Goal: Task Accomplishment & Management: Use online tool/utility

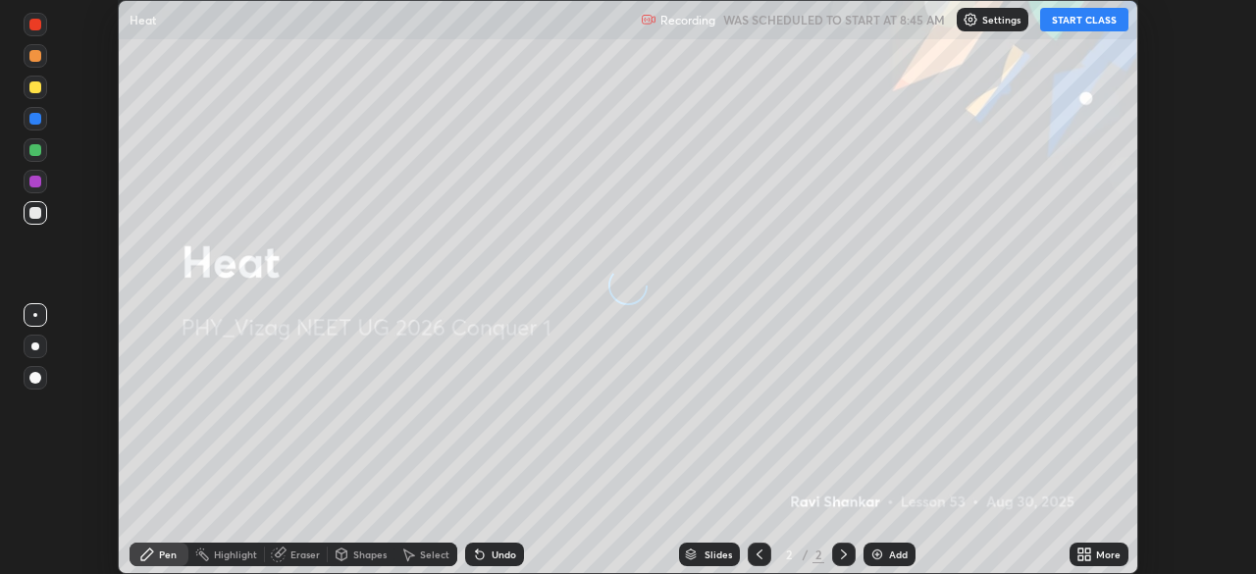
scroll to position [574, 1255]
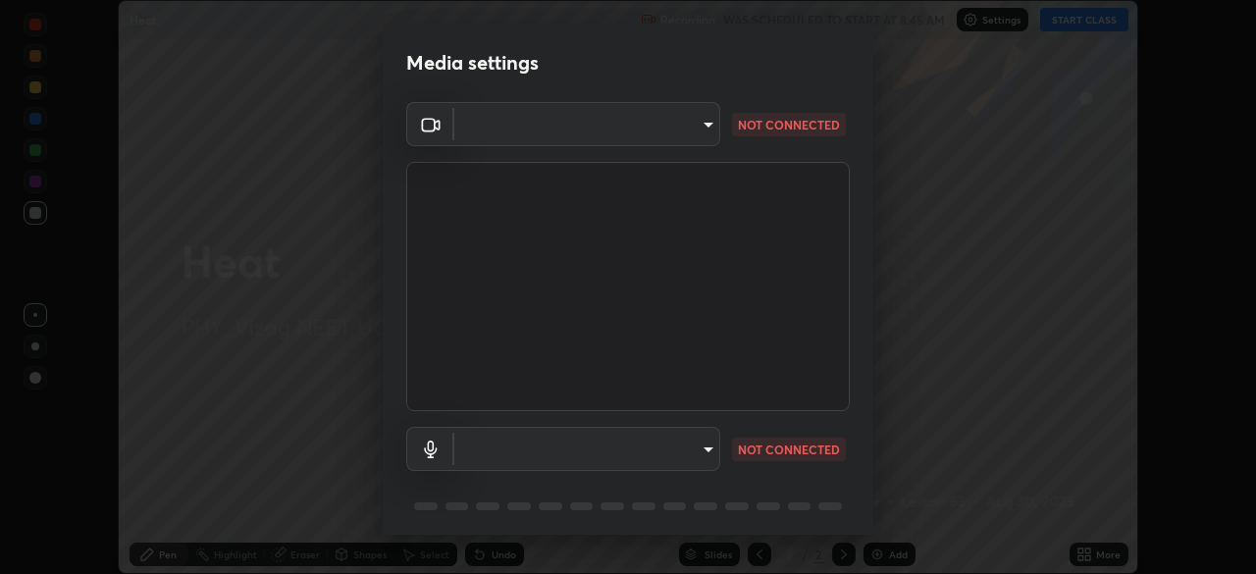
type input "c8c717a453bc6af87d0d9447014eaadff0a6dbce01dab39064dd32f4d5d90c45"
type input "4117b5221843bfbea014ce5869428a7475554113c378c47217f8ca71495135e8"
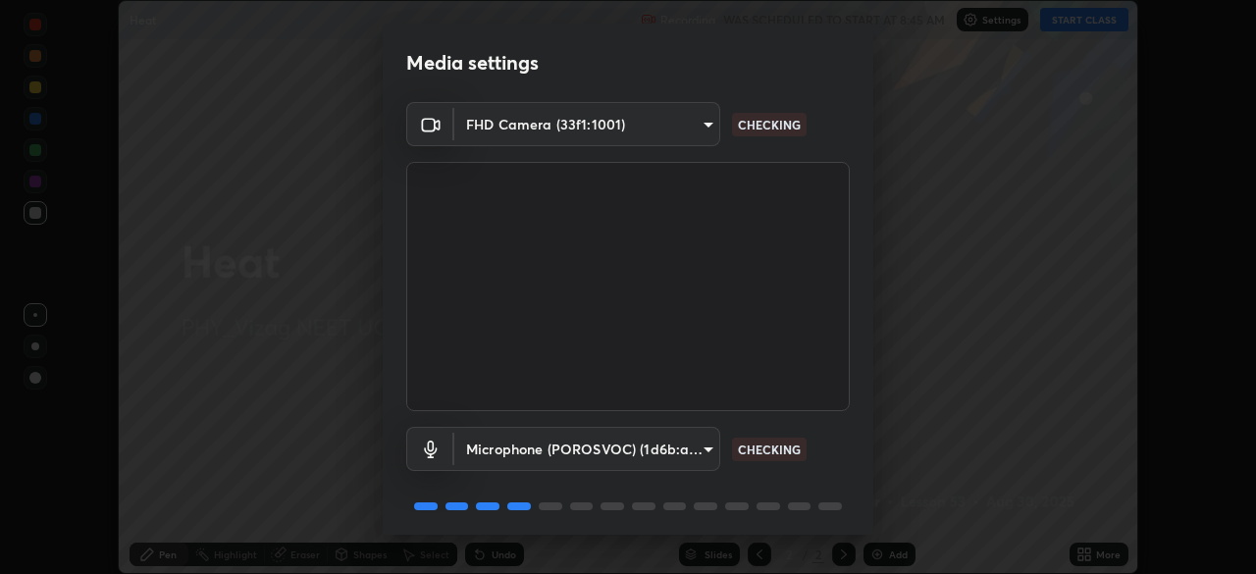
scroll to position [70, 0]
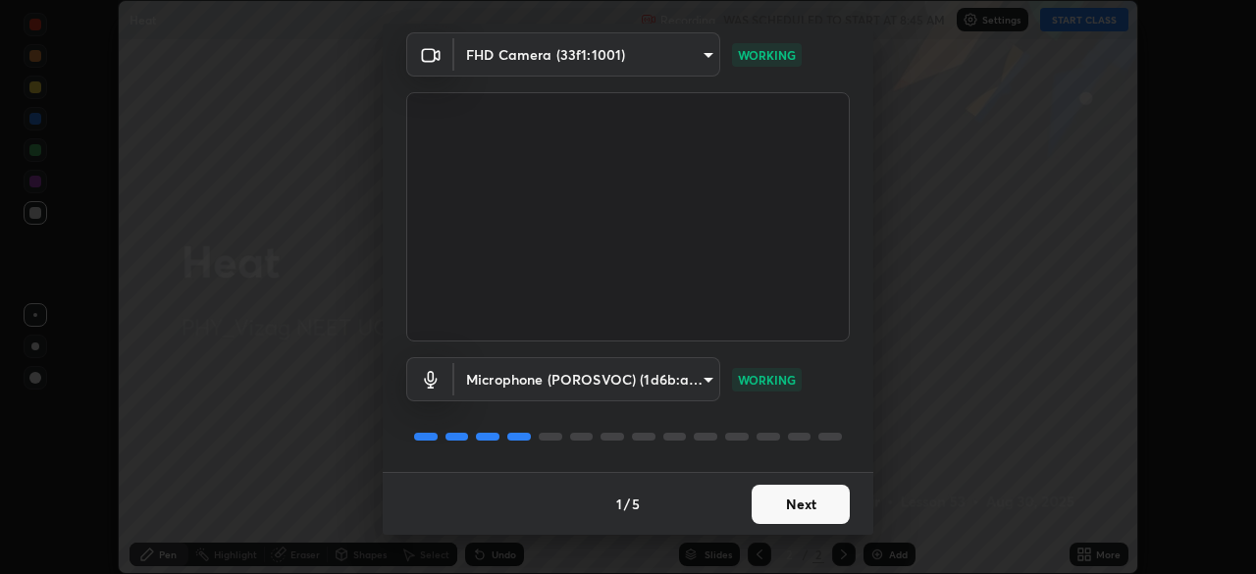
click at [780, 508] on button "Next" at bounding box center [801, 504] width 98 height 39
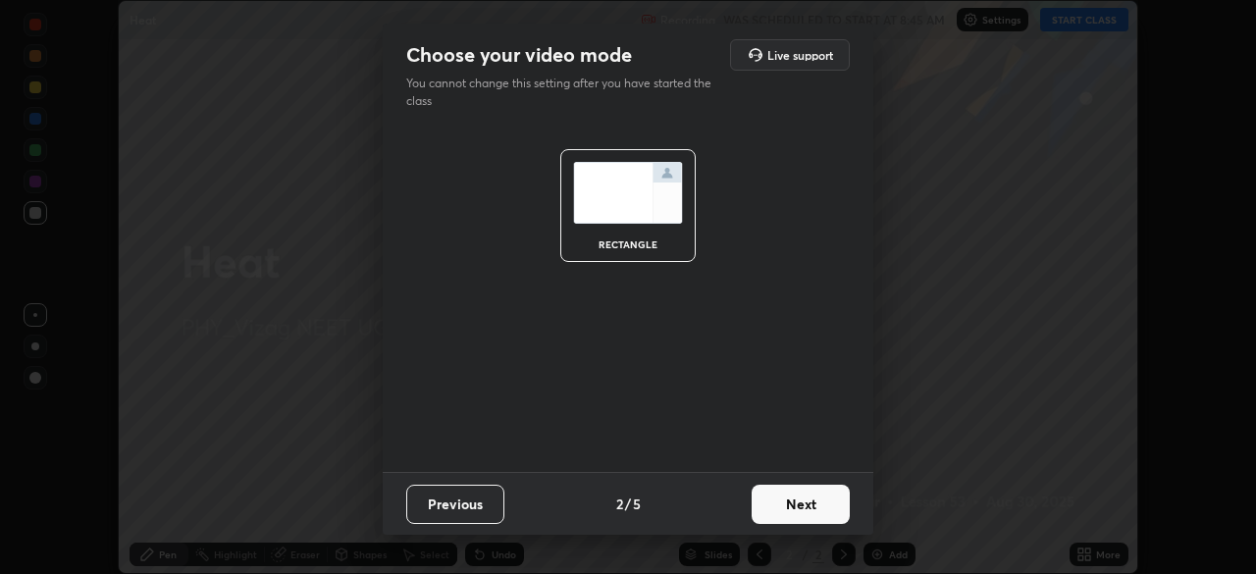
scroll to position [0, 0]
click at [791, 513] on button "Next" at bounding box center [801, 504] width 98 height 39
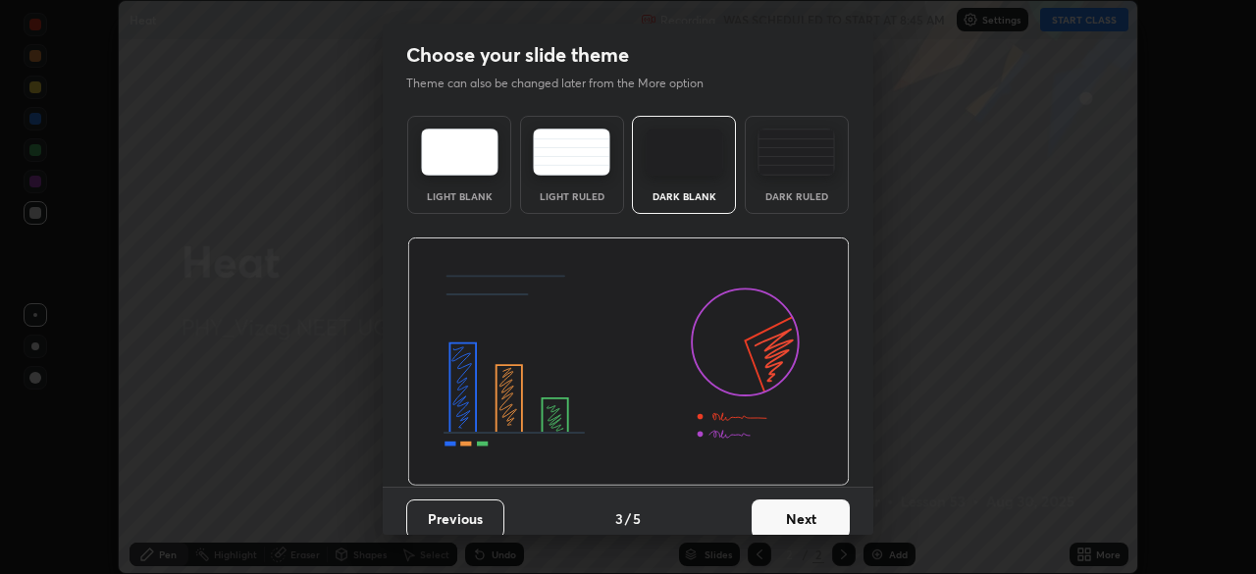
click at [794, 508] on button "Next" at bounding box center [801, 519] width 98 height 39
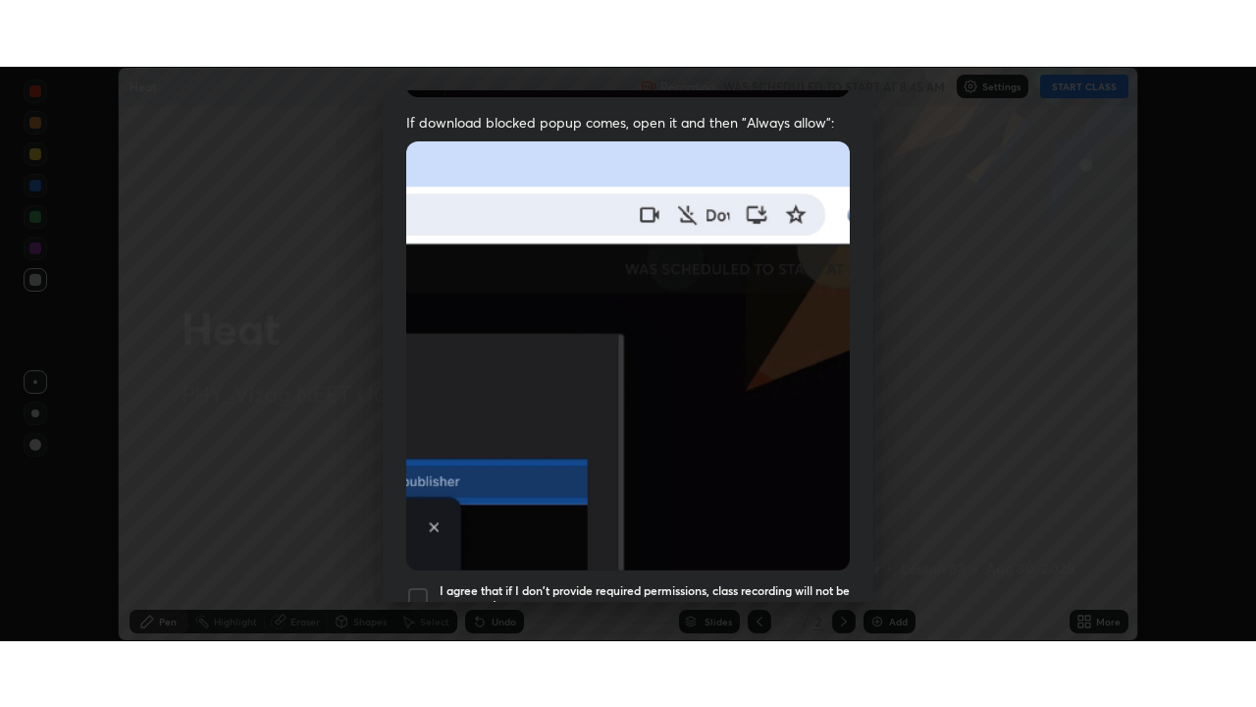
scroll to position [470, 0]
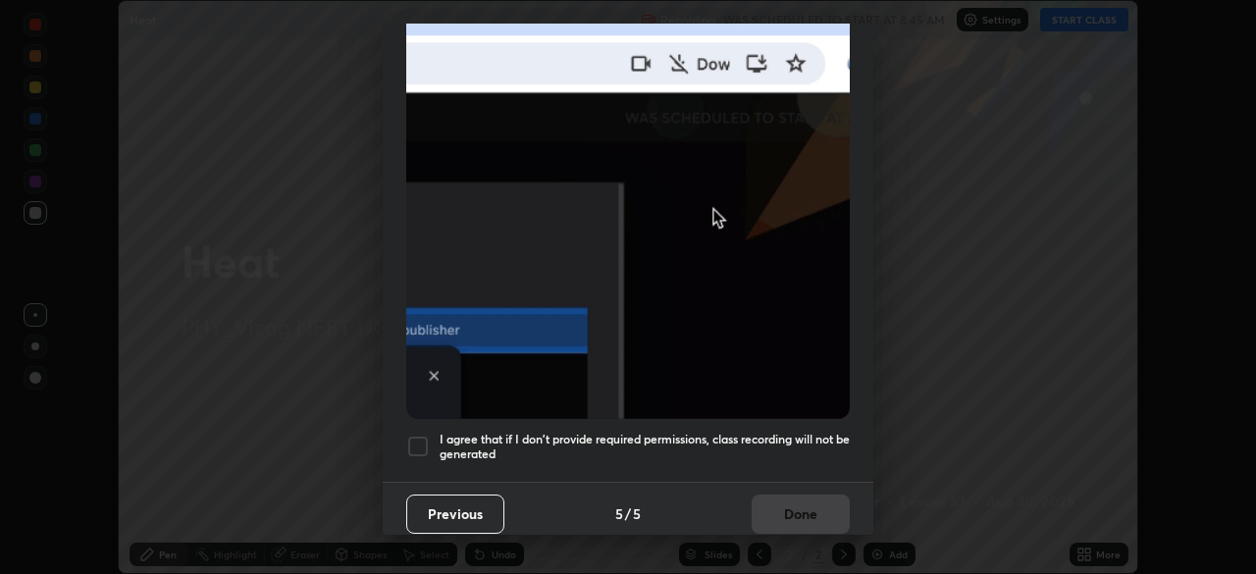
click at [422, 444] on div at bounding box center [418, 447] width 24 height 24
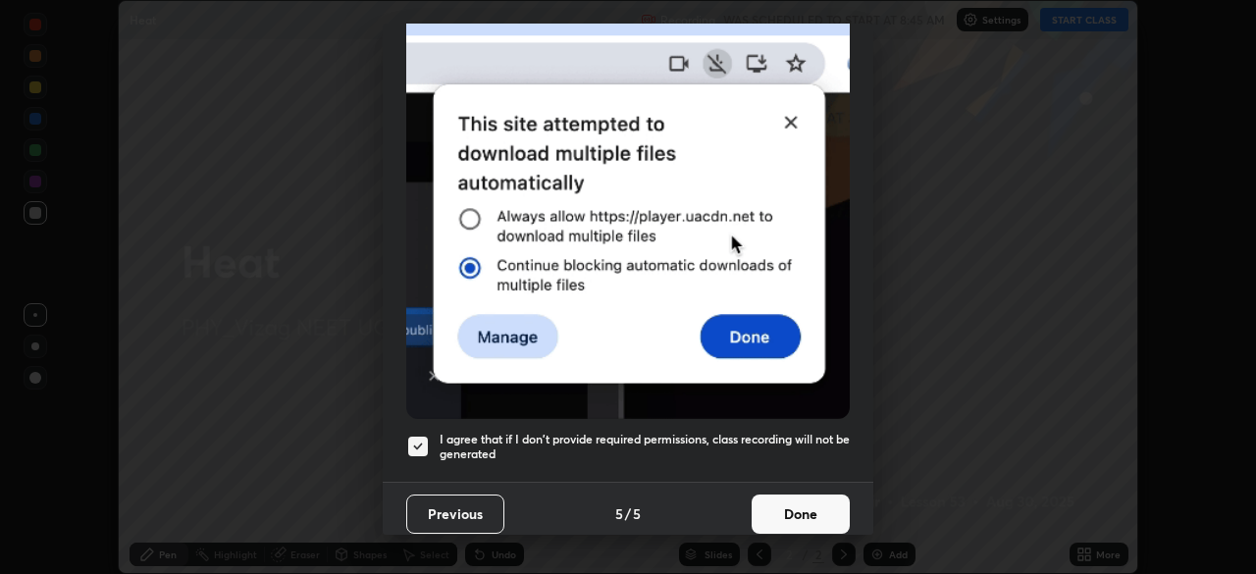
click at [790, 511] on button "Done" at bounding box center [801, 514] width 98 height 39
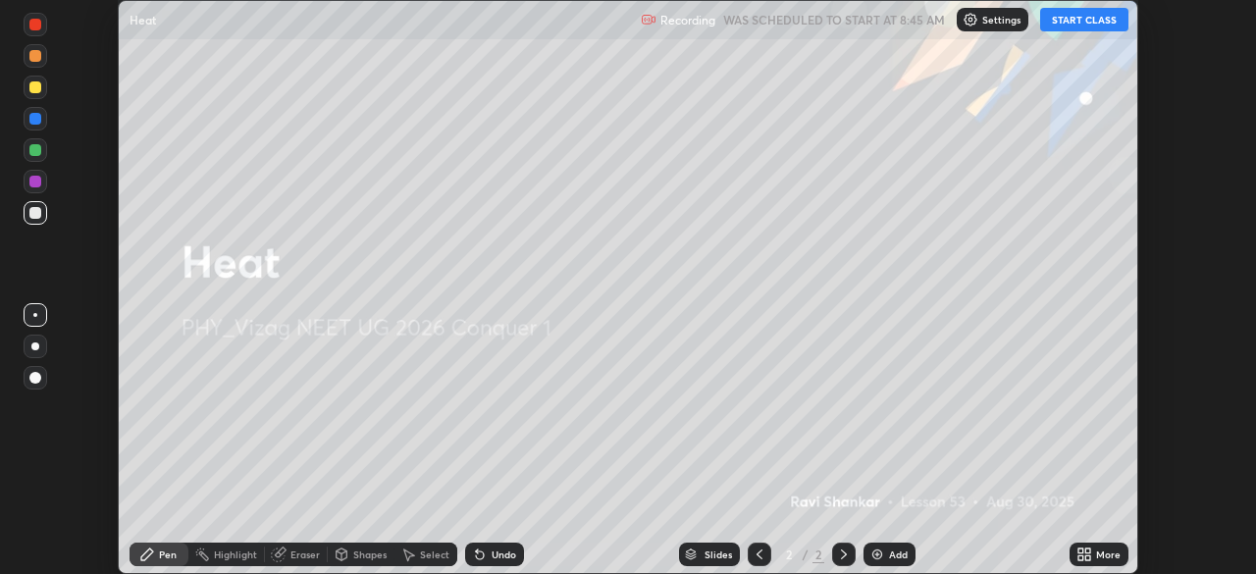
click at [1091, 26] on button "START CLASS" at bounding box center [1084, 20] width 88 height 24
click at [1106, 555] on div "More" at bounding box center [1108, 555] width 25 height 10
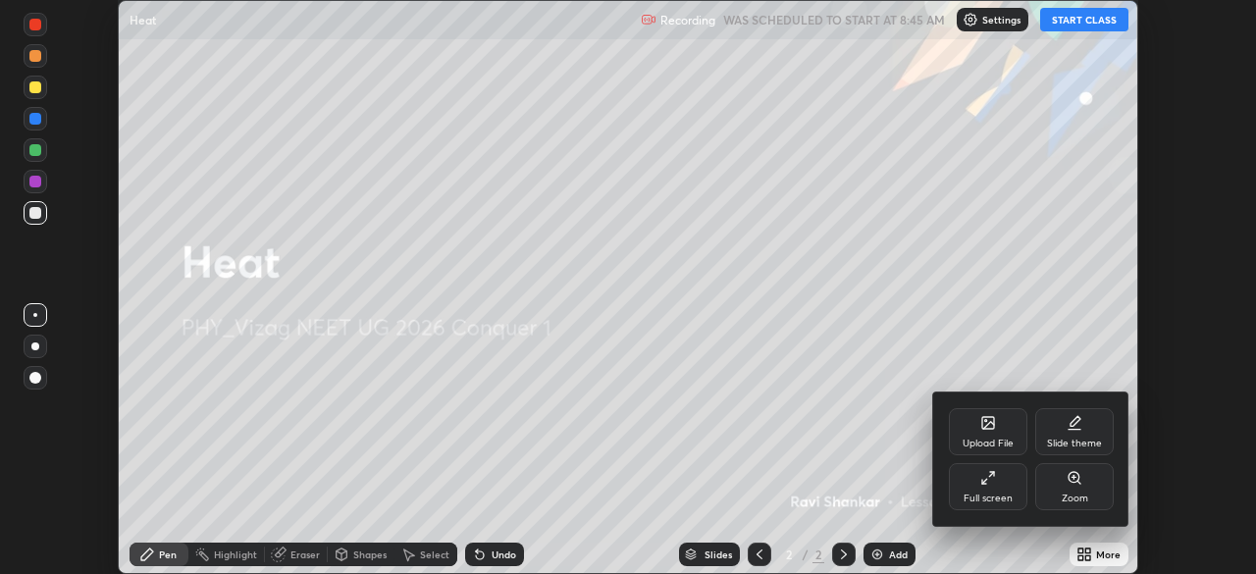
click at [1006, 485] on div "Full screen" at bounding box center [988, 486] width 79 height 47
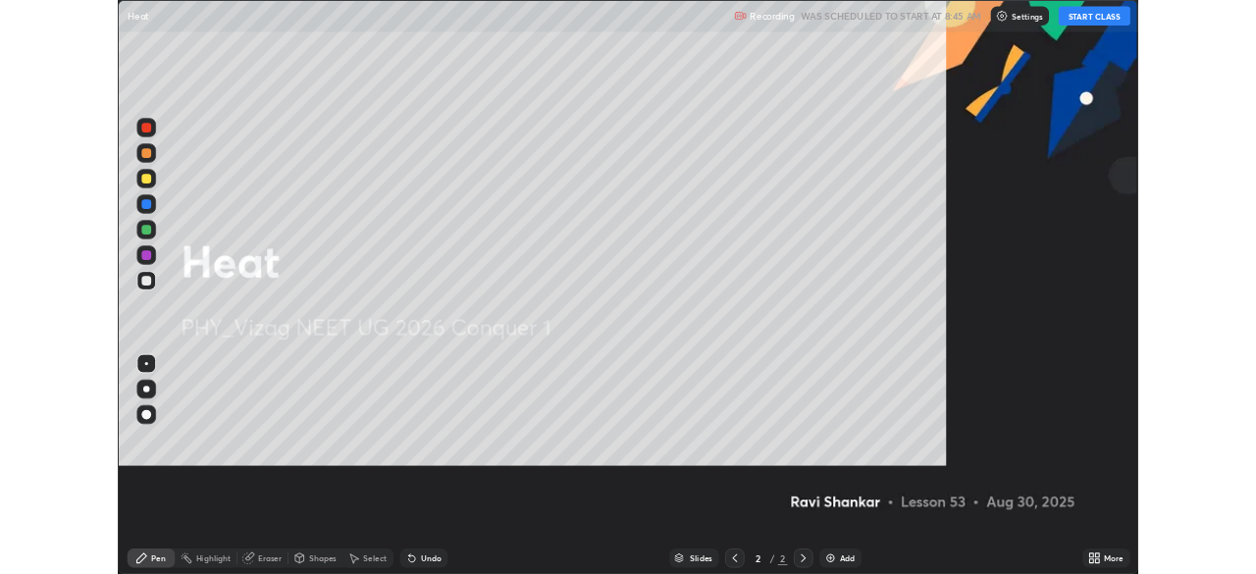
scroll to position [707, 1256]
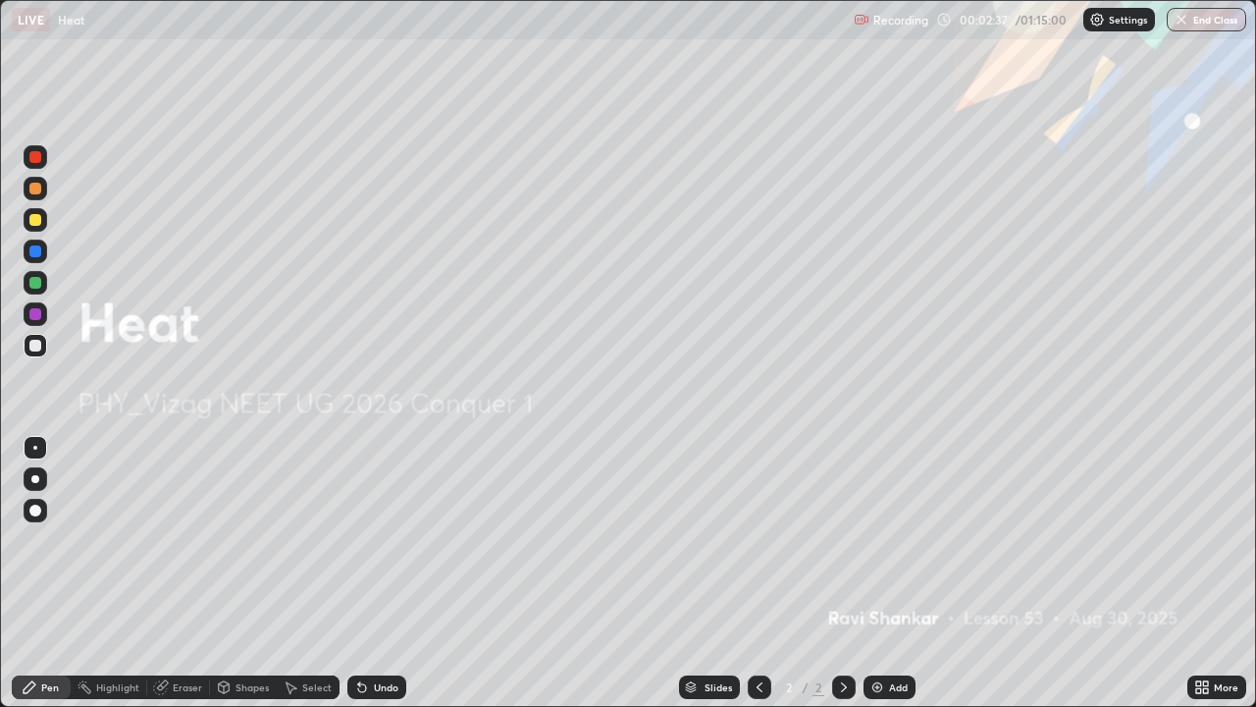
click at [878, 573] on div "Add" at bounding box center [890, 687] width 52 height 24
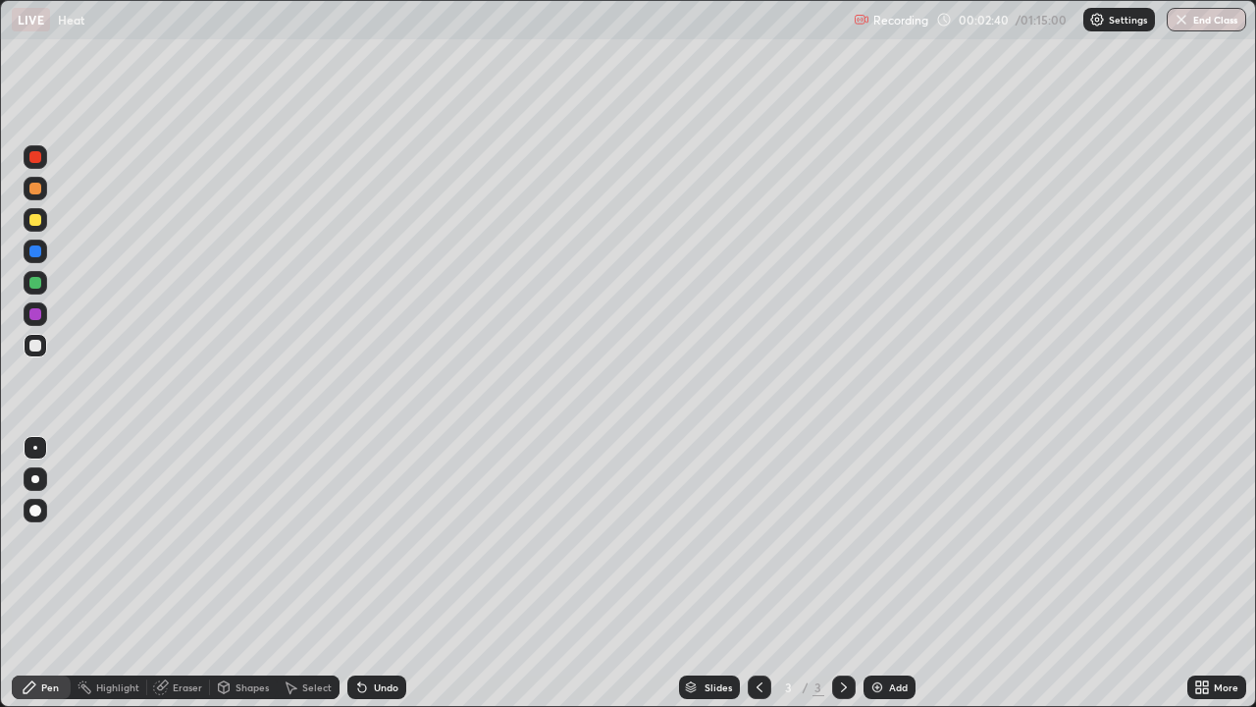
click at [224, 573] on icon at bounding box center [224, 689] width 0 height 7
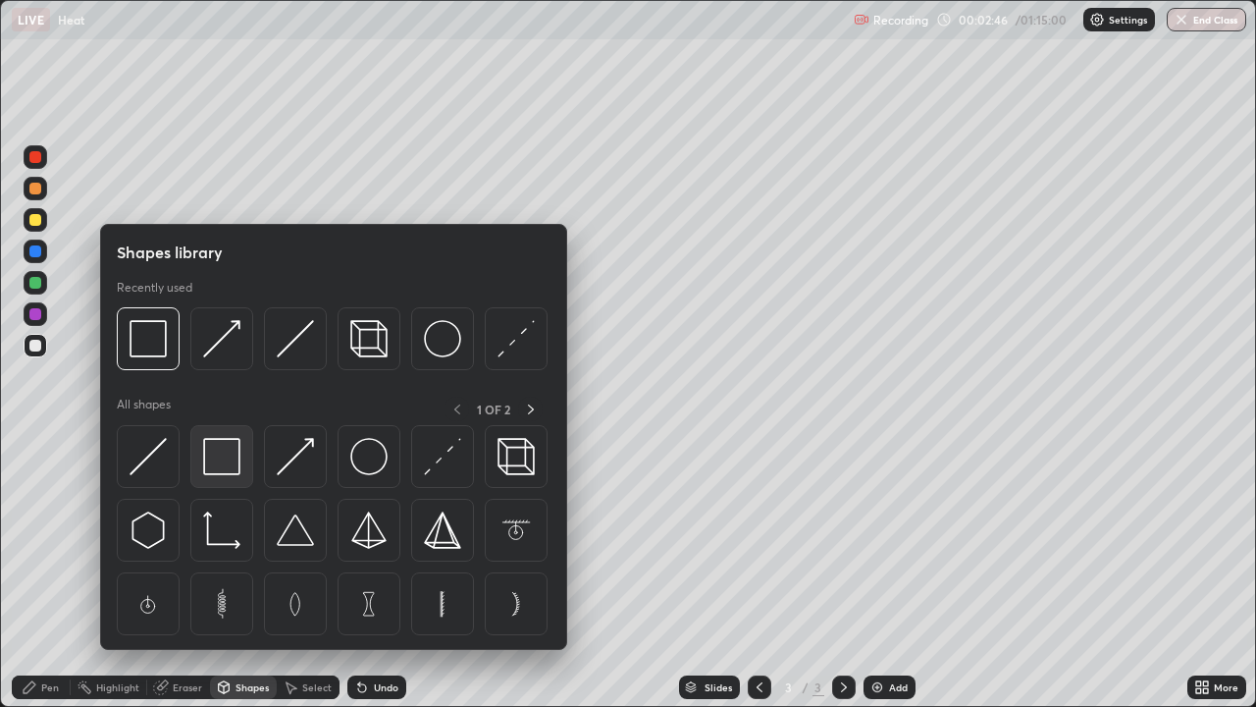
click at [227, 455] on img at bounding box center [221, 456] width 37 height 37
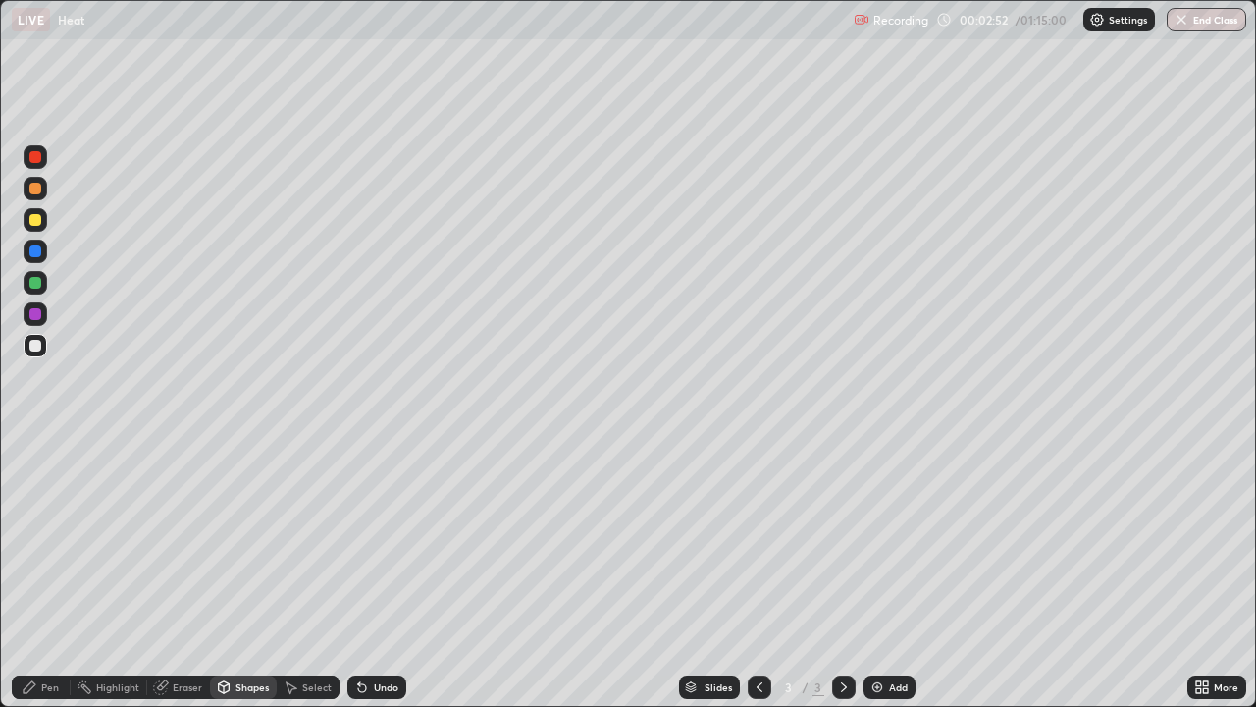
click at [244, 573] on div "Shapes" at bounding box center [252, 687] width 33 height 10
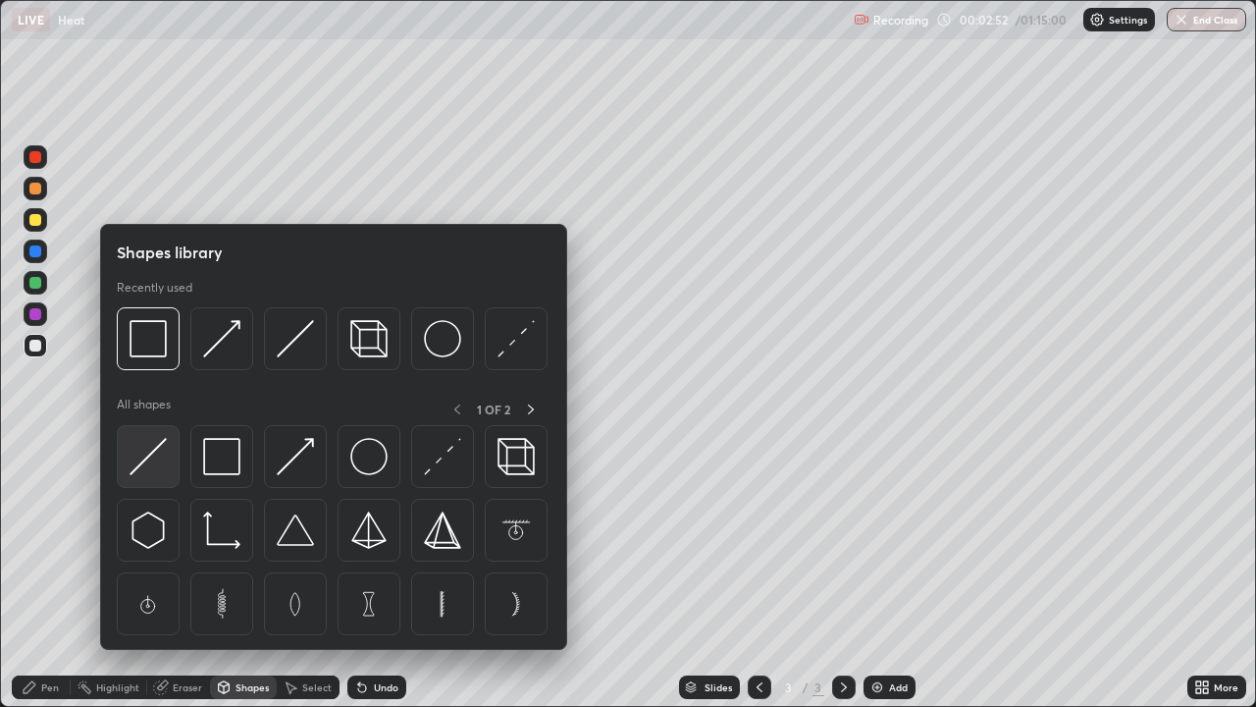
click at [161, 456] on img at bounding box center [148, 456] width 37 height 37
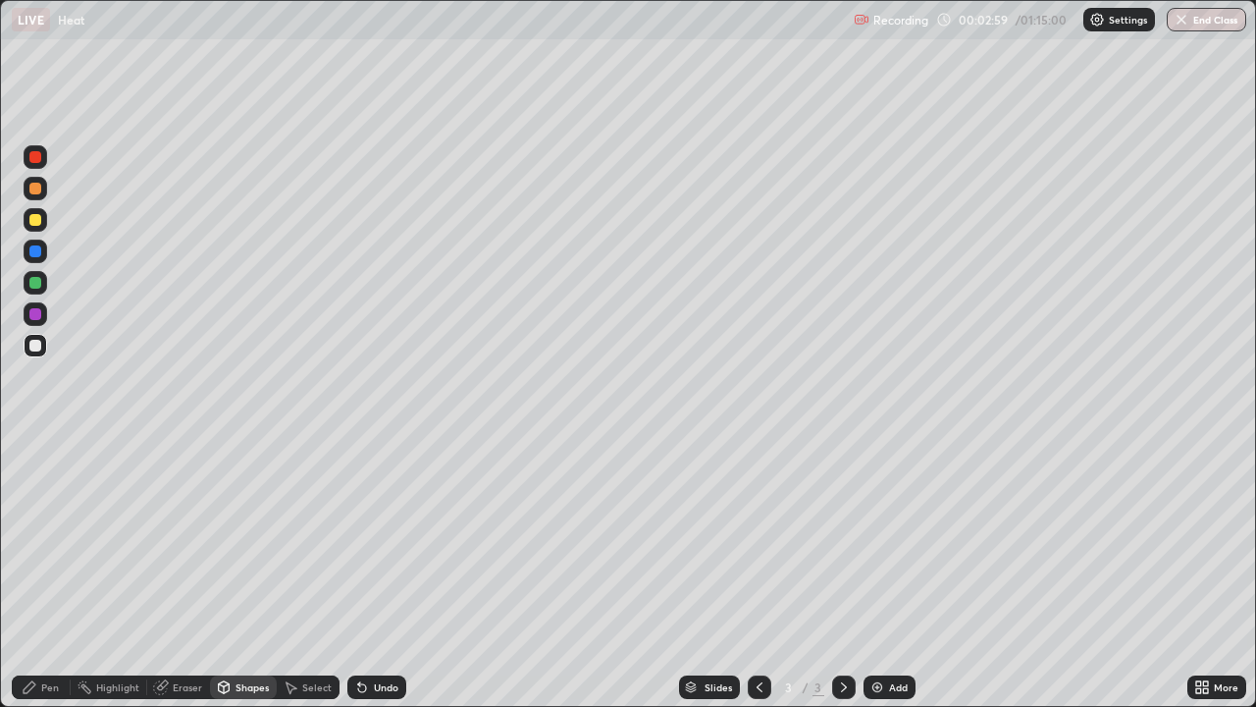
click at [49, 573] on div "Pen" at bounding box center [50, 687] width 18 height 10
click at [36, 220] on div at bounding box center [35, 220] width 12 height 12
click at [46, 346] on div at bounding box center [36, 346] width 24 height 24
click at [365, 573] on icon at bounding box center [362, 687] width 16 height 16
click at [368, 573] on div "Undo" at bounding box center [376, 687] width 59 height 24
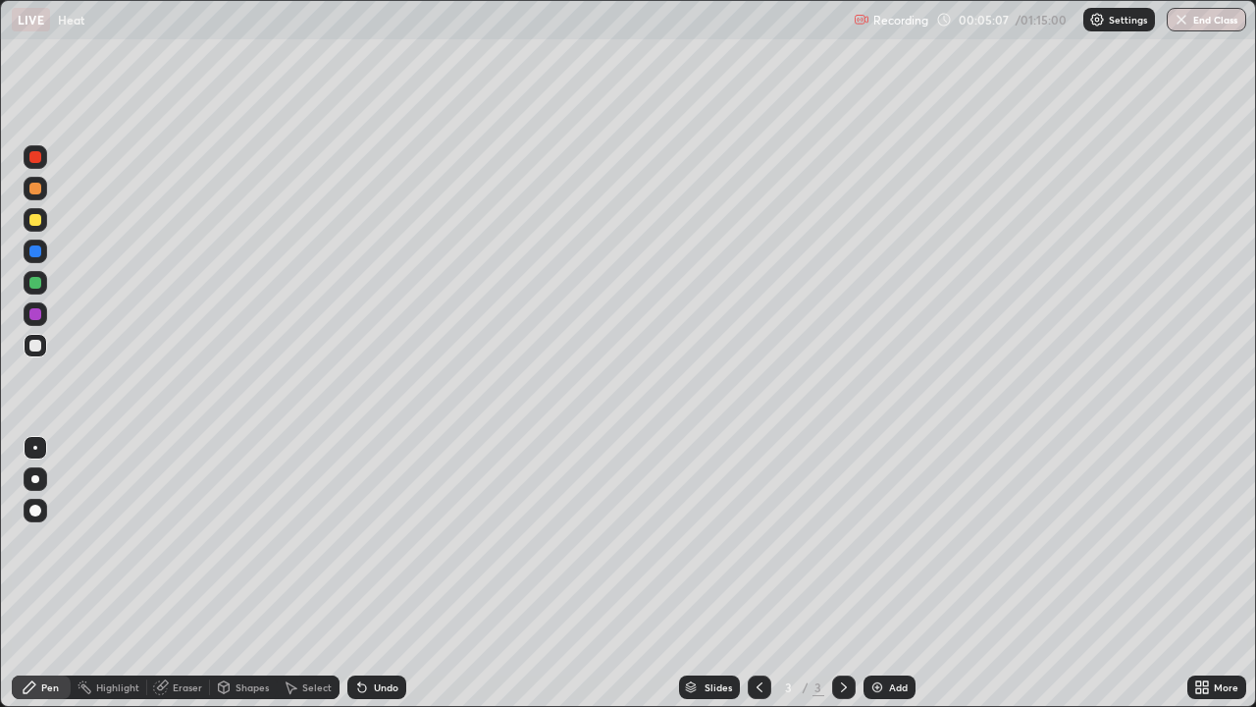
click at [370, 573] on div "Undo" at bounding box center [376, 687] width 59 height 24
click at [374, 573] on div "Undo" at bounding box center [386, 687] width 25 height 10
click at [891, 573] on div "Add" at bounding box center [898, 687] width 19 height 10
click at [250, 573] on div "Shapes" at bounding box center [252, 687] width 33 height 10
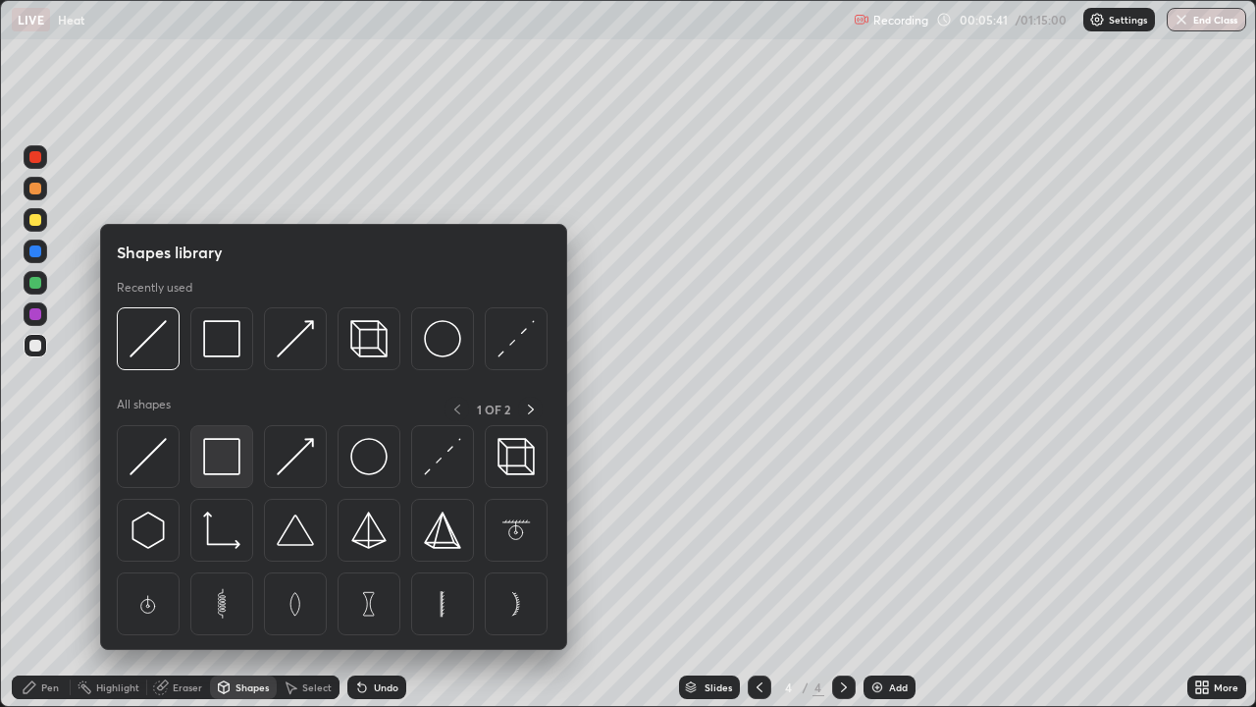
click at [222, 468] on img at bounding box center [221, 456] width 37 height 37
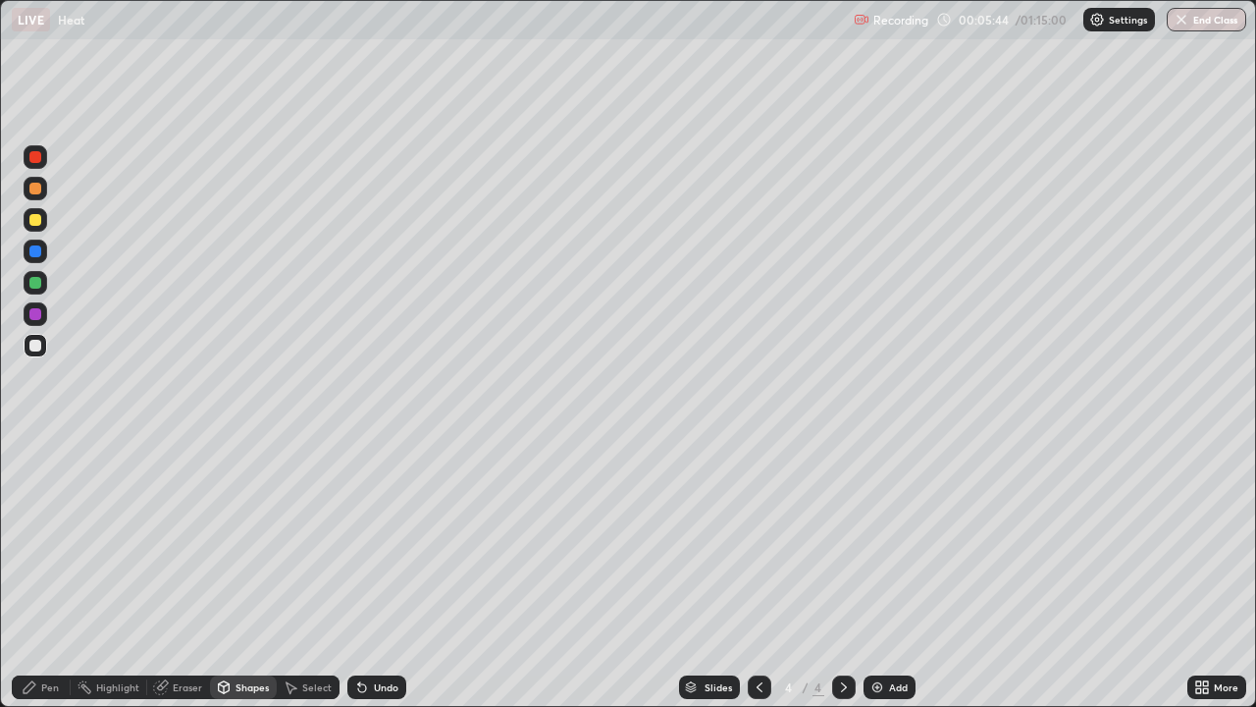
click at [395, 573] on div "Undo" at bounding box center [376, 687] width 59 height 24
click at [385, 573] on div "Undo" at bounding box center [376, 687] width 59 height 24
click at [258, 573] on div "Shapes" at bounding box center [252, 687] width 33 height 10
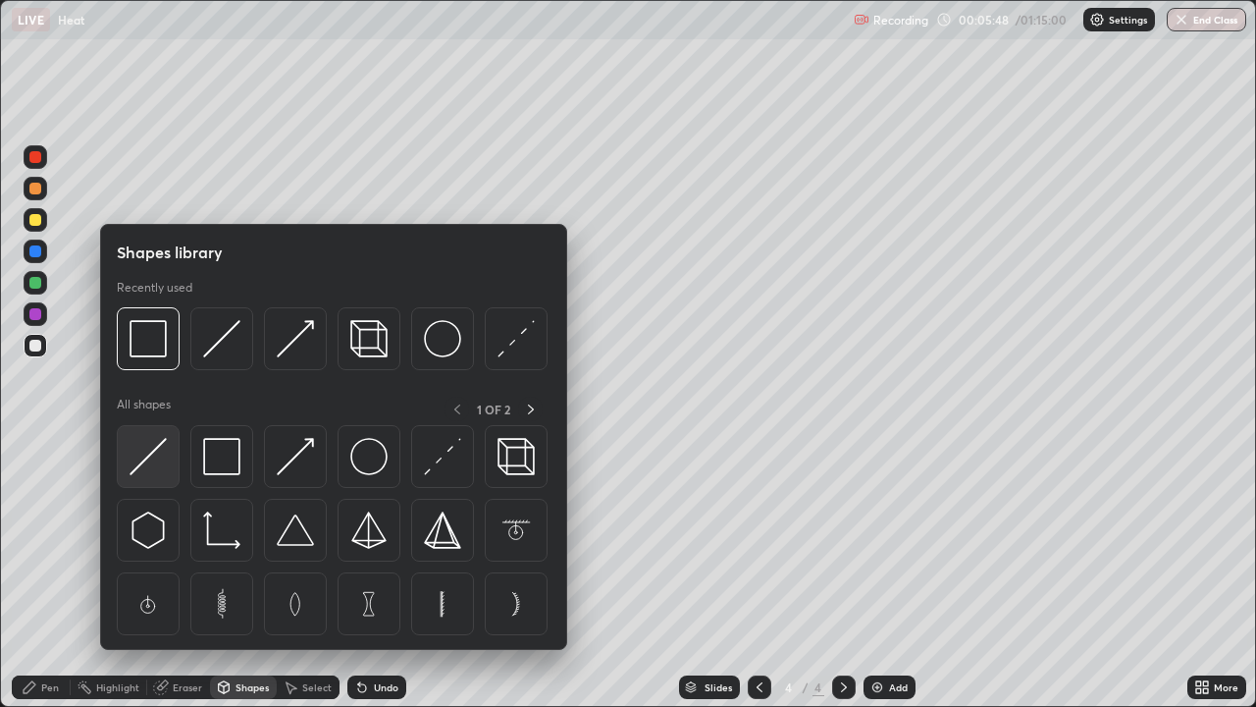
click at [162, 454] on img at bounding box center [148, 456] width 37 height 37
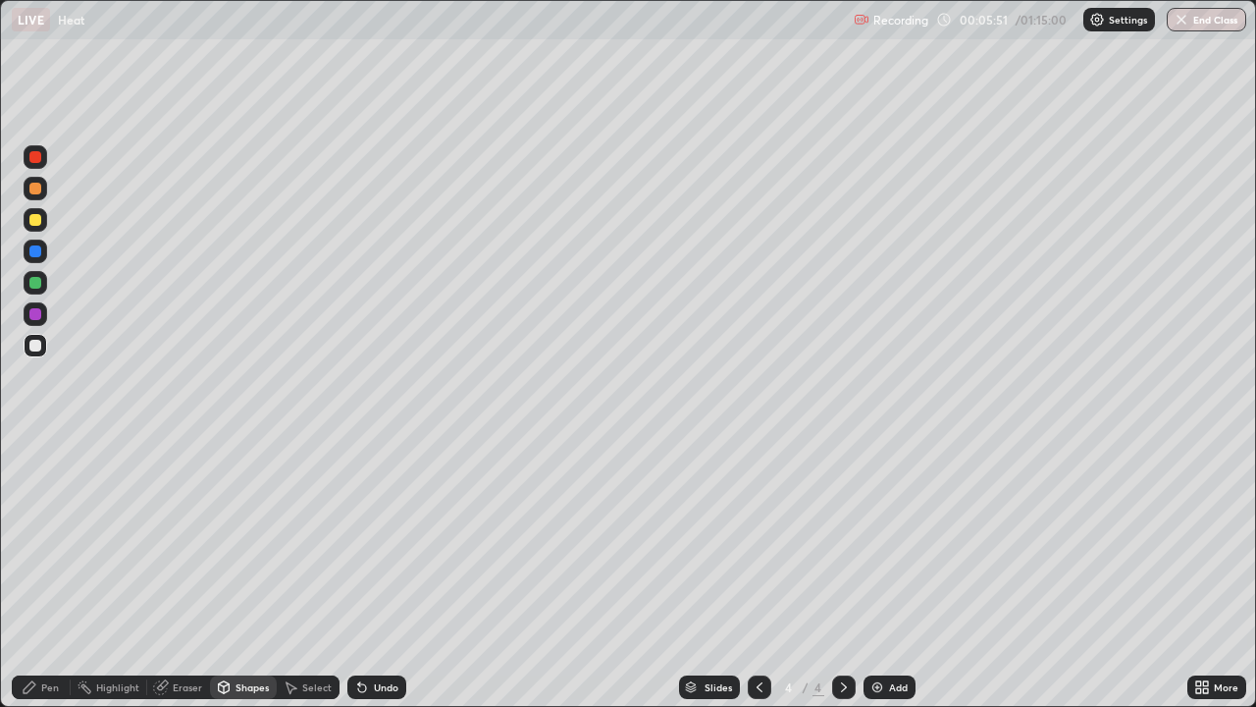
click at [57, 573] on div "Pen" at bounding box center [41, 687] width 59 height 24
click at [35, 221] on div at bounding box center [35, 220] width 12 height 12
click at [896, 573] on div "Add" at bounding box center [898, 687] width 19 height 10
click at [247, 573] on div "Shapes" at bounding box center [252, 687] width 33 height 10
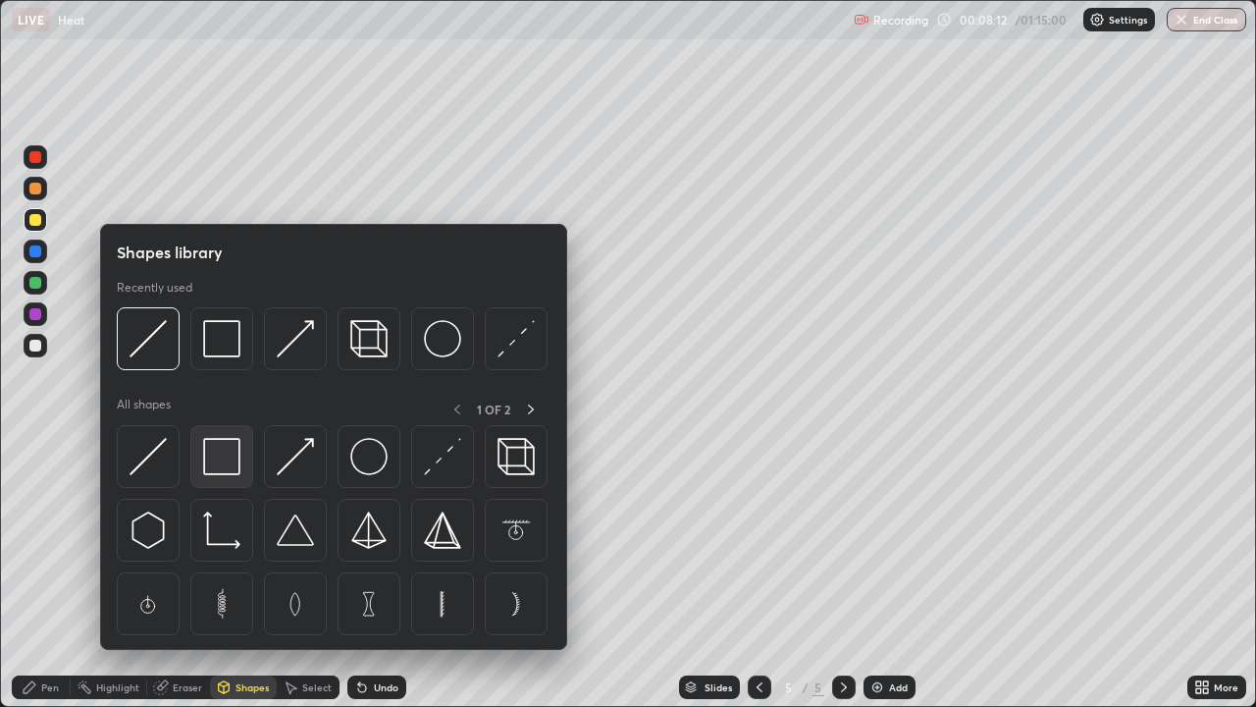
click at [237, 464] on img at bounding box center [221, 456] width 37 height 37
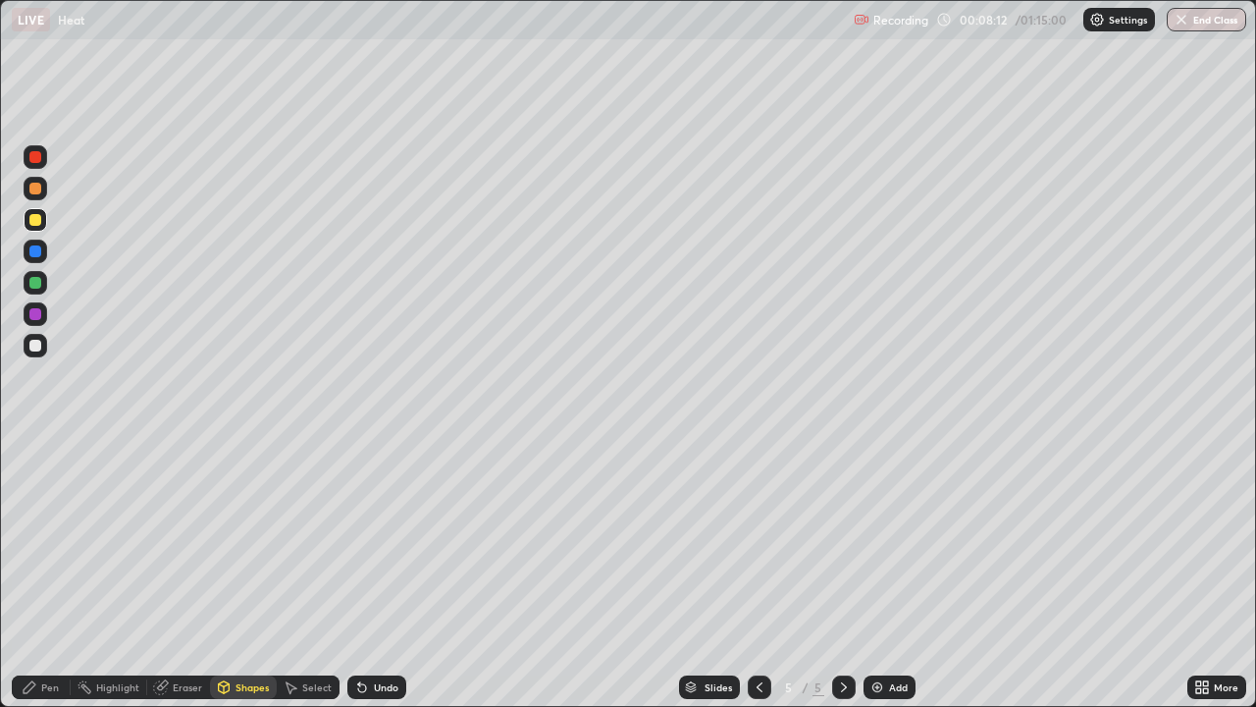
click at [43, 344] on div at bounding box center [36, 346] width 24 height 24
click at [254, 573] on div "Shapes" at bounding box center [243, 687] width 67 height 24
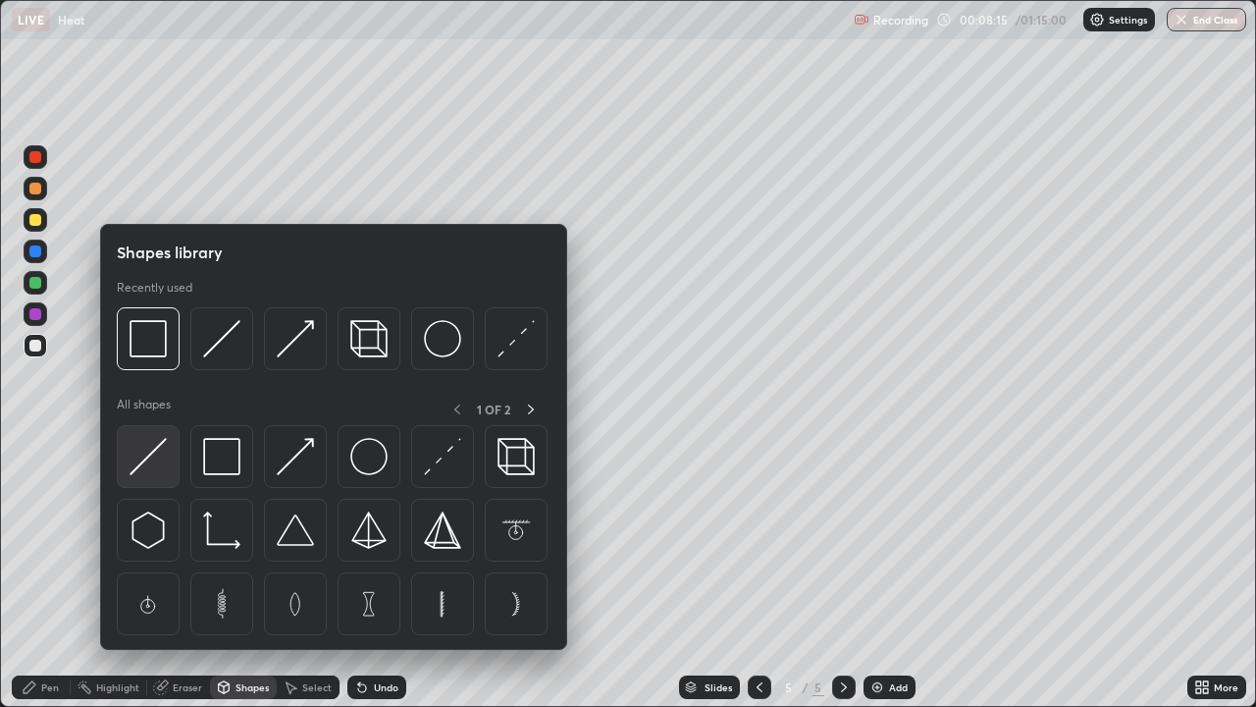
click at [165, 455] on img at bounding box center [148, 456] width 37 height 37
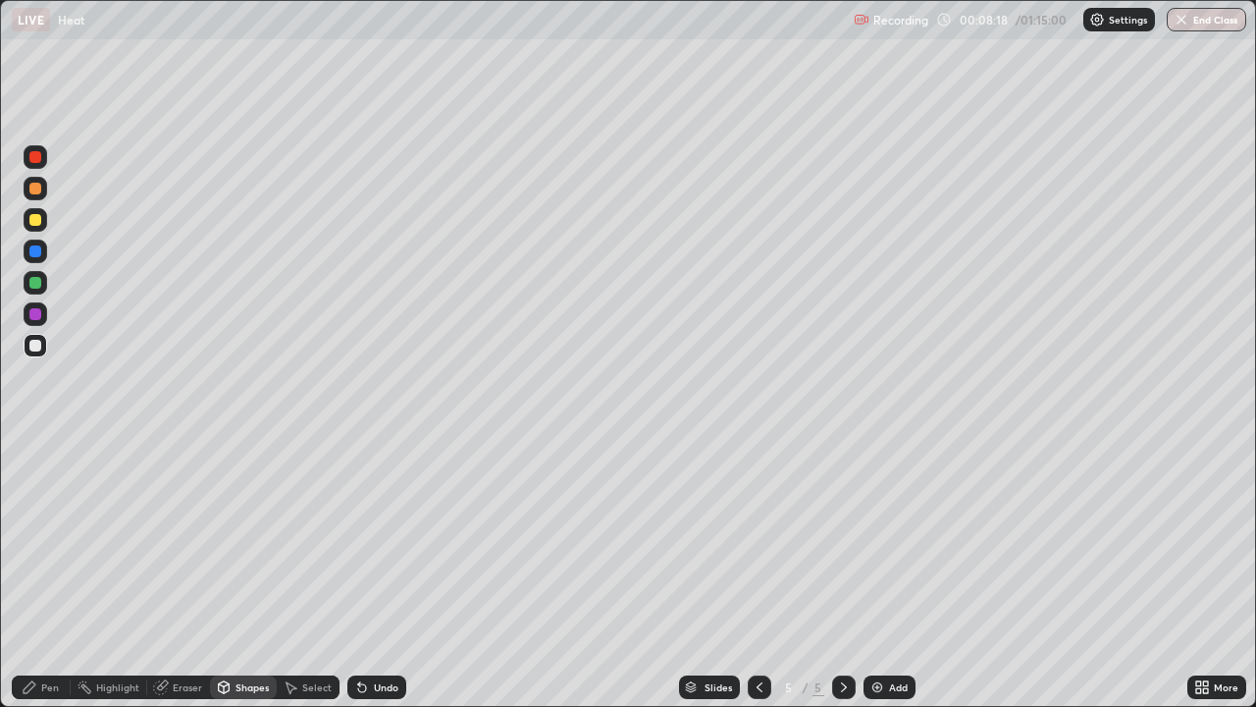
click at [61, 573] on div "Pen" at bounding box center [41, 687] width 59 height 24
click at [42, 221] on div at bounding box center [36, 220] width 24 height 24
click at [758, 573] on div at bounding box center [760, 686] width 24 height 39
click at [848, 573] on div at bounding box center [844, 687] width 24 height 24
click at [763, 573] on icon at bounding box center [760, 687] width 16 height 16
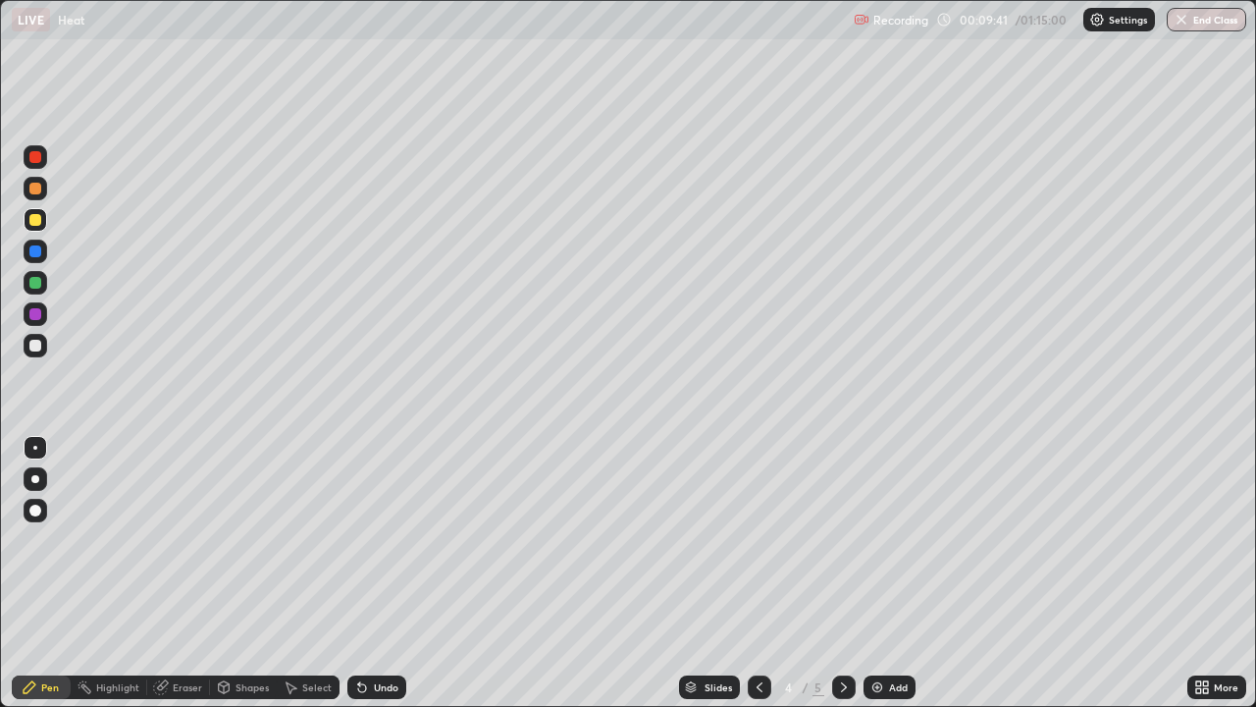
click at [763, 573] on icon at bounding box center [760, 687] width 16 height 16
click at [766, 573] on div at bounding box center [760, 687] width 24 height 24
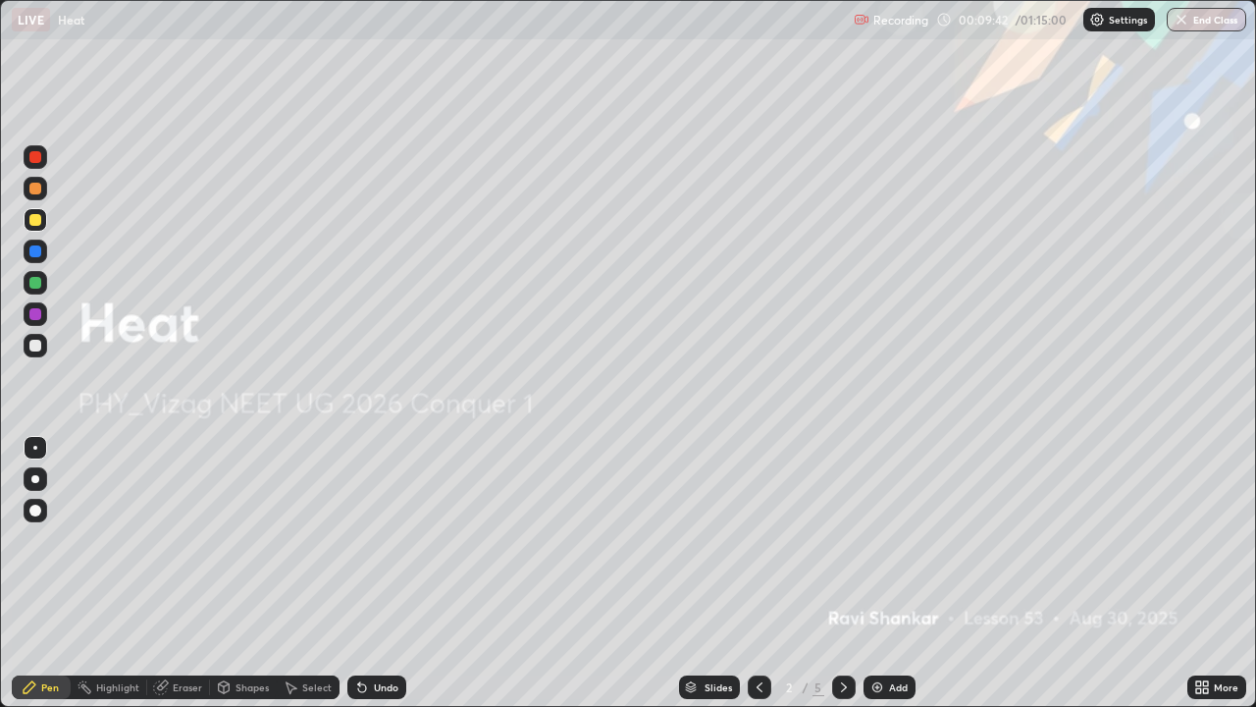
click at [844, 573] on icon at bounding box center [844, 687] width 16 height 16
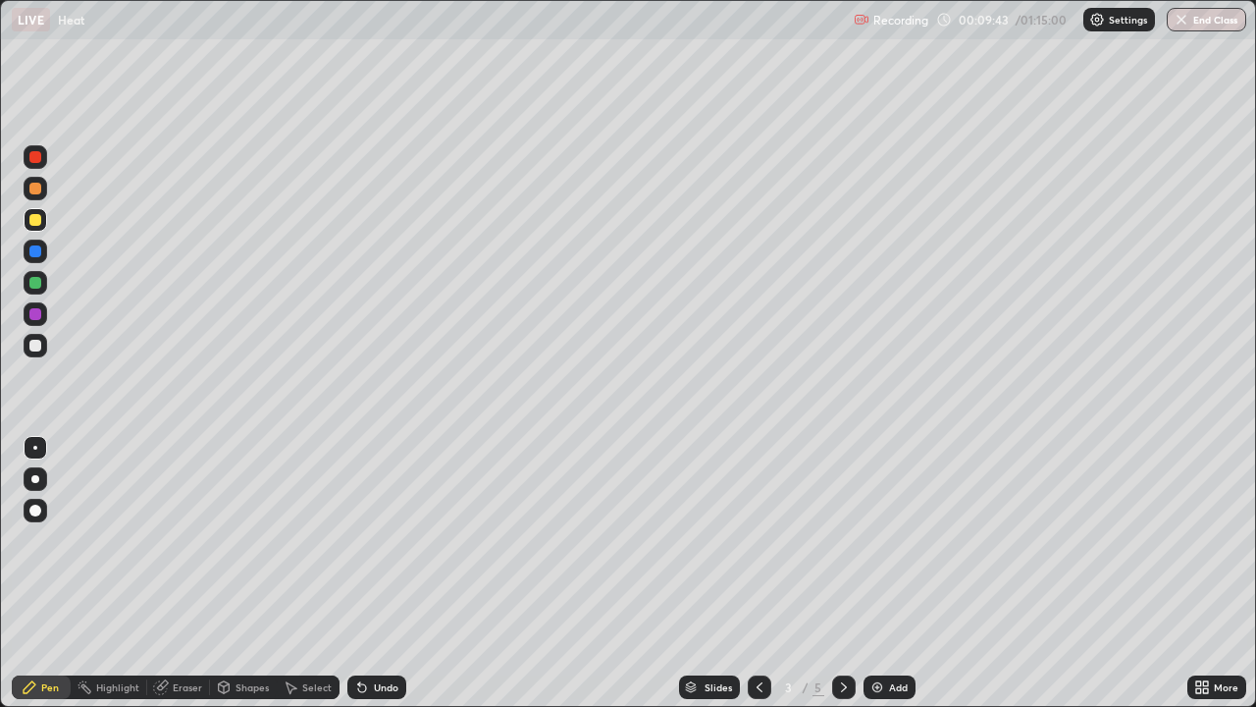
click at [842, 573] on icon at bounding box center [844, 687] width 16 height 16
click at [766, 573] on div at bounding box center [760, 687] width 24 height 24
click at [850, 573] on icon at bounding box center [844, 687] width 16 height 16
click at [842, 573] on icon at bounding box center [844, 687] width 16 height 16
click at [764, 573] on icon at bounding box center [760, 687] width 16 height 16
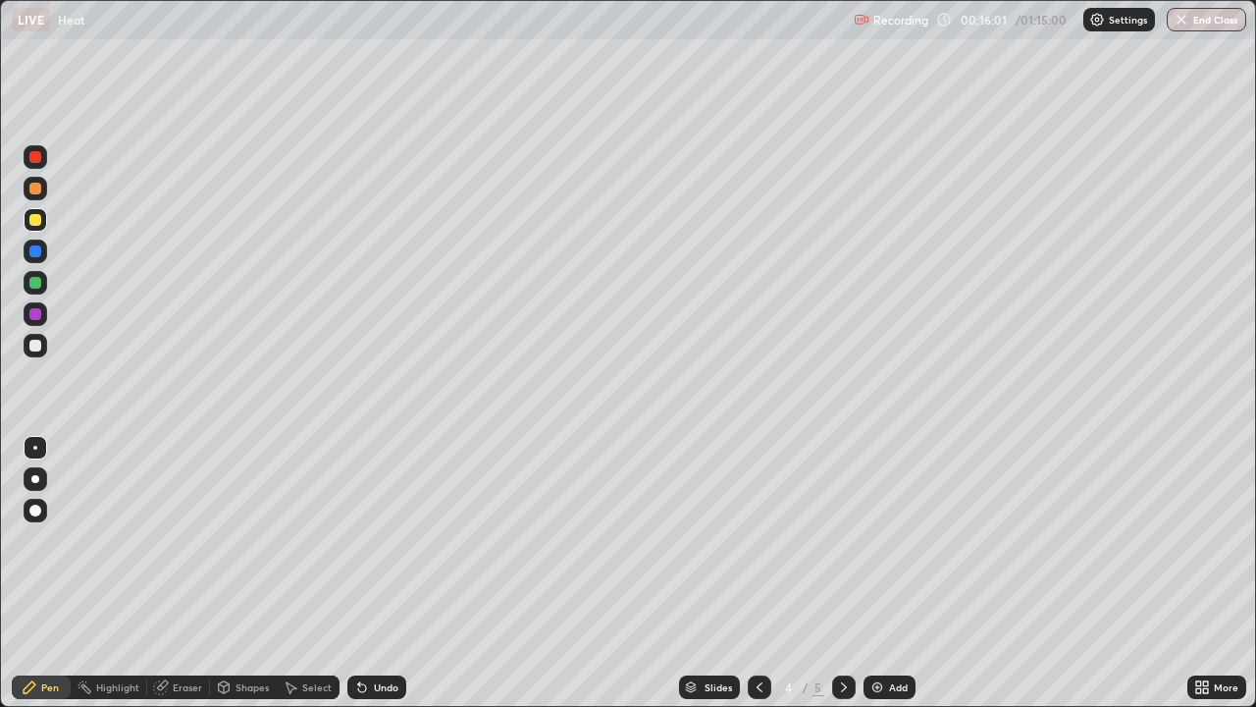
click at [851, 573] on div at bounding box center [844, 687] width 24 height 24
click at [891, 573] on div "Add" at bounding box center [898, 687] width 19 height 10
click at [261, 573] on div "Shapes" at bounding box center [252, 687] width 33 height 10
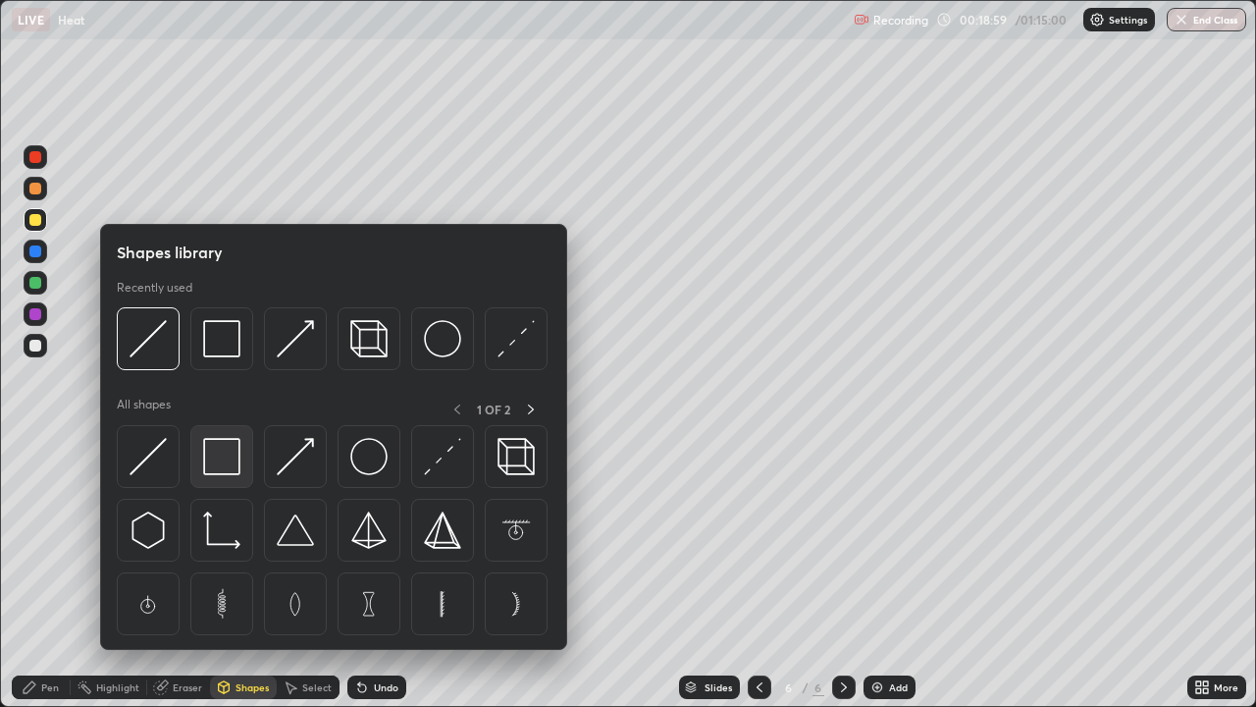
click at [223, 466] on img at bounding box center [221, 456] width 37 height 37
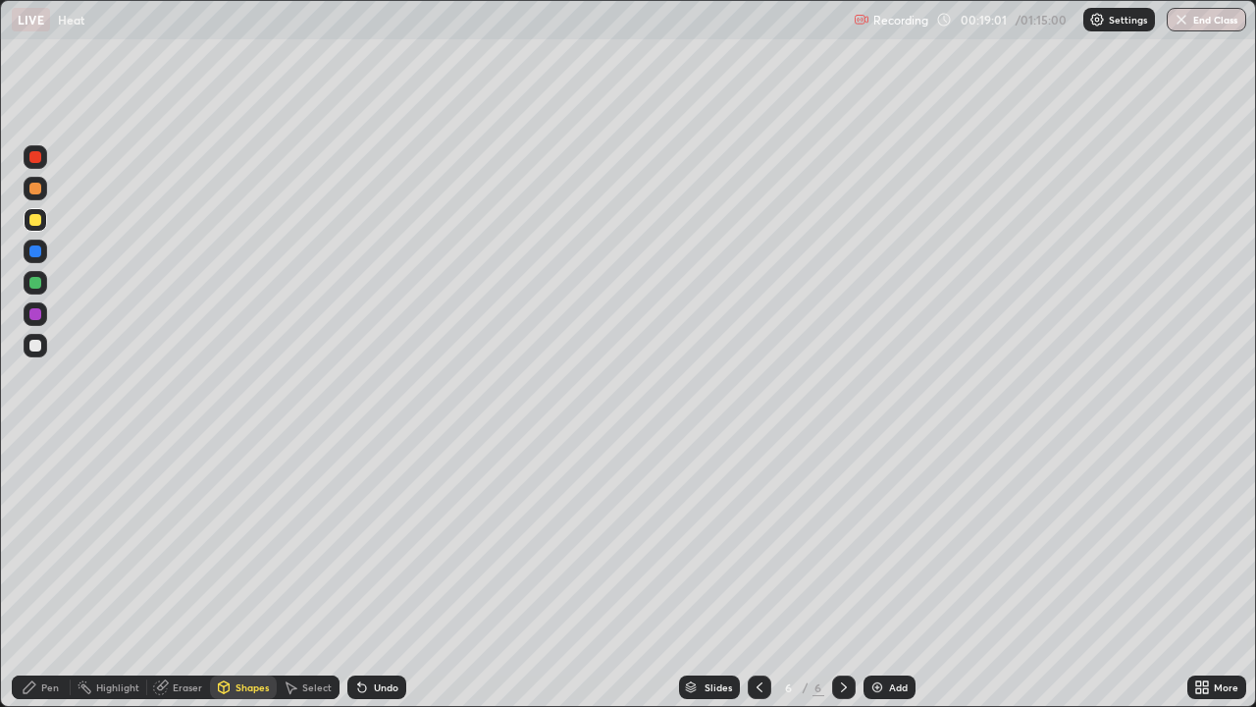
click at [244, 573] on div "Shapes" at bounding box center [243, 687] width 67 height 24
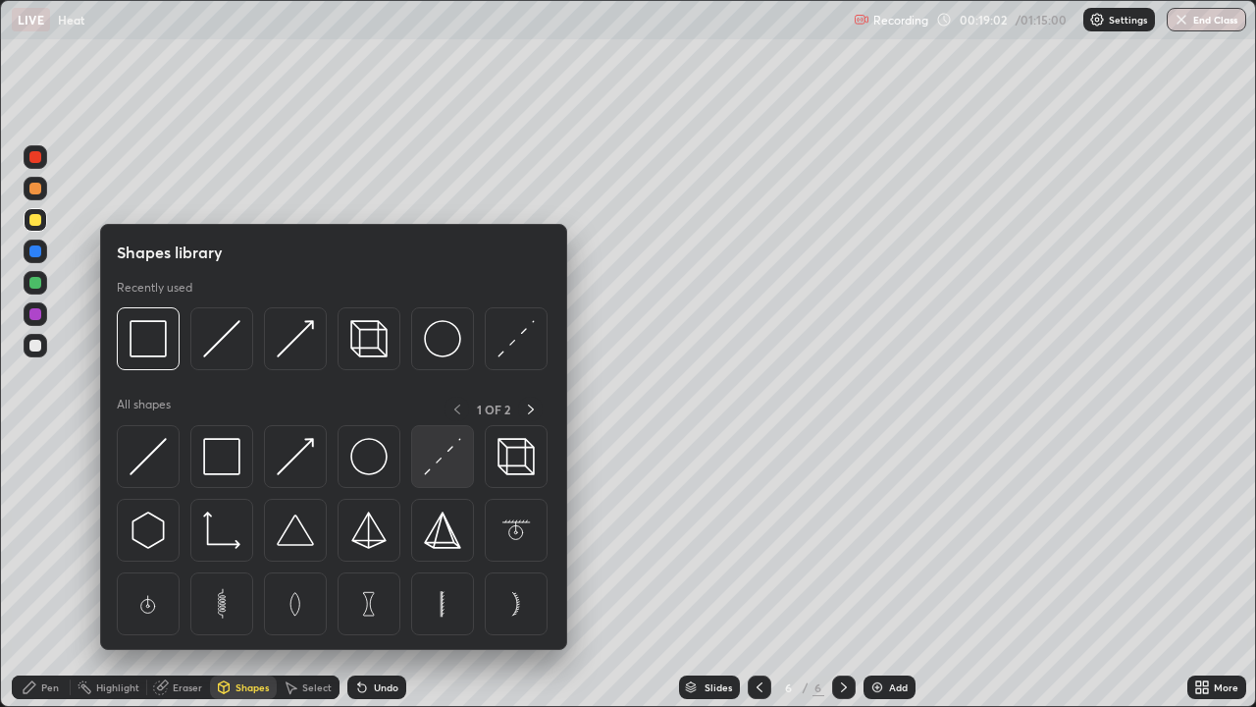
click at [444, 460] on img at bounding box center [442, 456] width 37 height 37
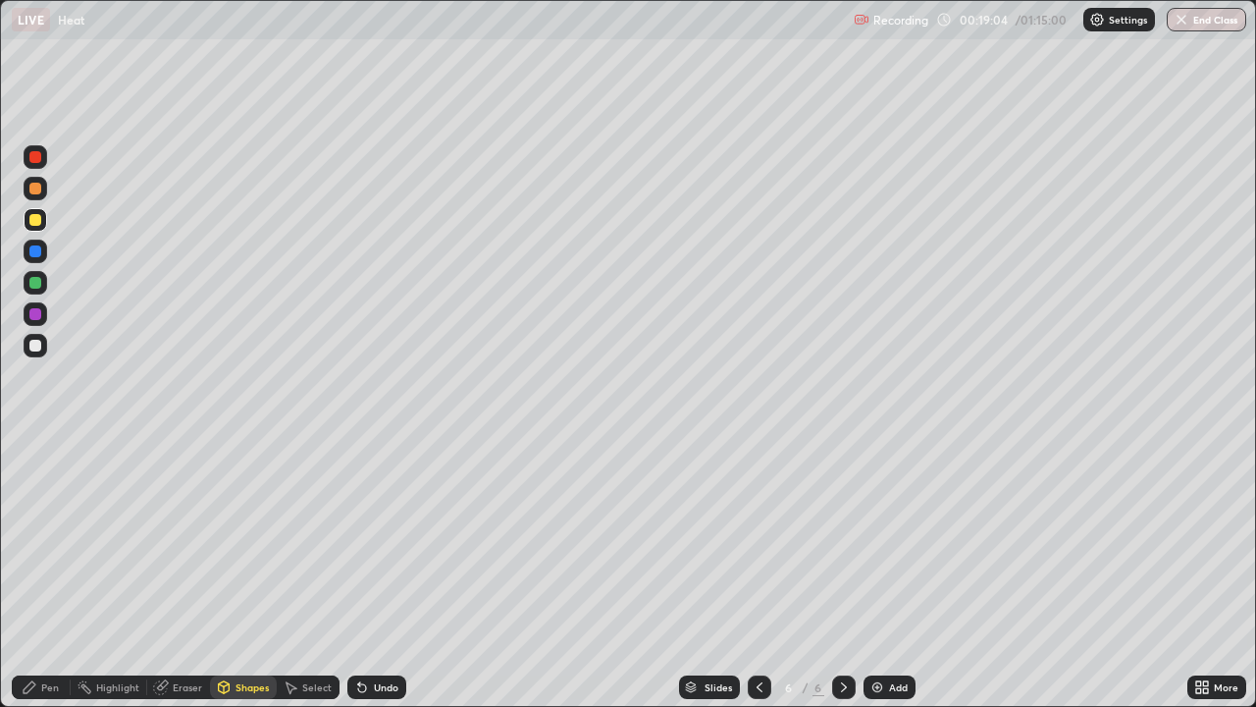
click at [239, 573] on div "Shapes" at bounding box center [252, 687] width 33 height 10
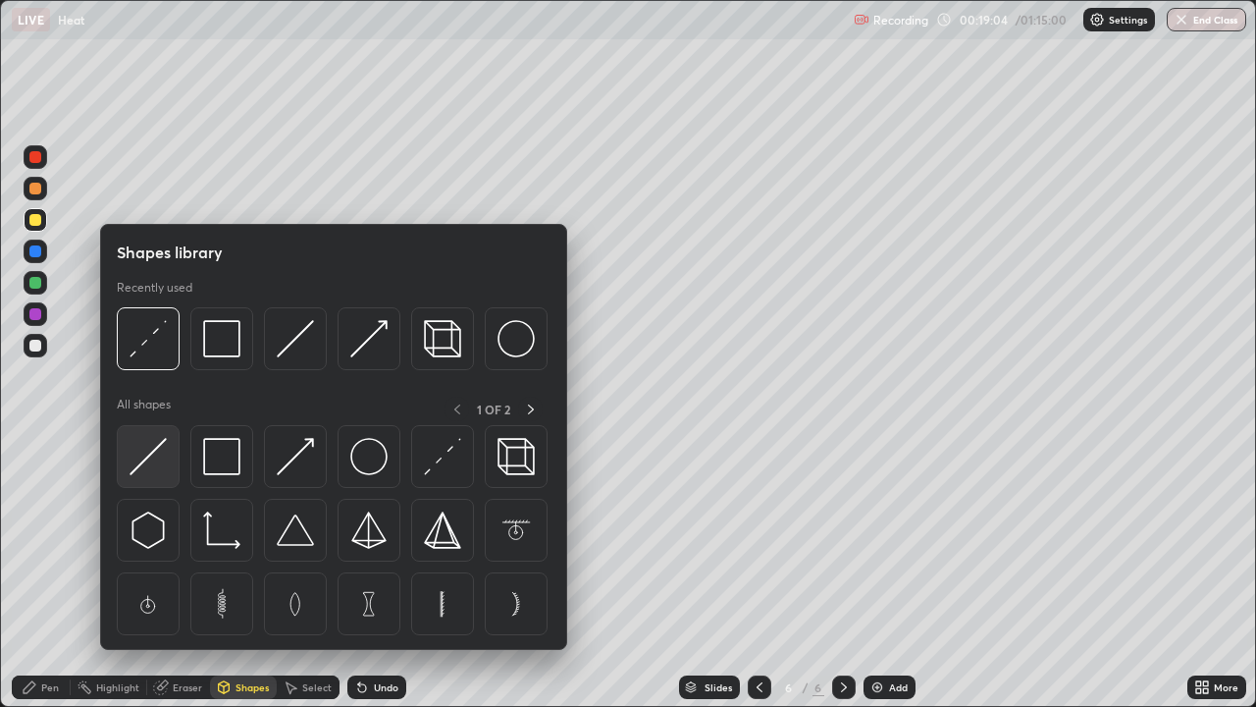
click at [158, 460] on img at bounding box center [148, 456] width 37 height 37
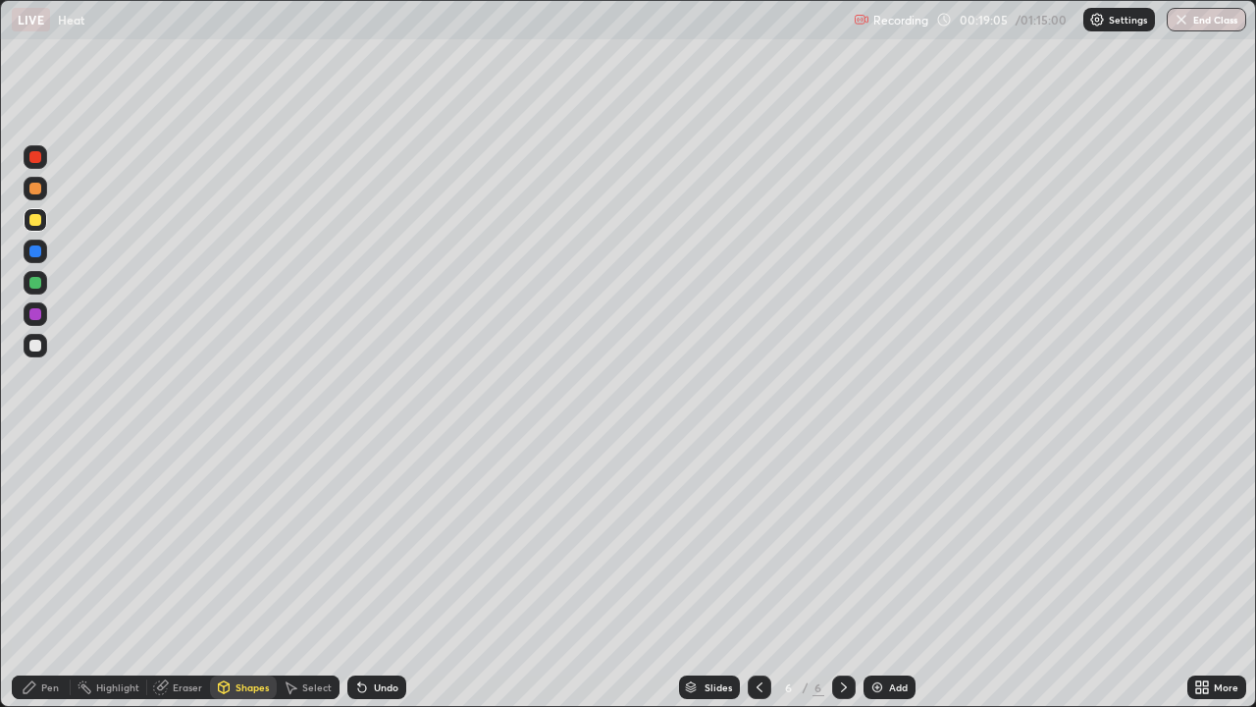
click at [37, 287] on div at bounding box center [35, 283] width 12 height 12
click at [50, 573] on div "Pen" at bounding box center [41, 687] width 59 height 24
click at [43, 222] on div at bounding box center [36, 220] width 24 height 24
click at [263, 573] on div "Shapes" at bounding box center [252, 687] width 33 height 10
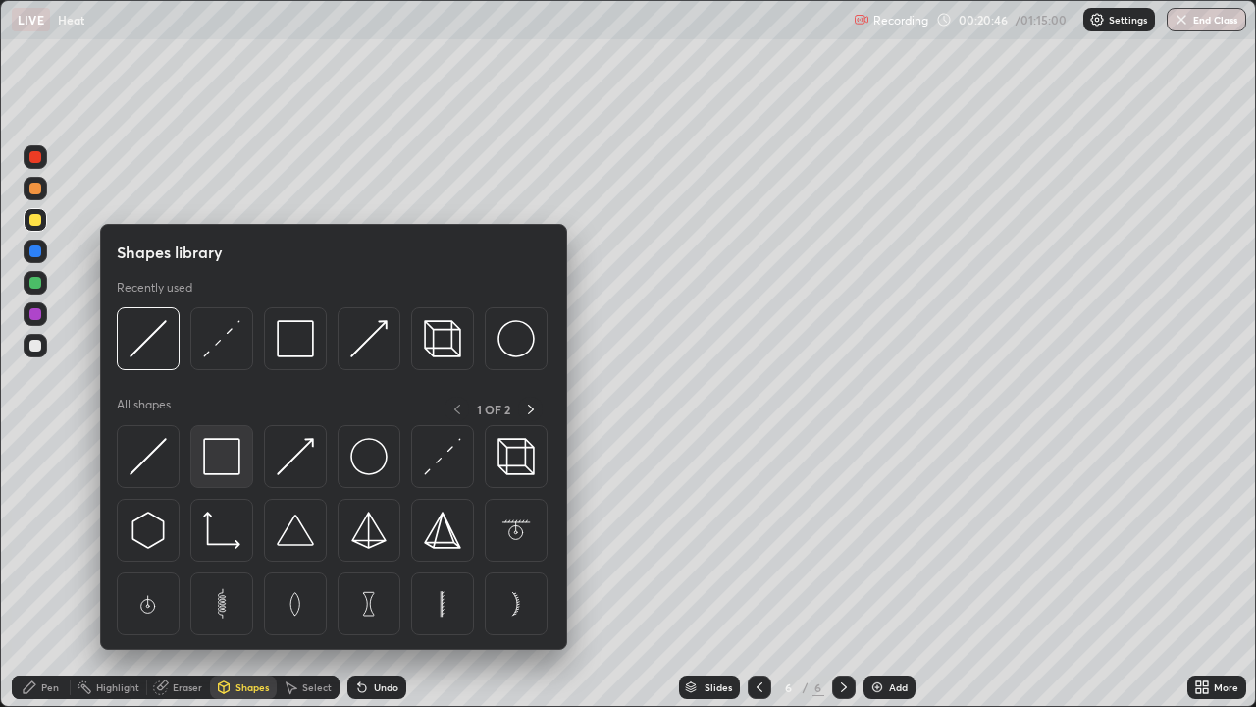
click at [245, 470] on div at bounding box center [221, 456] width 63 height 63
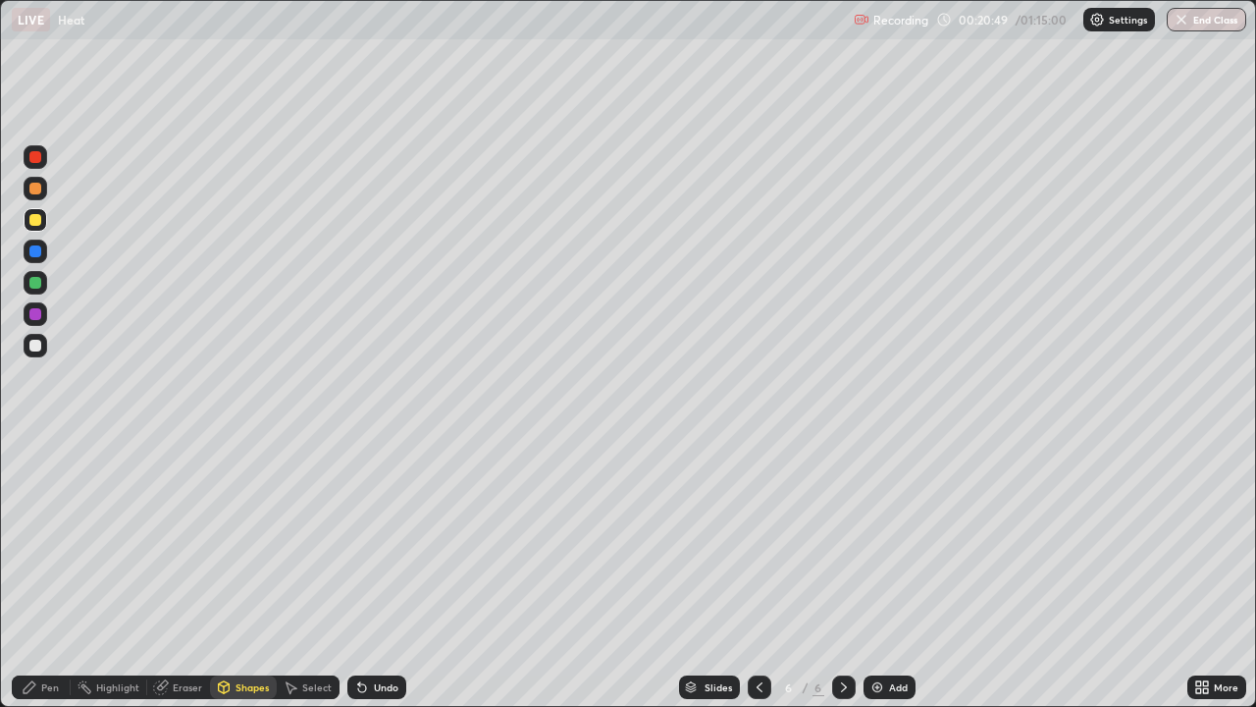
click at [50, 573] on div "Pen" at bounding box center [50, 687] width 18 height 10
click at [36, 352] on div at bounding box center [36, 346] width 24 height 24
click at [247, 573] on div "Shapes" at bounding box center [243, 687] width 67 height 24
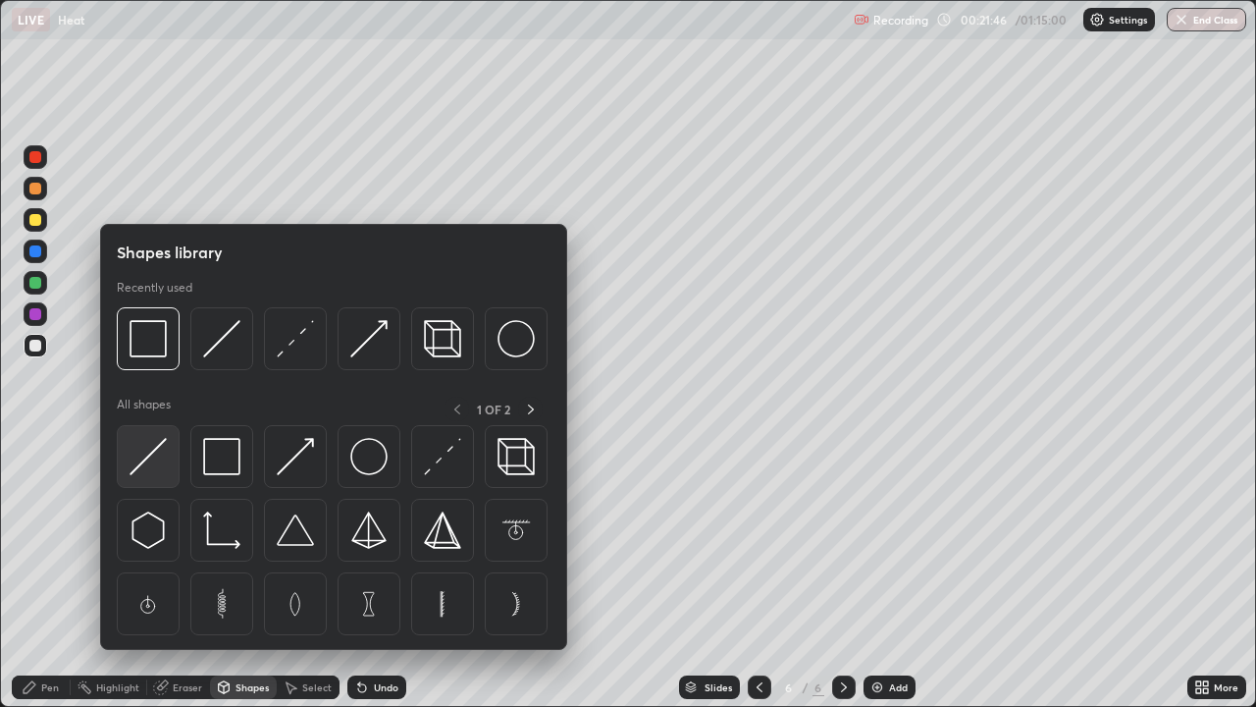
click at [169, 455] on div at bounding box center [148, 456] width 63 height 63
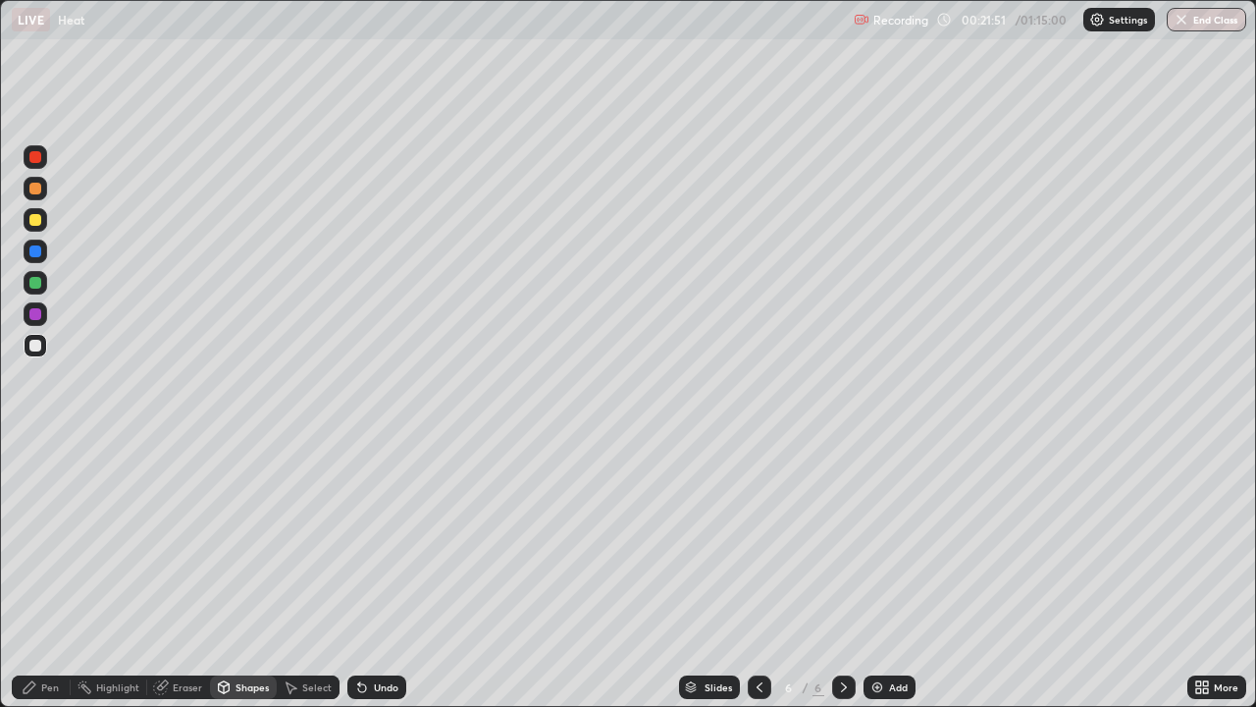
click at [29, 573] on icon at bounding box center [30, 687] width 12 height 12
click at [0, 92] on div "Setting up your live class" at bounding box center [628, 353] width 1256 height 707
click at [889, 573] on div "Add" at bounding box center [898, 687] width 19 height 10
click at [237, 573] on div "Shapes" at bounding box center [252, 687] width 33 height 10
click at [38, 573] on div "Pen" at bounding box center [41, 687] width 59 height 24
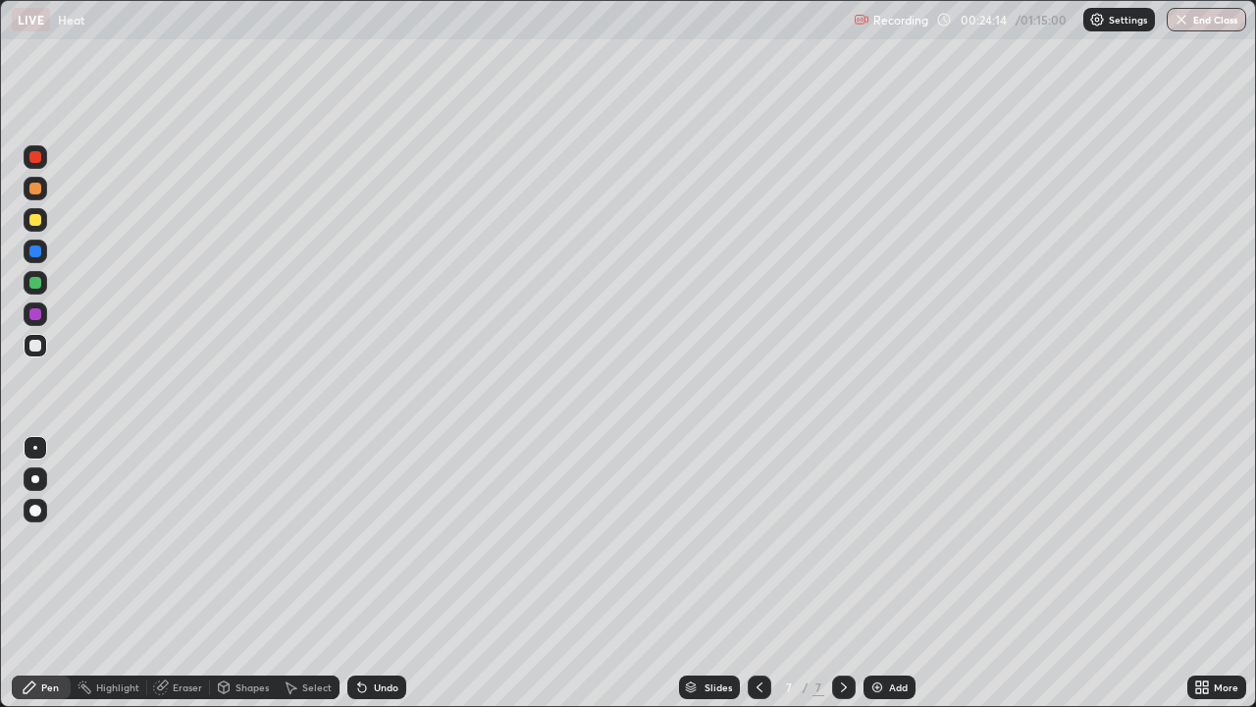
click at [36, 220] on div at bounding box center [35, 220] width 12 height 12
click at [755, 573] on div at bounding box center [760, 687] width 24 height 24
click at [838, 573] on icon at bounding box center [844, 687] width 16 height 16
click at [252, 573] on div "Shapes" at bounding box center [252, 687] width 33 height 10
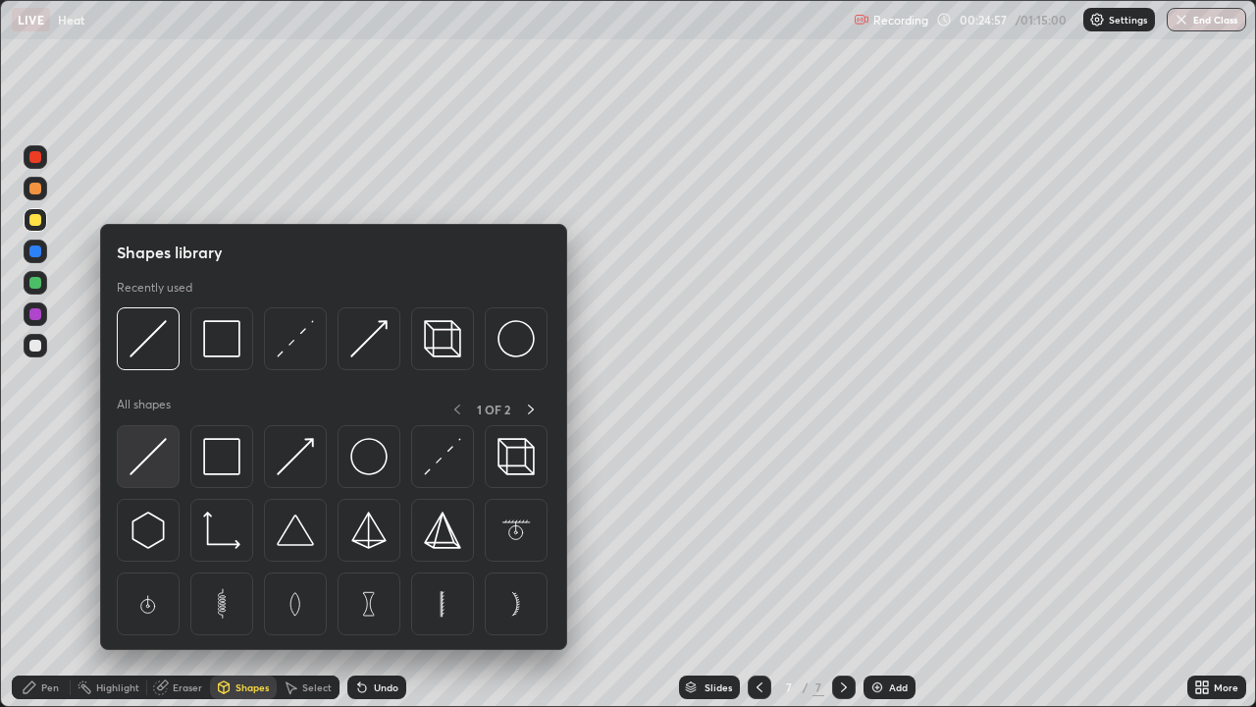
click at [159, 466] on img at bounding box center [148, 456] width 37 height 37
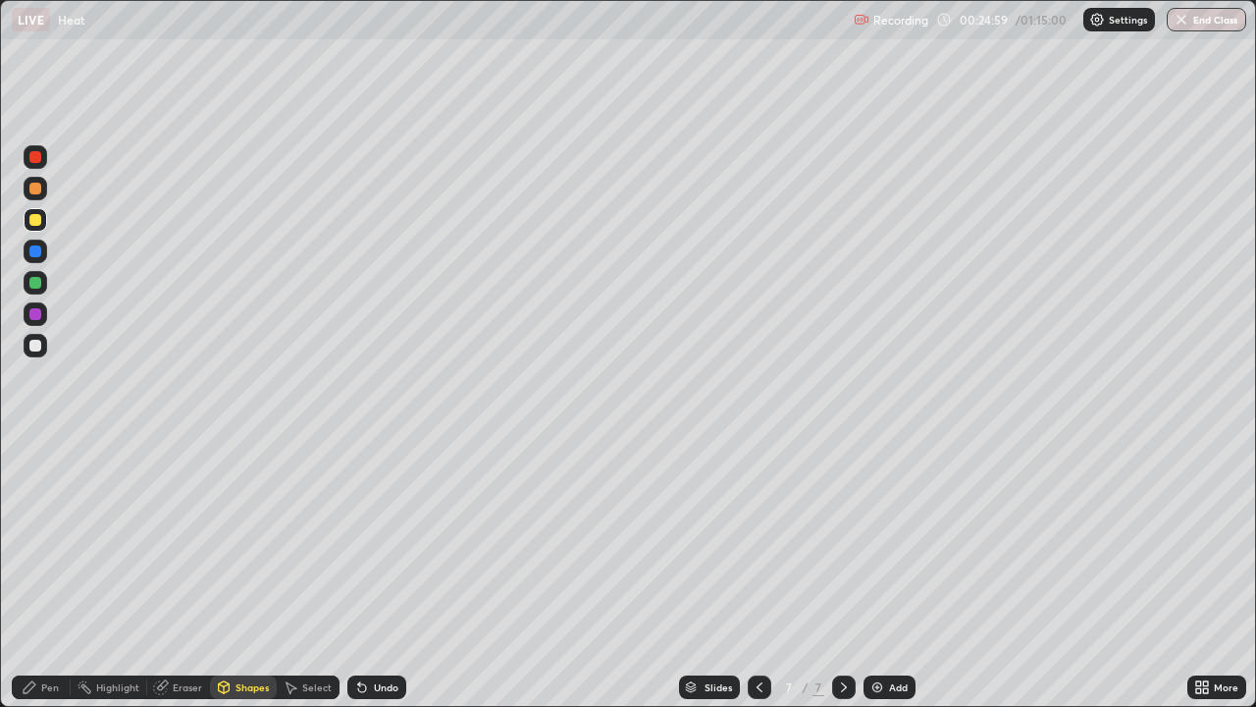
click at [242, 573] on div "Shapes" at bounding box center [243, 687] width 67 height 24
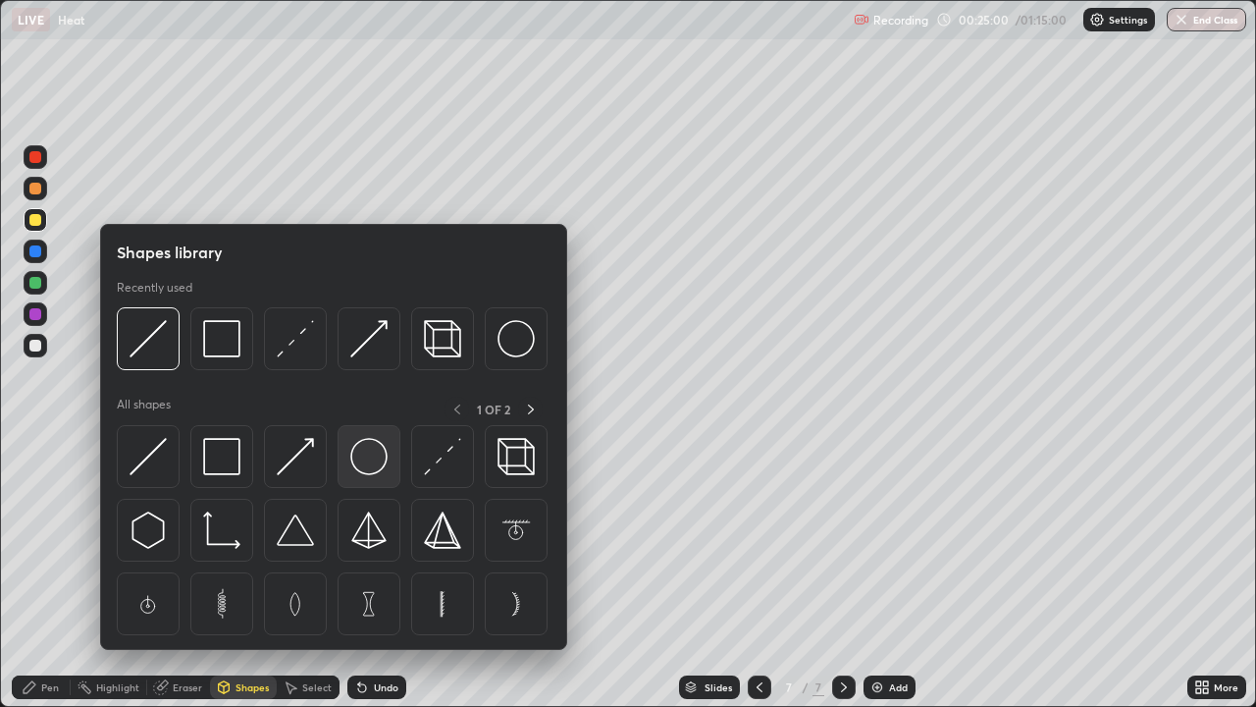
click at [371, 460] on img at bounding box center [368, 456] width 37 height 37
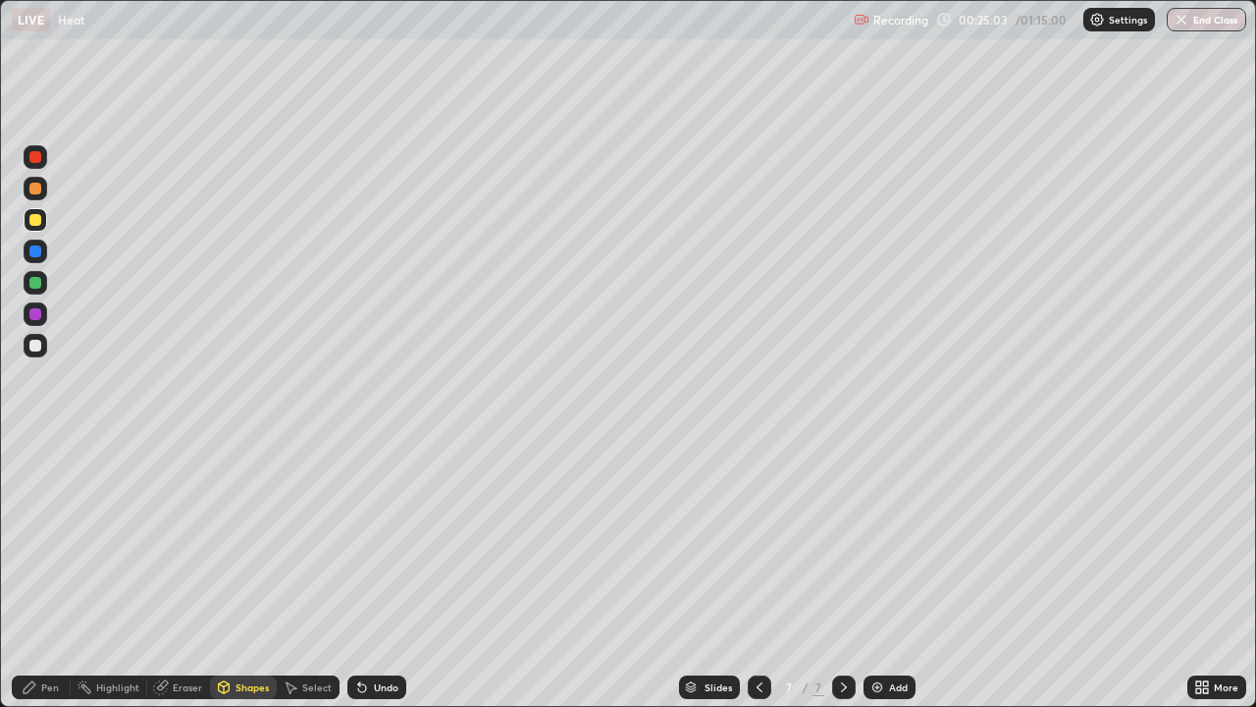
click at [243, 573] on div "Shapes" at bounding box center [243, 687] width 67 height 24
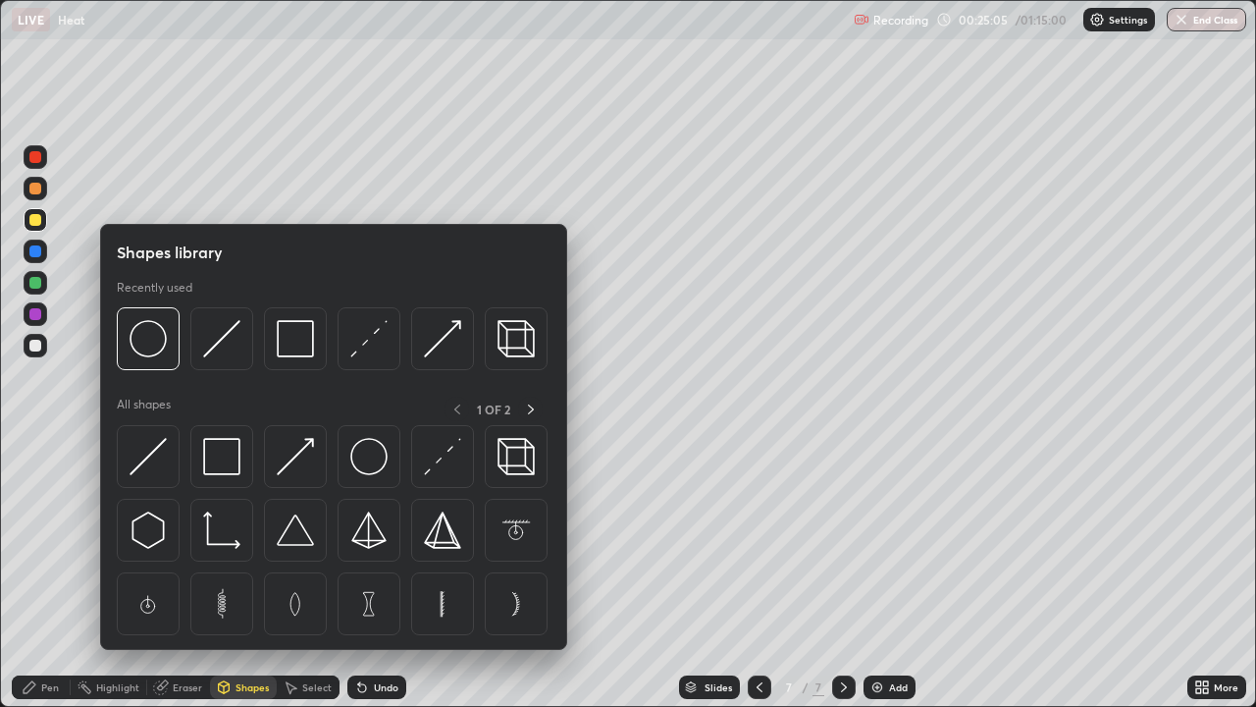
click at [453, 403] on div "1 OF 2" at bounding box center [494, 409] width 98 height 25
click at [291, 537] on img at bounding box center [295, 529] width 37 height 37
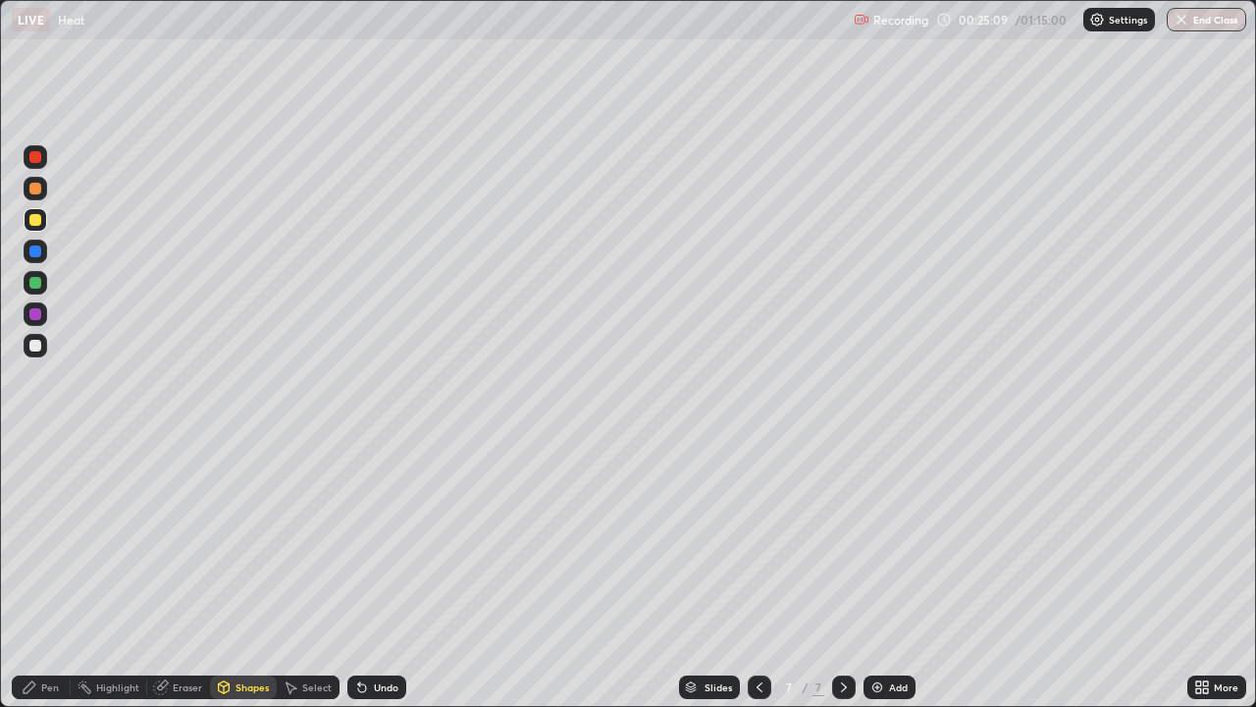
click at [240, 573] on div "Shapes" at bounding box center [243, 687] width 67 height 24
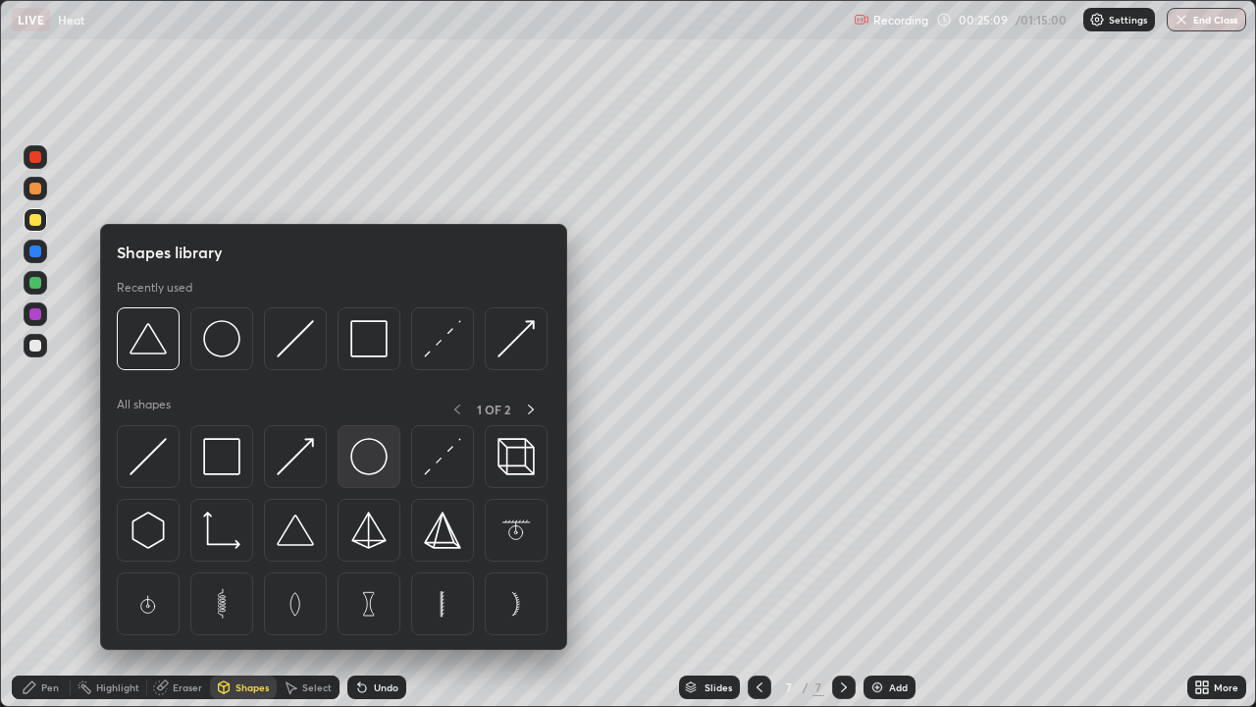
click at [369, 463] on img at bounding box center [368, 456] width 37 height 37
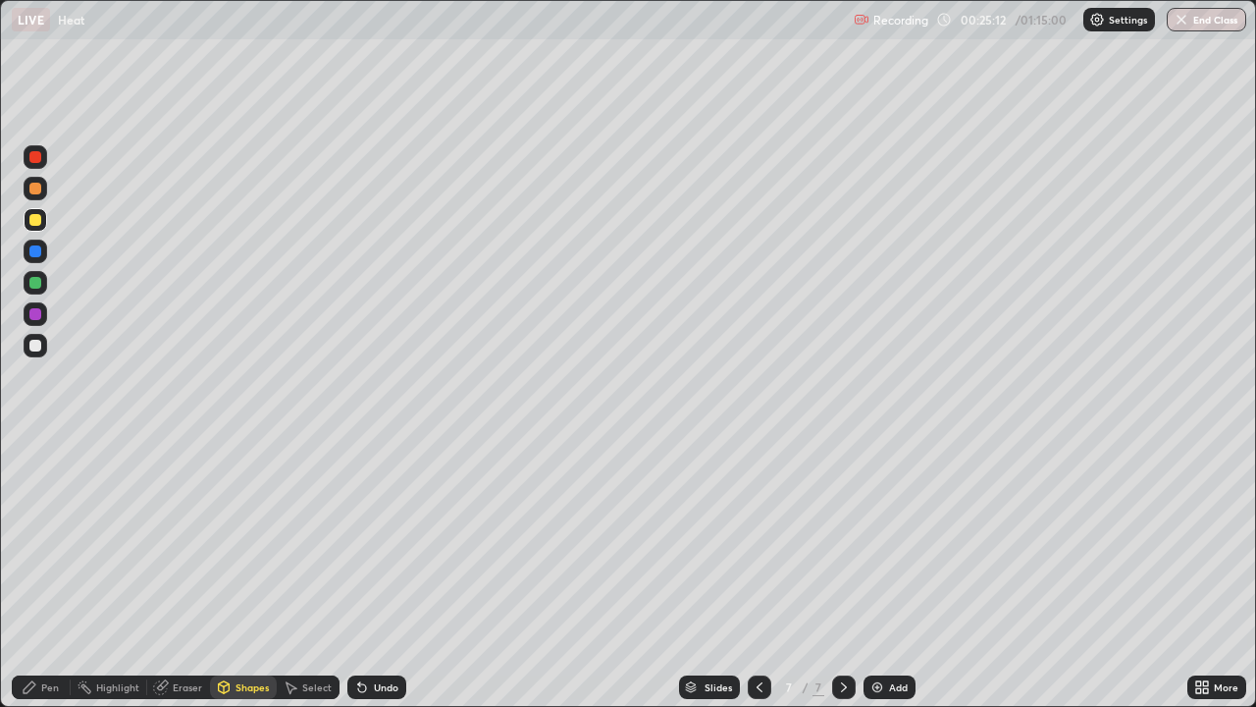
click at [40, 573] on div "Pen" at bounding box center [41, 687] width 59 height 24
click at [38, 344] on div at bounding box center [35, 346] width 12 height 12
click at [359, 573] on icon at bounding box center [362, 688] width 8 height 8
click at [240, 573] on div "Shapes" at bounding box center [252, 687] width 33 height 10
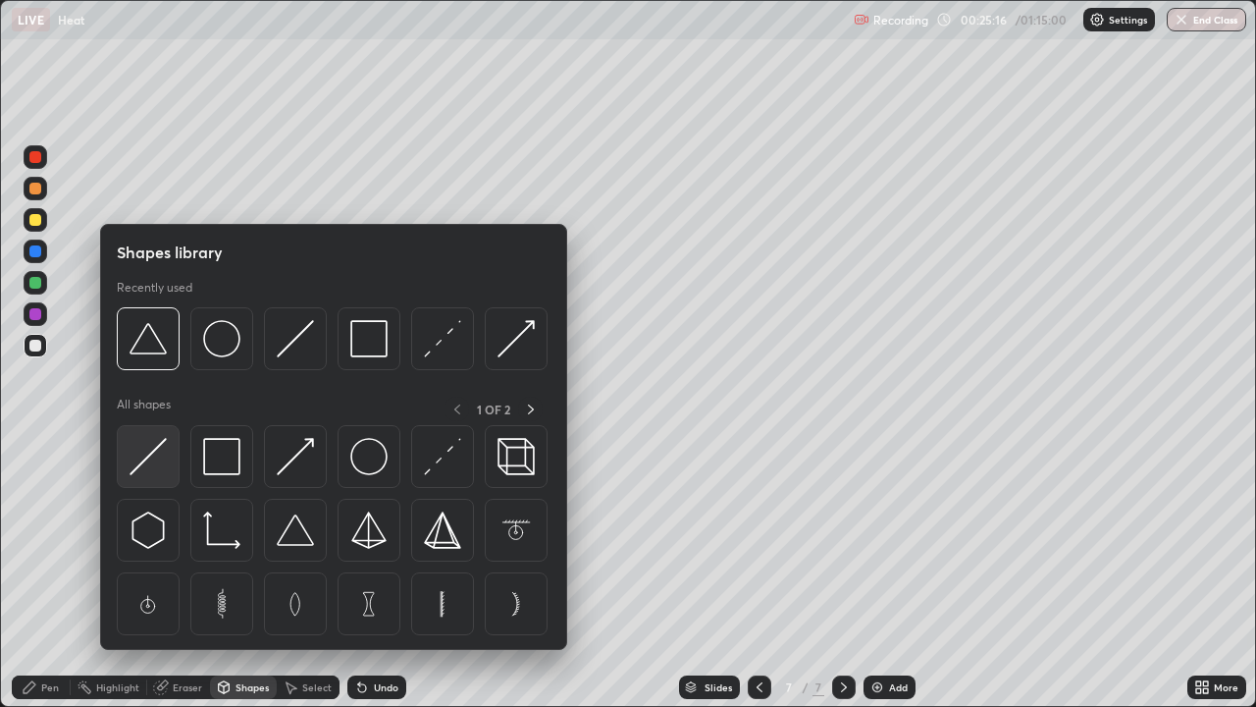
click at [162, 464] on img at bounding box center [148, 456] width 37 height 37
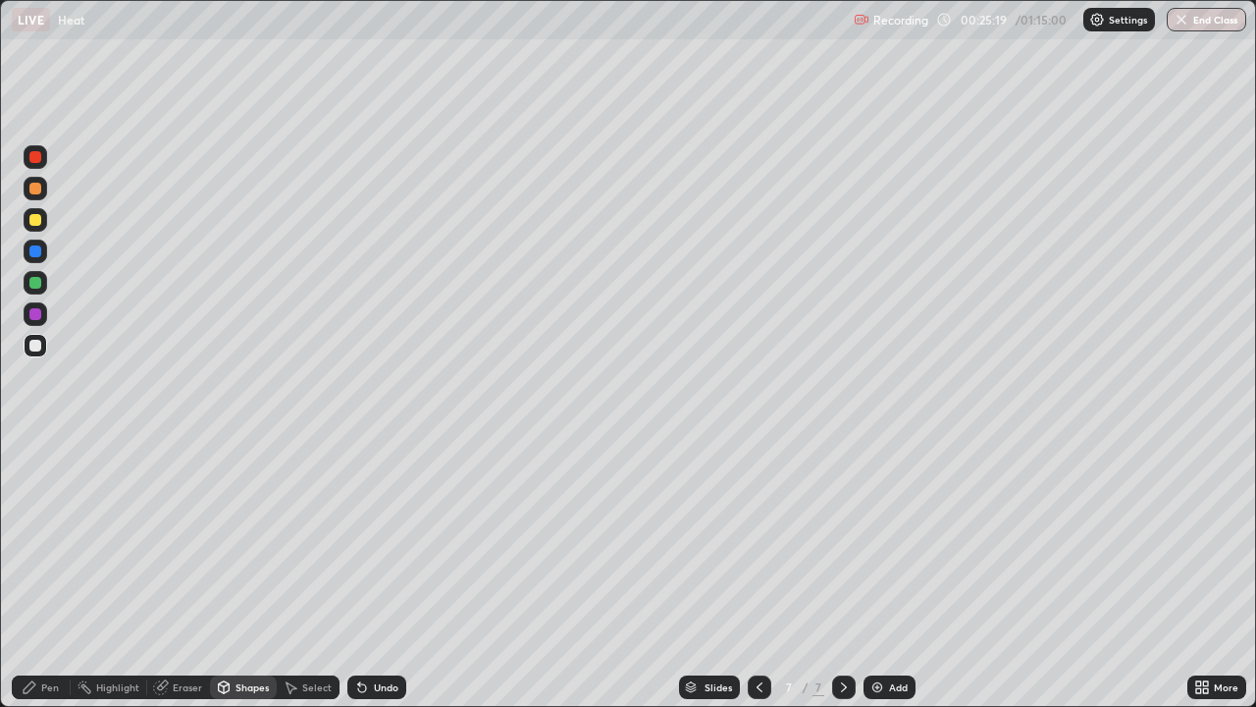
click at [50, 573] on div "Pen" at bounding box center [50, 687] width 18 height 10
click at [242, 573] on div "Shapes" at bounding box center [243, 687] width 67 height 24
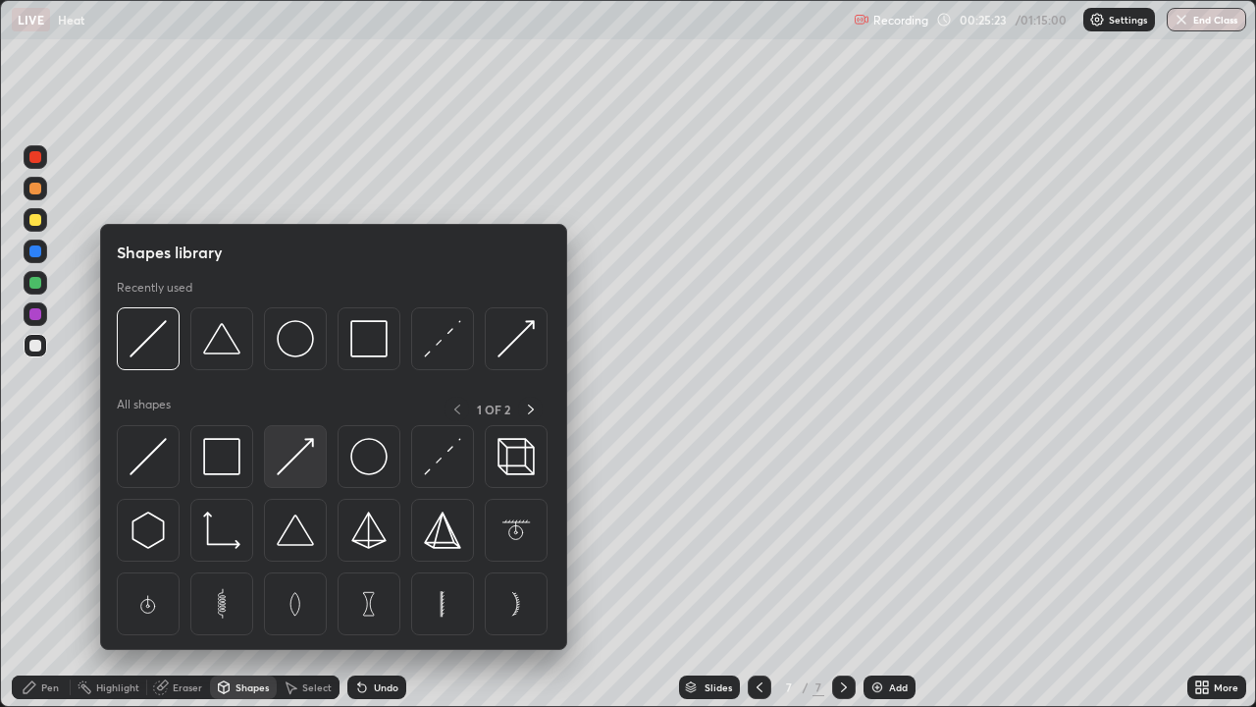
click at [303, 463] on img at bounding box center [295, 456] width 37 height 37
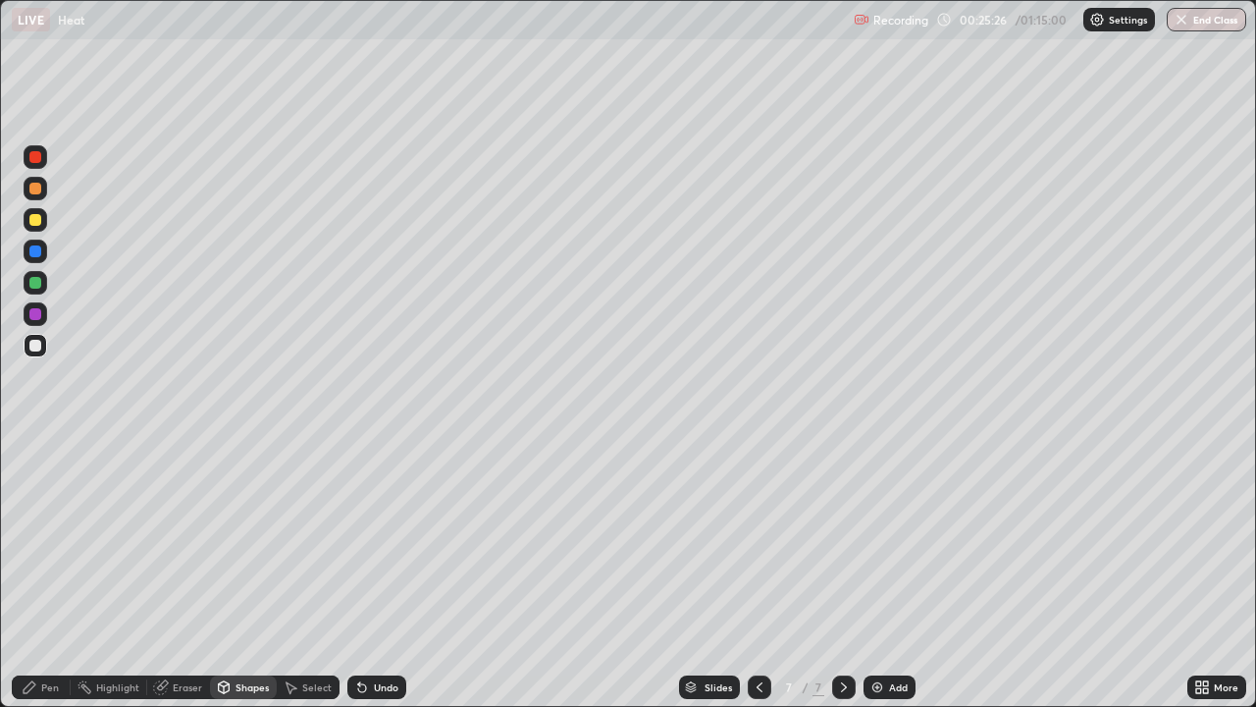
click at [382, 573] on div "Undo" at bounding box center [386, 687] width 25 height 10
click at [248, 573] on div "Shapes" at bounding box center [252, 687] width 33 height 10
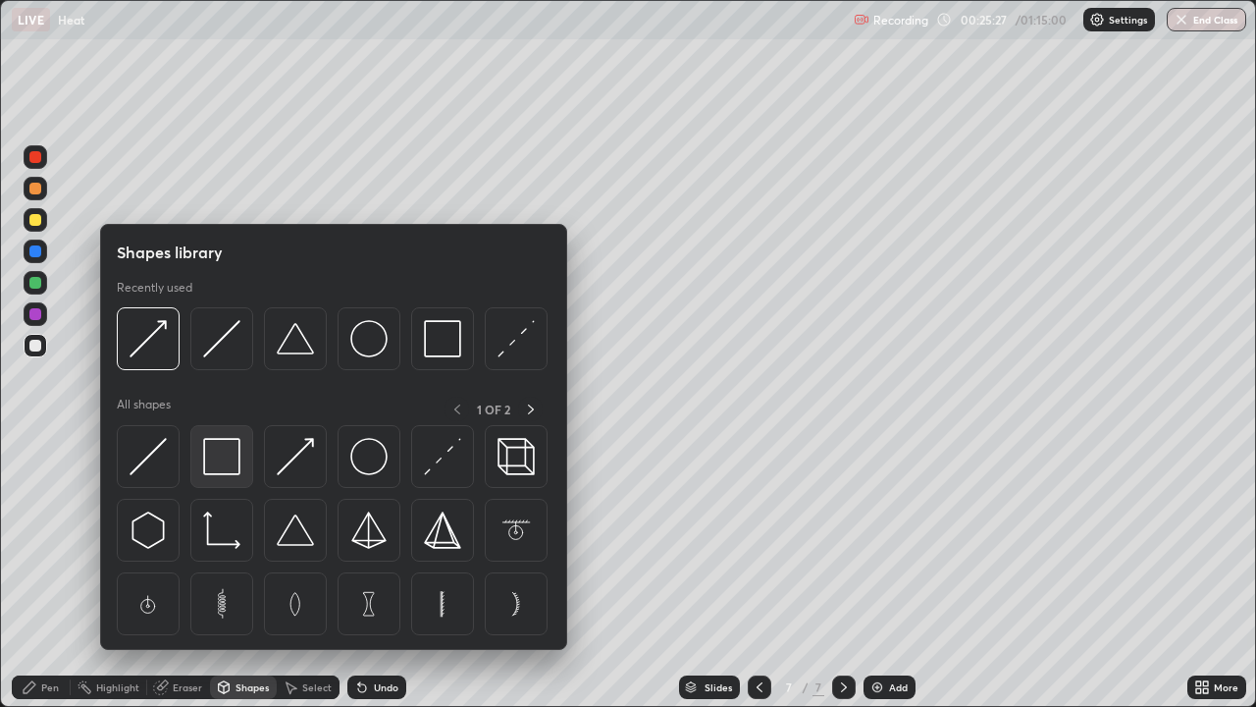
click at [227, 456] on img at bounding box center [221, 456] width 37 height 37
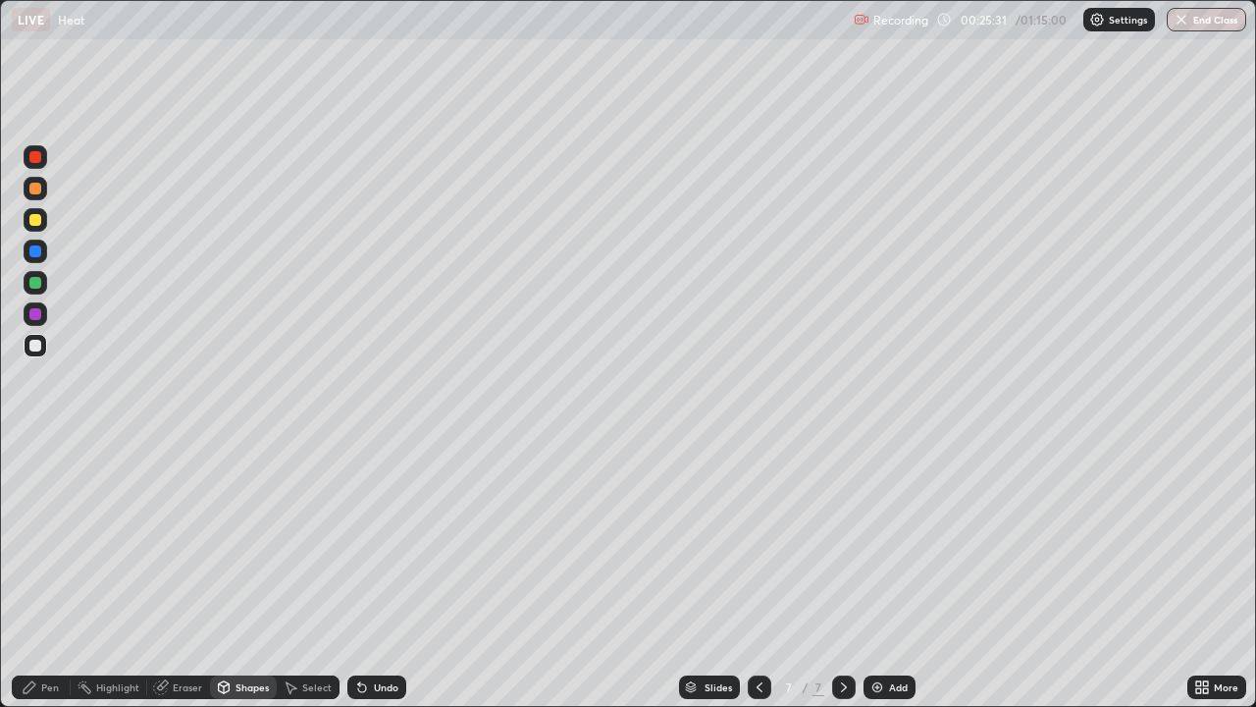
click at [248, 573] on div "Shapes" at bounding box center [243, 687] width 67 height 24
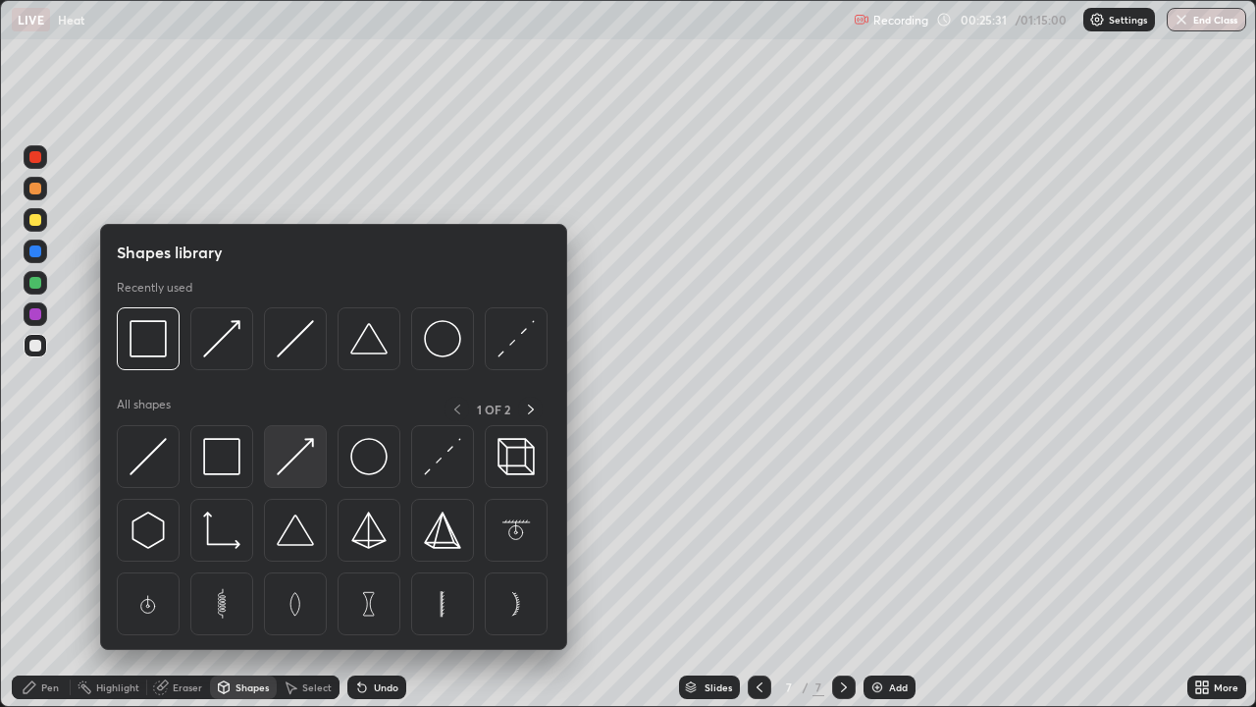
click at [296, 448] on img at bounding box center [295, 456] width 37 height 37
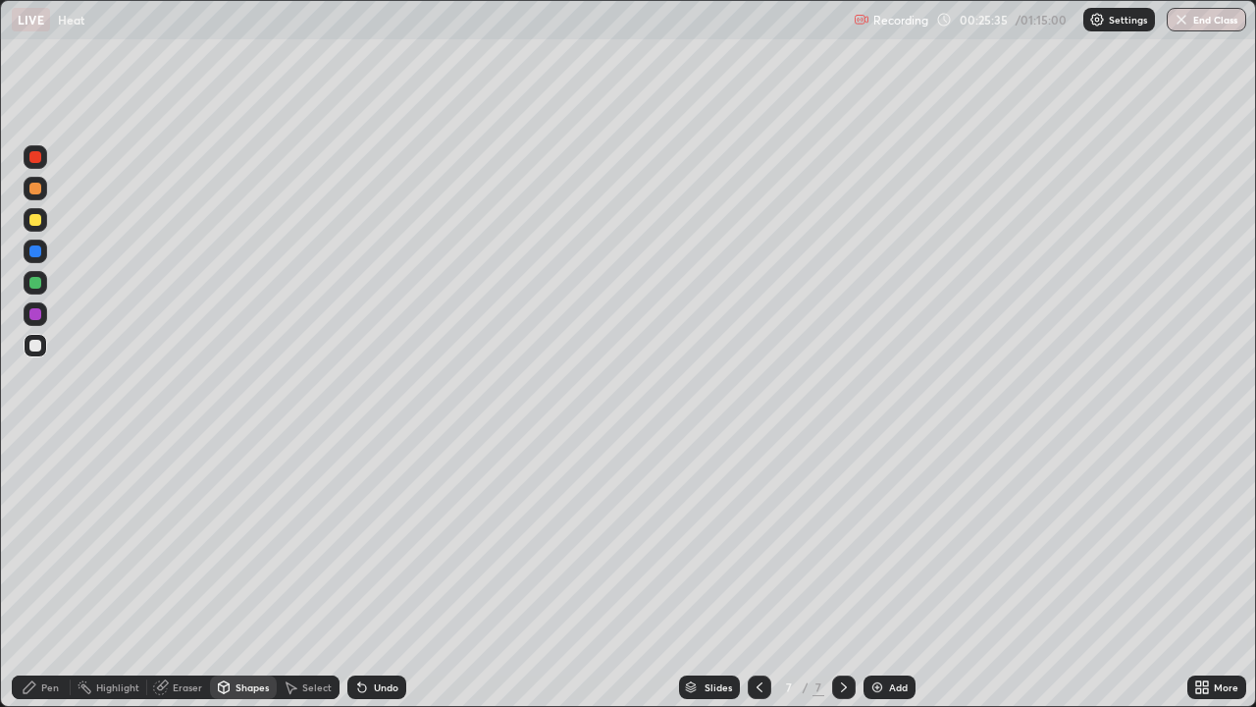
click at [55, 573] on div "Pen" at bounding box center [41, 687] width 59 height 24
click at [35, 221] on div at bounding box center [35, 220] width 12 height 12
click at [238, 573] on div "Shapes" at bounding box center [252, 687] width 33 height 10
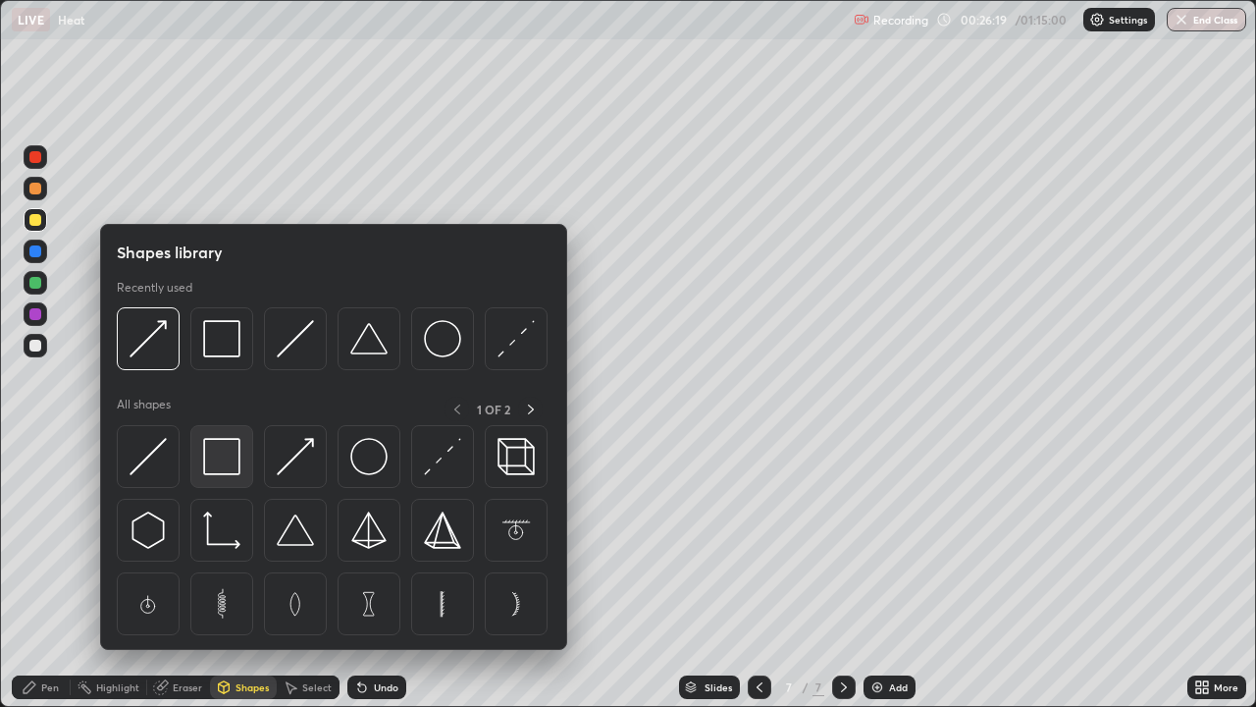
click at [227, 451] on img at bounding box center [221, 456] width 37 height 37
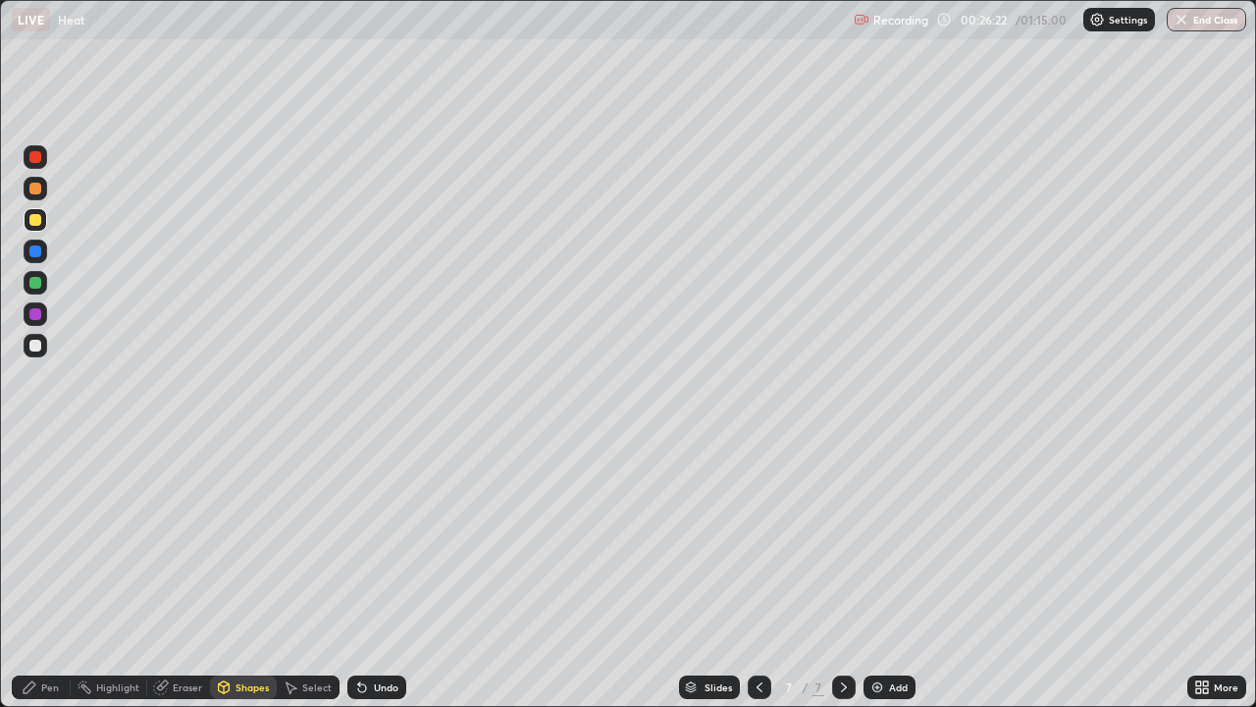
click at [248, 573] on div "Shapes" at bounding box center [252, 687] width 33 height 10
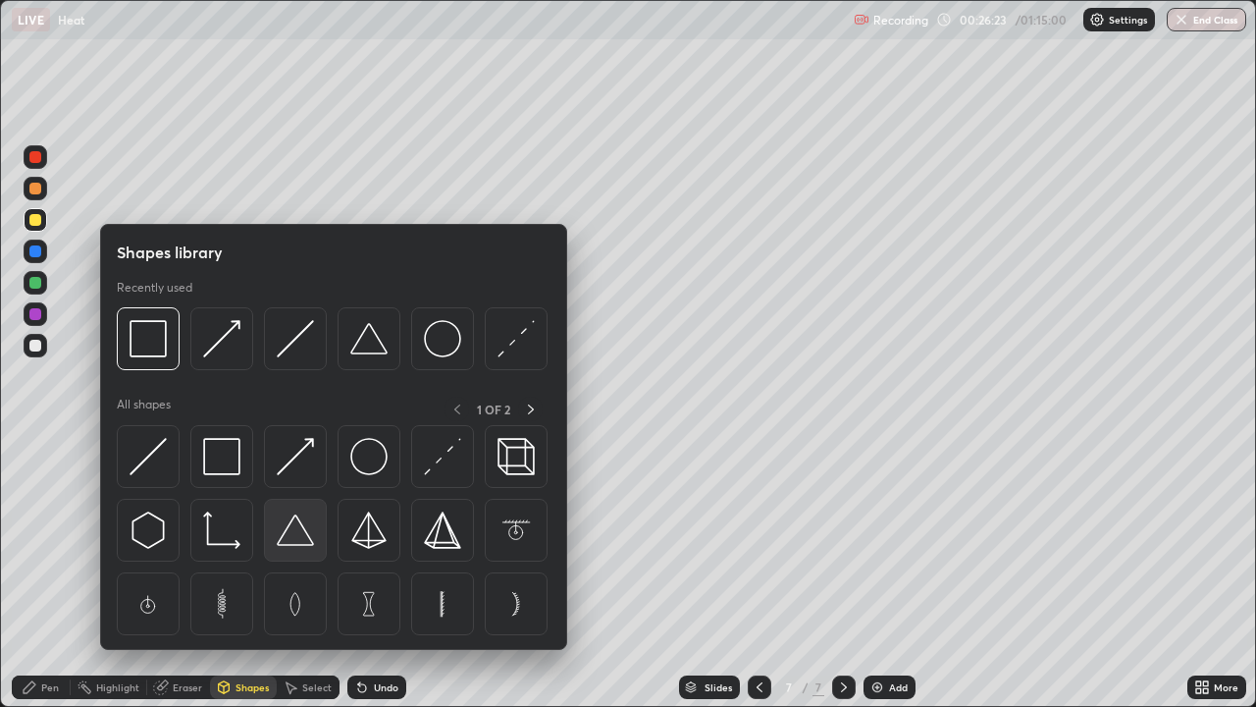
click at [290, 529] on img at bounding box center [295, 529] width 37 height 37
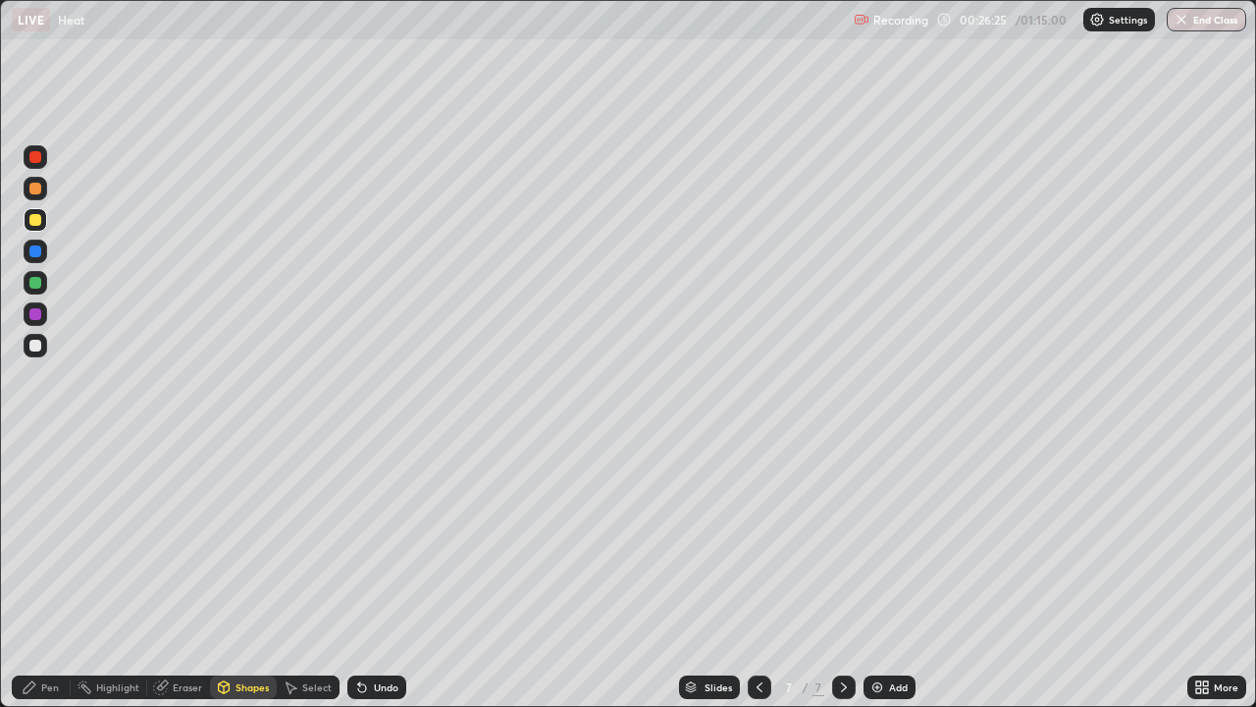
click at [245, 573] on div "Shapes" at bounding box center [252, 687] width 33 height 10
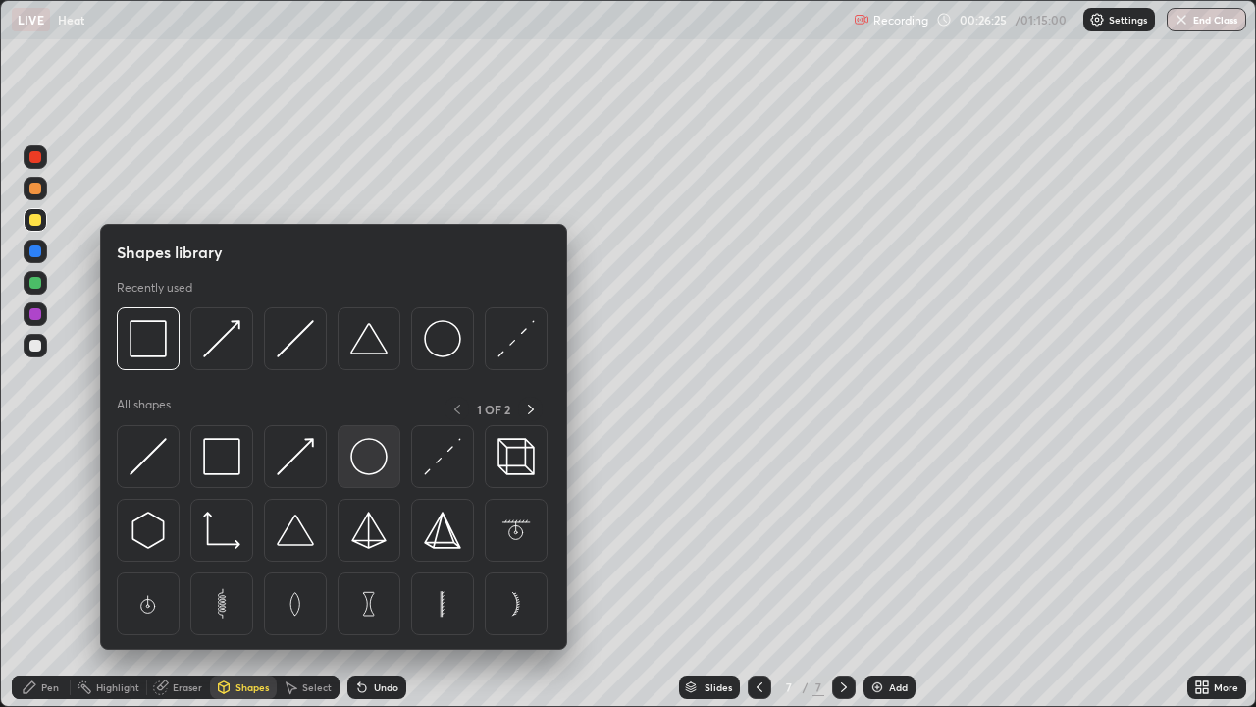
click at [360, 457] on img at bounding box center [368, 456] width 37 height 37
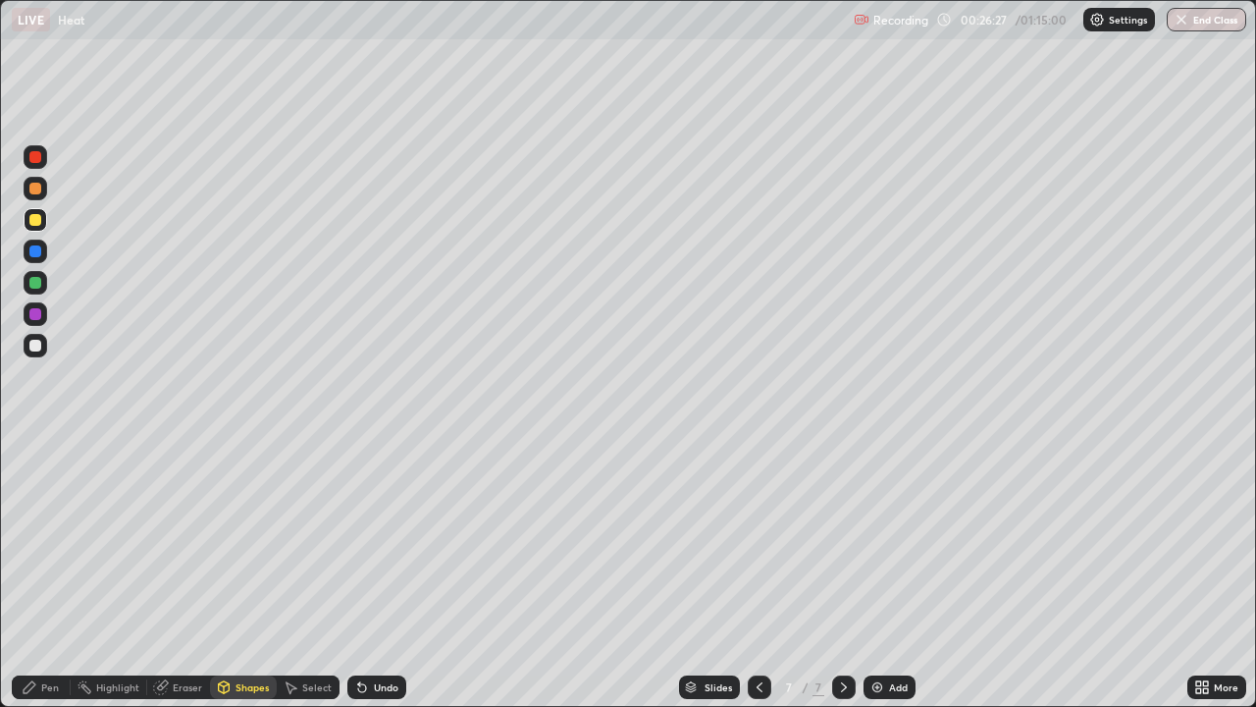
click at [243, 573] on div "Shapes" at bounding box center [252, 687] width 33 height 10
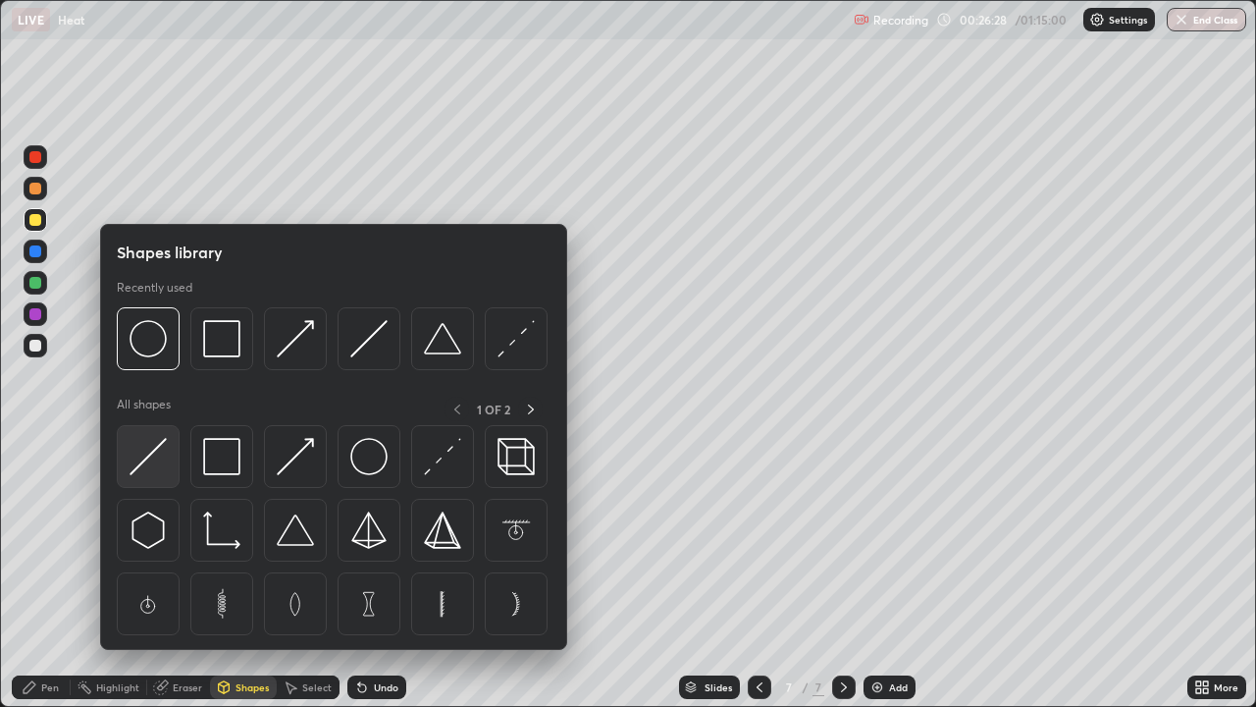
click at [148, 453] on img at bounding box center [148, 456] width 37 height 37
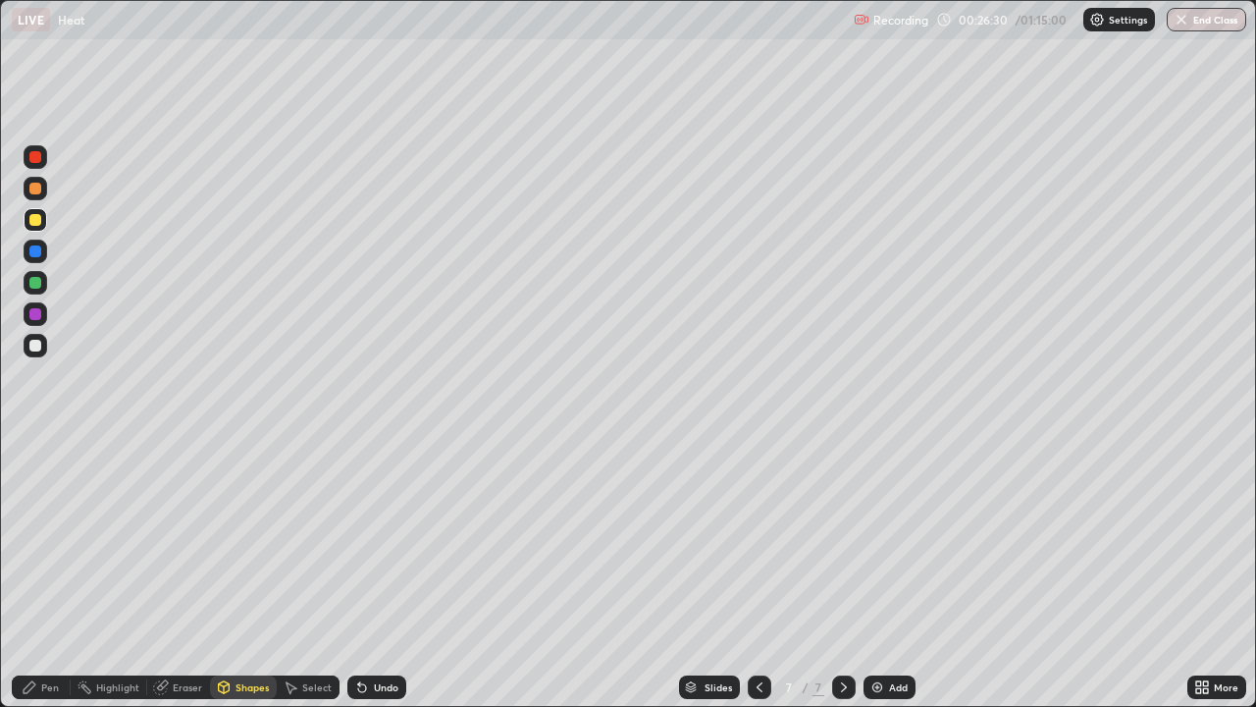
click at [44, 573] on div "Pen" at bounding box center [41, 687] width 59 height 24
click at [46, 349] on div at bounding box center [36, 346] width 24 height 24
click at [236, 573] on div "Shapes" at bounding box center [252, 687] width 33 height 10
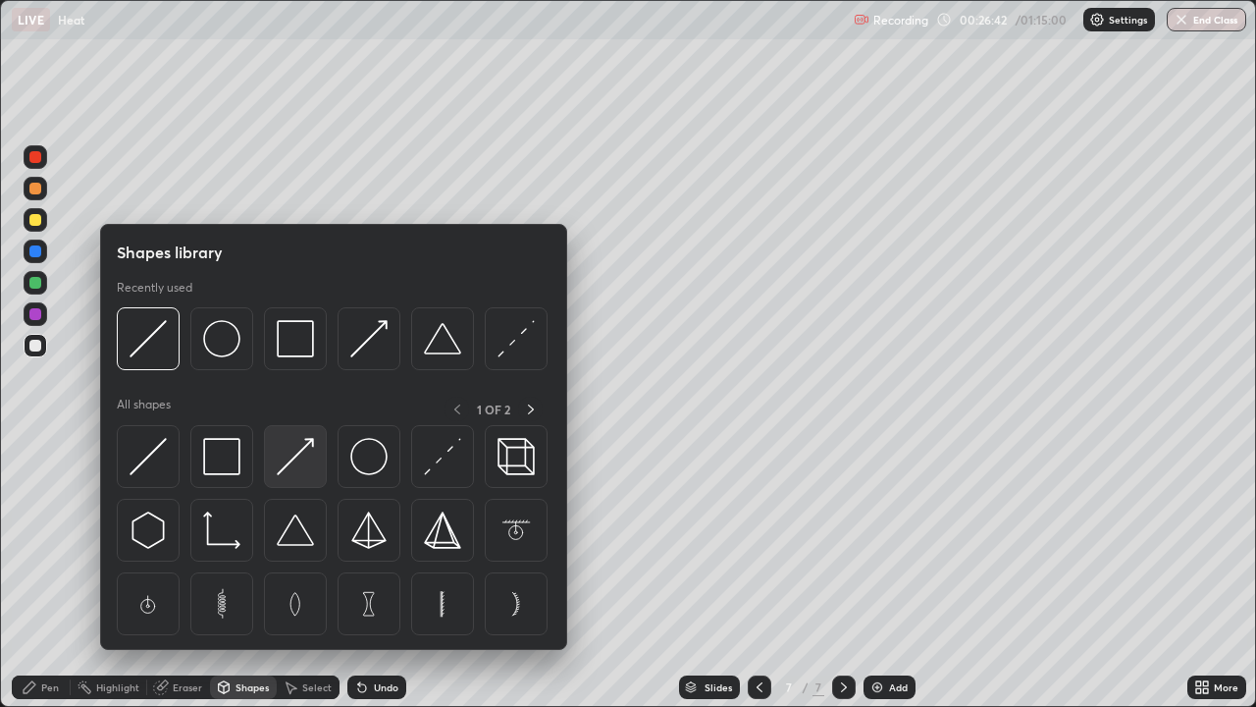
click at [298, 460] on img at bounding box center [295, 456] width 37 height 37
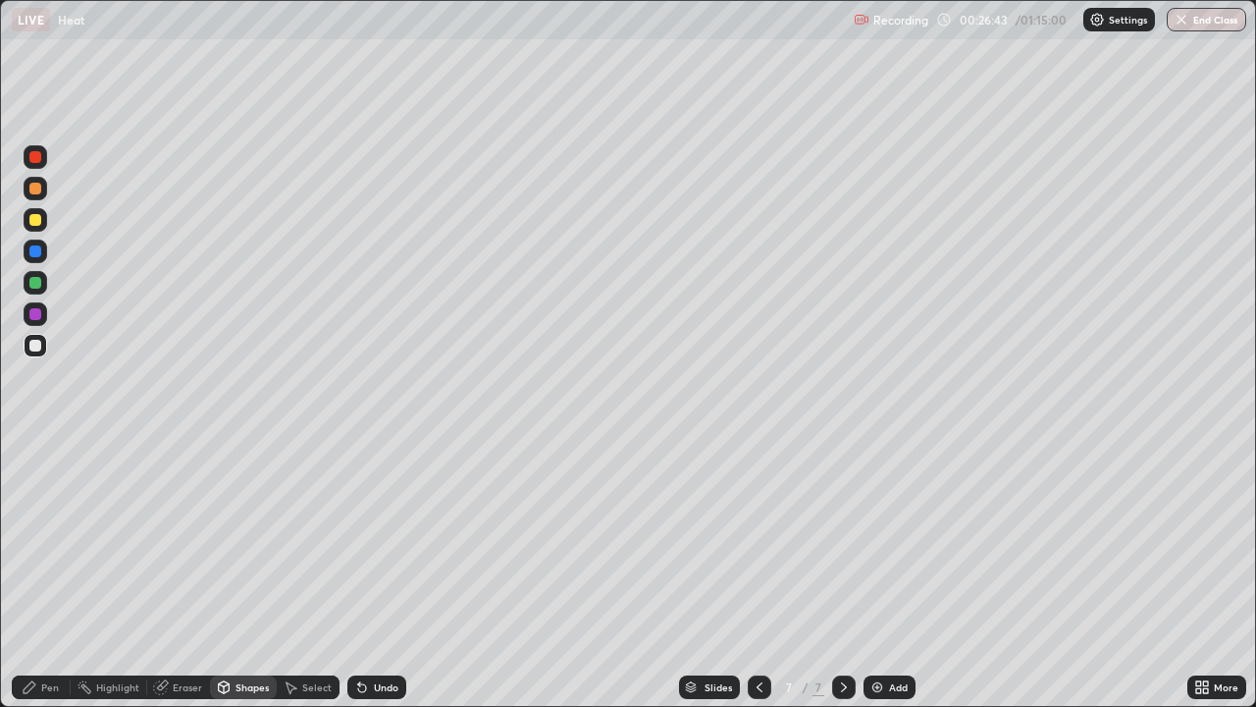
click at [35, 157] on div at bounding box center [35, 157] width 12 height 12
click at [36, 573] on icon at bounding box center [30, 687] width 16 height 16
click at [34, 343] on div at bounding box center [35, 346] width 12 height 12
click at [253, 573] on div "Shapes" at bounding box center [252, 687] width 33 height 10
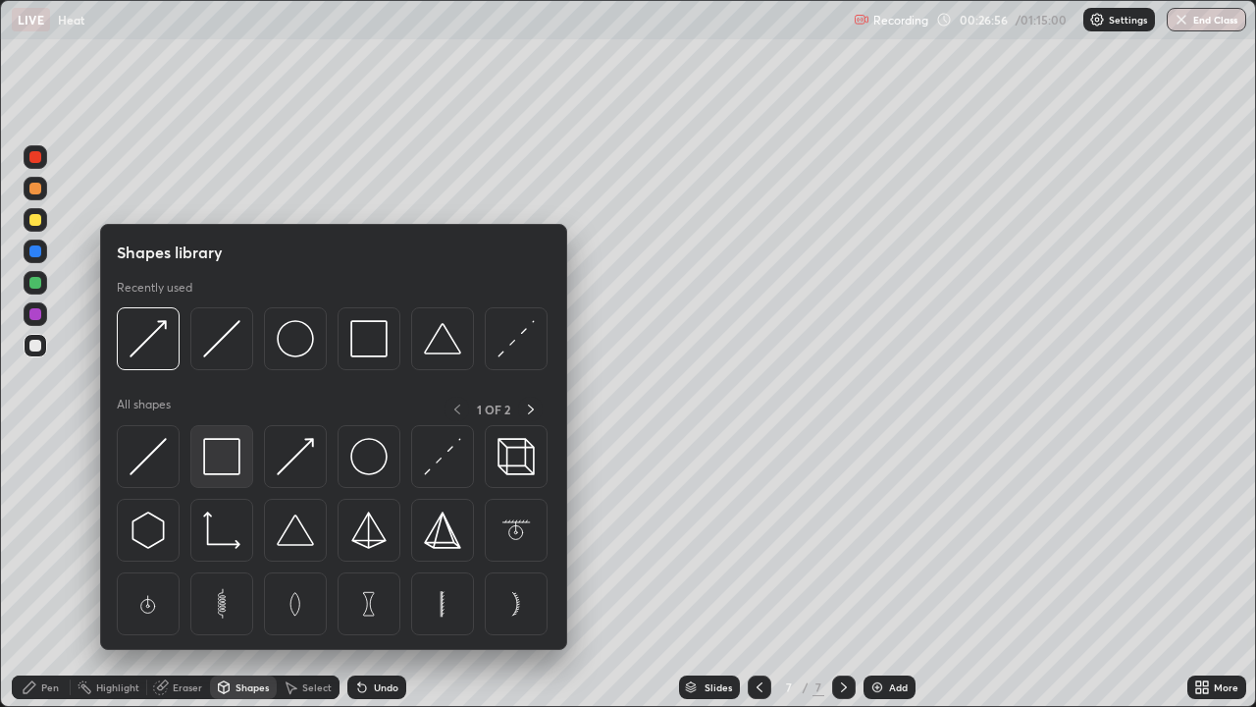
click at [233, 463] on img at bounding box center [221, 456] width 37 height 37
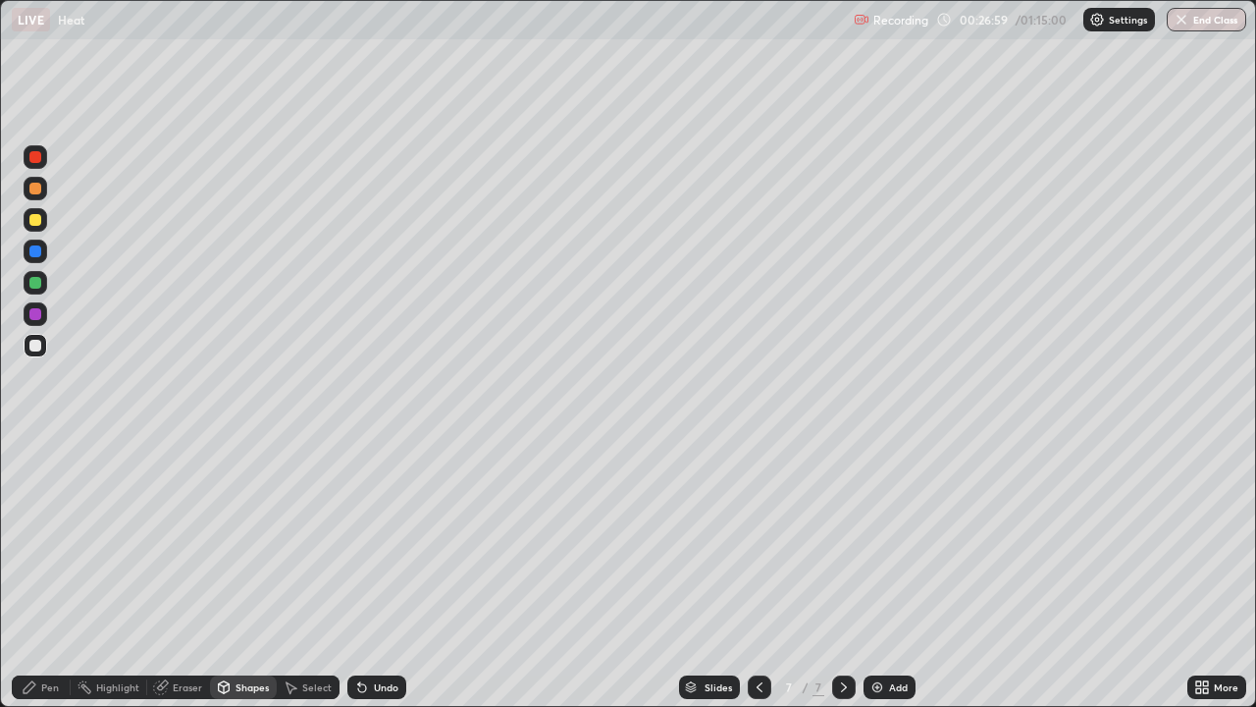
click at [252, 573] on div "Shapes" at bounding box center [252, 687] width 33 height 10
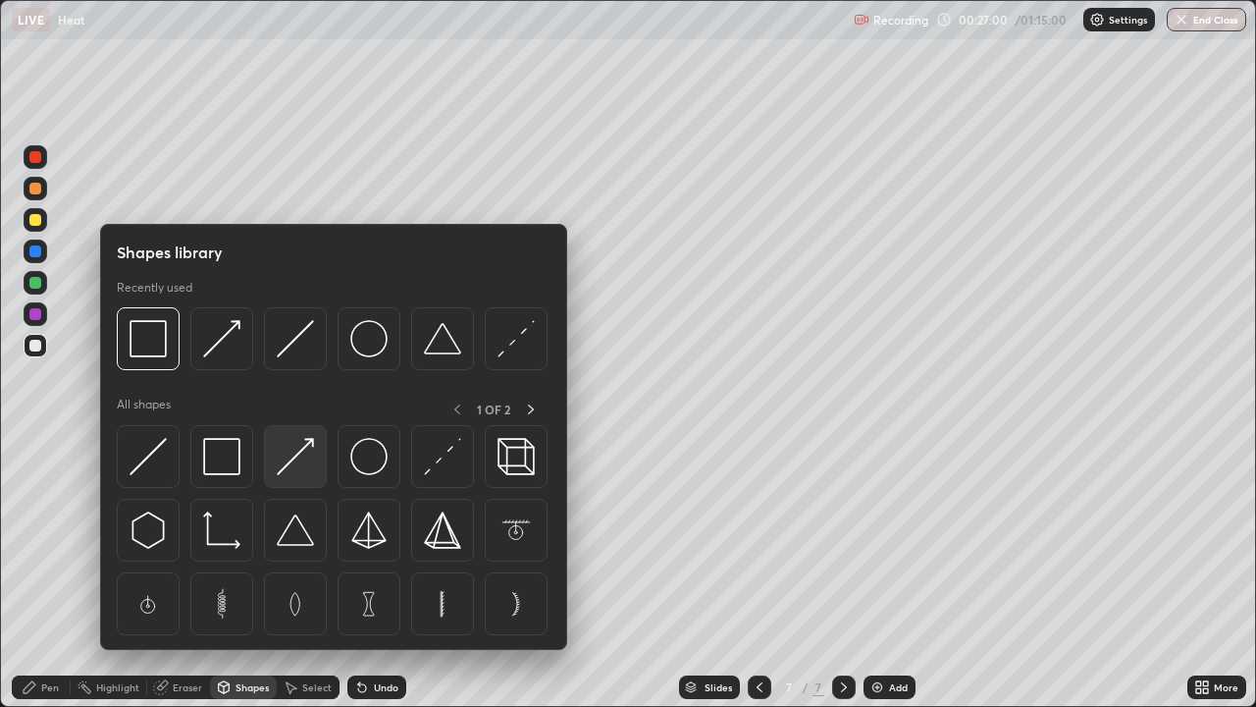
click at [308, 458] on img at bounding box center [295, 456] width 37 height 37
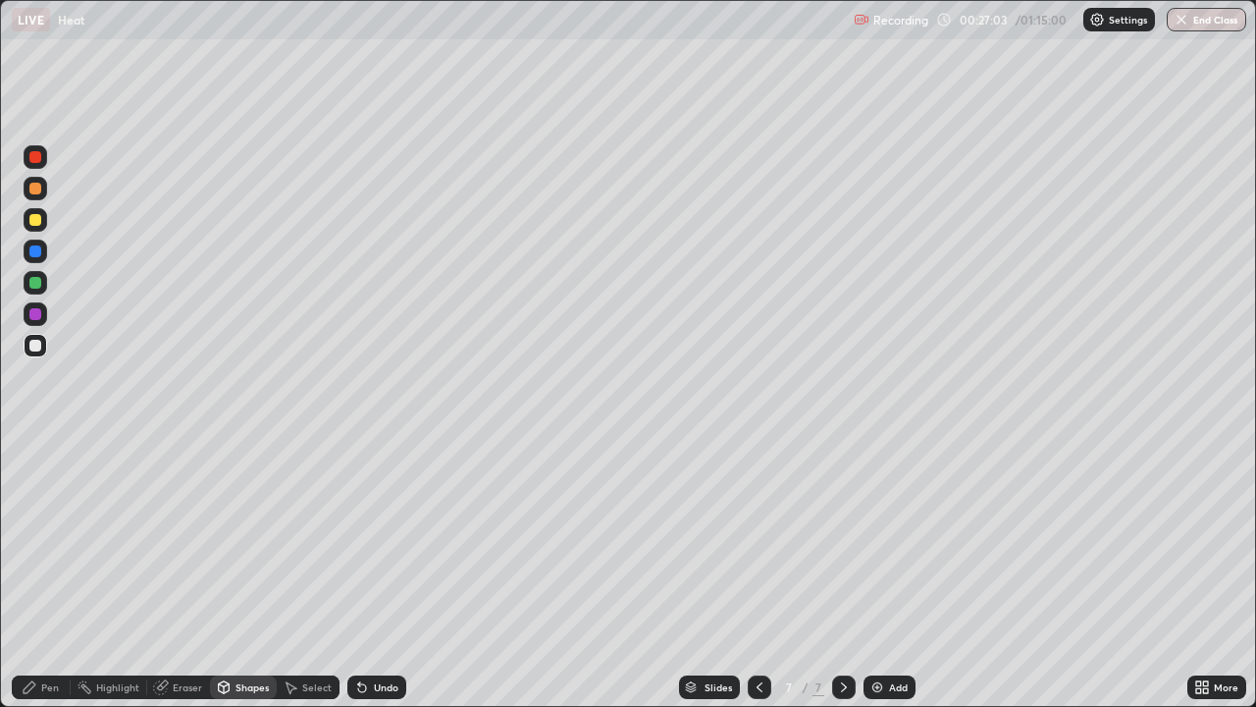
click at [57, 573] on div "Pen" at bounding box center [50, 687] width 18 height 10
click at [393, 573] on div "Undo" at bounding box center [376, 687] width 59 height 24
click at [465, 573] on div "Slides 7 / 7 Add" at bounding box center [796, 686] width 781 height 39
click at [380, 573] on div "Undo" at bounding box center [386, 687] width 25 height 10
click at [377, 573] on div "Undo" at bounding box center [386, 687] width 25 height 10
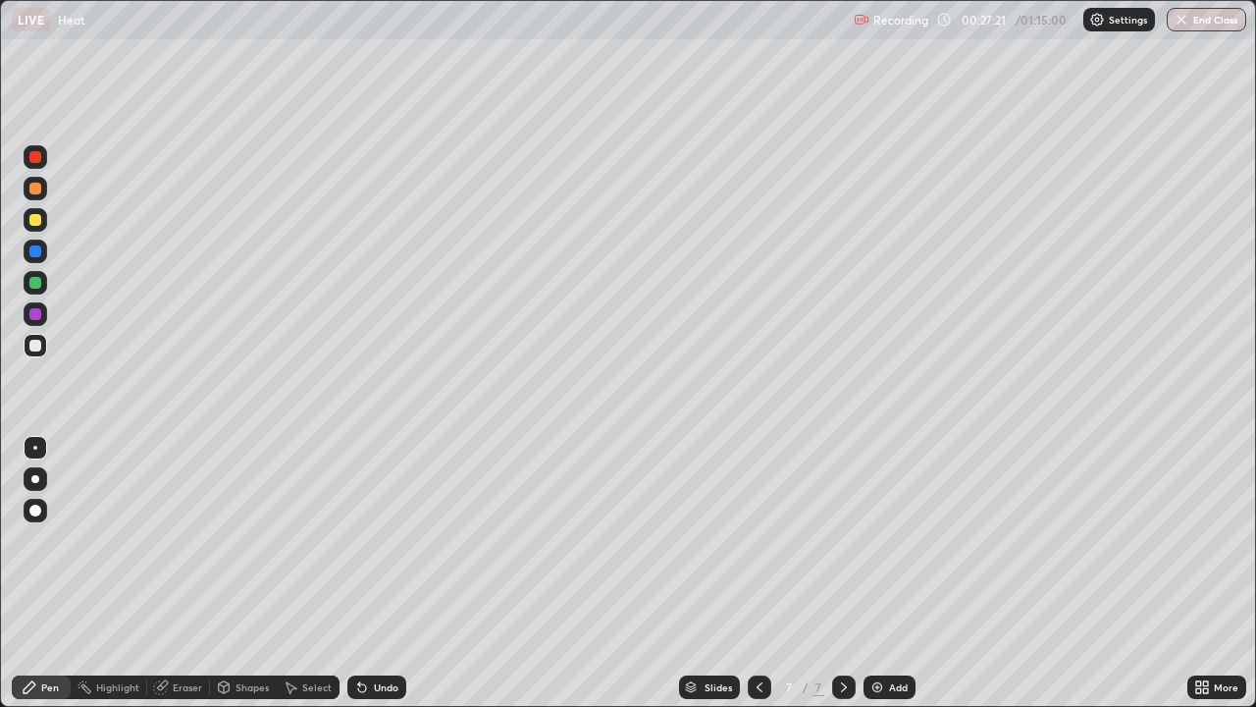
click at [380, 573] on div "Undo" at bounding box center [386, 687] width 25 height 10
click at [382, 573] on div "Undo" at bounding box center [386, 687] width 25 height 10
click at [383, 573] on div "Undo" at bounding box center [386, 687] width 25 height 10
click at [385, 573] on div "Undo" at bounding box center [386, 687] width 25 height 10
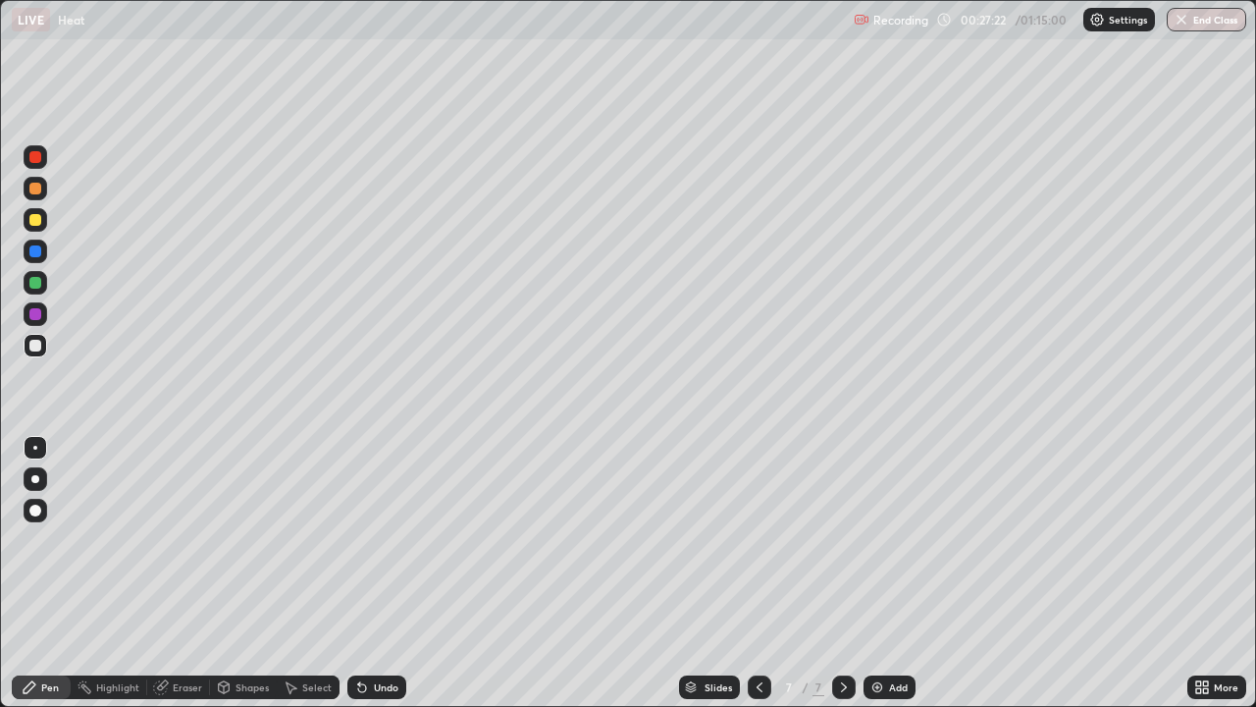
click at [397, 573] on div "Undo" at bounding box center [376, 687] width 59 height 24
click at [256, 573] on div "Shapes" at bounding box center [252, 687] width 33 height 10
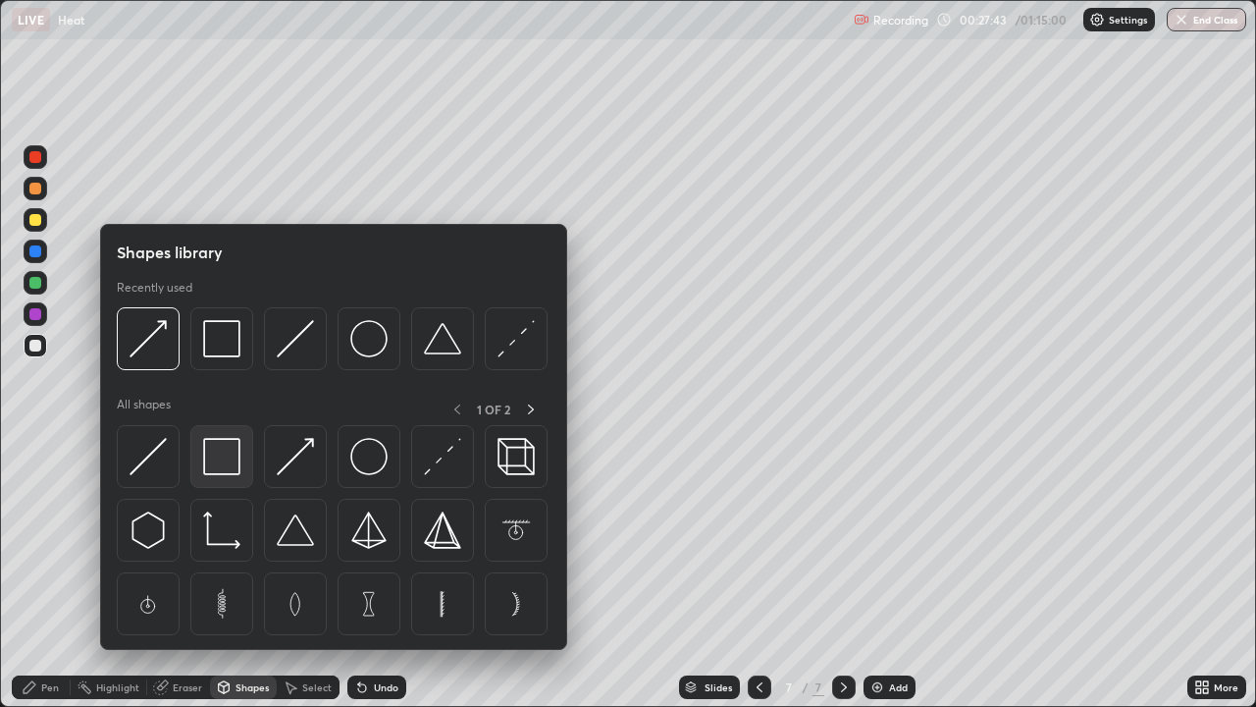
click at [237, 454] on img at bounding box center [221, 456] width 37 height 37
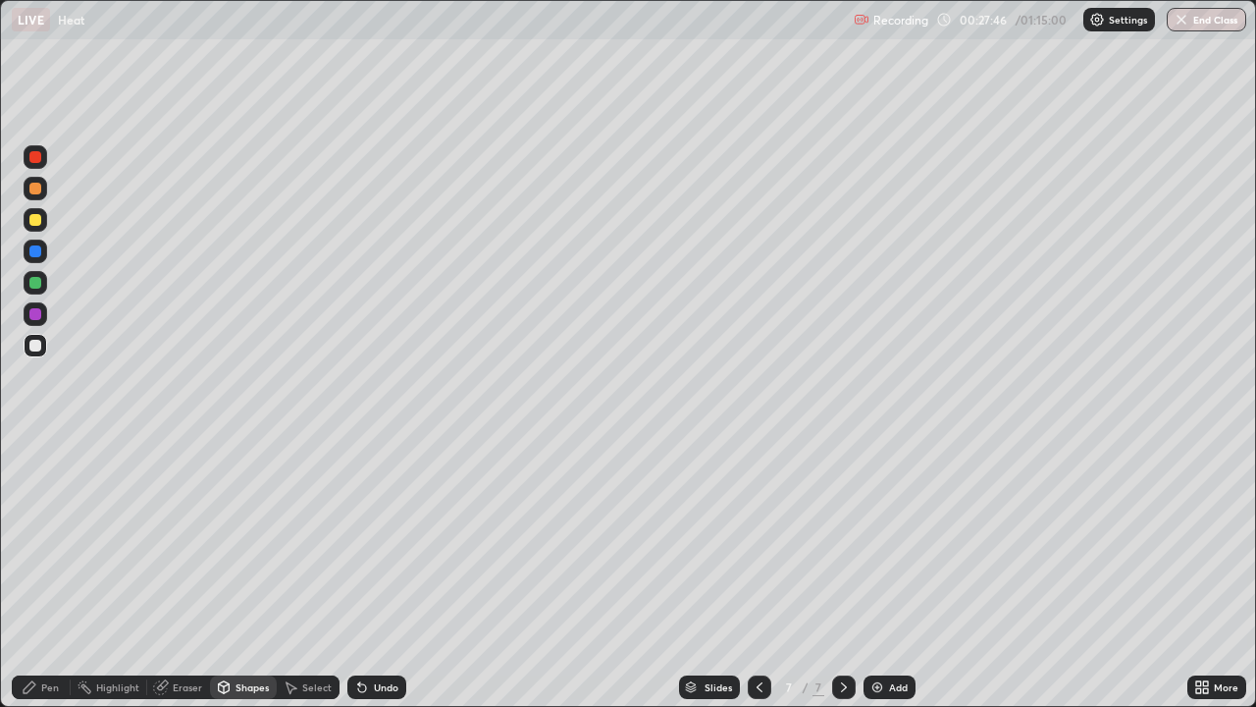
click at [253, 573] on div "Shapes" at bounding box center [243, 687] width 67 height 24
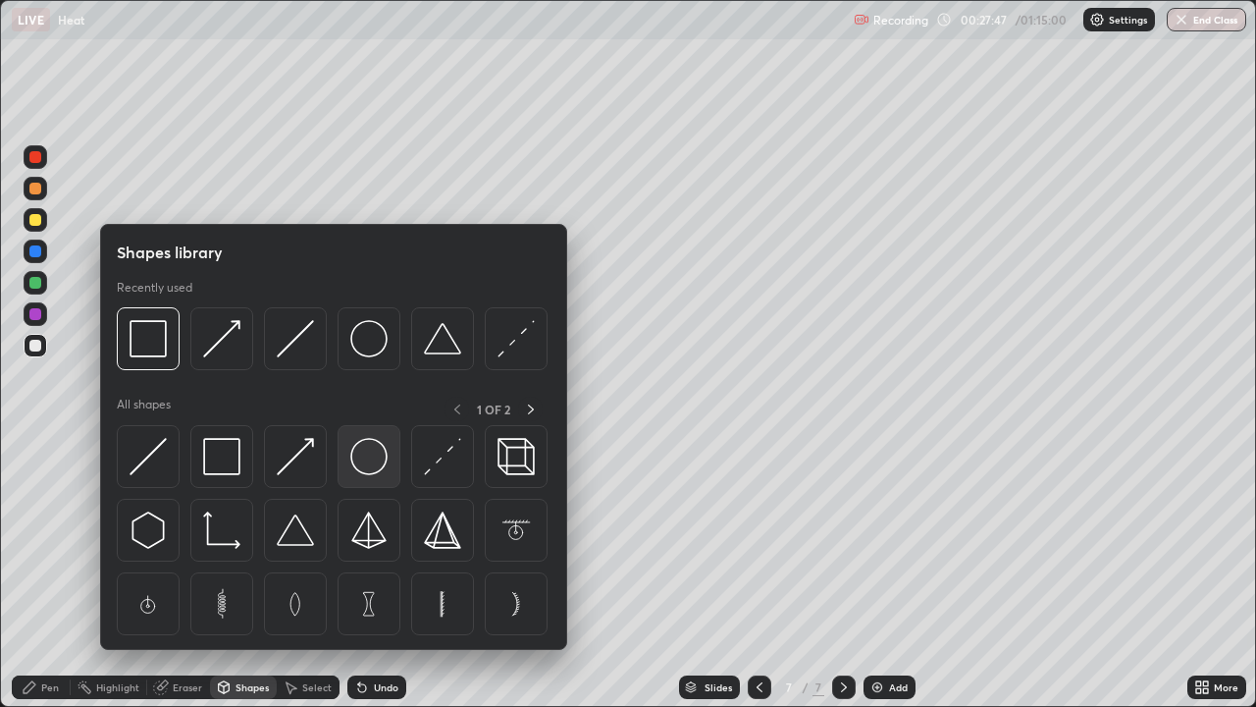
click at [381, 453] on img at bounding box center [368, 456] width 37 height 37
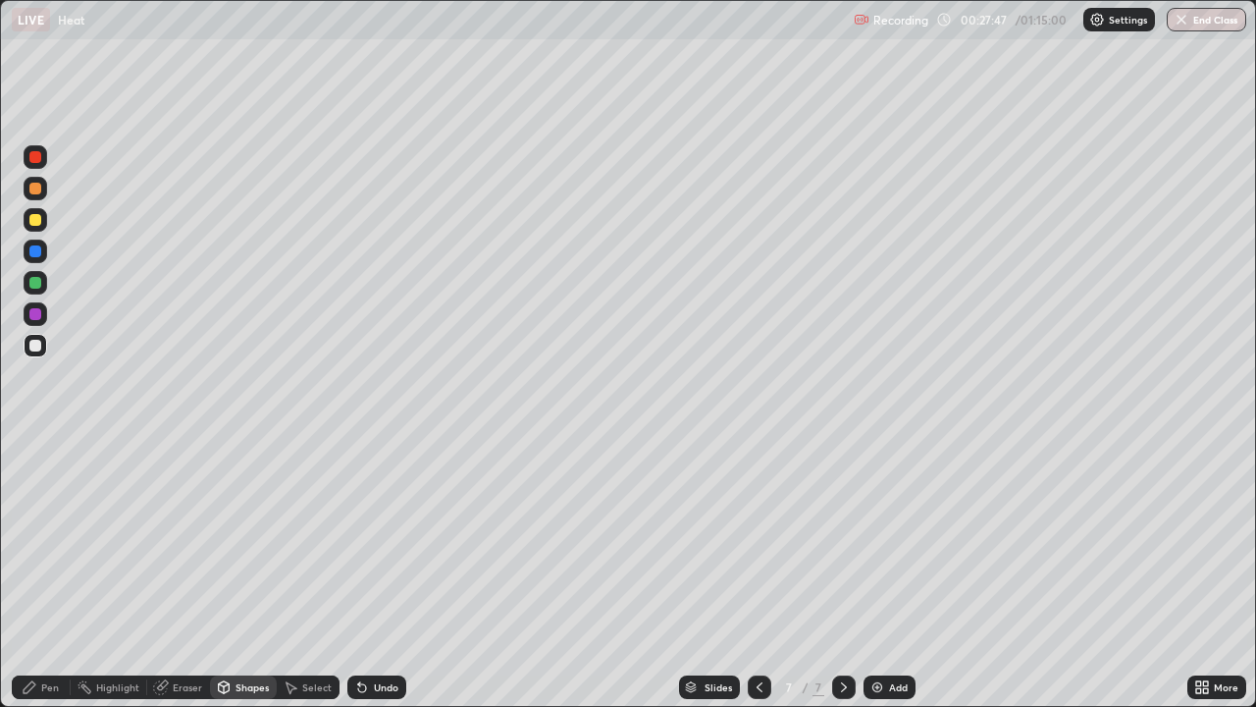
click at [40, 259] on div at bounding box center [36, 251] width 24 height 24
click at [257, 573] on div "Shapes" at bounding box center [243, 687] width 67 height 24
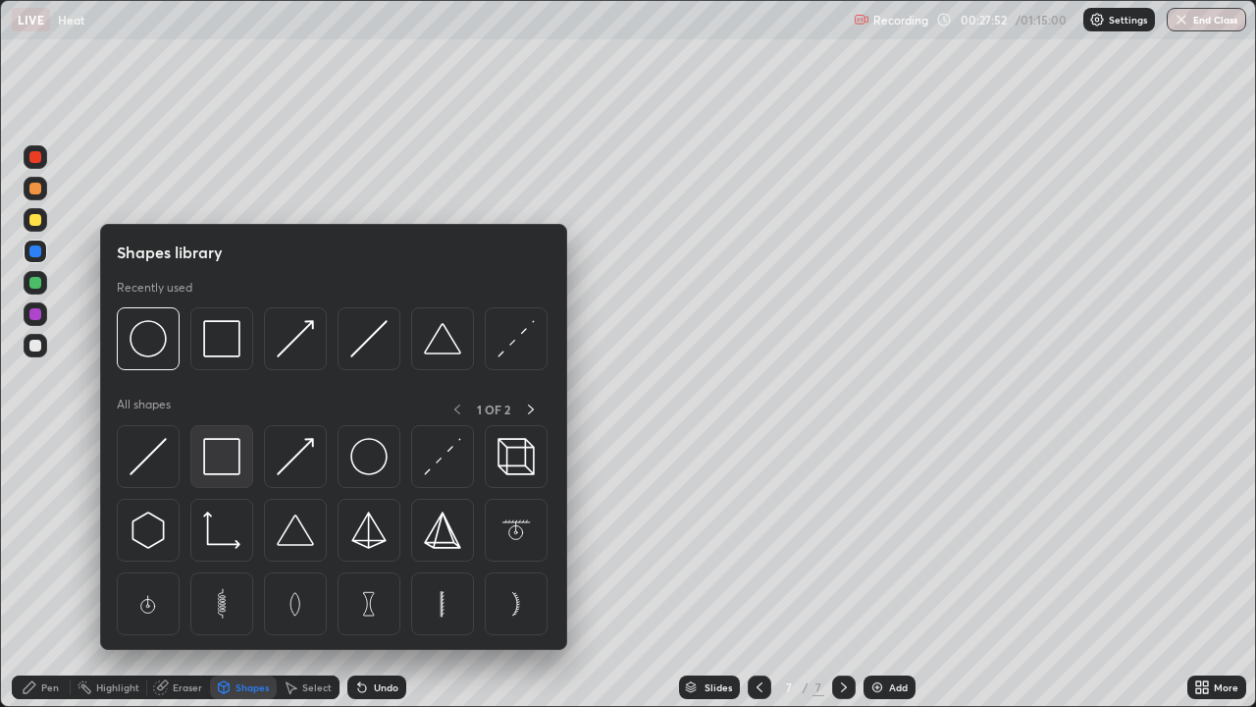
click at [226, 457] on img at bounding box center [221, 456] width 37 height 37
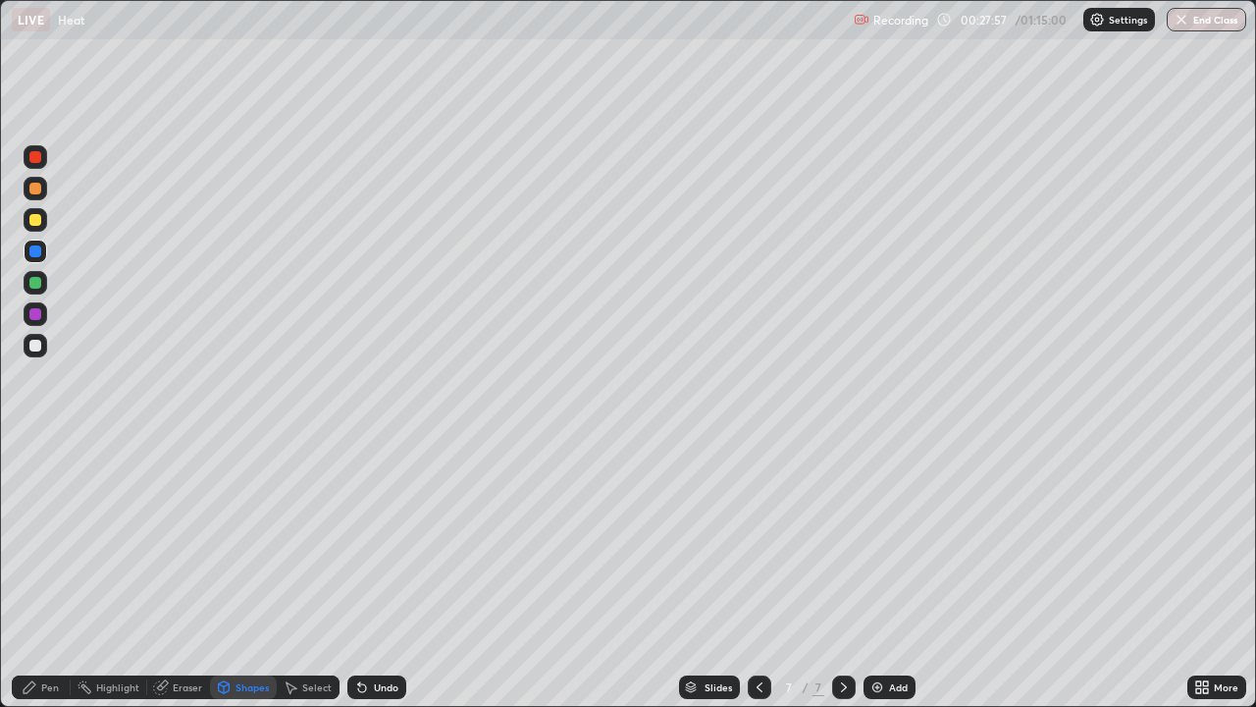
click at [241, 573] on div "Shapes" at bounding box center [252, 687] width 33 height 10
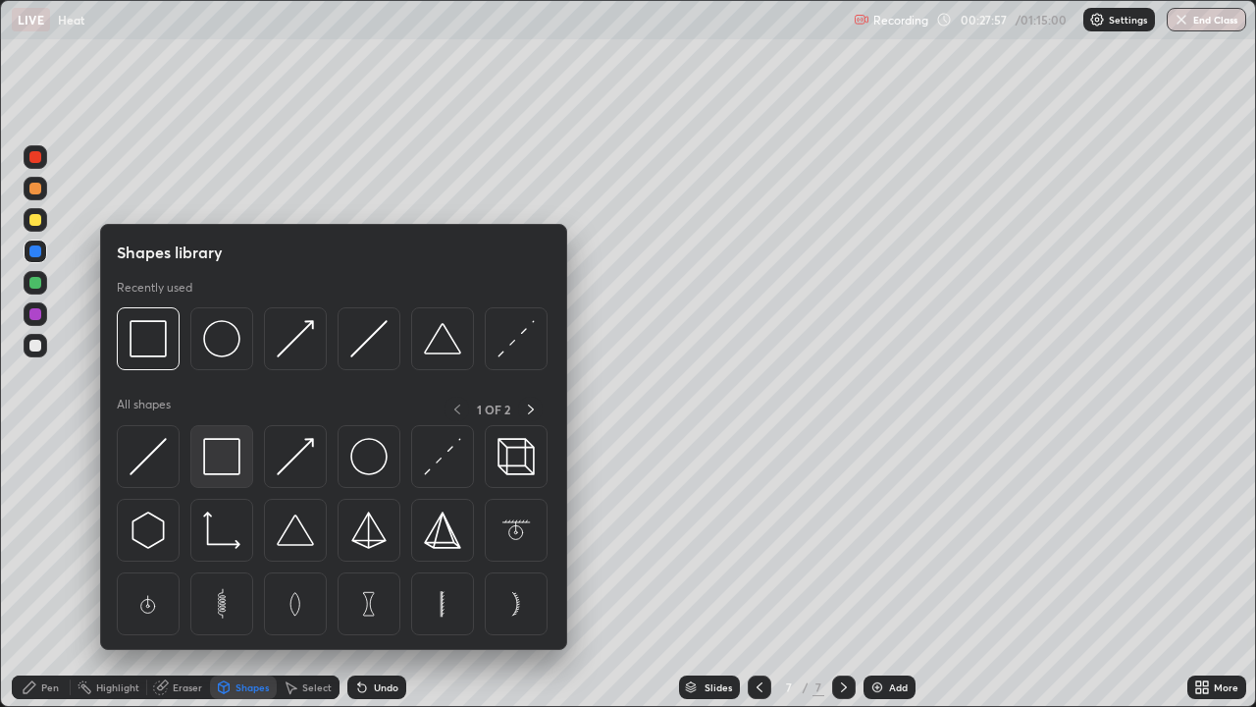
click at [234, 460] on img at bounding box center [221, 456] width 37 height 37
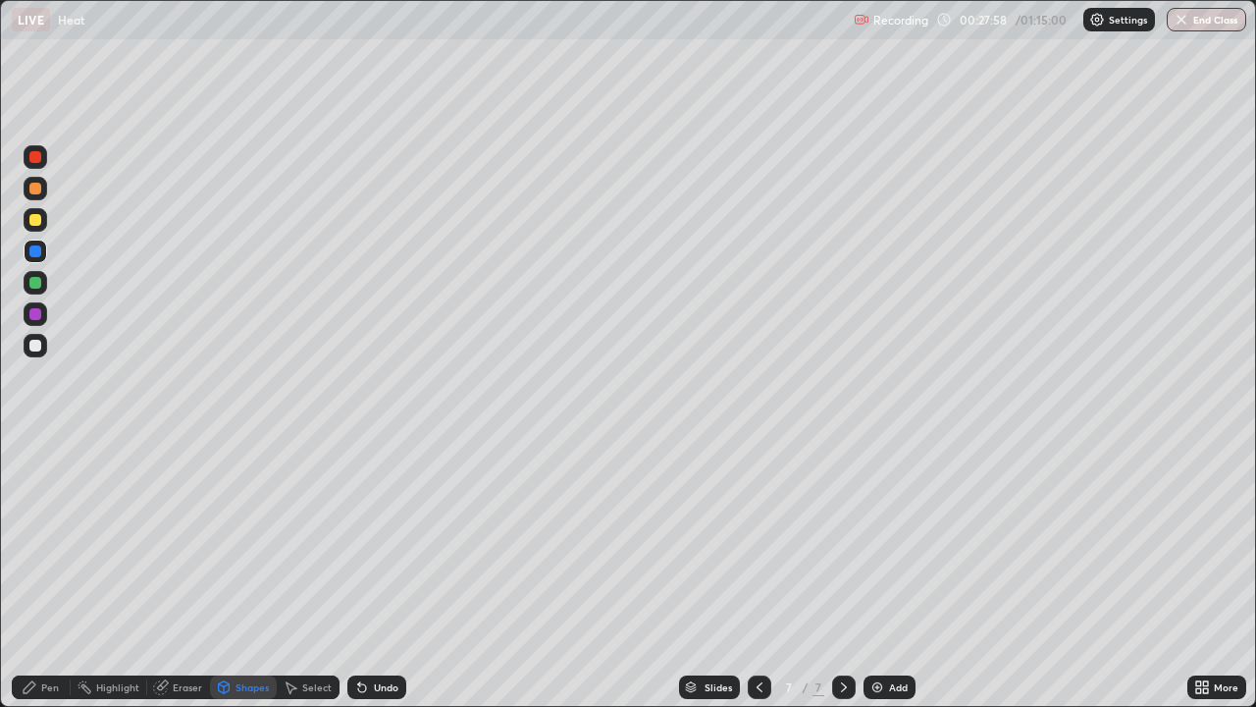
click at [44, 348] on div at bounding box center [36, 346] width 24 height 24
click at [52, 573] on div "Pen" at bounding box center [41, 687] width 59 height 24
click at [889, 573] on div "Add" at bounding box center [898, 687] width 19 height 10
click at [39, 219] on div at bounding box center [35, 220] width 12 height 12
click at [253, 573] on div "Shapes" at bounding box center [252, 687] width 33 height 10
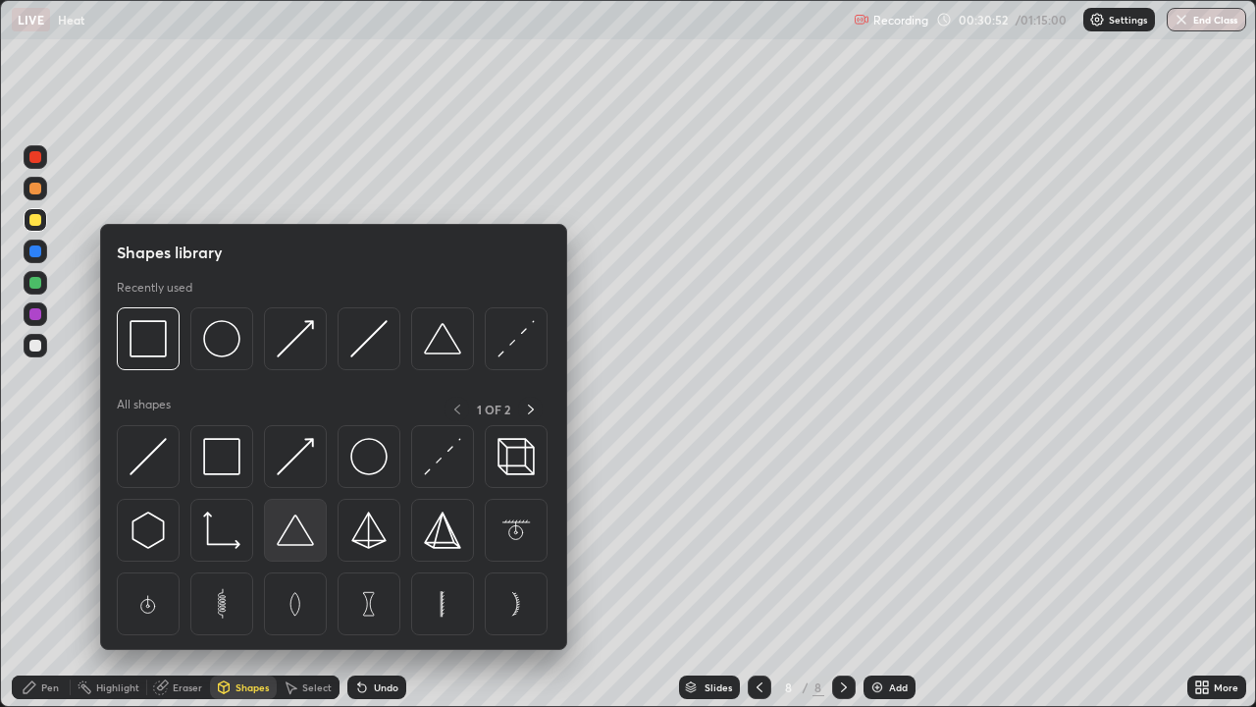
click at [304, 537] on img at bounding box center [295, 529] width 37 height 37
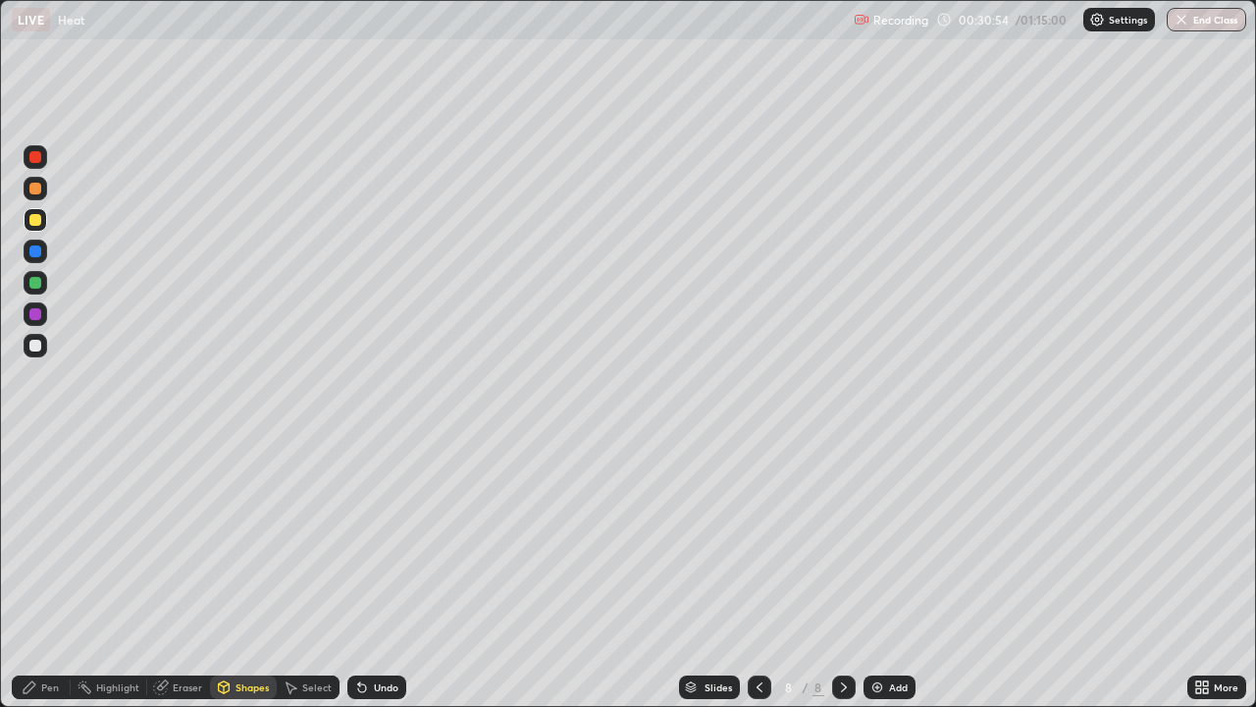
click at [253, 573] on div "Shapes" at bounding box center [243, 687] width 67 height 24
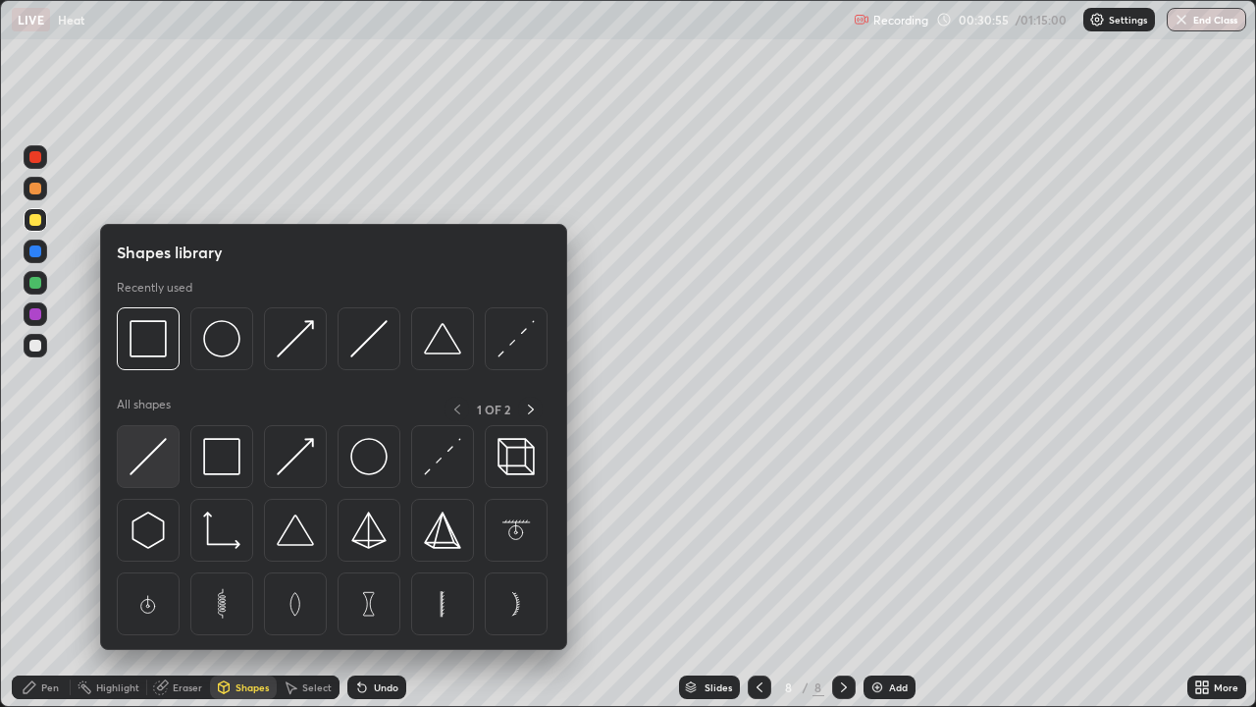
click at [164, 470] on img at bounding box center [148, 456] width 37 height 37
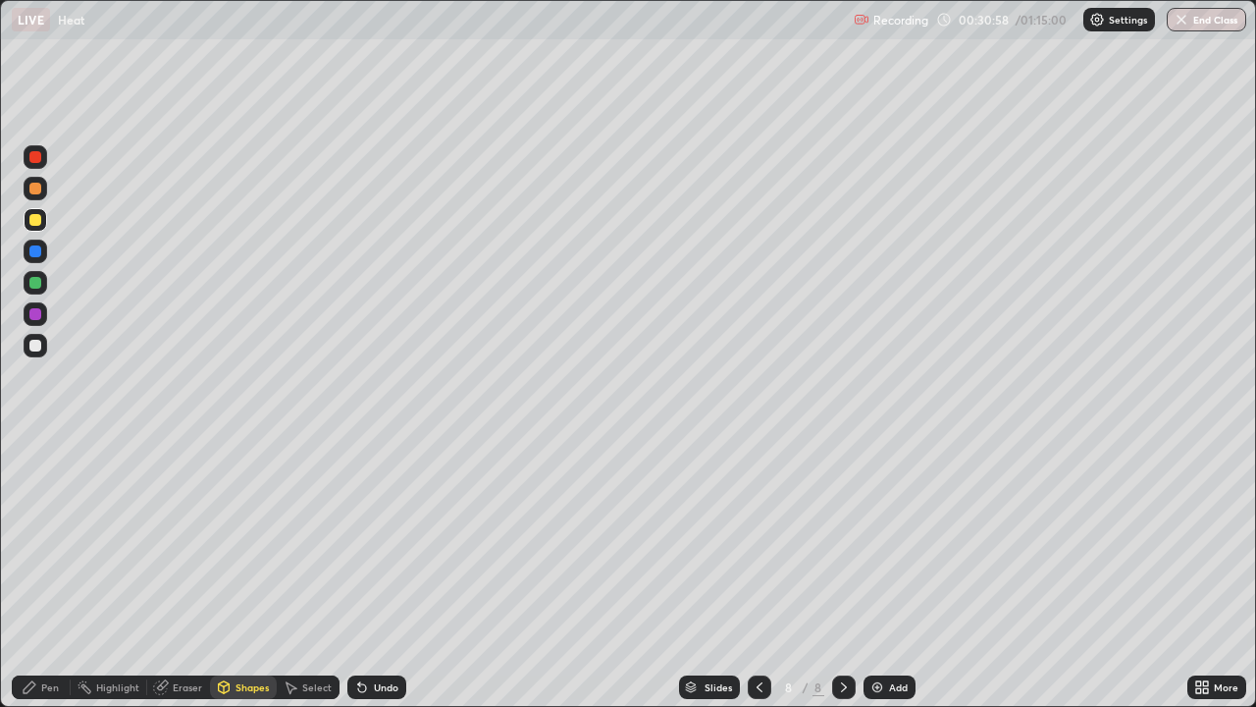
click at [248, 573] on div "Shapes" at bounding box center [252, 687] width 33 height 10
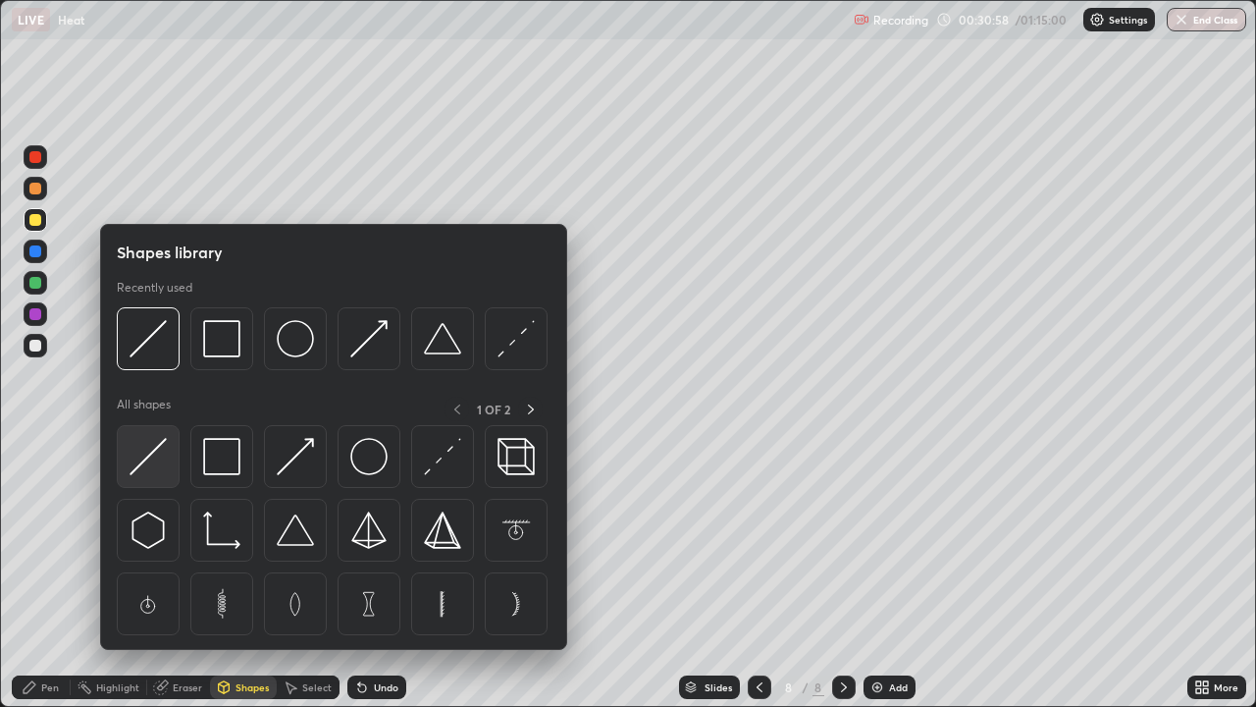
click at [170, 455] on div at bounding box center [148, 456] width 63 height 63
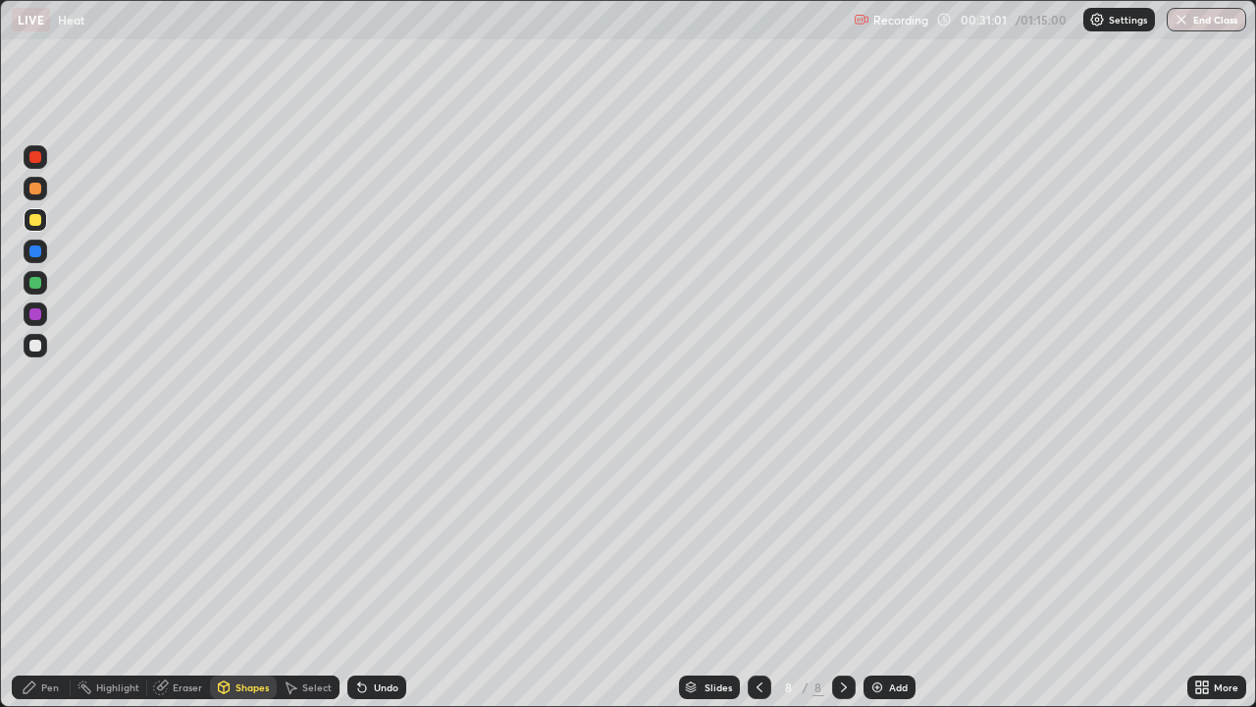
click at [50, 573] on div "Pen" at bounding box center [50, 687] width 18 height 10
click at [43, 346] on div at bounding box center [36, 346] width 24 height 24
click at [238, 573] on div "Shapes" at bounding box center [243, 687] width 67 height 24
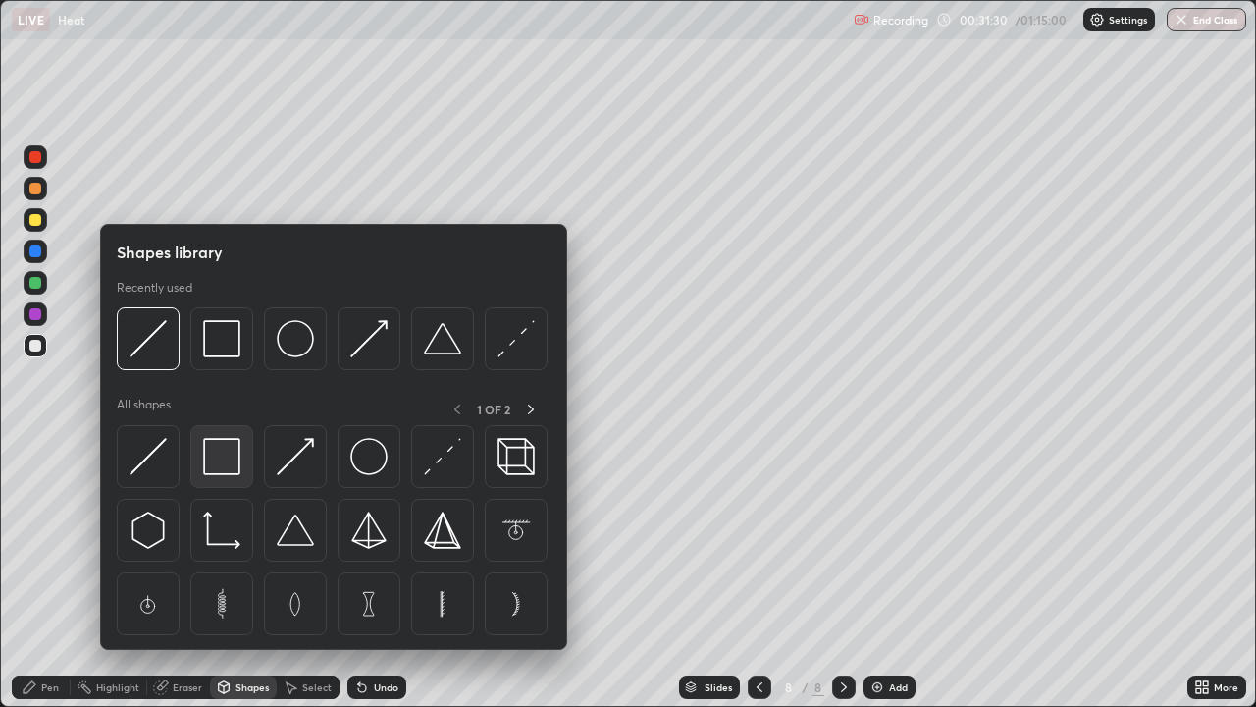
click at [221, 459] on img at bounding box center [221, 456] width 37 height 37
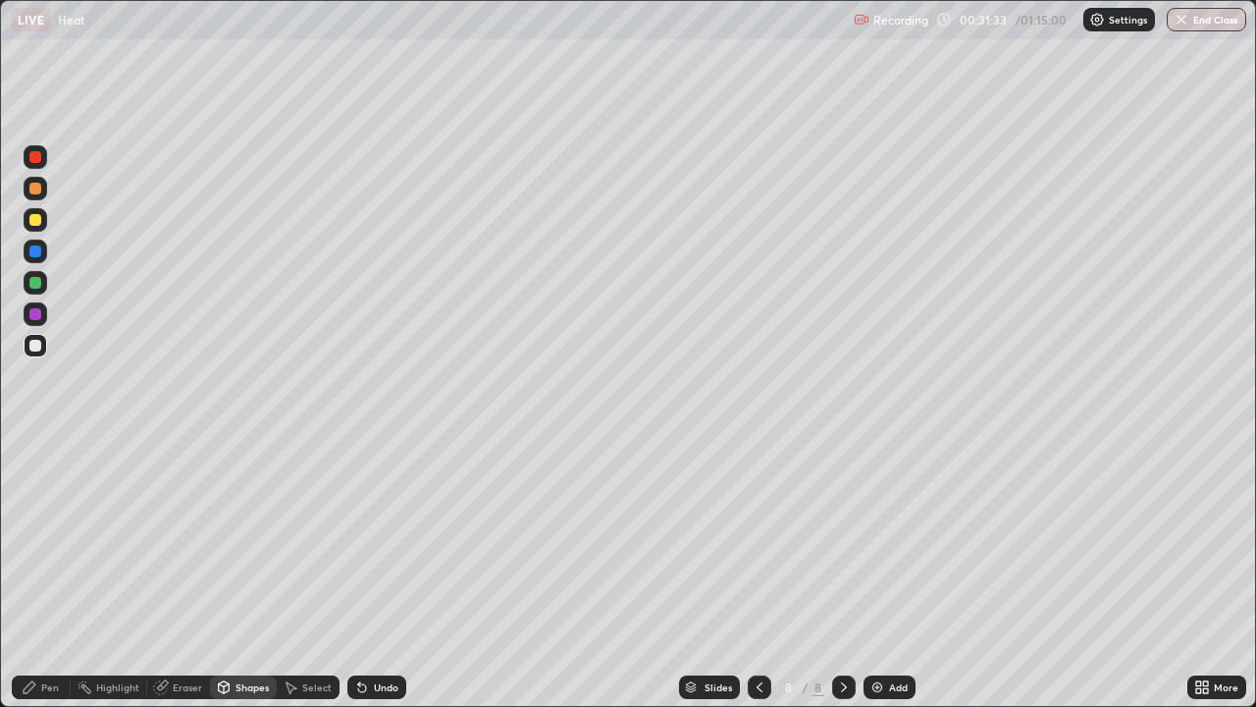
click at [234, 573] on div "Shapes" at bounding box center [243, 687] width 67 height 24
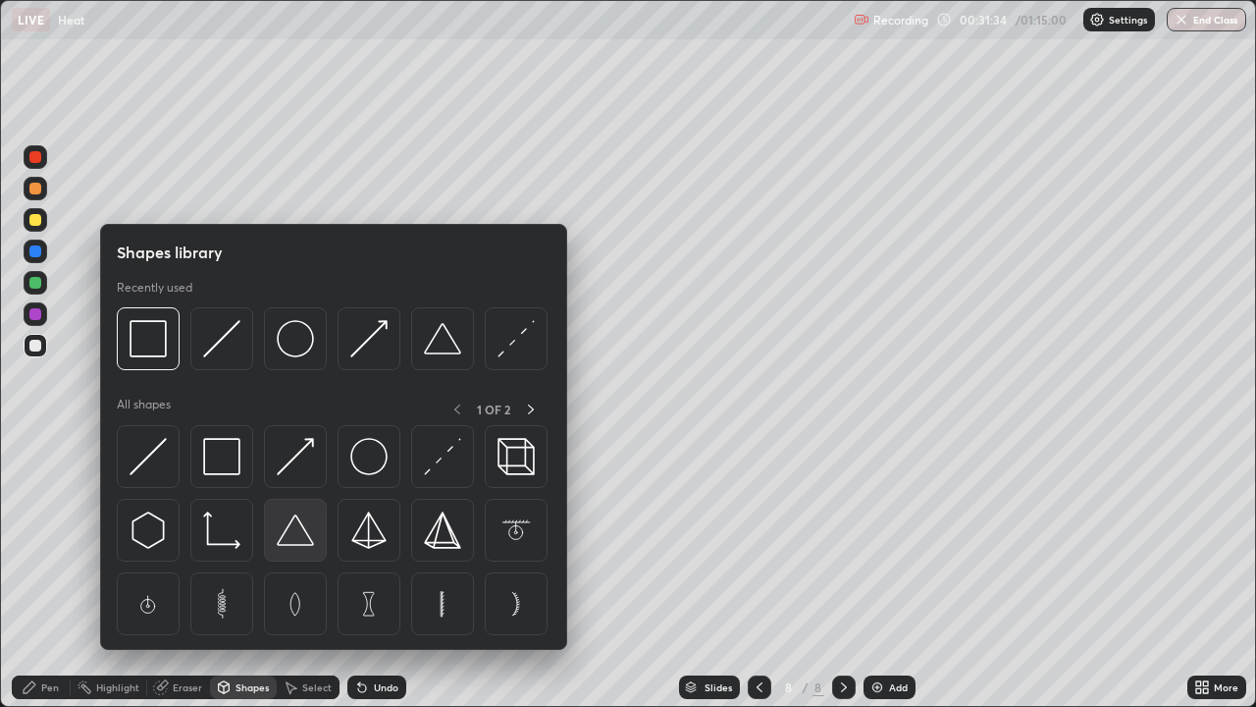
click at [293, 537] on img at bounding box center [295, 529] width 37 height 37
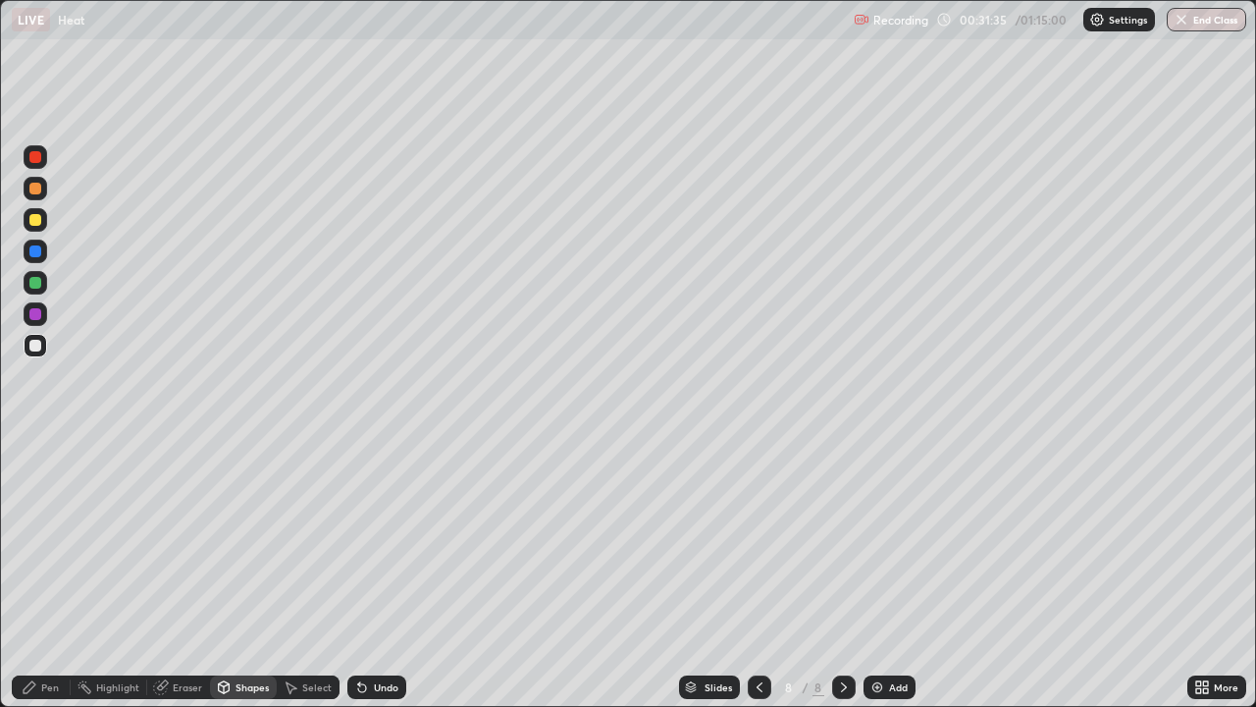
click at [33, 279] on div at bounding box center [35, 283] width 12 height 12
click at [359, 573] on icon at bounding box center [362, 688] width 8 height 8
click at [249, 573] on div "Shapes" at bounding box center [252, 687] width 33 height 10
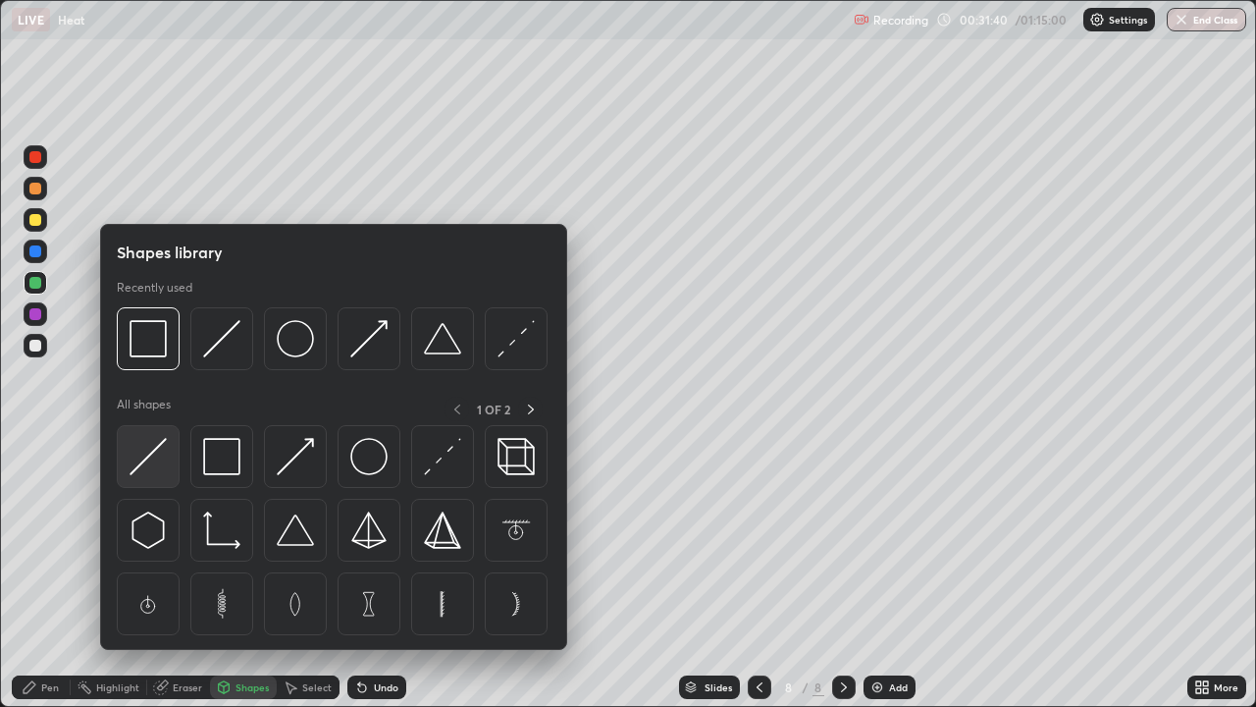
click at [164, 449] on img at bounding box center [148, 456] width 37 height 37
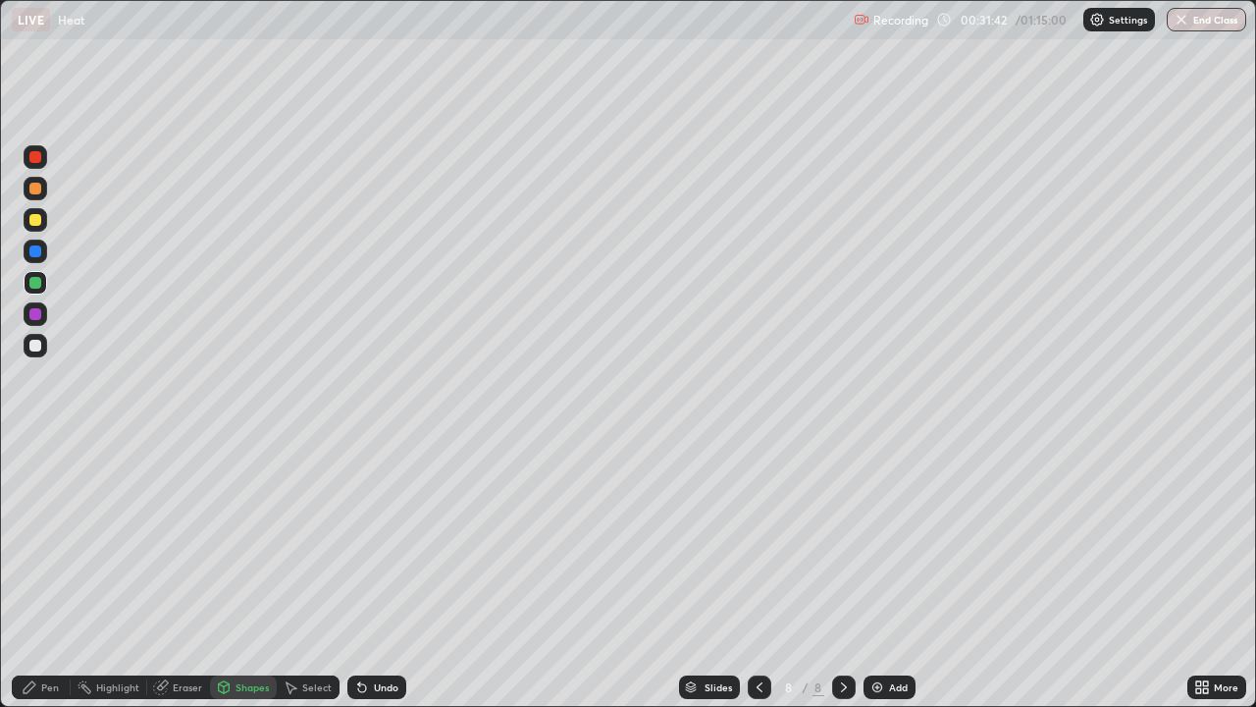
click at [238, 573] on div "Shapes" at bounding box center [252, 687] width 33 height 10
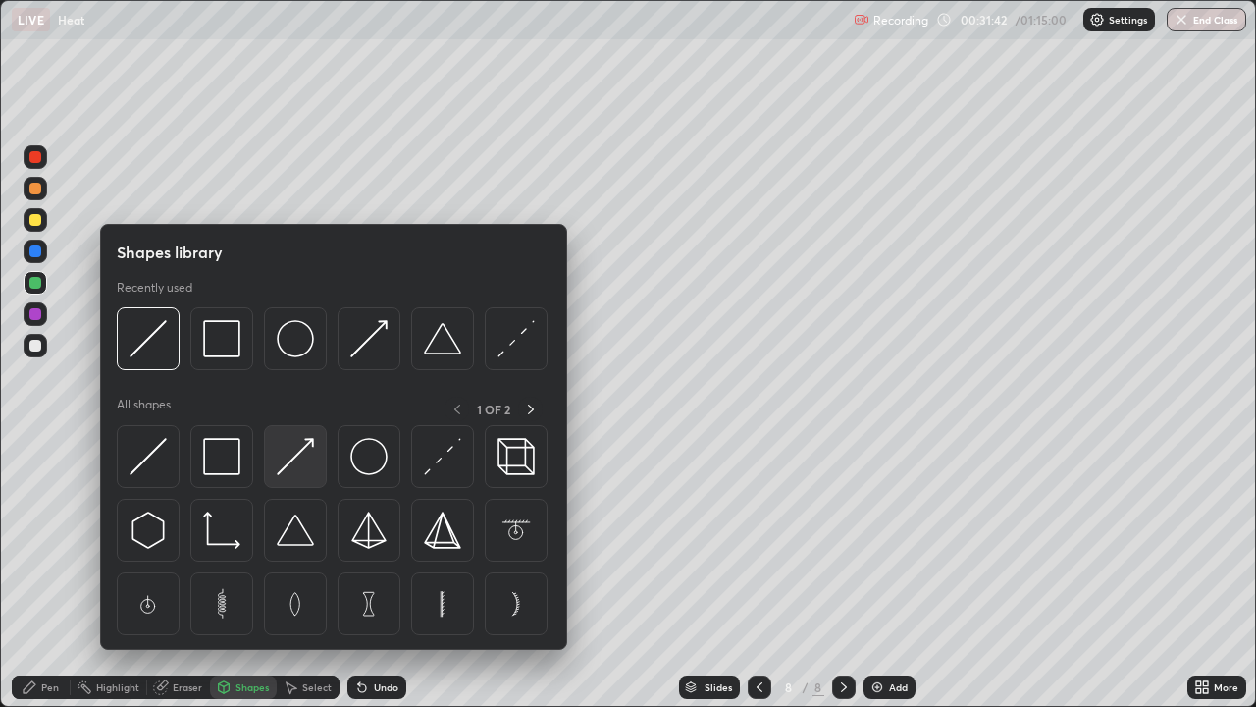
click at [291, 458] on img at bounding box center [295, 456] width 37 height 37
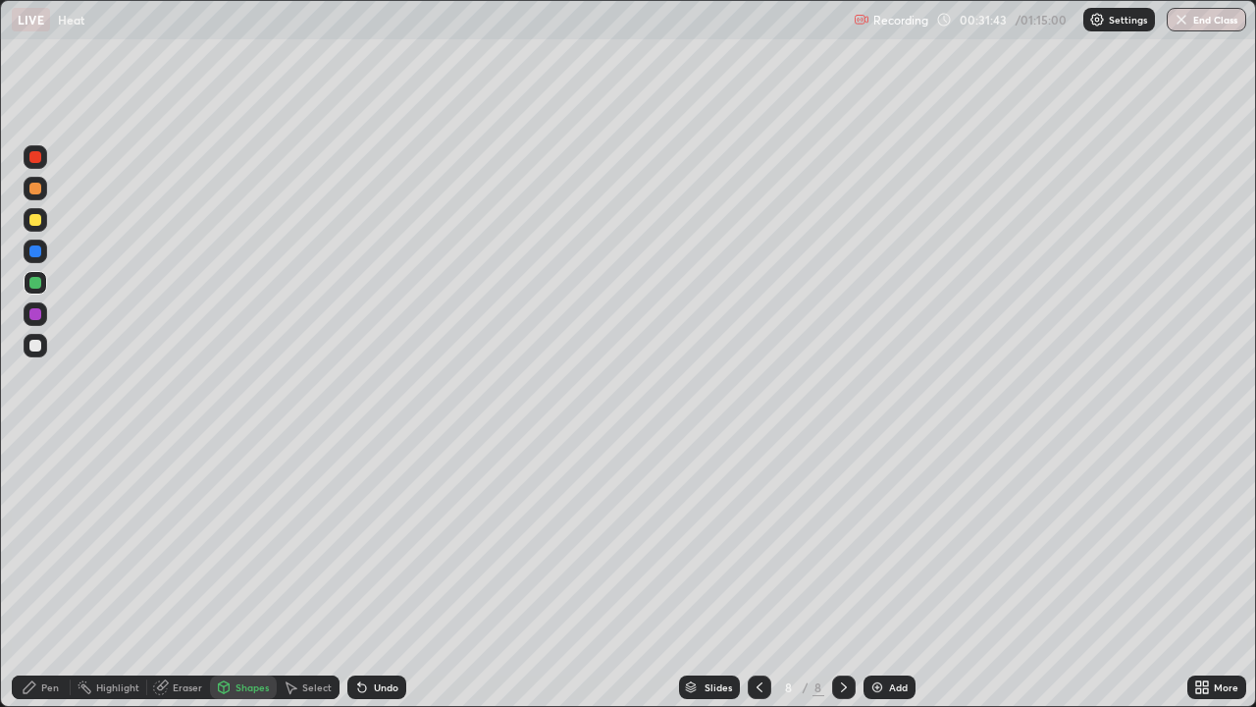
click at [36, 216] on div at bounding box center [35, 220] width 12 height 12
click at [40, 573] on div "Pen" at bounding box center [41, 687] width 59 height 24
click at [258, 573] on div "Shapes" at bounding box center [243, 687] width 67 height 24
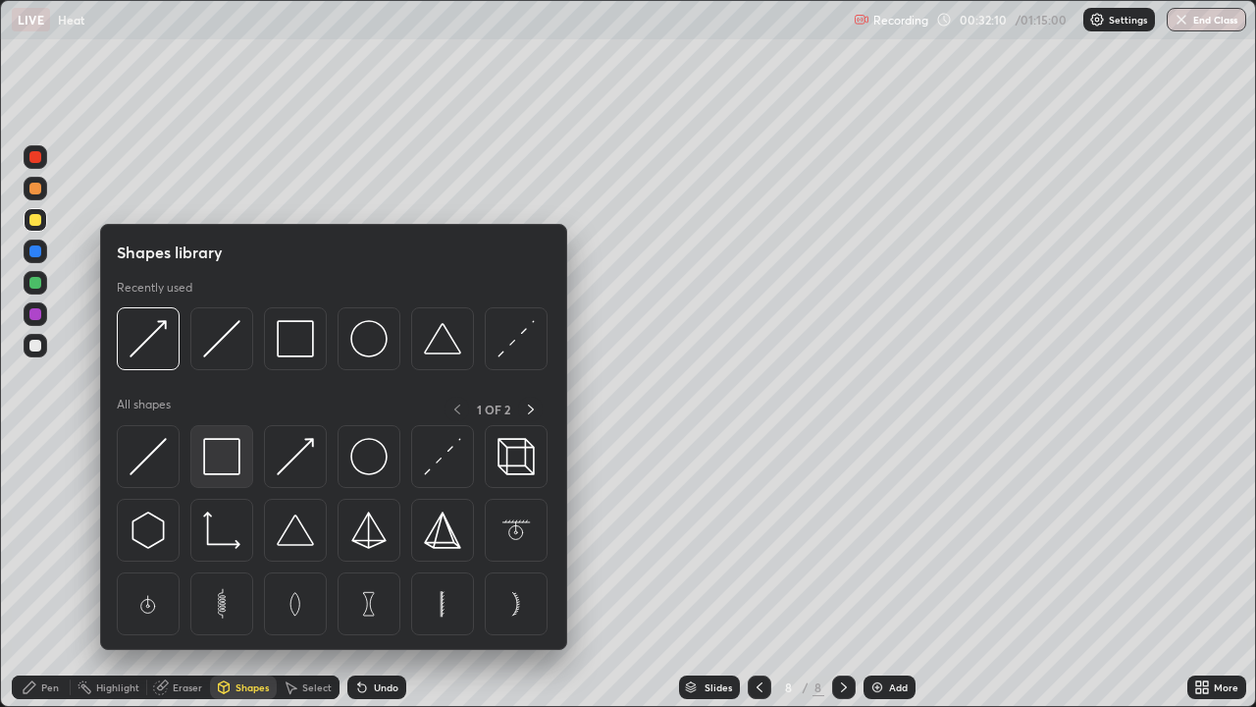
click at [234, 459] on img at bounding box center [221, 456] width 37 height 37
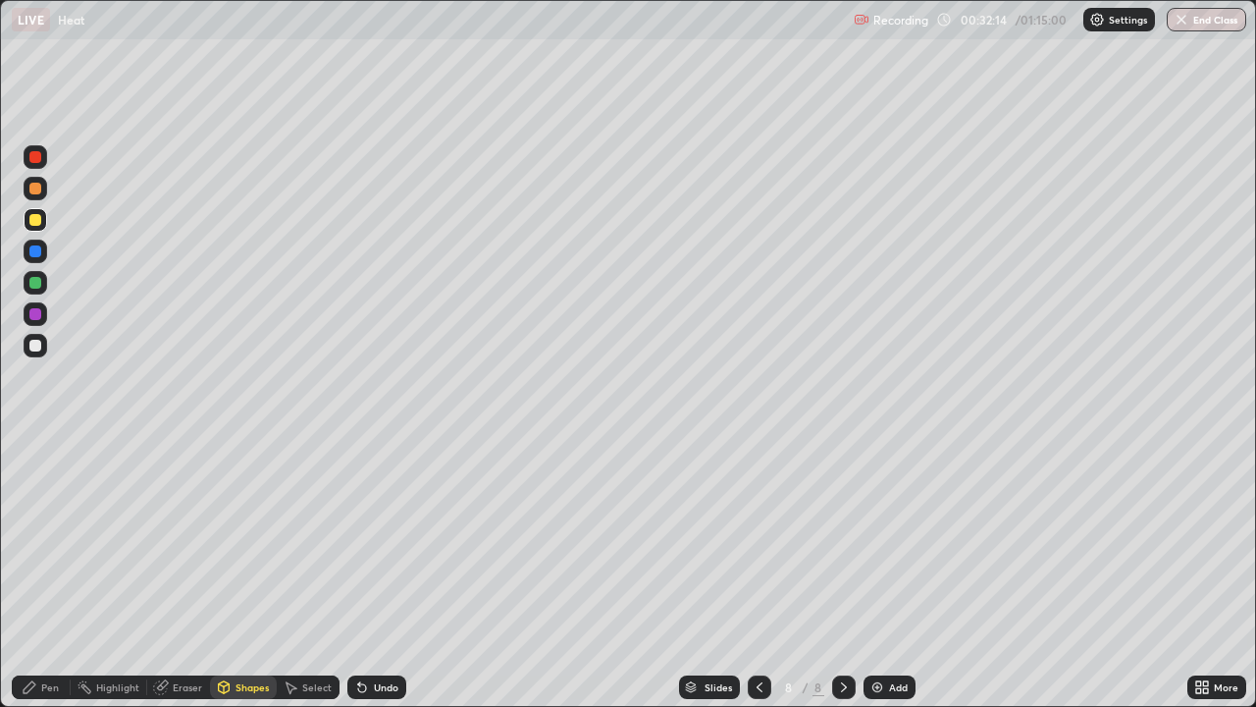
click at [246, 573] on div "Shapes" at bounding box center [243, 687] width 67 height 24
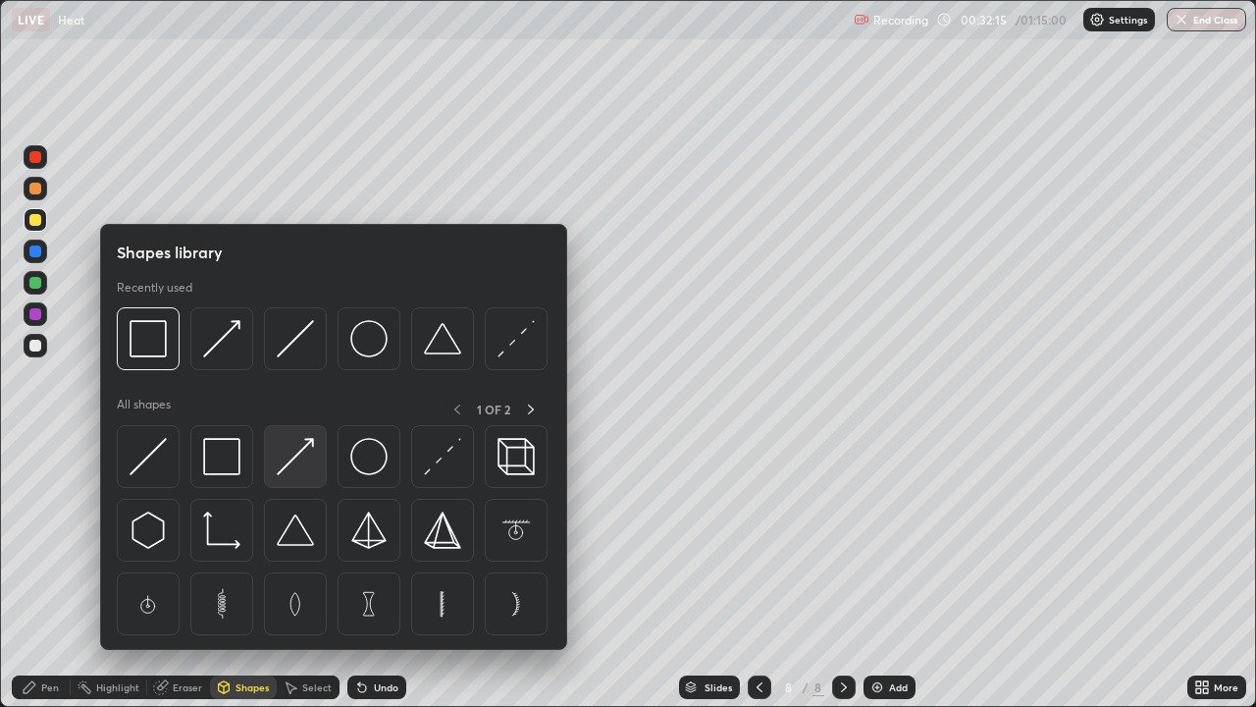
click at [300, 459] on img at bounding box center [295, 456] width 37 height 37
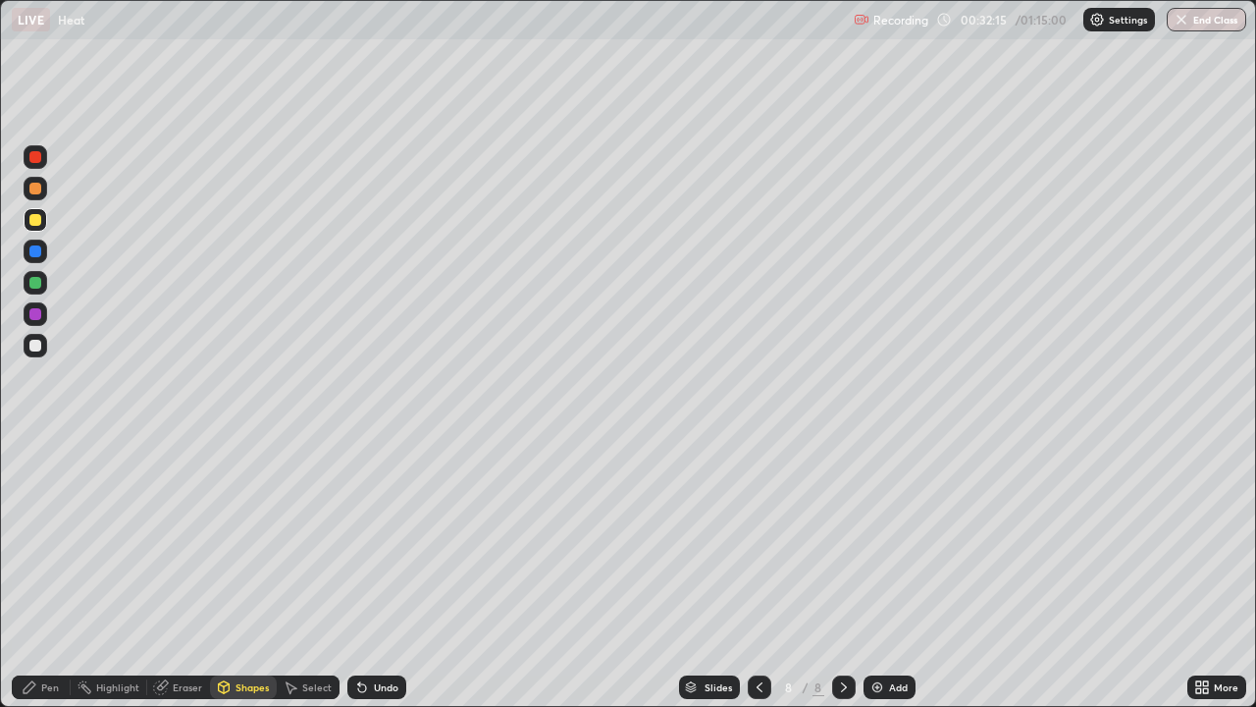
click at [38, 196] on div at bounding box center [36, 189] width 24 height 24
click at [49, 573] on div "Pen" at bounding box center [50, 687] width 18 height 10
click at [388, 573] on div "Undo" at bounding box center [386, 687] width 25 height 10
click at [377, 573] on div "Undo" at bounding box center [386, 687] width 25 height 10
click at [378, 573] on div "Undo" at bounding box center [386, 687] width 25 height 10
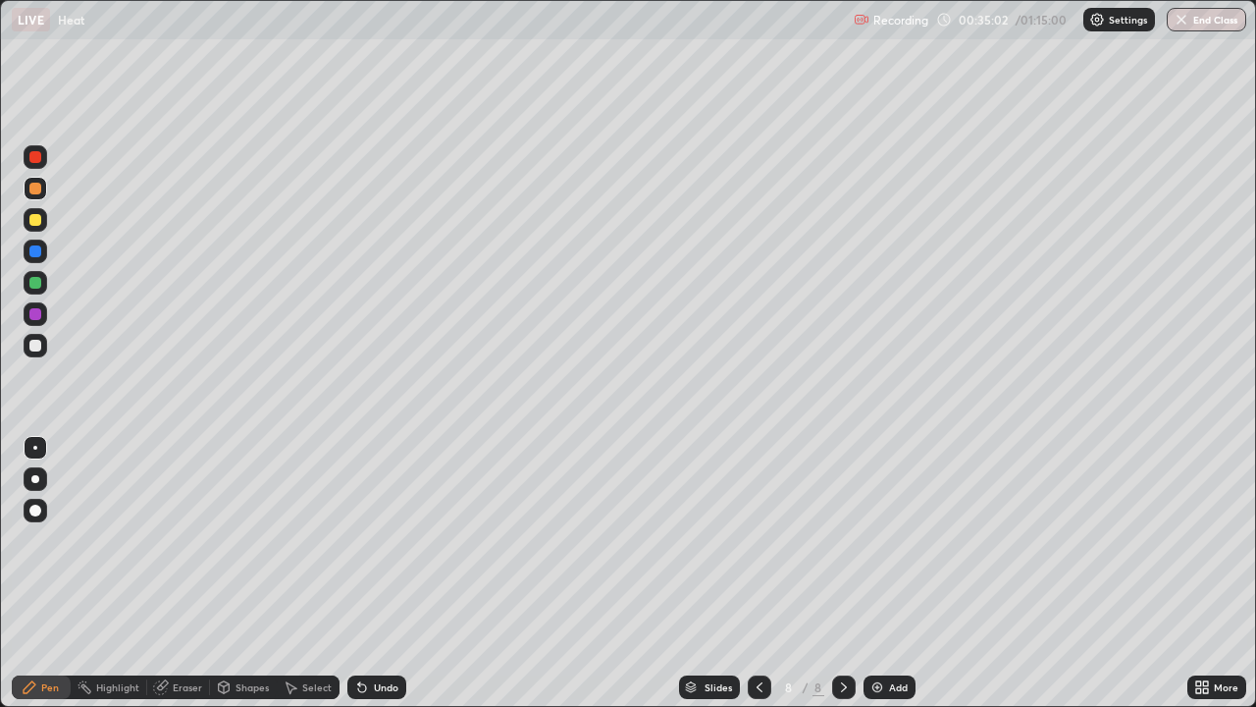
click at [46, 159] on div at bounding box center [36, 157] width 24 height 24
click at [900, 573] on div "Add" at bounding box center [890, 687] width 52 height 24
click at [35, 479] on div at bounding box center [35, 479] width 8 height 8
click at [38, 345] on div at bounding box center [35, 346] width 12 height 12
click at [45, 183] on div at bounding box center [36, 189] width 24 height 24
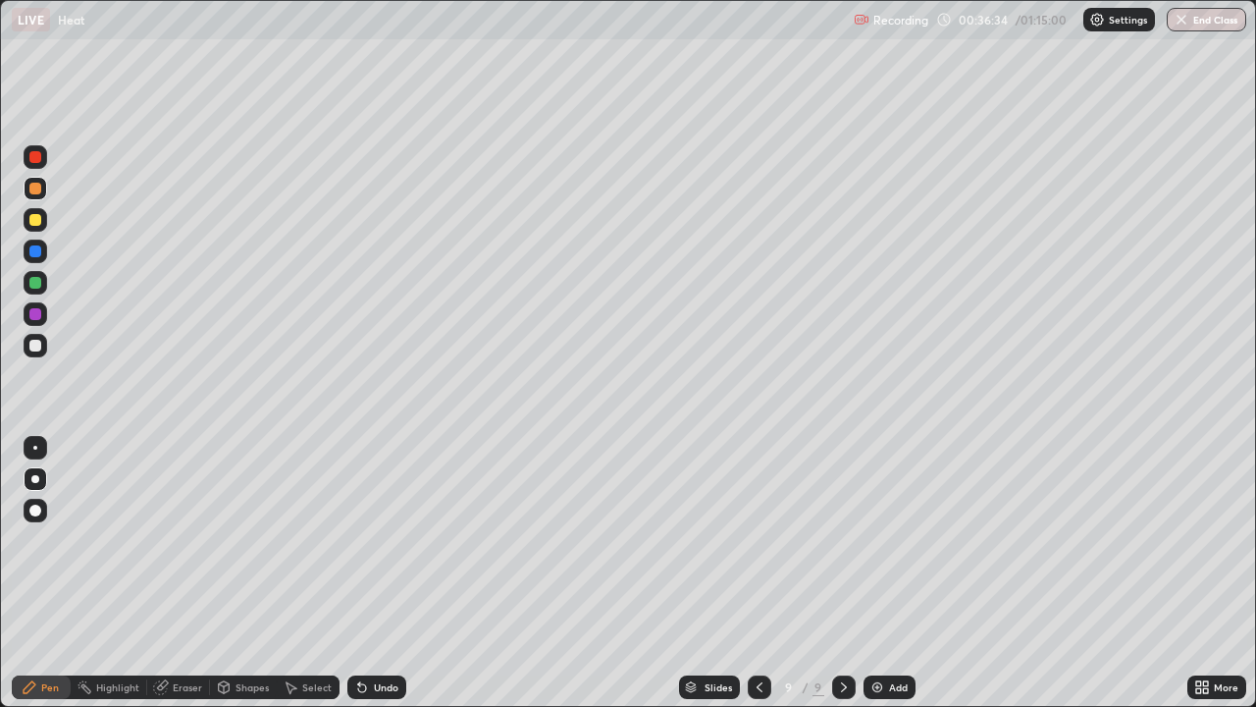
click at [232, 573] on div "Shapes" at bounding box center [243, 687] width 67 height 24
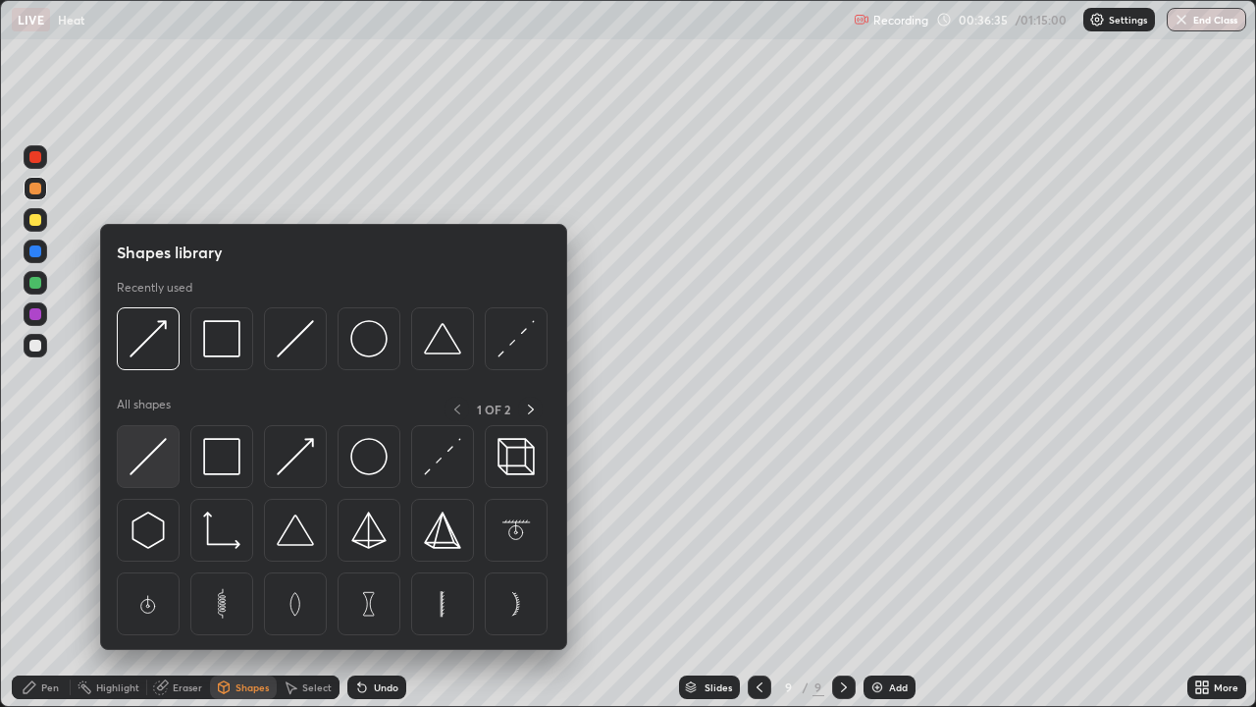
click at [170, 461] on div at bounding box center [148, 456] width 63 height 63
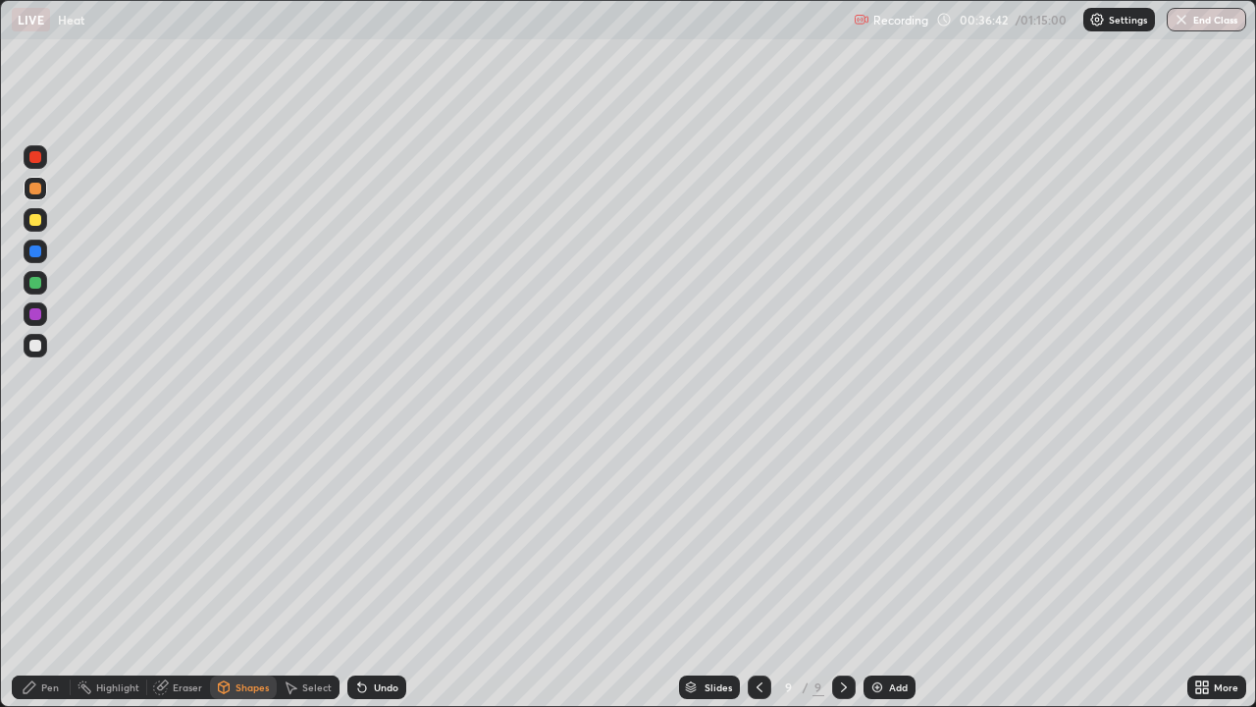
click at [46, 573] on div "Pen" at bounding box center [50, 687] width 18 height 10
click at [234, 573] on div "Shapes" at bounding box center [243, 687] width 67 height 24
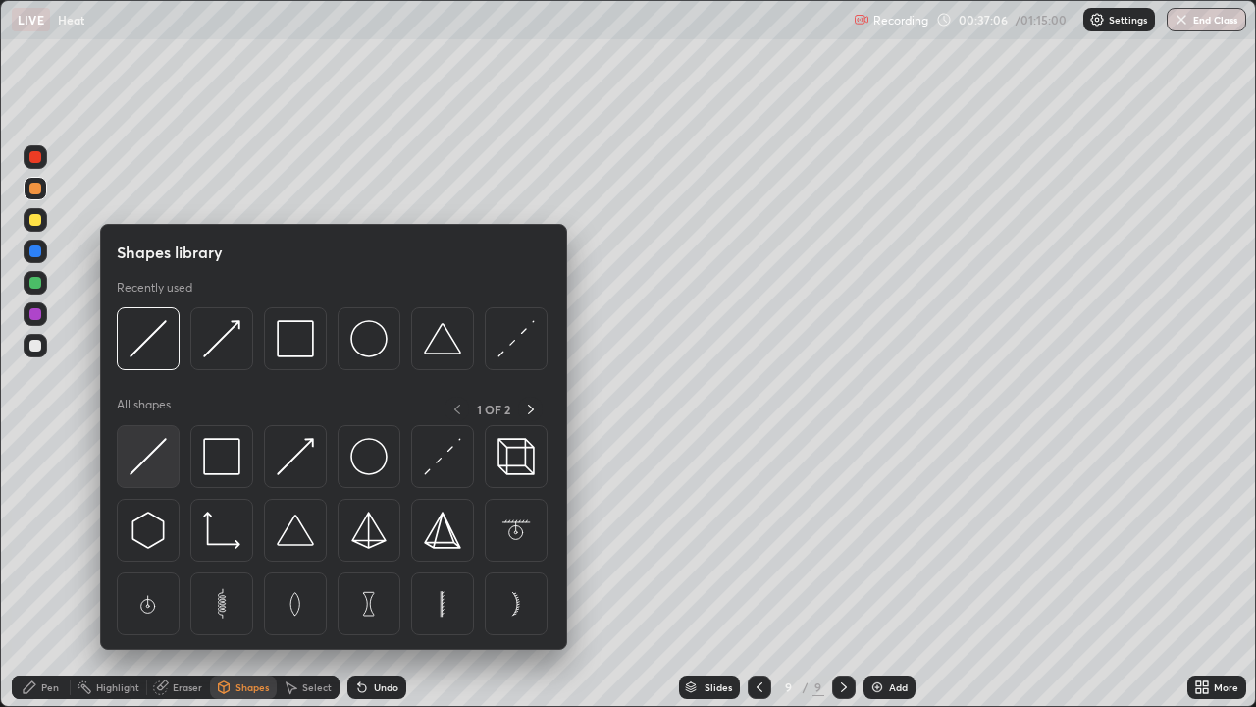
click at [149, 460] on img at bounding box center [148, 456] width 37 height 37
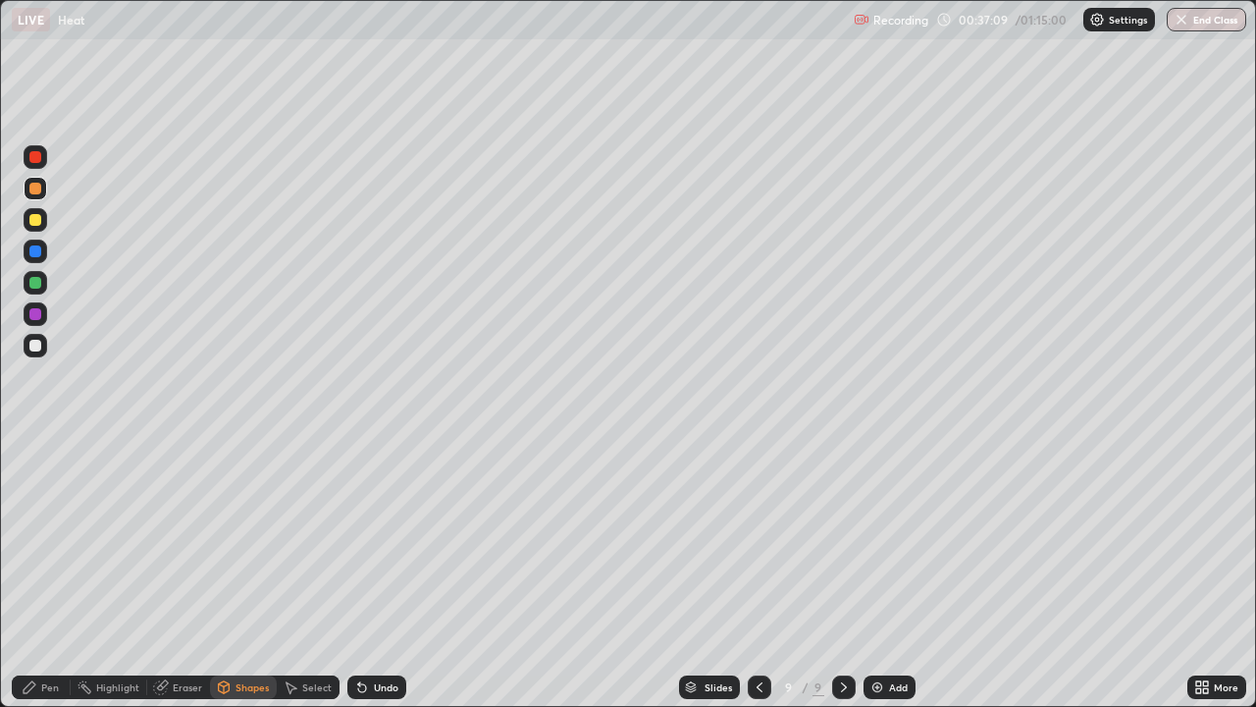
click at [39, 350] on div at bounding box center [35, 346] width 12 height 12
click at [43, 573] on div "Pen" at bounding box center [41, 687] width 59 height 24
click at [43, 217] on div at bounding box center [36, 220] width 24 height 24
click at [258, 573] on div "Shapes" at bounding box center [252, 687] width 33 height 10
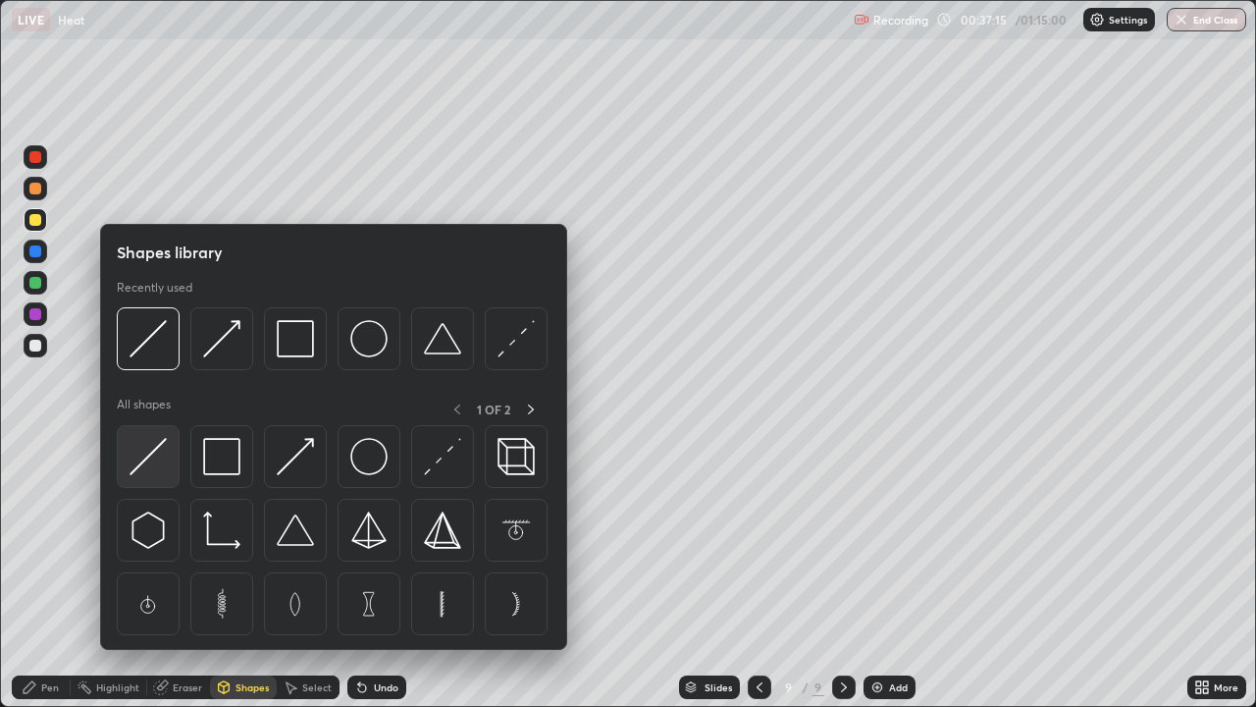
click at [169, 458] on div at bounding box center [148, 456] width 63 height 63
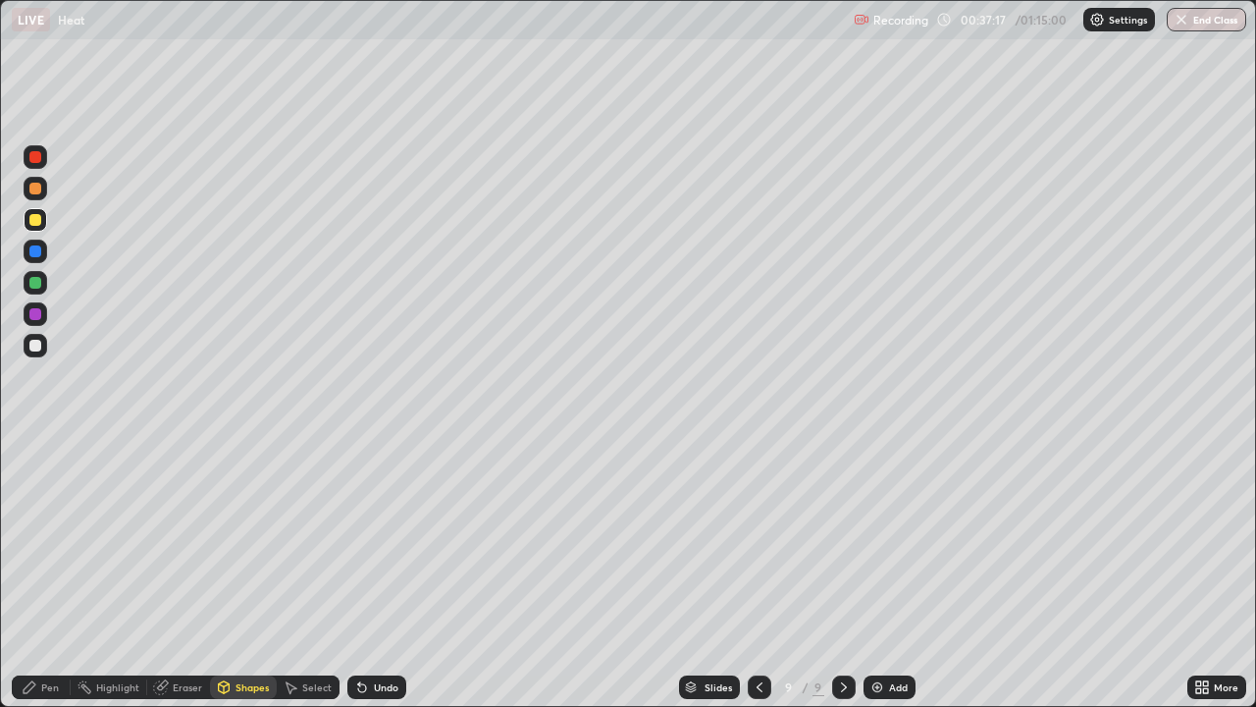
click at [253, 573] on div "Shapes" at bounding box center [252, 687] width 33 height 10
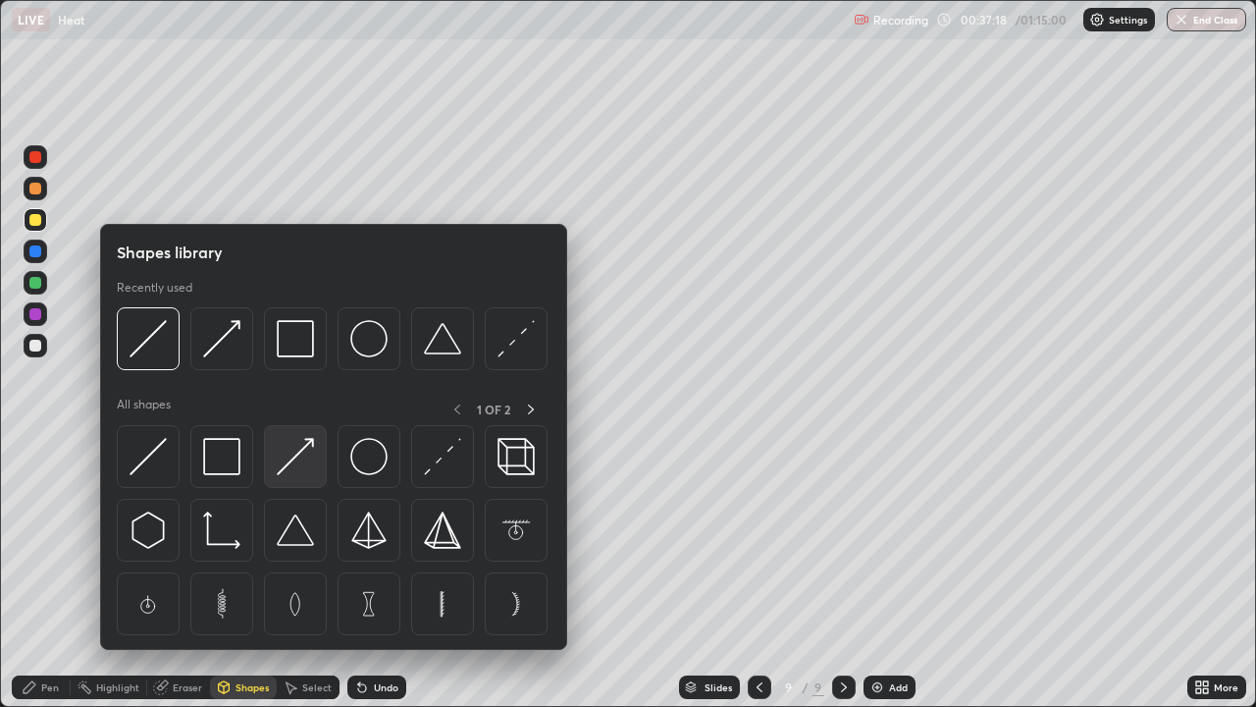
click at [308, 450] on img at bounding box center [295, 456] width 37 height 37
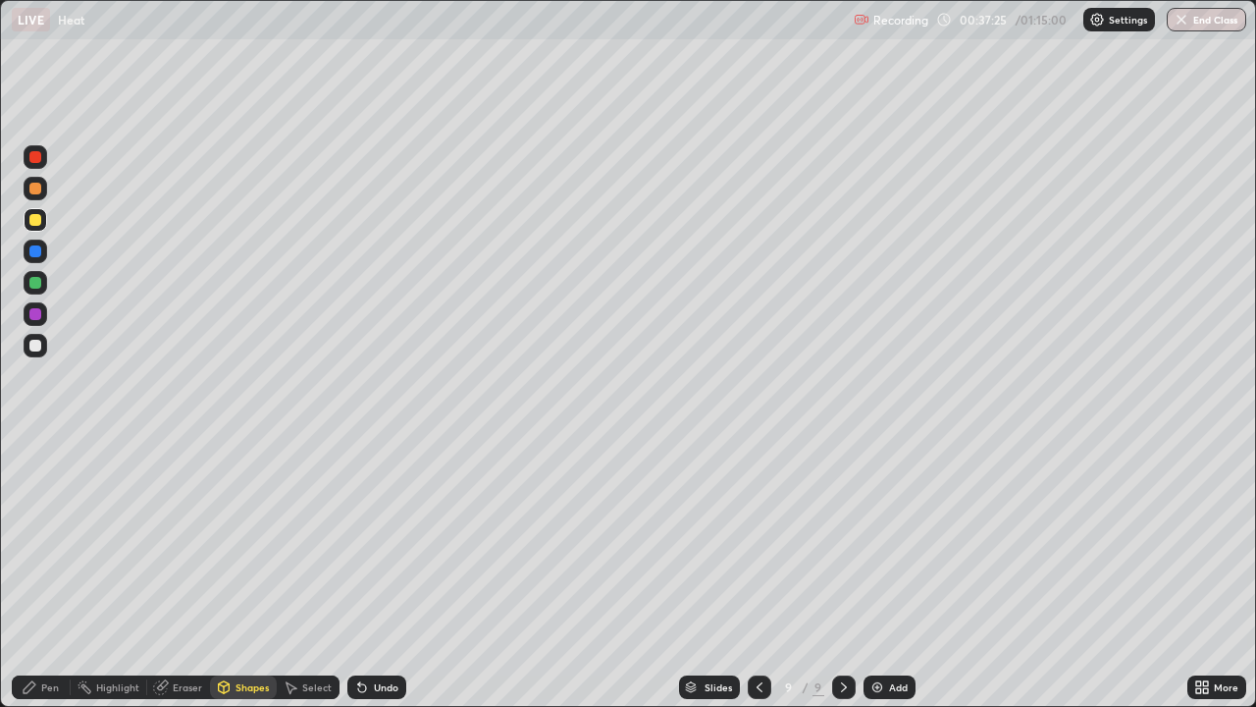
click at [44, 573] on div "Pen" at bounding box center [41, 687] width 59 height 24
click at [758, 573] on icon at bounding box center [760, 687] width 16 height 16
click at [768, 573] on div at bounding box center [760, 687] width 24 height 24
click at [851, 573] on div at bounding box center [844, 687] width 24 height 24
click at [853, 573] on div at bounding box center [844, 687] width 24 height 24
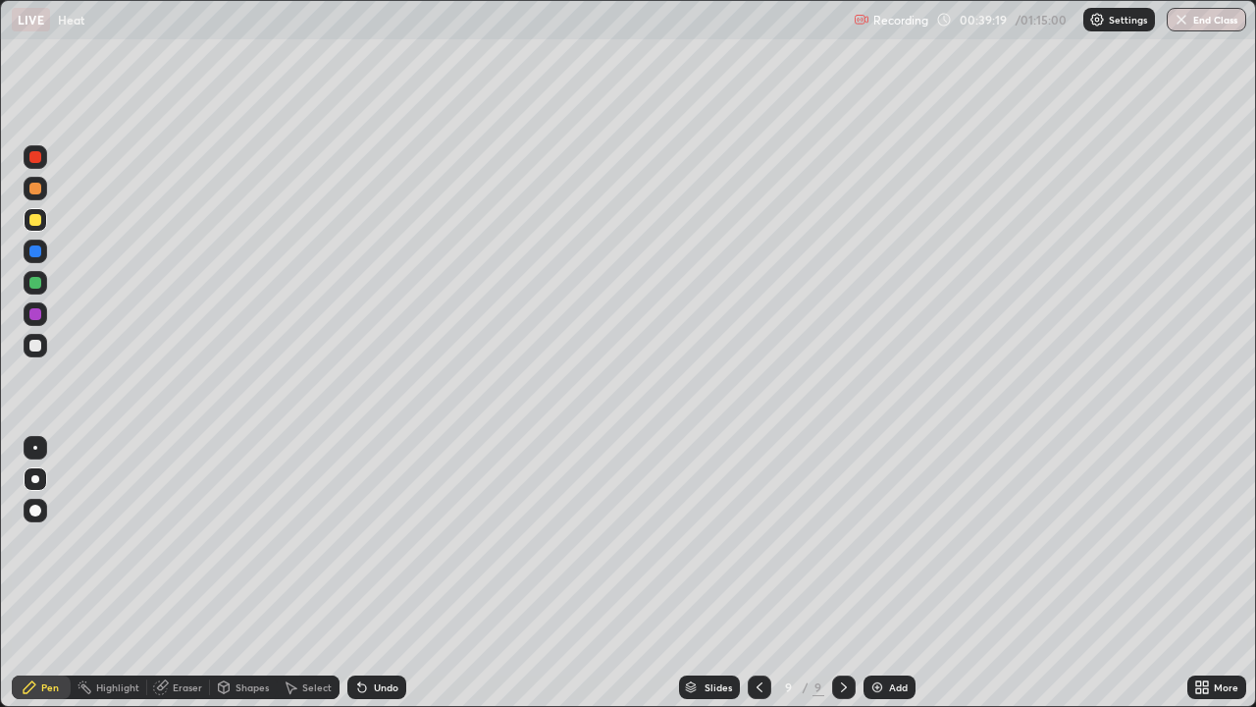
click at [897, 573] on div "Add" at bounding box center [898, 687] width 19 height 10
click at [267, 573] on div "Shapes" at bounding box center [243, 687] width 67 height 24
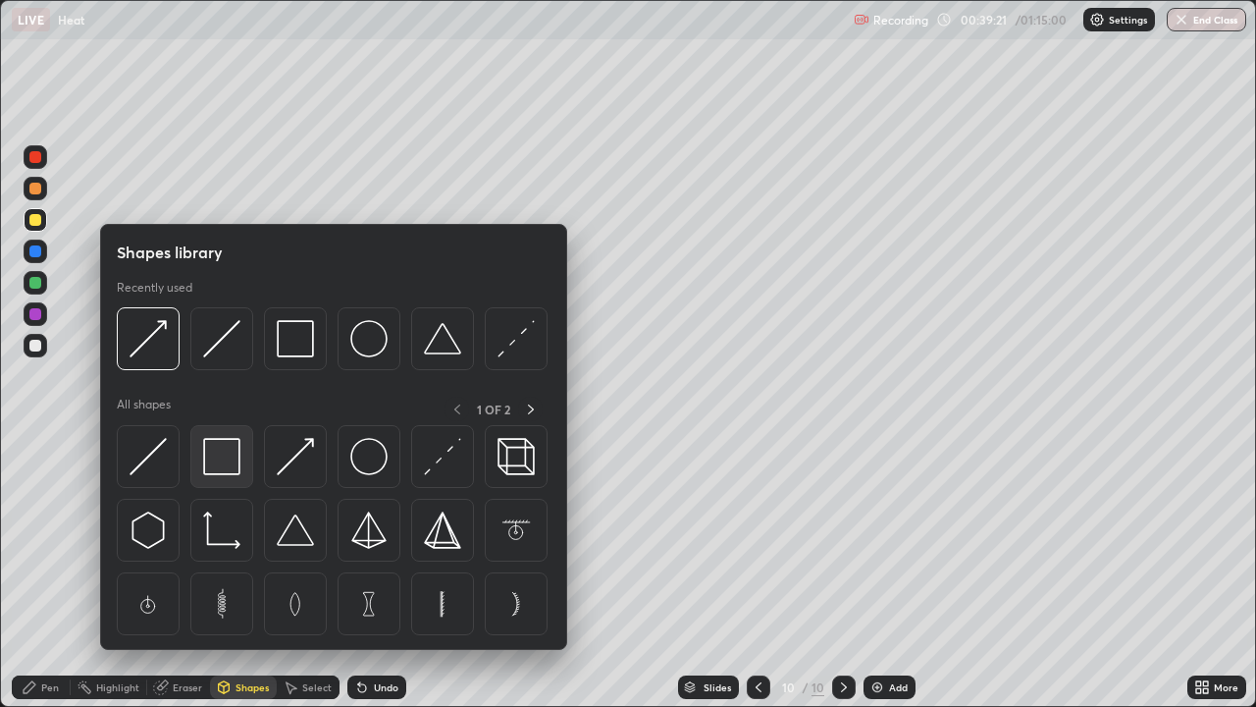
click at [235, 468] on img at bounding box center [221, 456] width 37 height 37
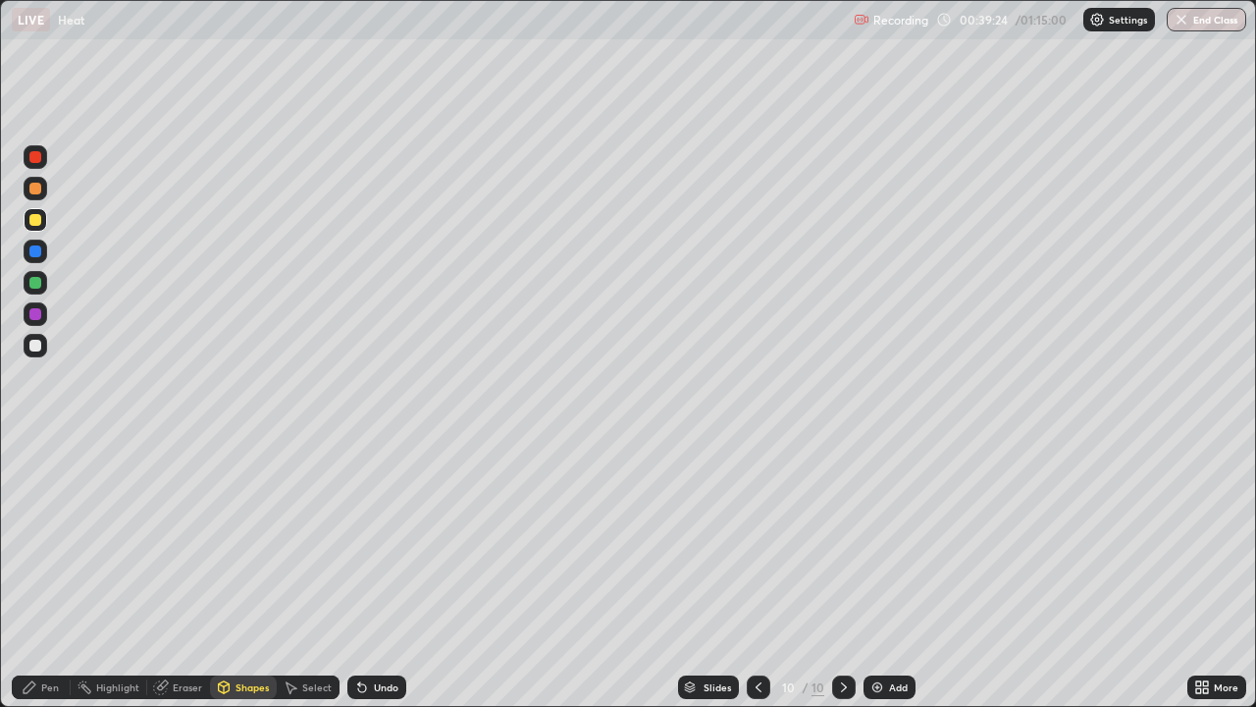
click at [231, 573] on div "Shapes" at bounding box center [243, 687] width 67 height 24
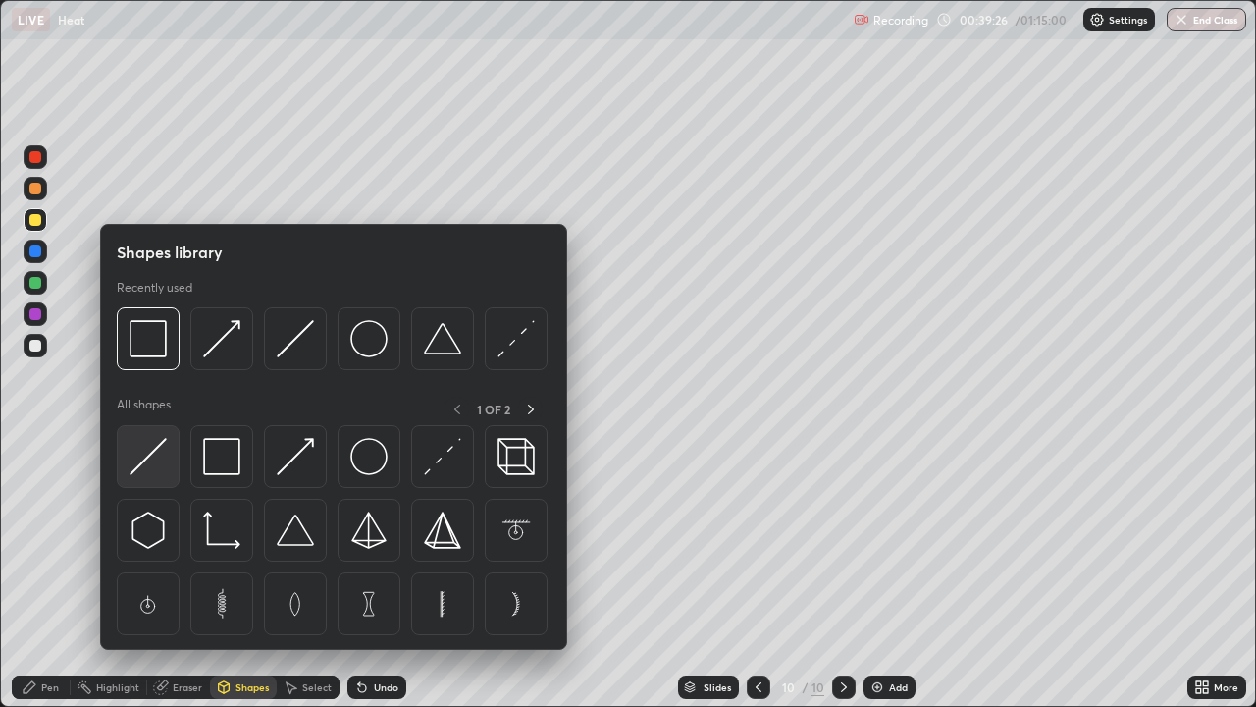
click at [157, 457] on img at bounding box center [148, 456] width 37 height 37
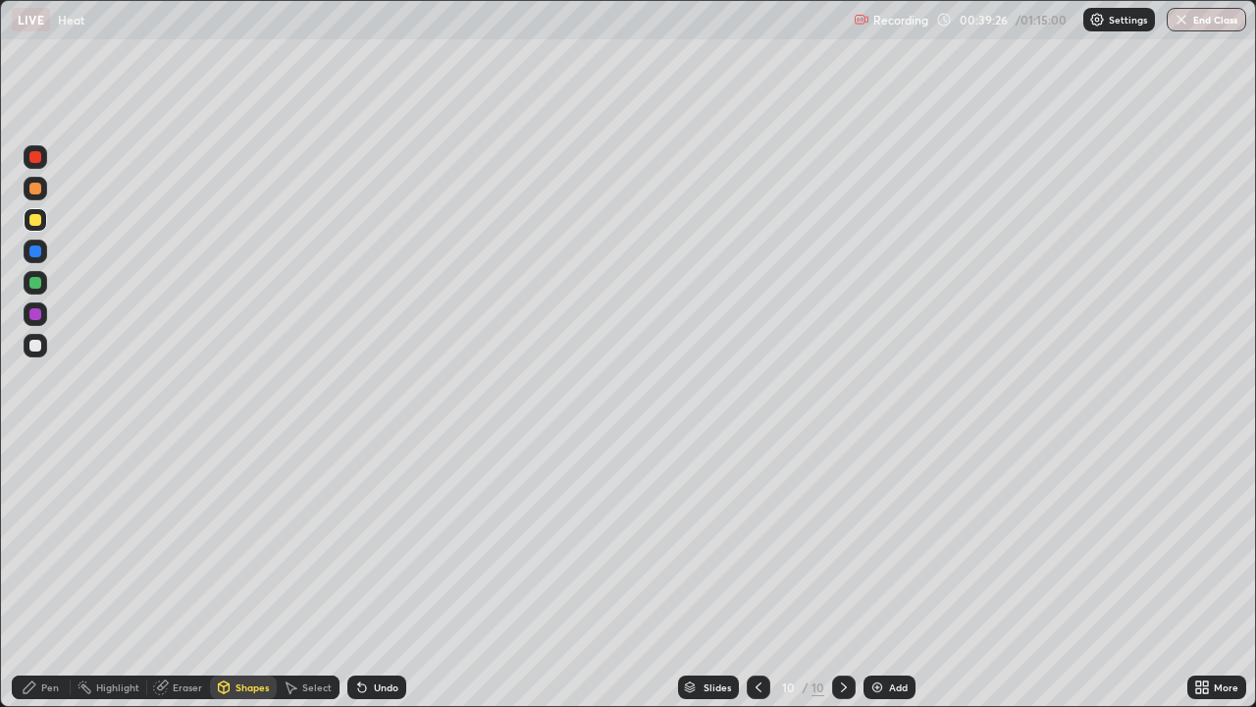
click at [40, 344] on div at bounding box center [35, 346] width 12 height 12
click at [36, 573] on icon at bounding box center [30, 687] width 16 height 16
click at [42, 222] on div at bounding box center [36, 220] width 24 height 24
click at [36, 345] on div at bounding box center [35, 346] width 12 height 12
click at [247, 573] on div "Shapes" at bounding box center [252, 687] width 33 height 10
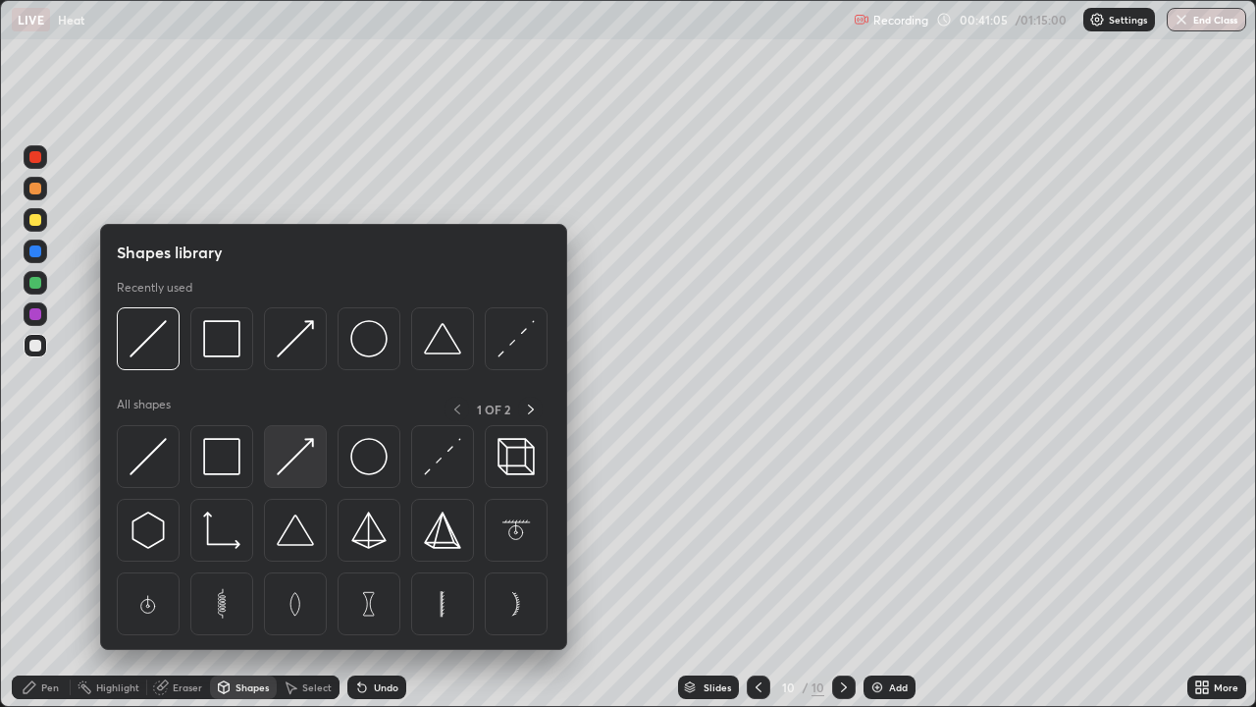
click at [306, 455] on img at bounding box center [295, 456] width 37 height 37
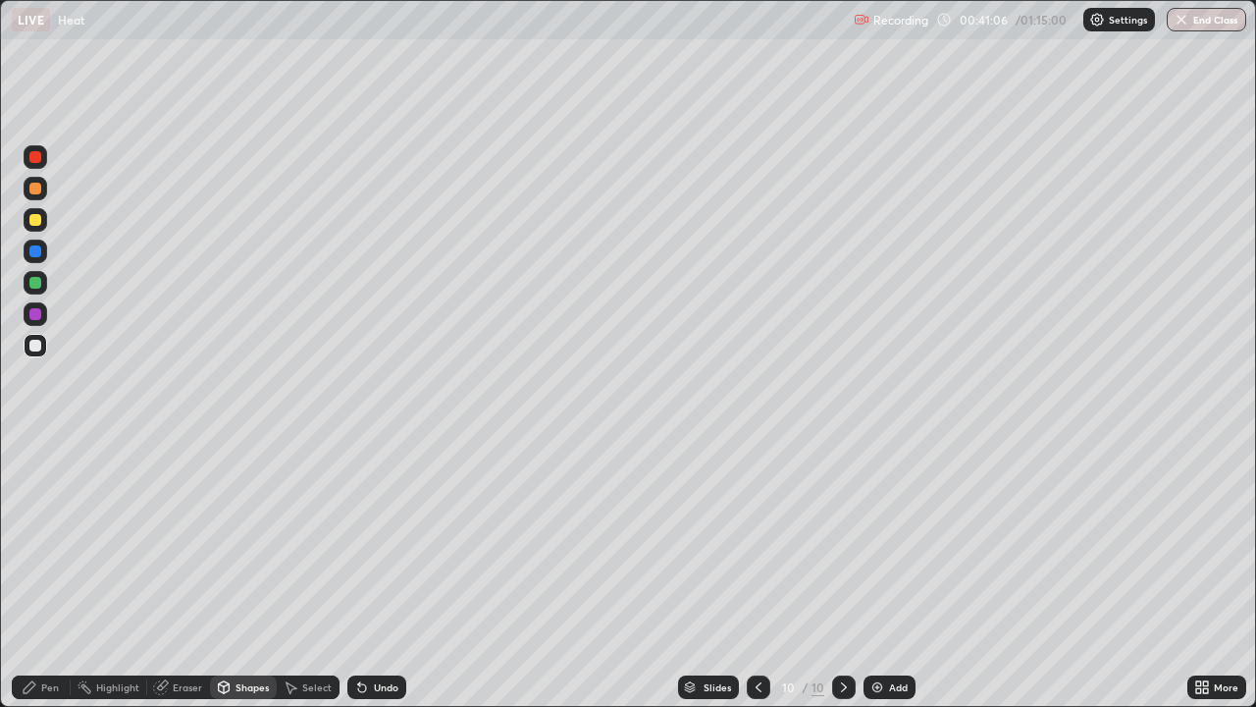
click at [36, 188] on div at bounding box center [35, 189] width 12 height 12
click at [53, 573] on div "Pen" at bounding box center [50, 687] width 18 height 10
click at [240, 573] on div "Shapes" at bounding box center [252, 687] width 33 height 10
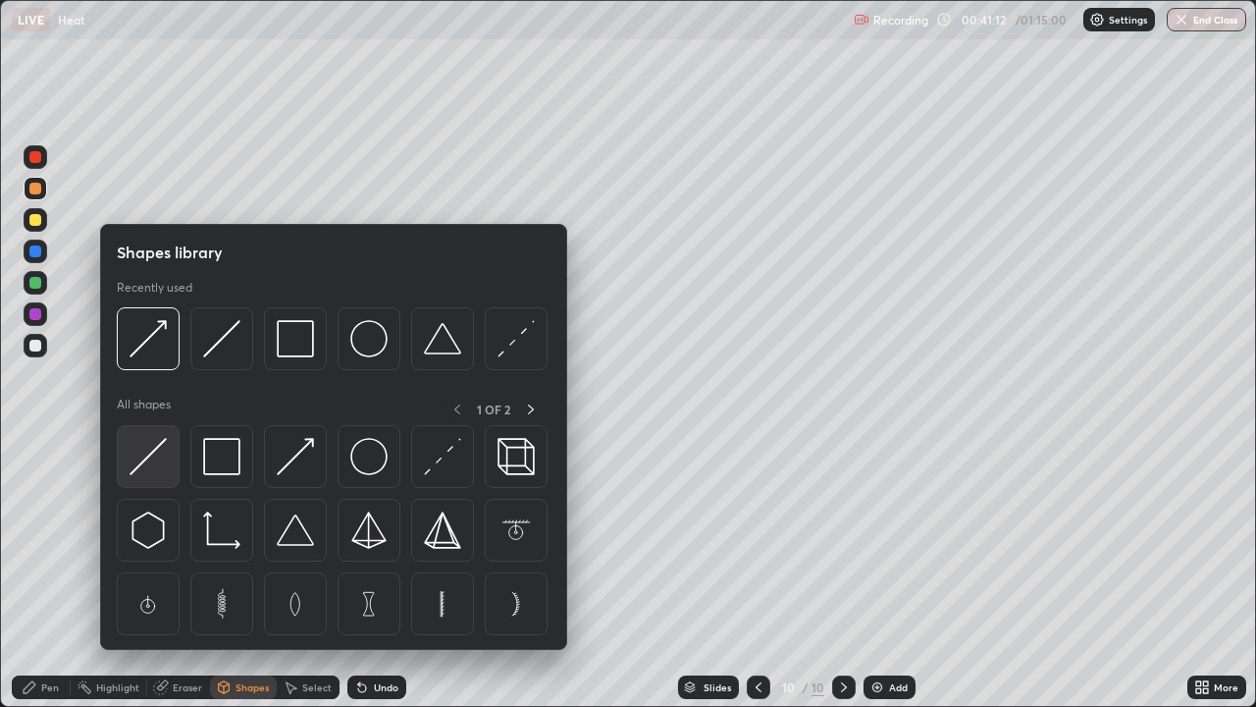
click at [149, 453] on img at bounding box center [148, 456] width 37 height 37
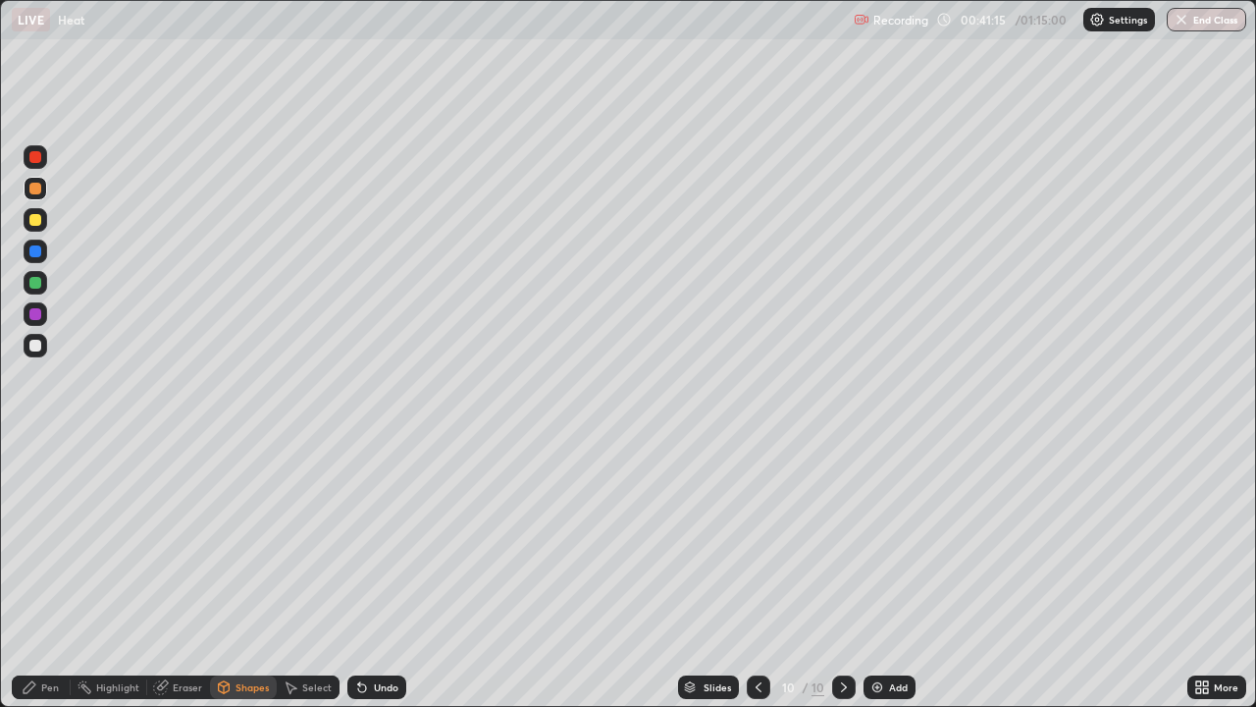
click at [42, 573] on div "Pen" at bounding box center [50, 687] width 18 height 10
click at [34, 248] on div at bounding box center [35, 251] width 12 height 12
click at [36, 350] on div at bounding box center [35, 346] width 12 height 12
click at [35, 158] on div at bounding box center [35, 157] width 12 height 12
click at [236, 573] on div "Shapes" at bounding box center [252, 687] width 33 height 10
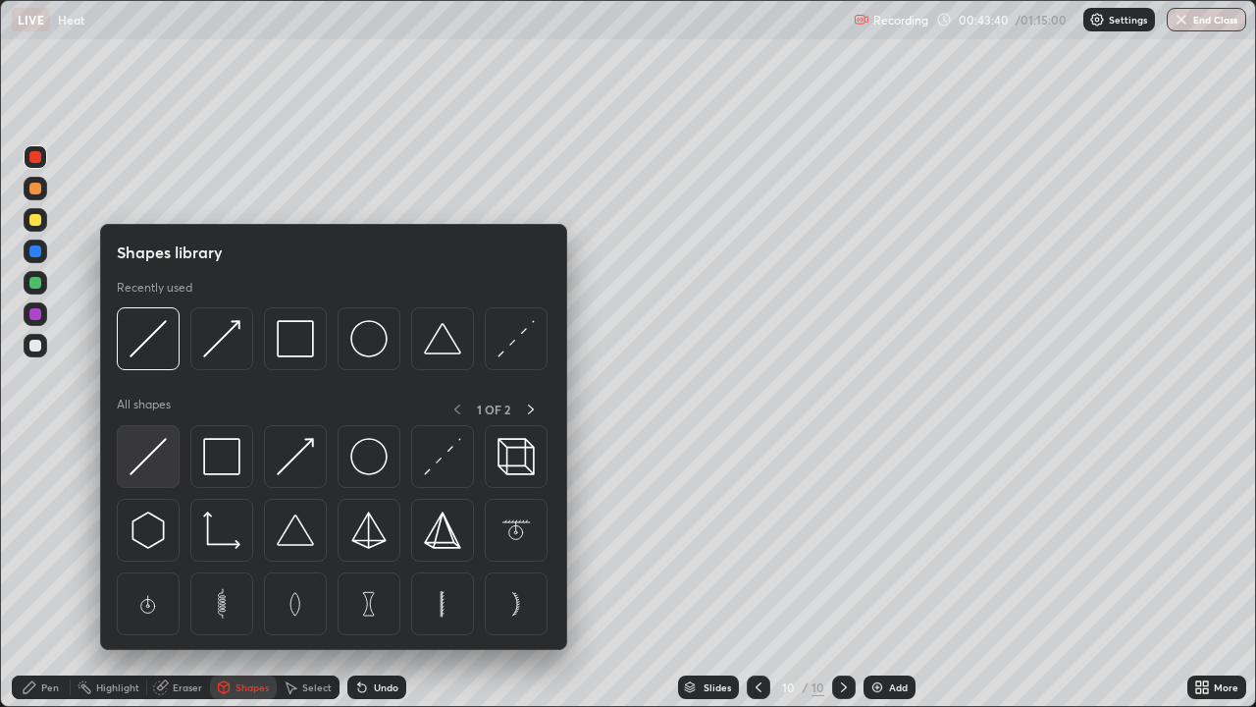
click at [153, 456] on img at bounding box center [148, 456] width 37 height 37
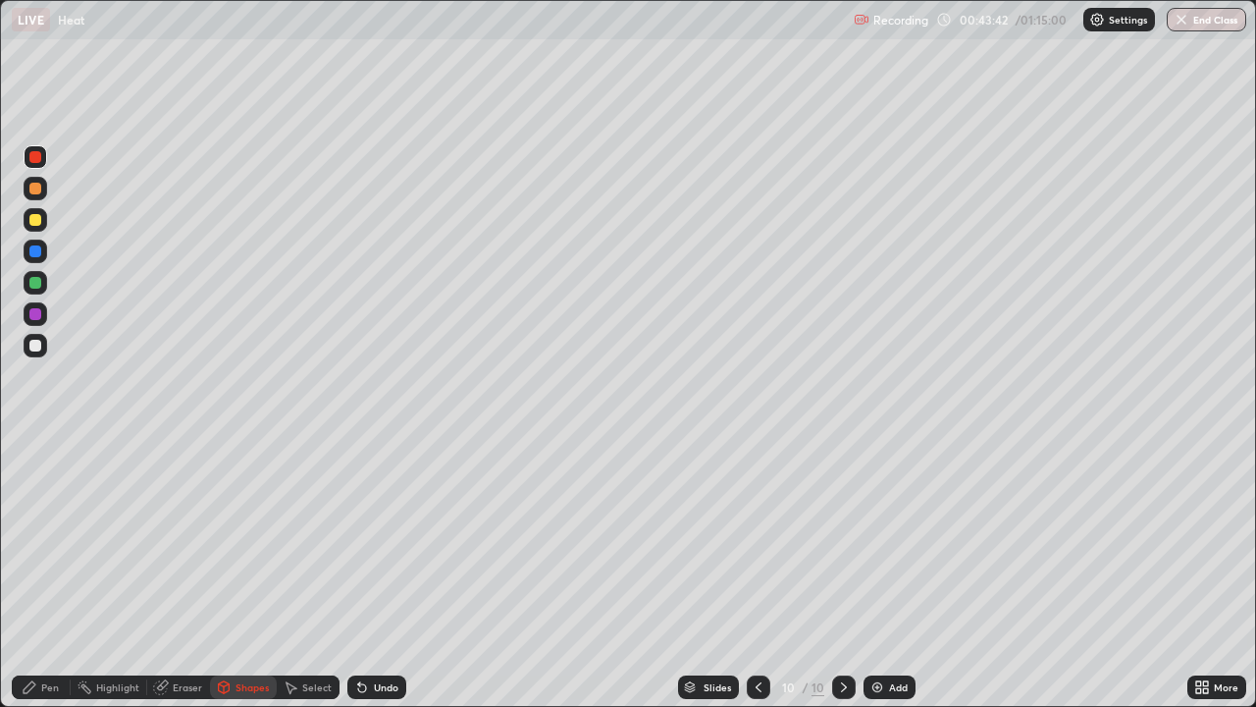
click at [51, 573] on div "Pen" at bounding box center [41, 687] width 59 height 24
click at [36, 344] on div at bounding box center [35, 346] width 12 height 12
click at [903, 573] on div "Add" at bounding box center [898, 687] width 19 height 10
click at [253, 573] on div "Shapes" at bounding box center [252, 687] width 33 height 10
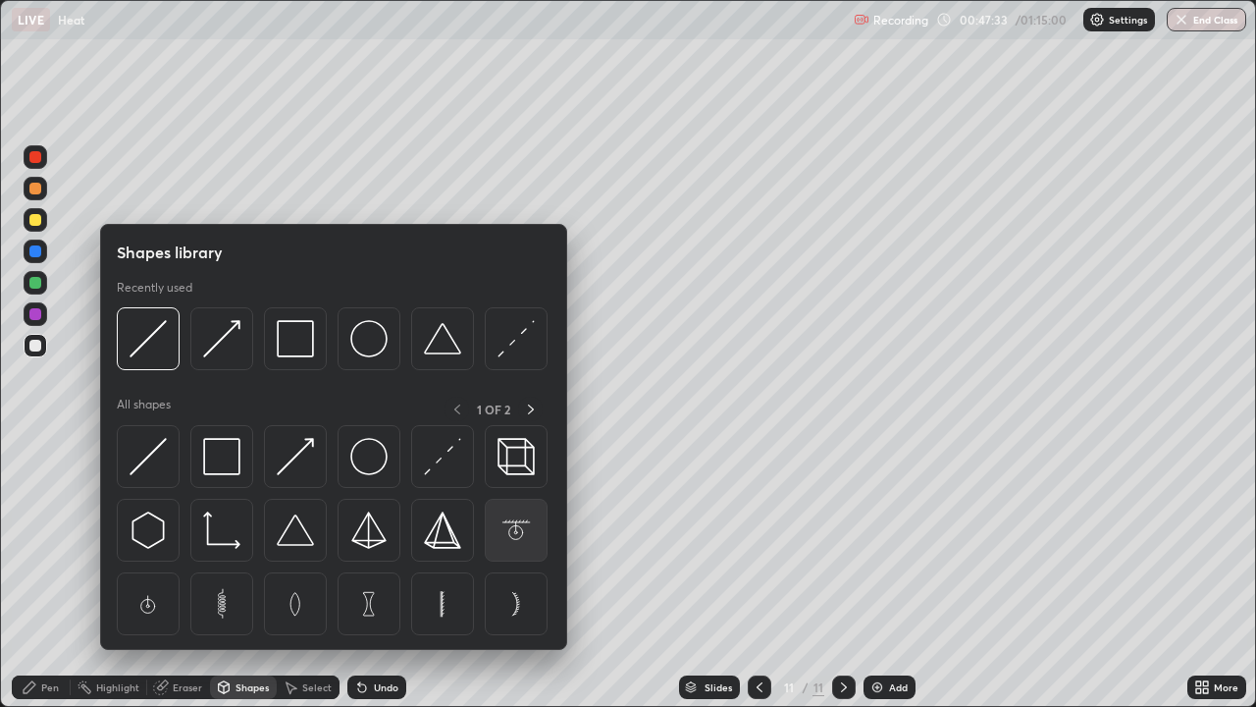
click at [519, 534] on img at bounding box center [516, 529] width 37 height 37
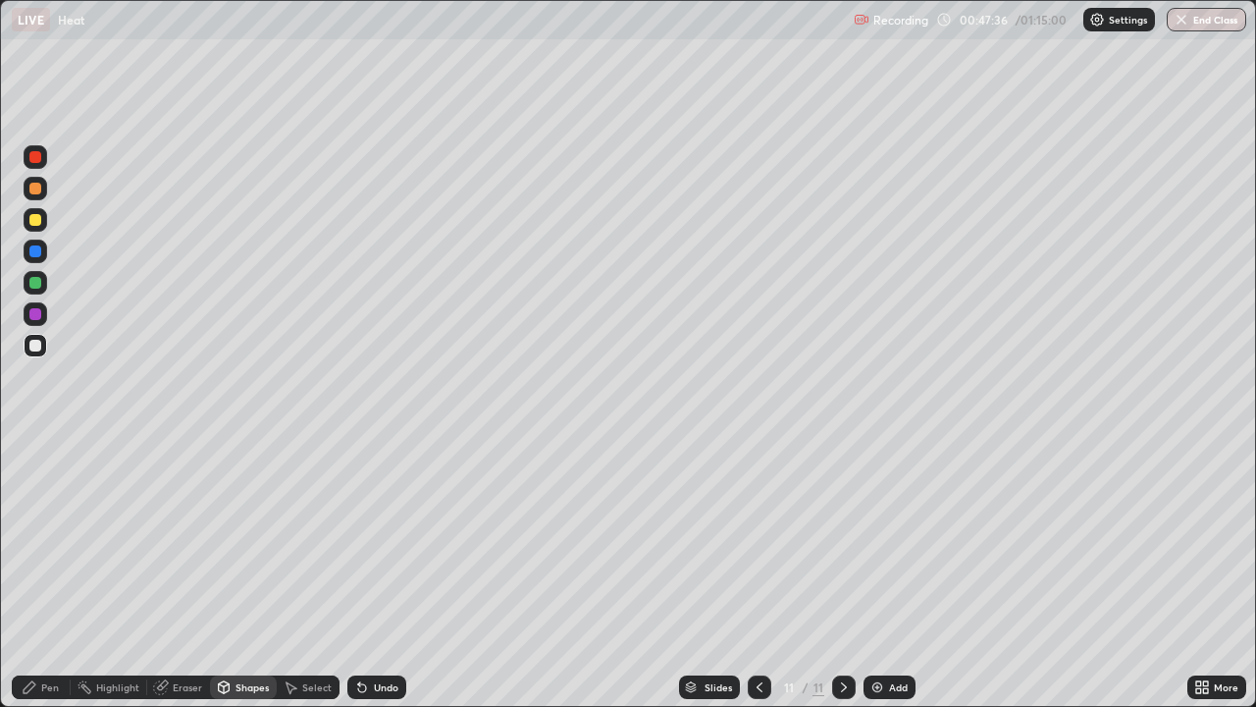
click at [50, 573] on div "Pen" at bounding box center [41, 687] width 59 height 24
click at [43, 208] on div at bounding box center [36, 219] width 24 height 31
click at [254, 573] on div "Shapes" at bounding box center [252, 687] width 33 height 10
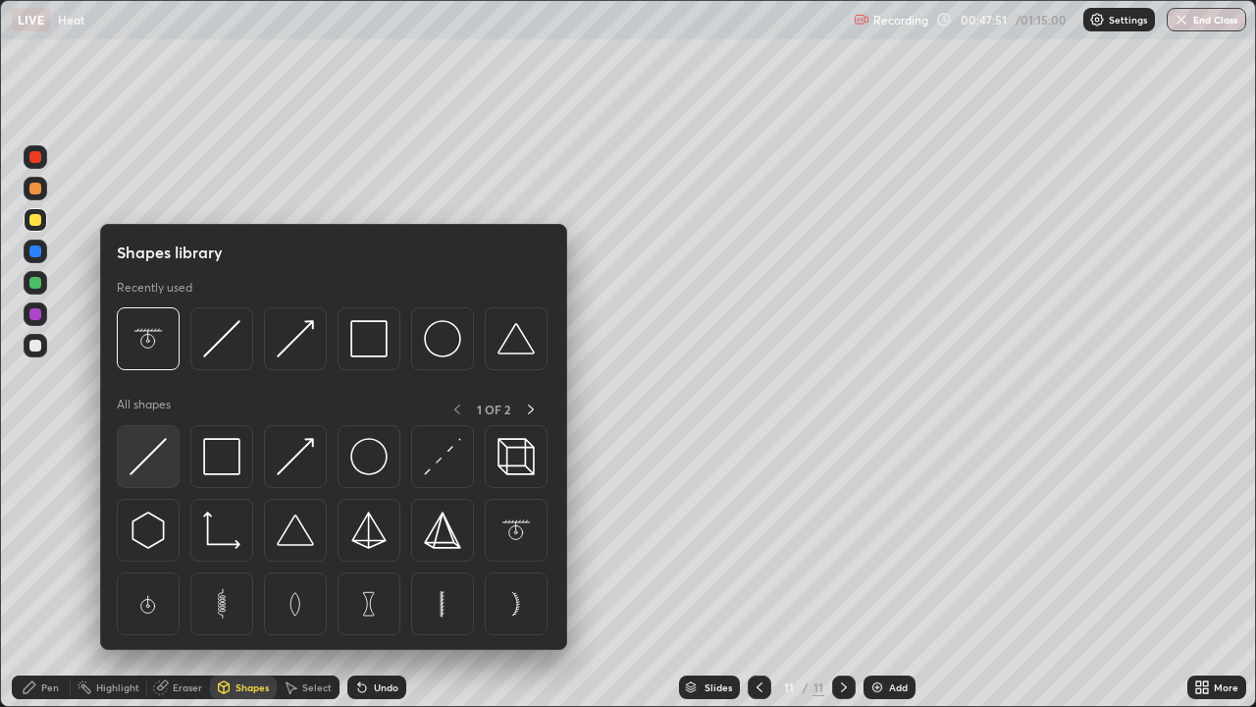
click at [171, 460] on div at bounding box center [148, 456] width 63 height 63
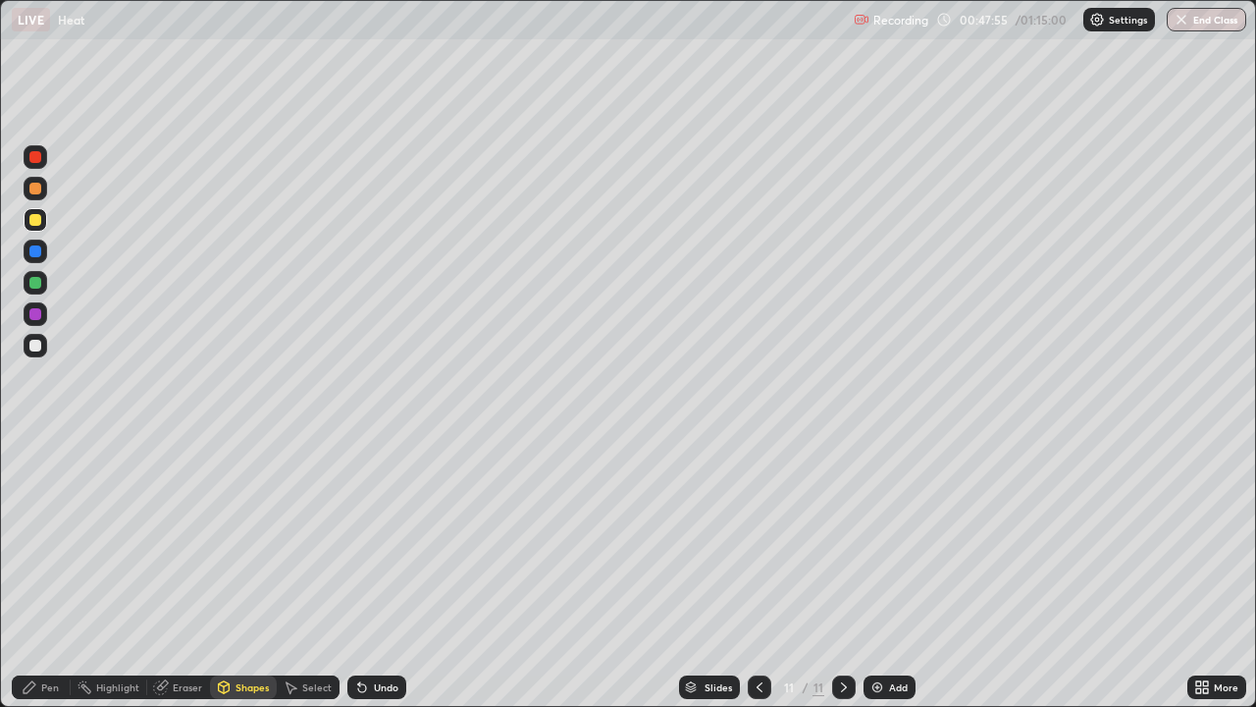
click at [247, 573] on div "Shapes" at bounding box center [243, 687] width 67 height 24
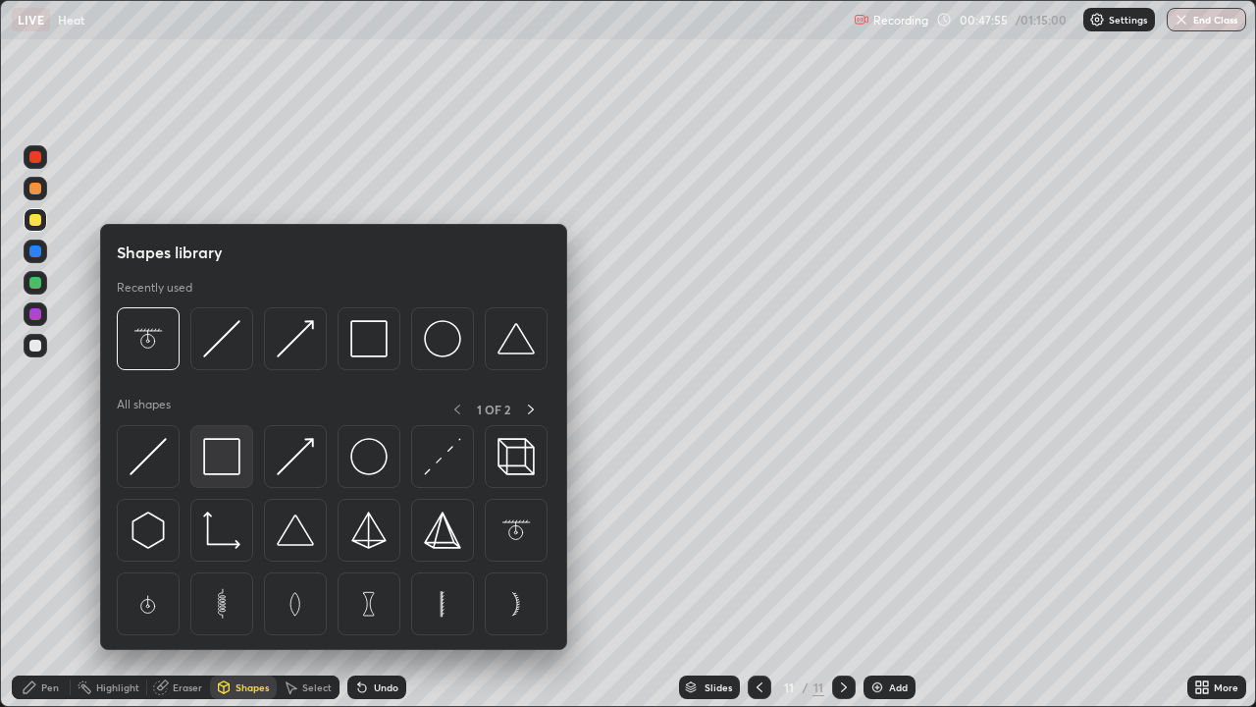
click at [223, 454] on img at bounding box center [221, 456] width 37 height 37
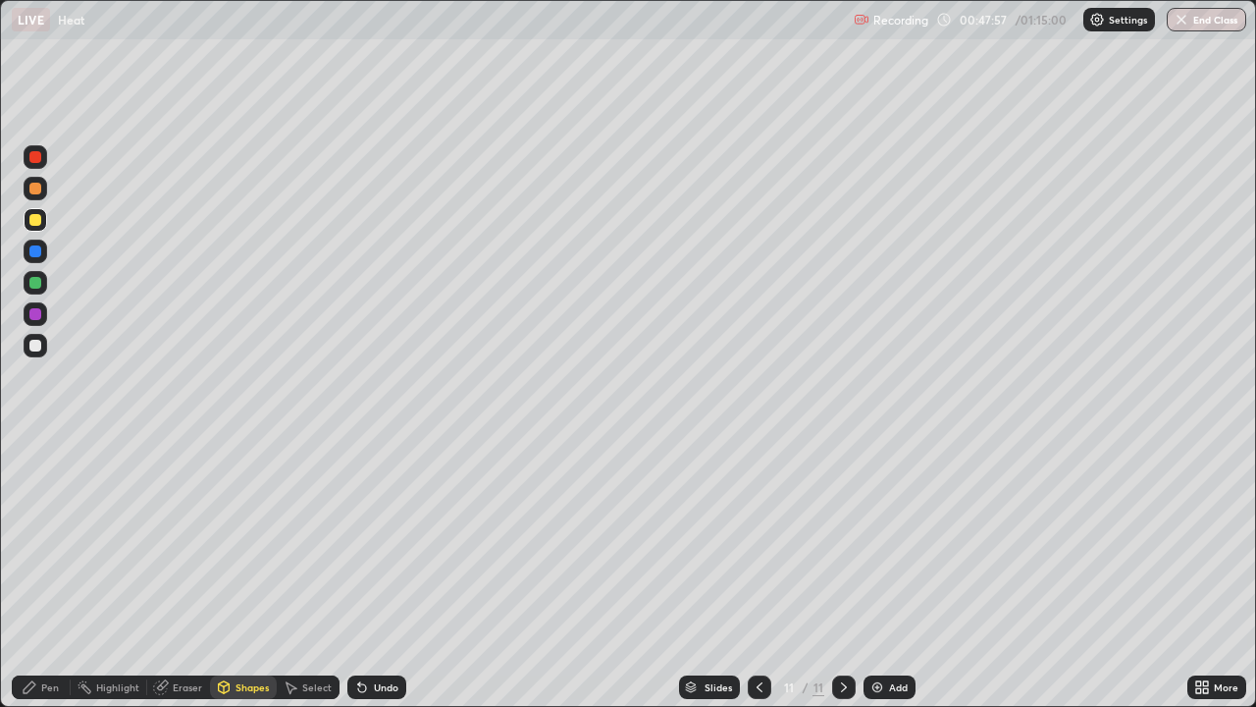
click at [45, 573] on div "Pen" at bounding box center [50, 687] width 18 height 10
click at [39, 345] on div at bounding box center [35, 346] width 12 height 12
click at [757, 573] on icon at bounding box center [760, 687] width 16 height 16
click at [840, 573] on icon at bounding box center [844, 687] width 16 height 16
click at [766, 573] on div at bounding box center [760, 687] width 24 height 24
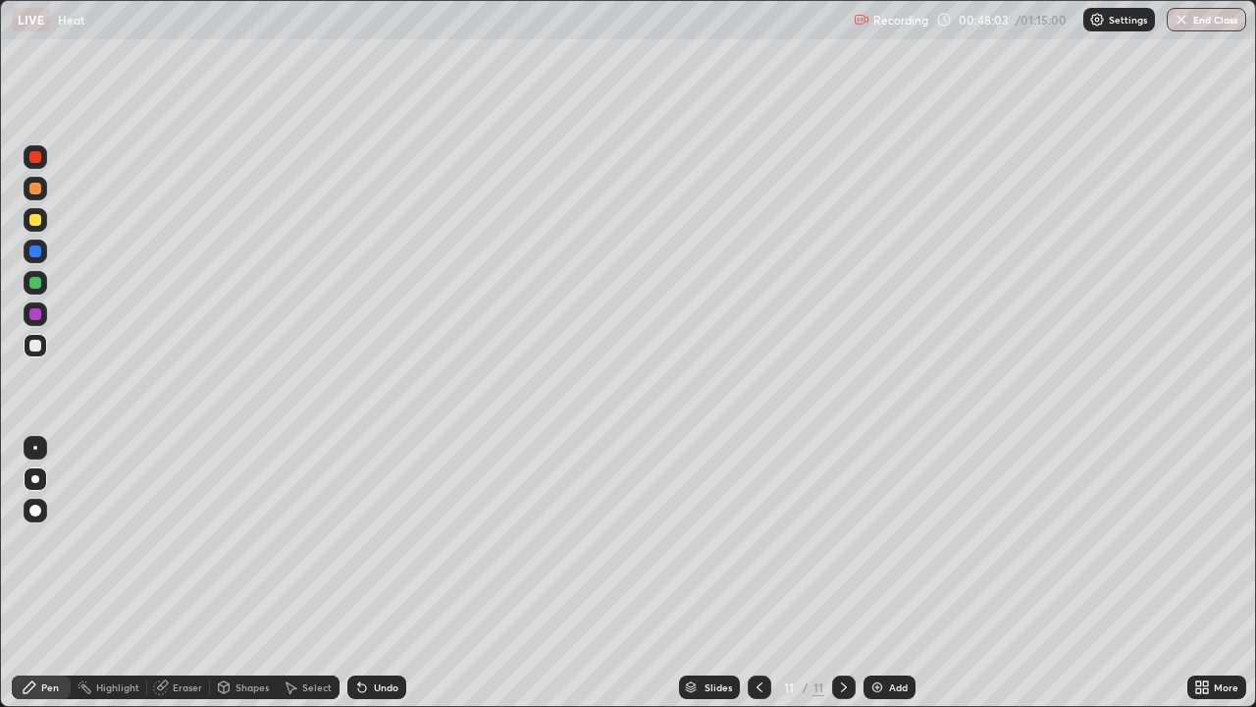
click at [767, 573] on div at bounding box center [760, 686] width 24 height 39
click at [261, 573] on div "Shapes" at bounding box center [252, 687] width 33 height 10
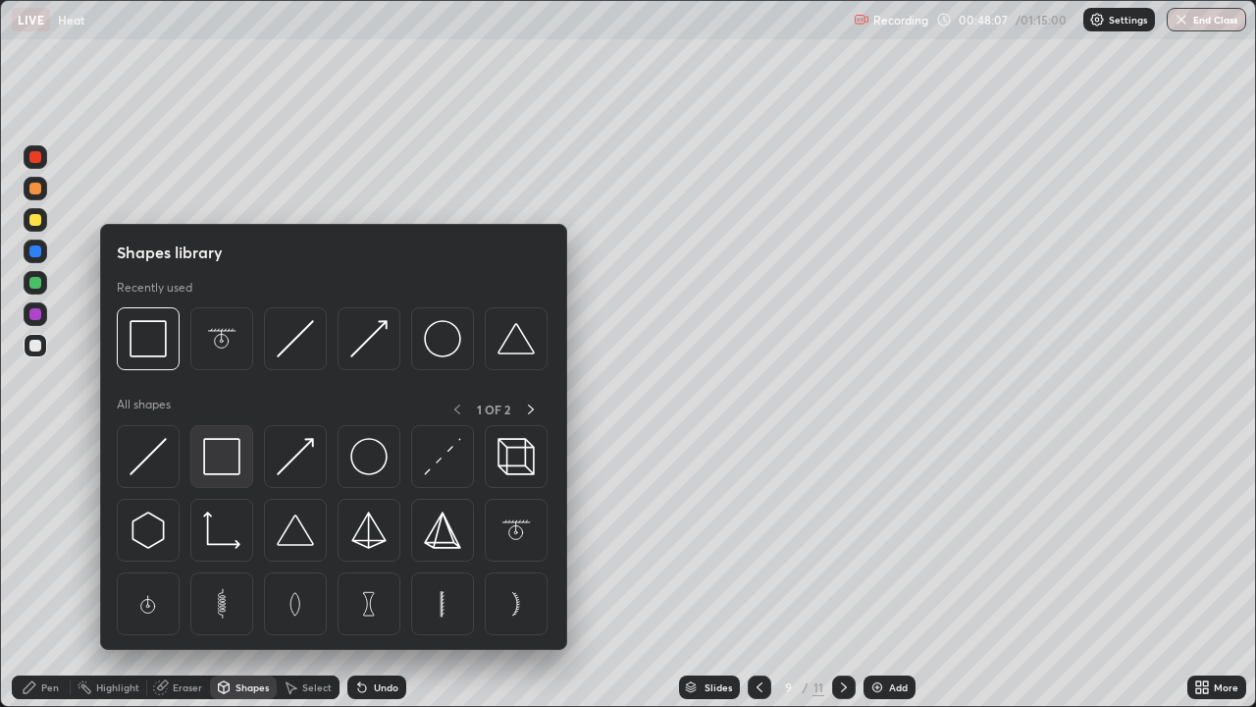
click at [235, 462] on img at bounding box center [221, 456] width 37 height 37
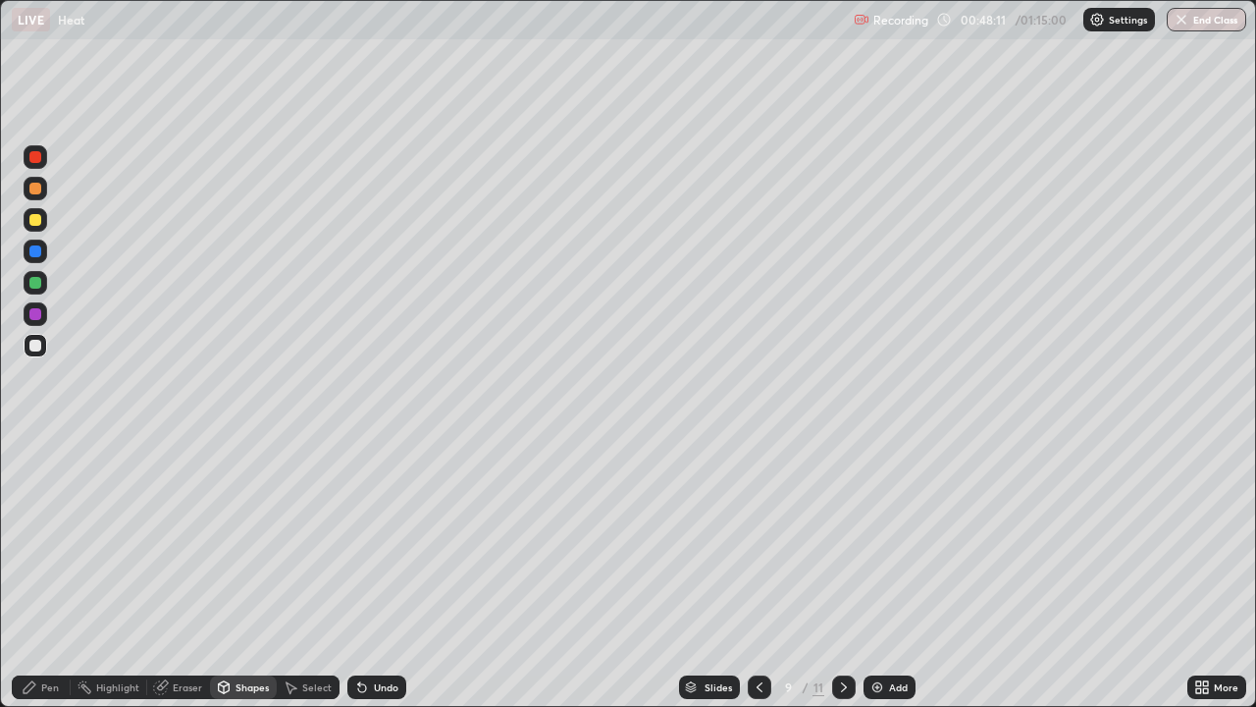
click at [64, 573] on div "Pen" at bounding box center [41, 686] width 59 height 39
click at [42, 213] on div at bounding box center [36, 220] width 24 height 24
click at [36, 345] on div at bounding box center [35, 346] width 12 height 12
click at [1216, 573] on div "More" at bounding box center [1226, 687] width 25 height 10
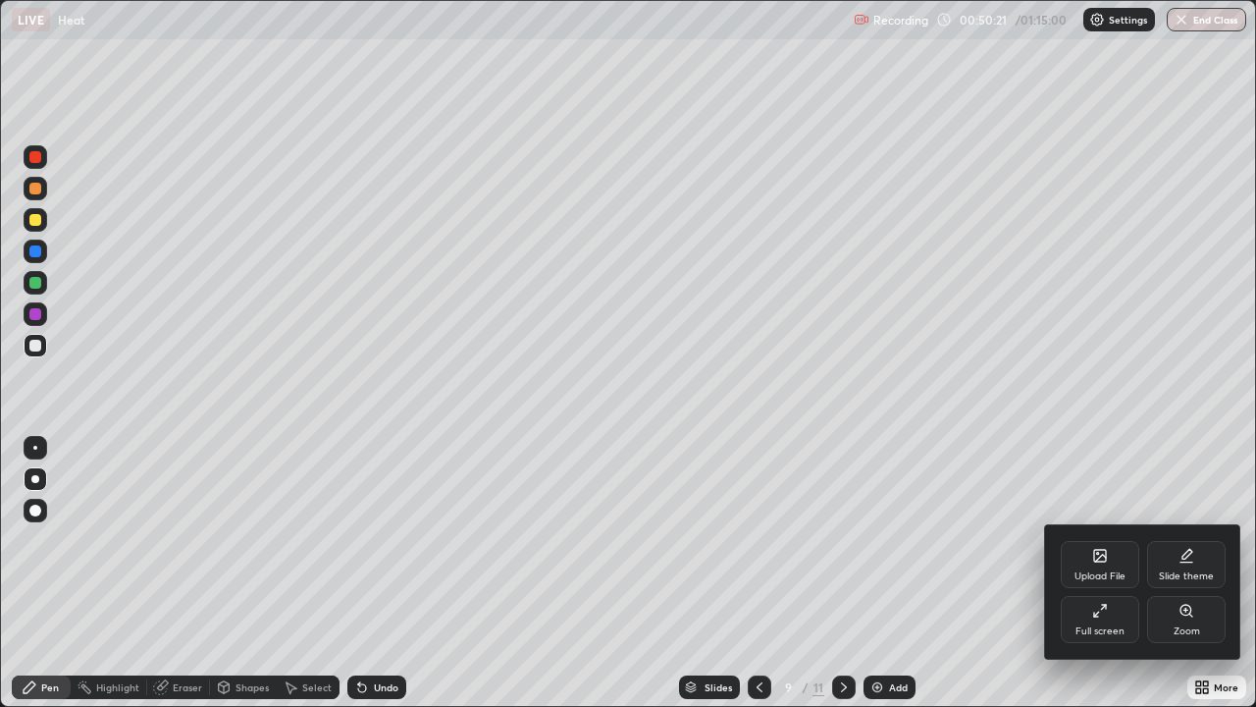
click at [1100, 573] on div "Full screen" at bounding box center [1100, 619] width 79 height 47
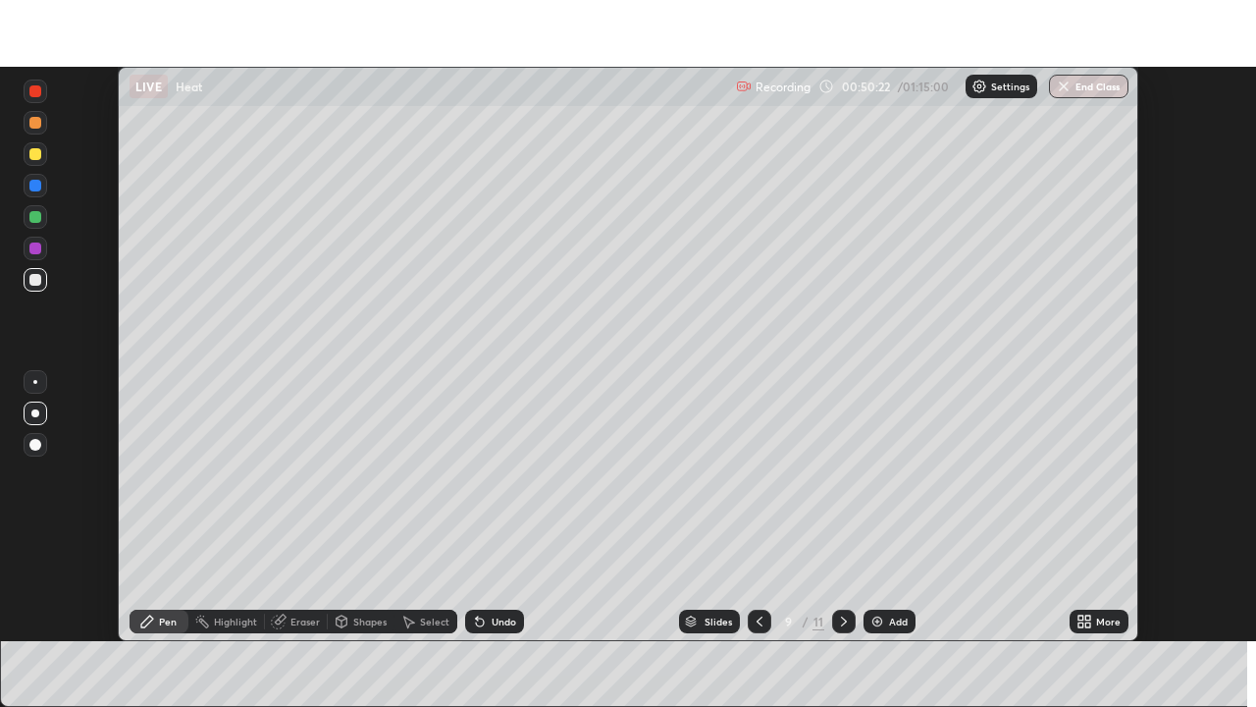
scroll to position [97570, 96888]
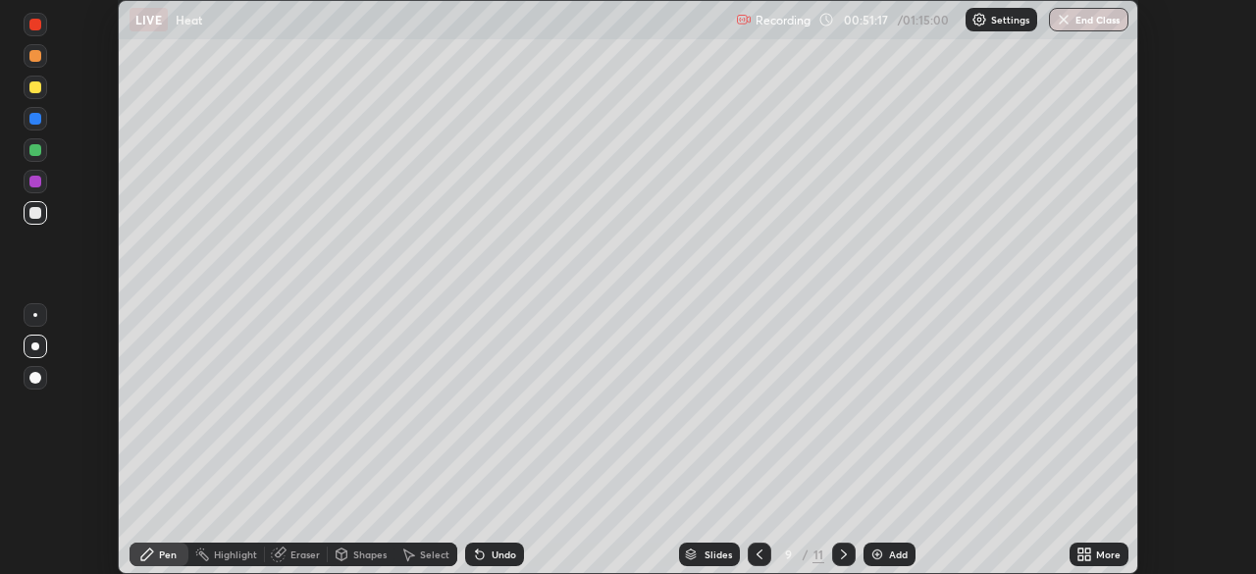
click at [1096, 547] on div "More" at bounding box center [1099, 555] width 59 height 24
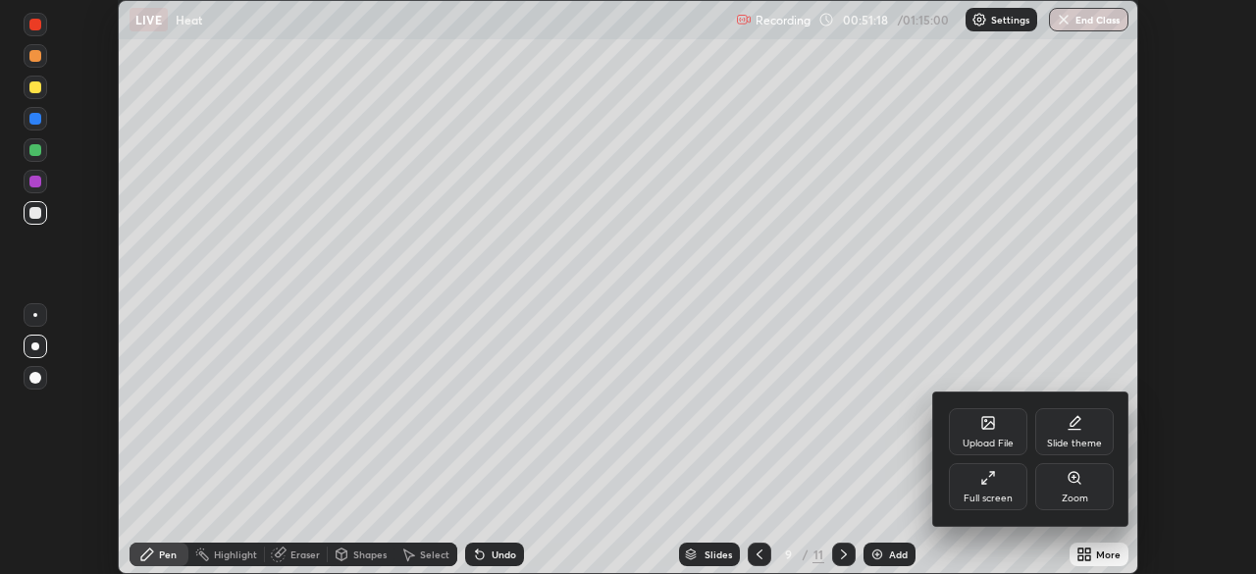
click at [1001, 485] on div "Full screen" at bounding box center [988, 486] width 79 height 47
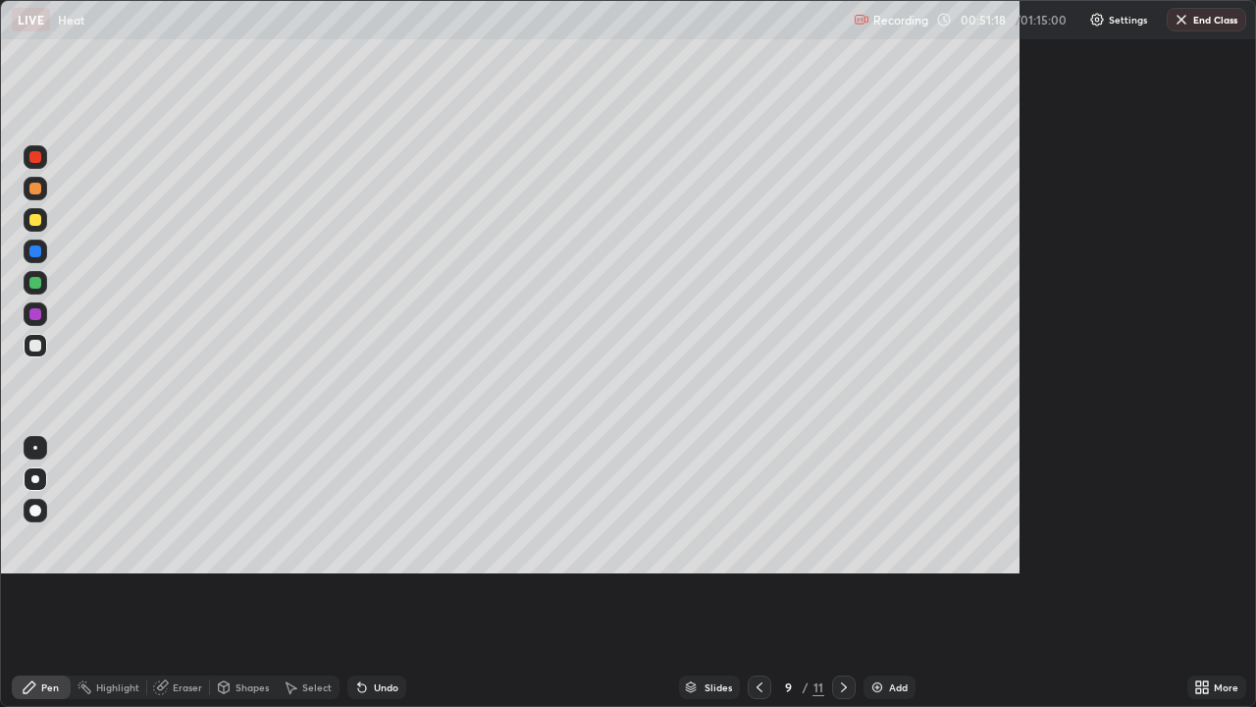
scroll to position [707, 1256]
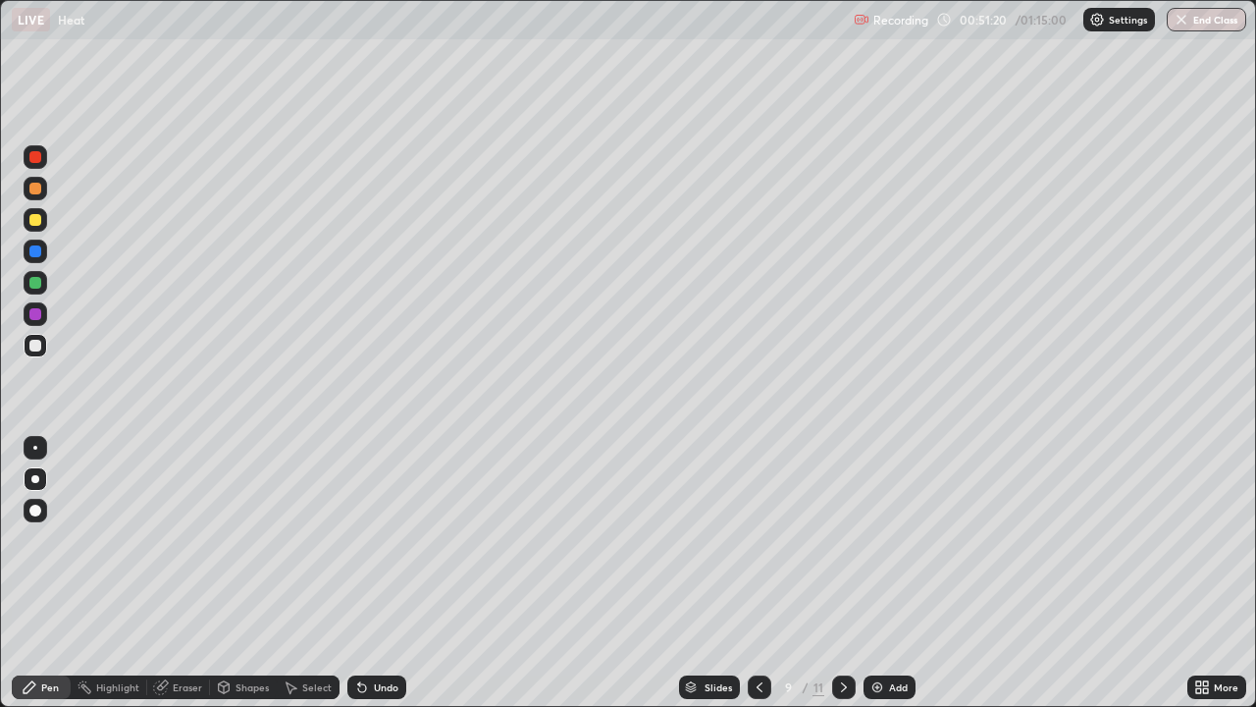
click at [853, 573] on div at bounding box center [844, 687] width 24 height 24
click at [846, 573] on icon at bounding box center [844, 687] width 16 height 16
click at [36, 220] on div at bounding box center [35, 220] width 12 height 12
click at [245, 573] on div "Shapes" at bounding box center [243, 687] width 67 height 24
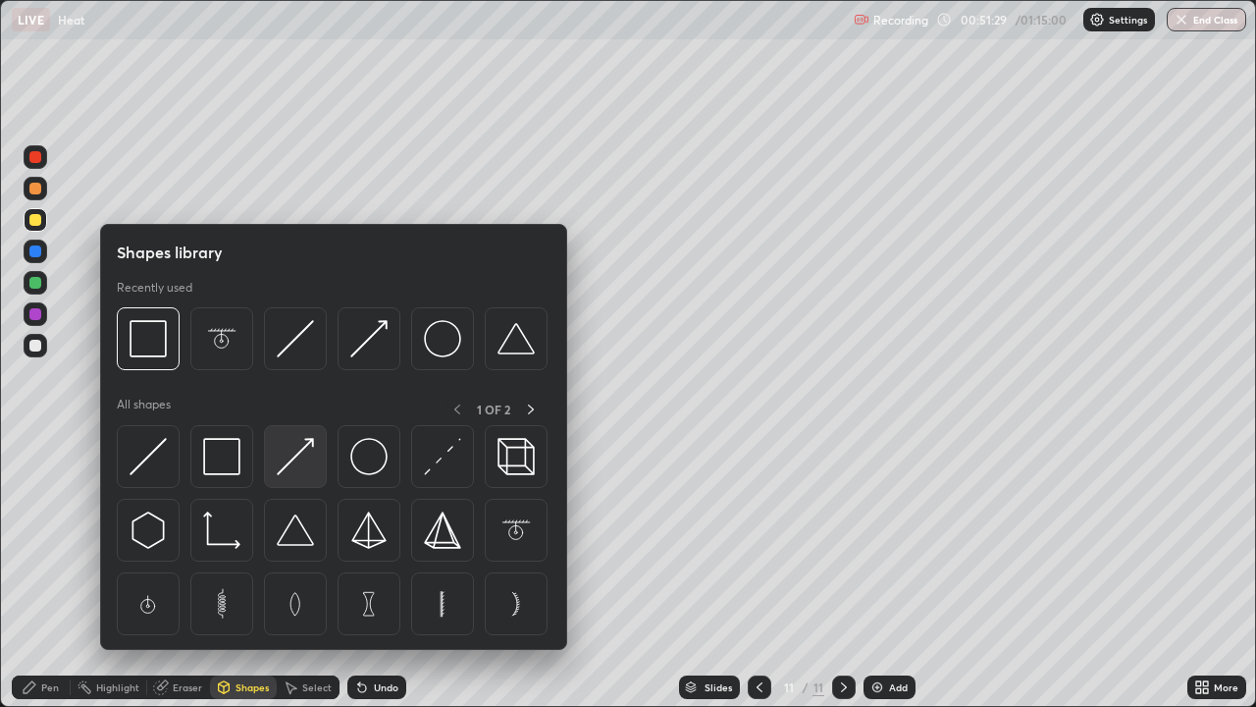
click at [292, 471] on img at bounding box center [295, 456] width 37 height 37
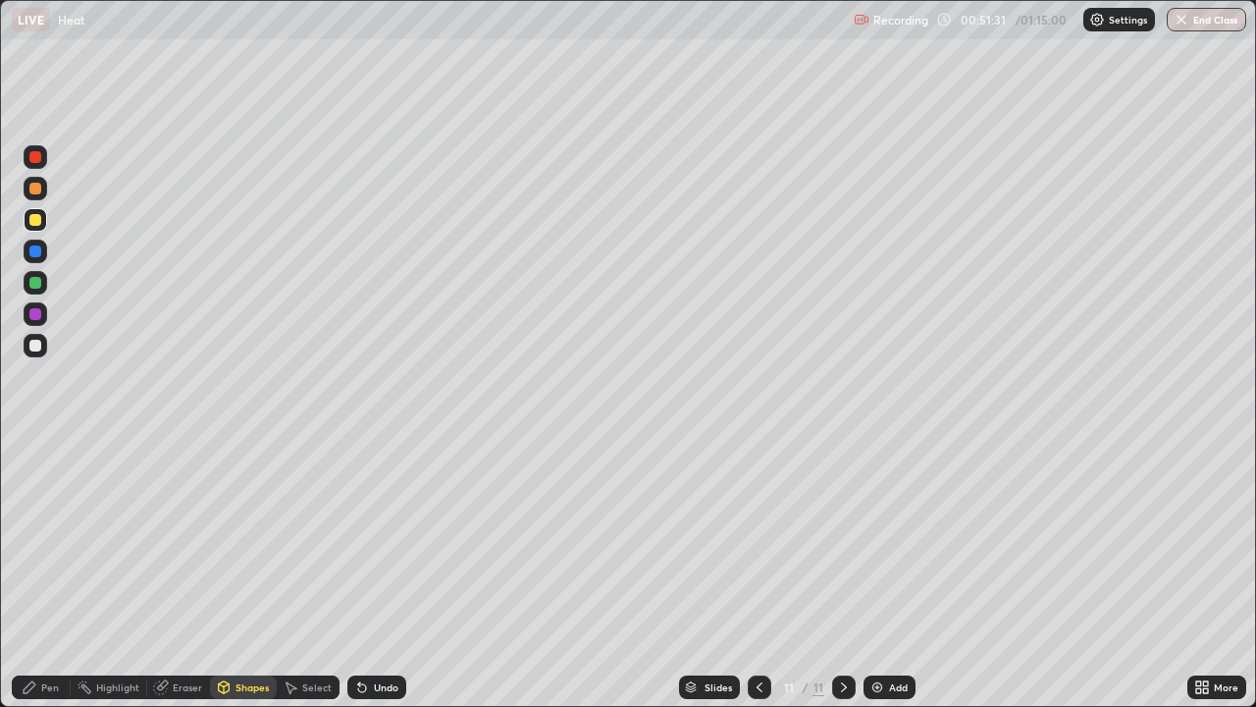
click at [36, 573] on icon at bounding box center [30, 687] width 16 height 16
click at [250, 573] on div "Shapes" at bounding box center [252, 687] width 33 height 10
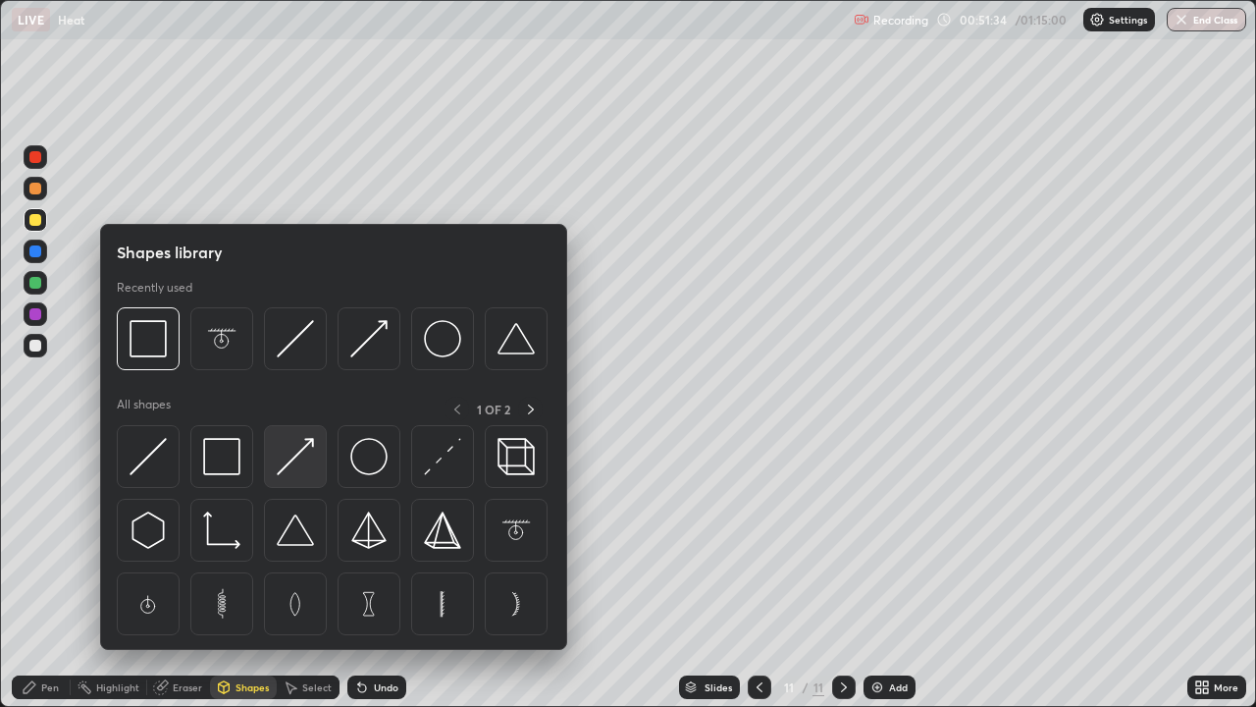
click at [289, 460] on img at bounding box center [295, 456] width 37 height 37
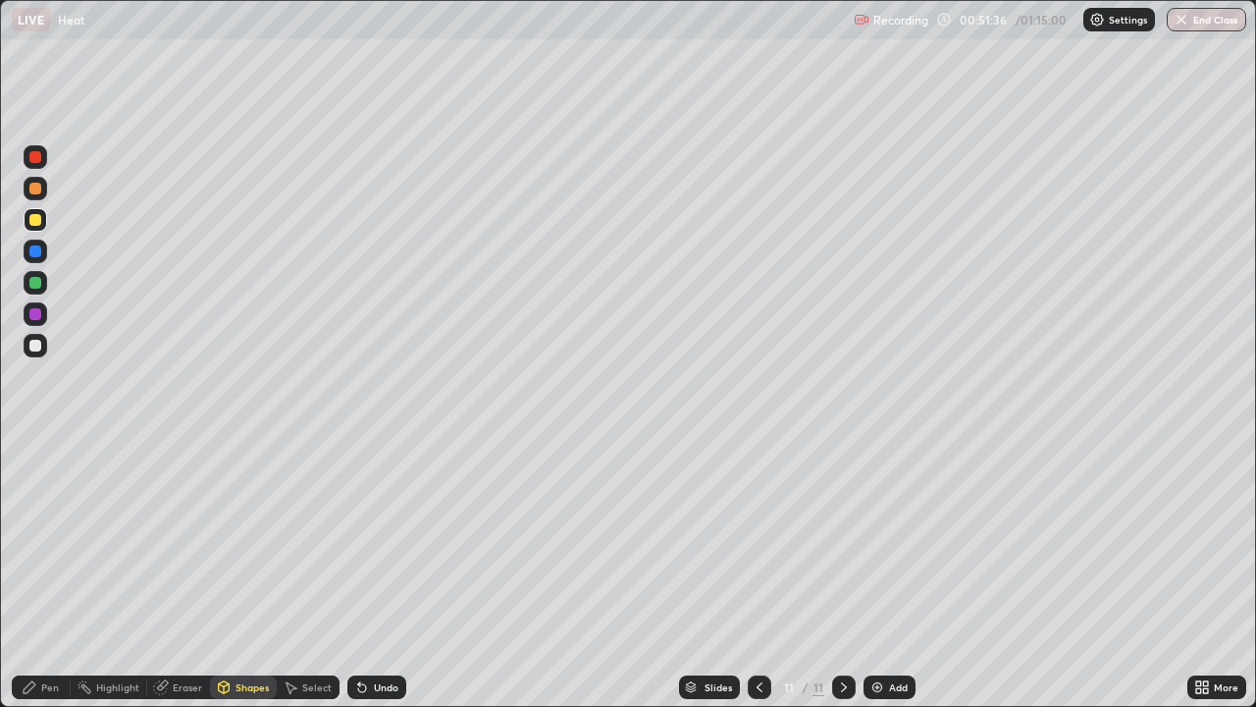
click at [44, 573] on div "Pen" at bounding box center [50, 687] width 18 height 10
click at [240, 573] on div "Shapes" at bounding box center [252, 687] width 33 height 10
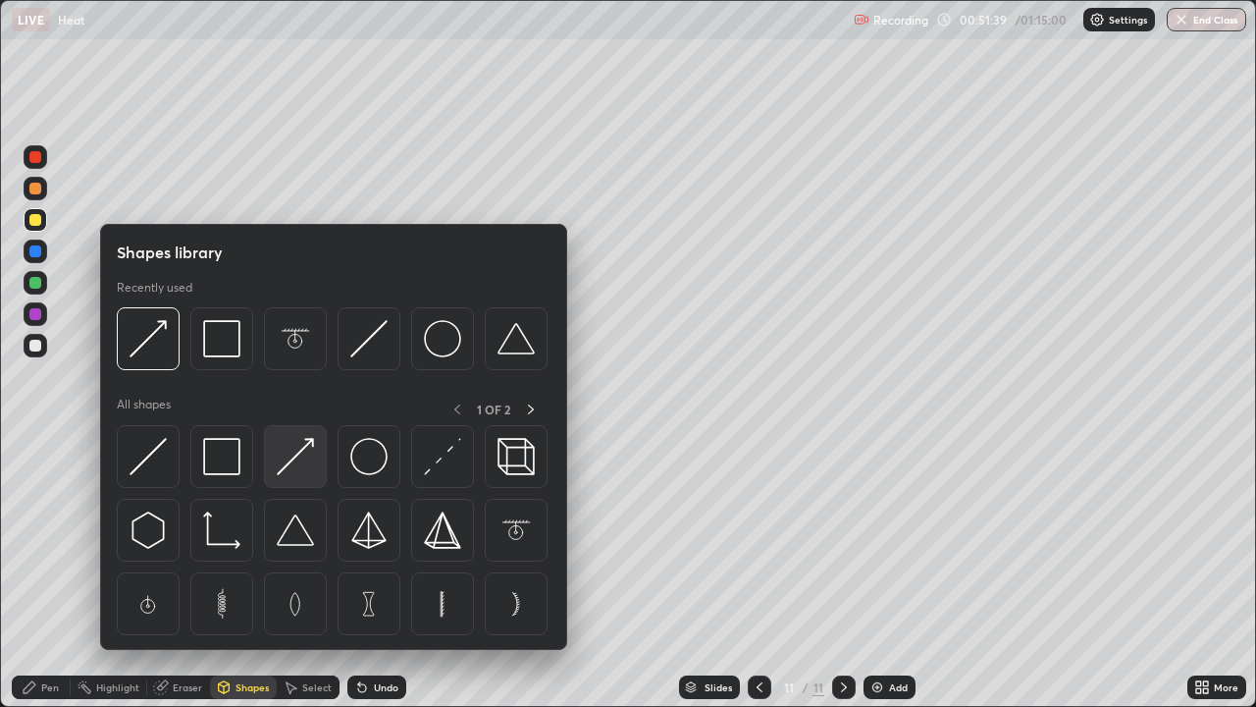
click at [292, 465] on img at bounding box center [295, 456] width 37 height 37
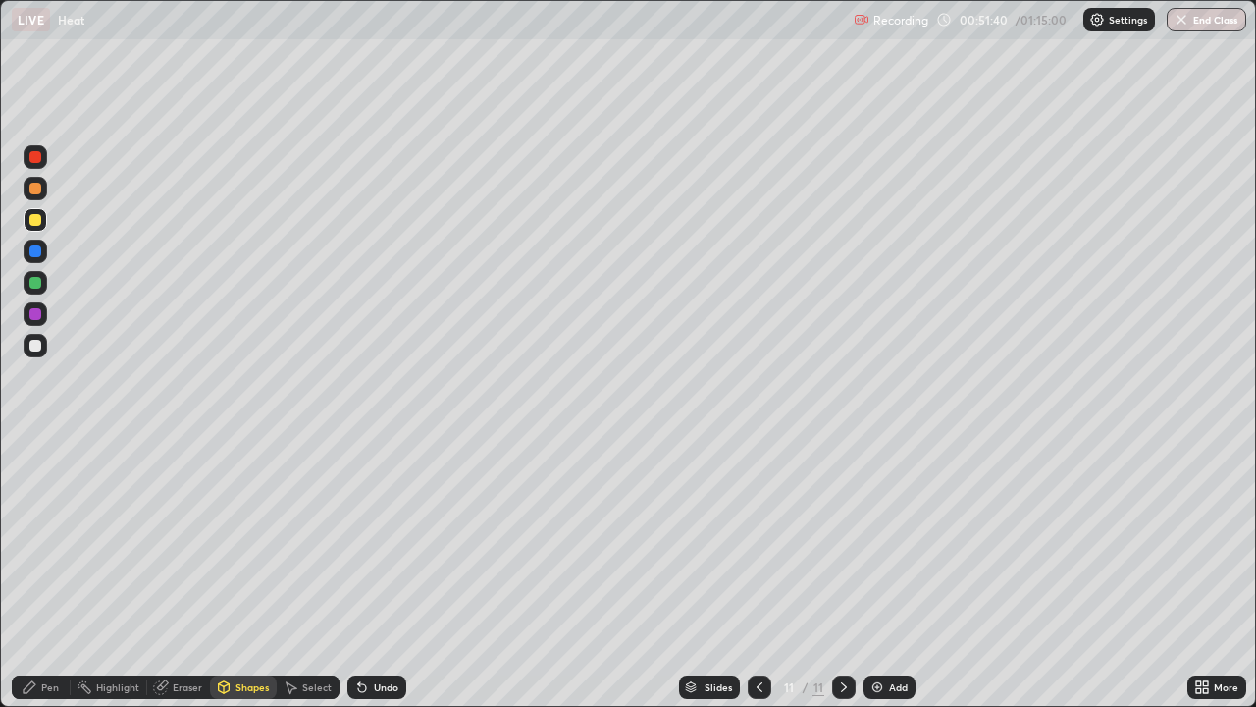
click at [51, 573] on div "Pen" at bounding box center [41, 687] width 59 height 24
click at [33, 187] on div at bounding box center [35, 189] width 12 height 12
click at [234, 573] on div "Shapes" at bounding box center [243, 687] width 67 height 24
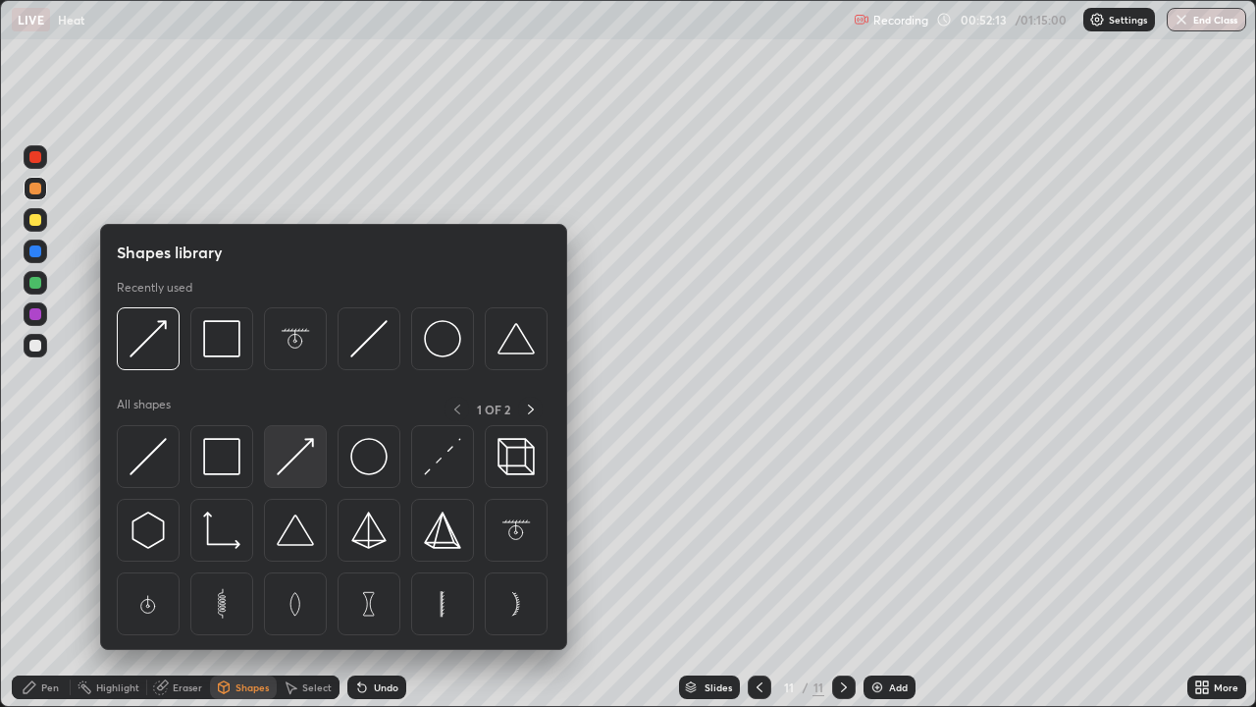
click at [291, 469] on img at bounding box center [295, 456] width 37 height 37
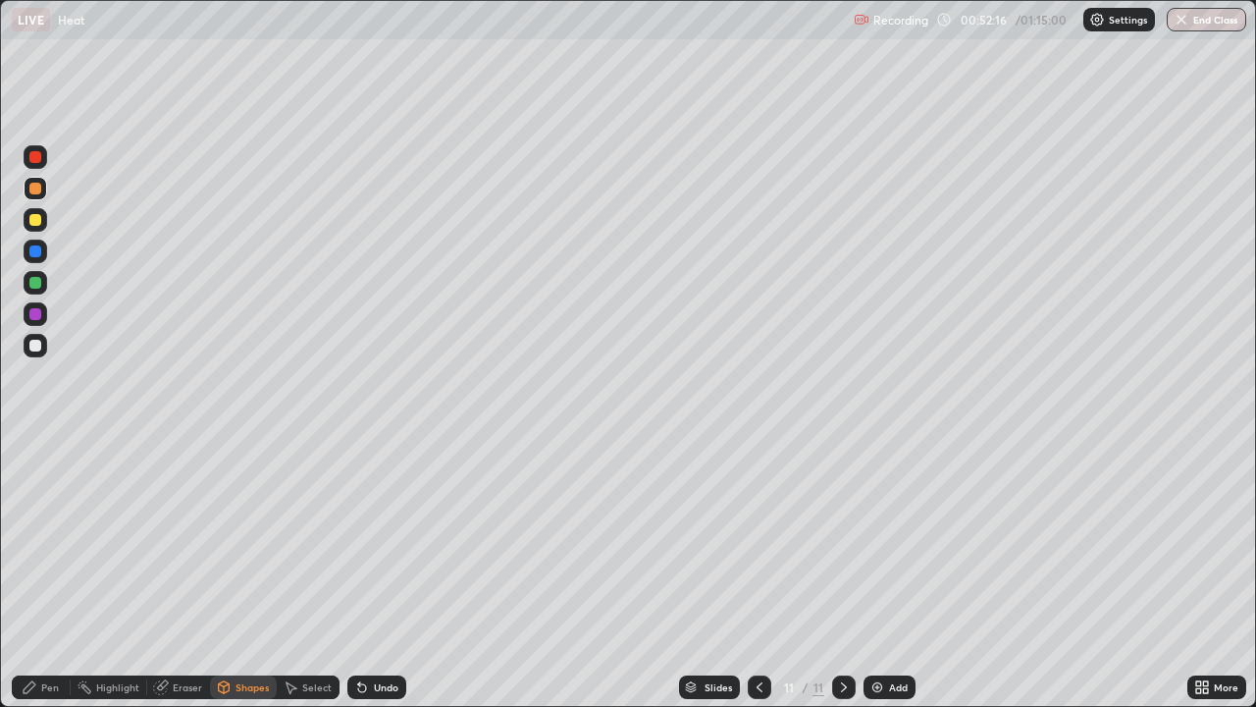
click at [40, 573] on div "Pen" at bounding box center [41, 687] width 59 height 24
click at [238, 573] on div "Shapes" at bounding box center [252, 687] width 33 height 10
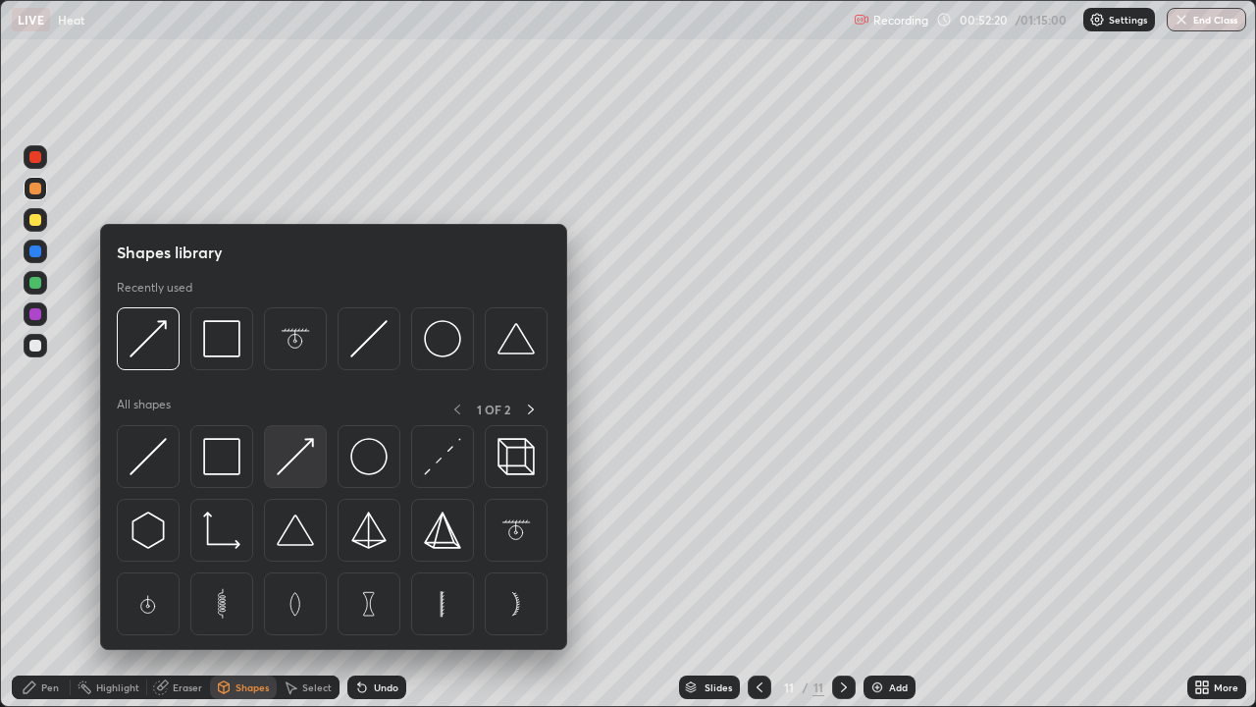
click at [300, 451] on img at bounding box center [295, 456] width 37 height 37
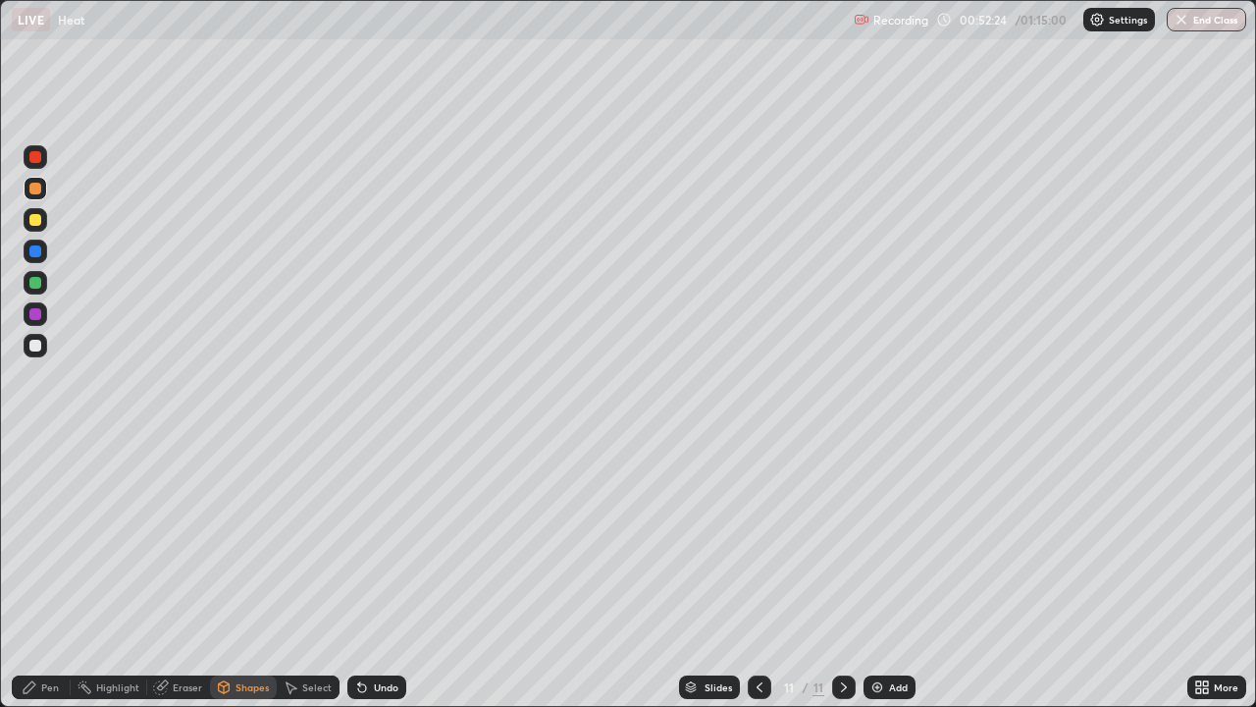
click at [366, 573] on icon at bounding box center [362, 687] width 16 height 16
click at [38, 573] on div "Pen" at bounding box center [41, 687] width 59 height 24
click at [46, 349] on div at bounding box center [36, 346] width 24 height 24
click at [254, 573] on div "Shapes" at bounding box center [252, 687] width 33 height 10
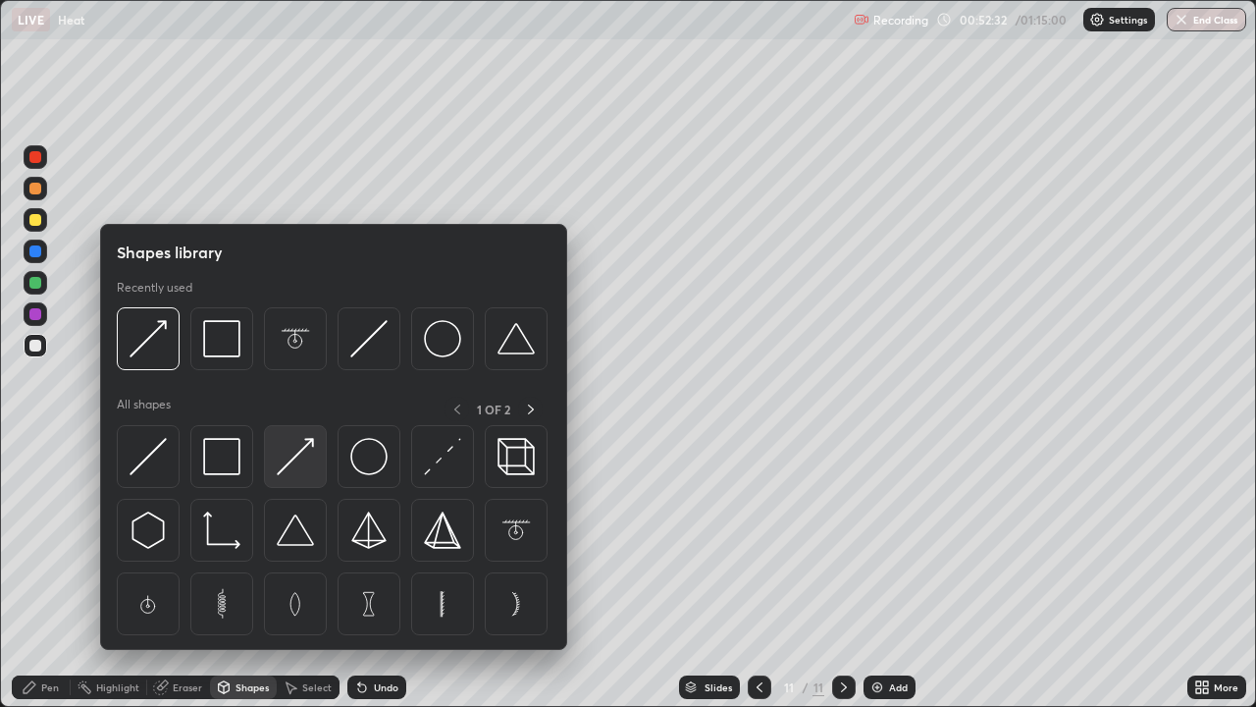
click at [305, 466] on img at bounding box center [295, 456] width 37 height 37
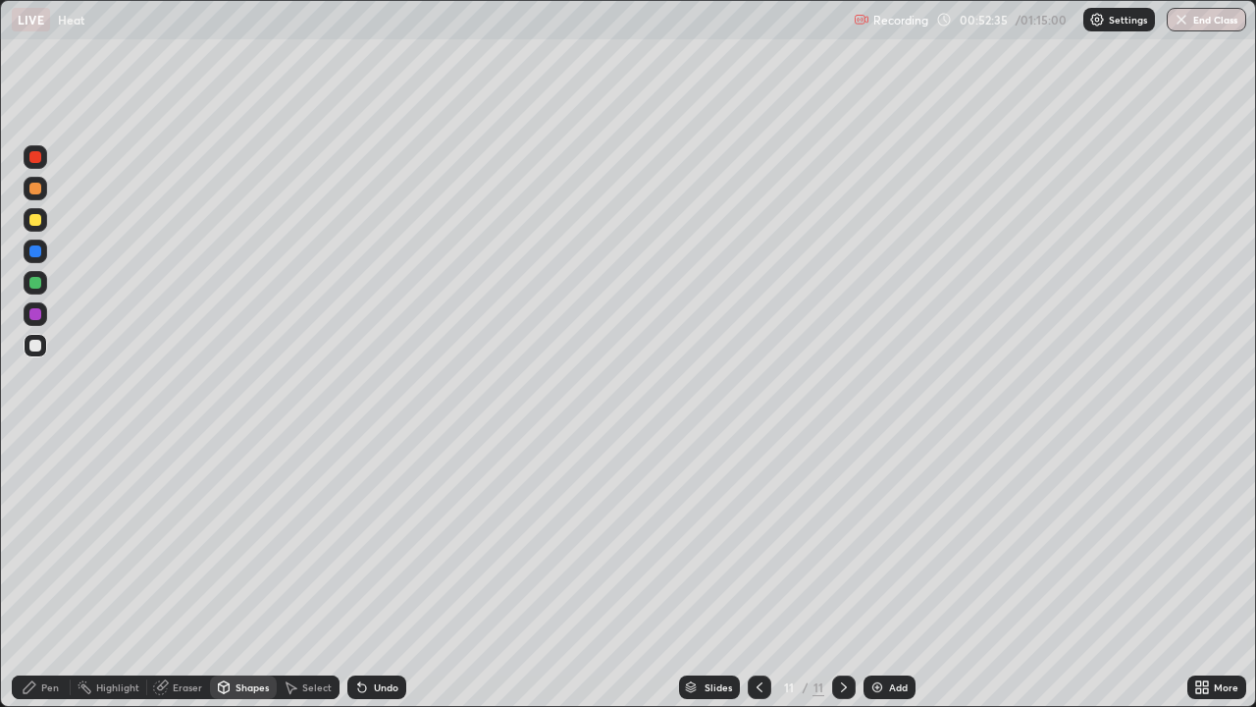
click at [48, 573] on div "Pen" at bounding box center [50, 687] width 18 height 10
click at [42, 217] on div at bounding box center [36, 220] width 24 height 24
click at [257, 573] on div "Shapes" at bounding box center [252, 687] width 33 height 10
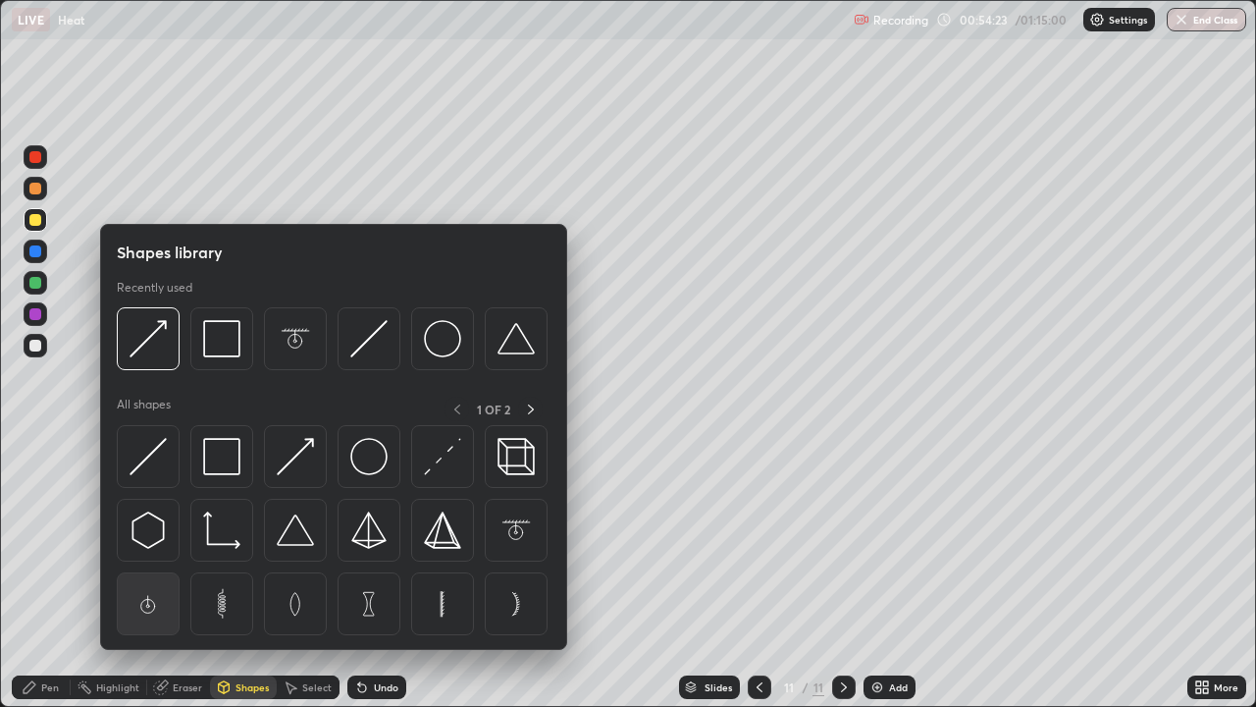
click at [158, 573] on img at bounding box center [148, 603] width 37 height 37
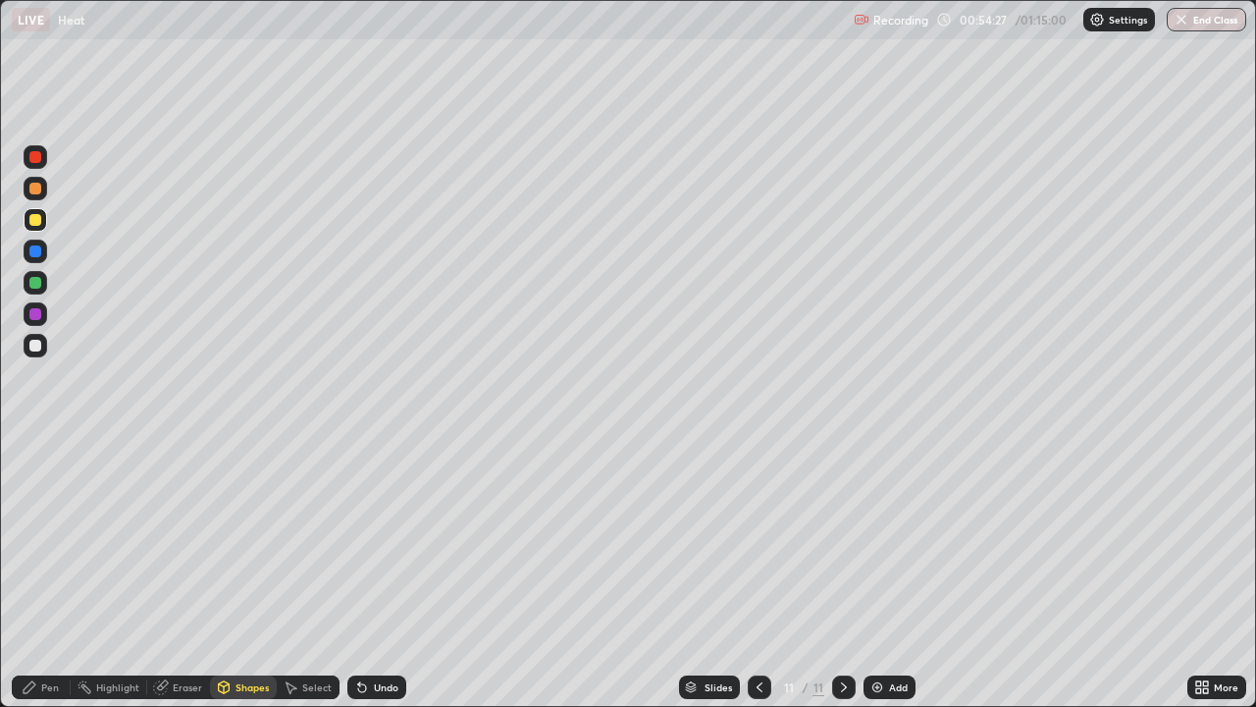
click at [252, 573] on div "Shapes" at bounding box center [243, 687] width 67 height 24
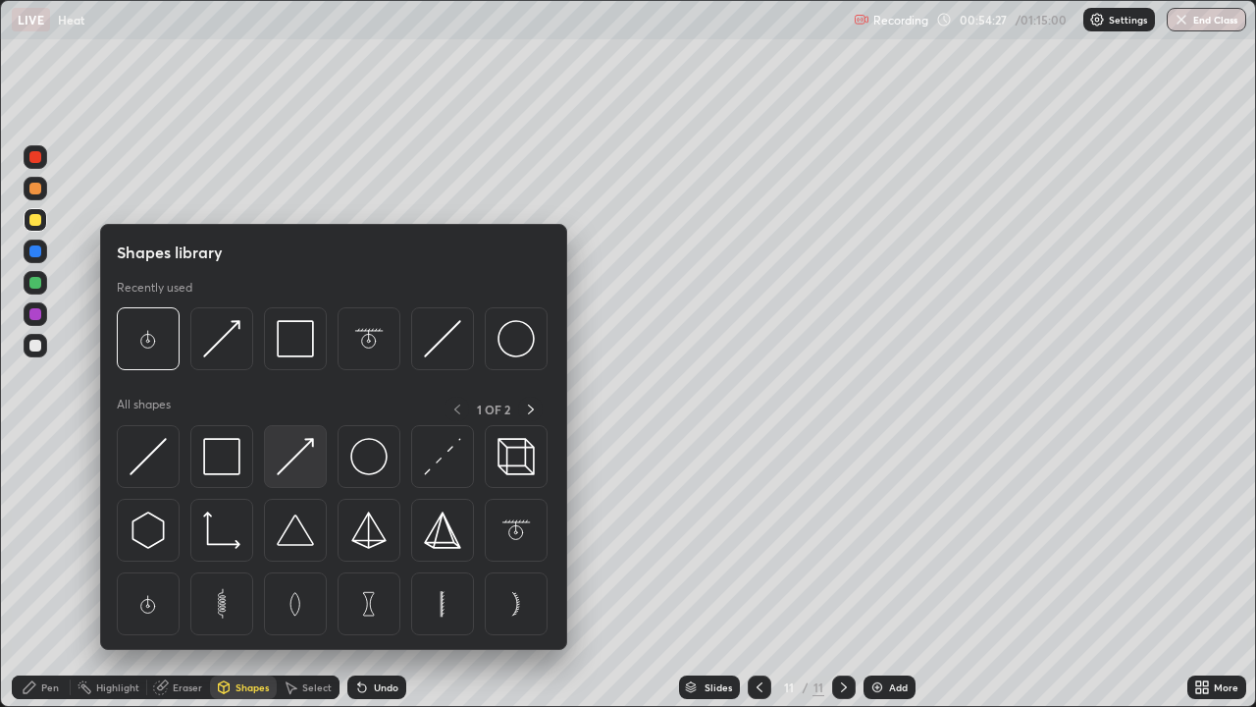
click at [306, 469] on img at bounding box center [295, 456] width 37 height 37
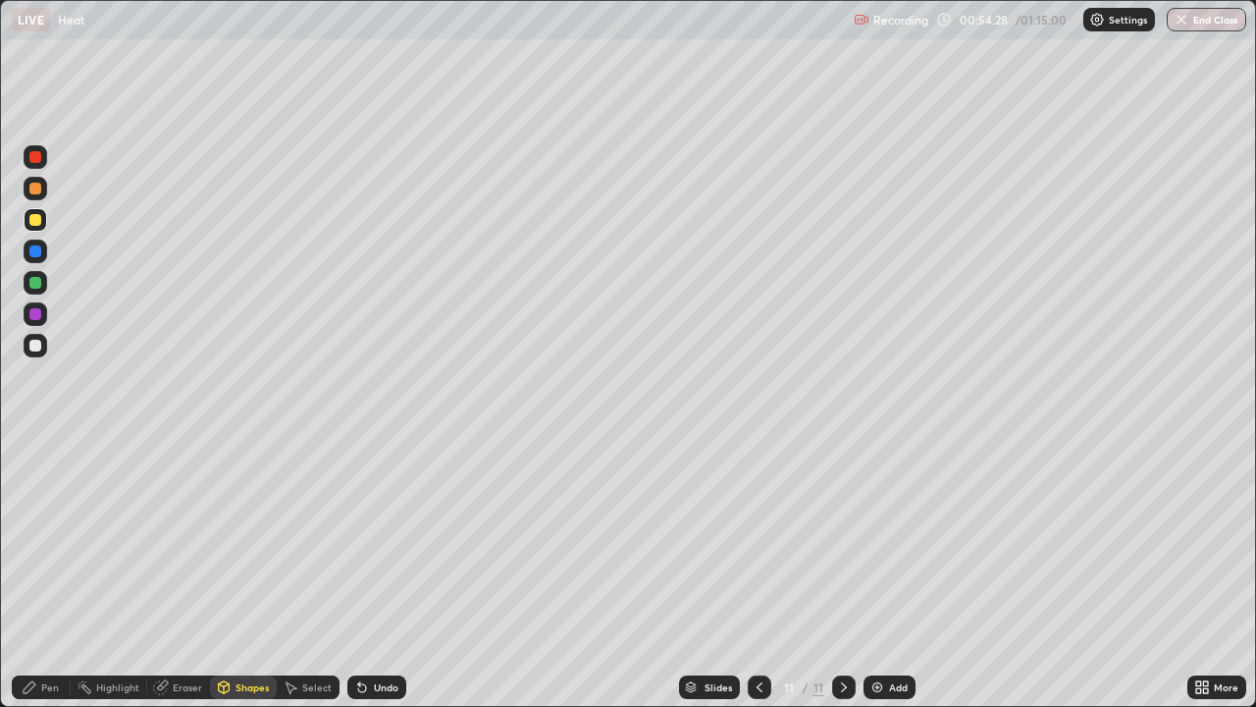
click at [33, 167] on div at bounding box center [36, 157] width 24 height 24
click at [46, 190] on div at bounding box center [36, 189] width 24 height 24
click at [397, 573] on div "Undo" at bounding box center [376, 687] width 59 height 24
click at [396, 573] on div "Undo" at bounding box center [373, 686] width 67 height 39
click at [57, 573] on div "Pen" at bounding box center [41, 687] width 59 height 24
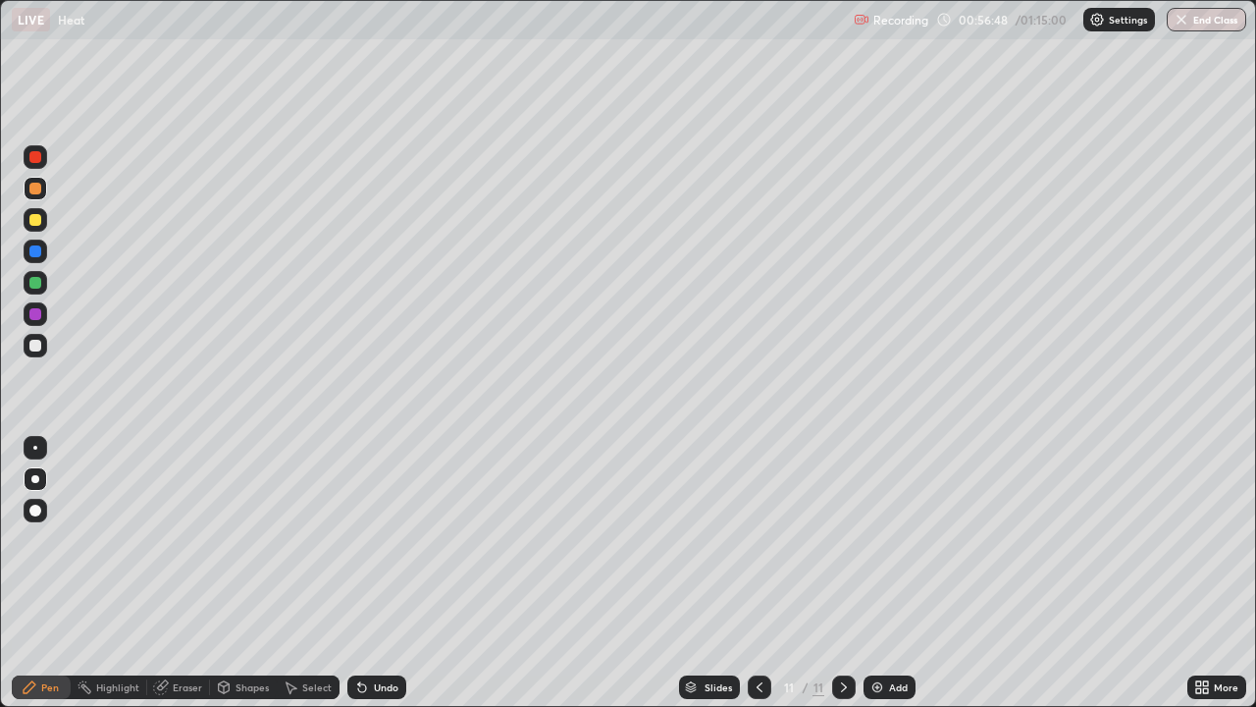
click at [44, 348] on div at bounding box center [36, 346] width 24 height 24
click at [889, 573] on div "Add" at bounding box center [898, 687] width 19 height 10
click at [242, 573] on div "Shapes" at bounding box center [252, 687] width 33 height 10
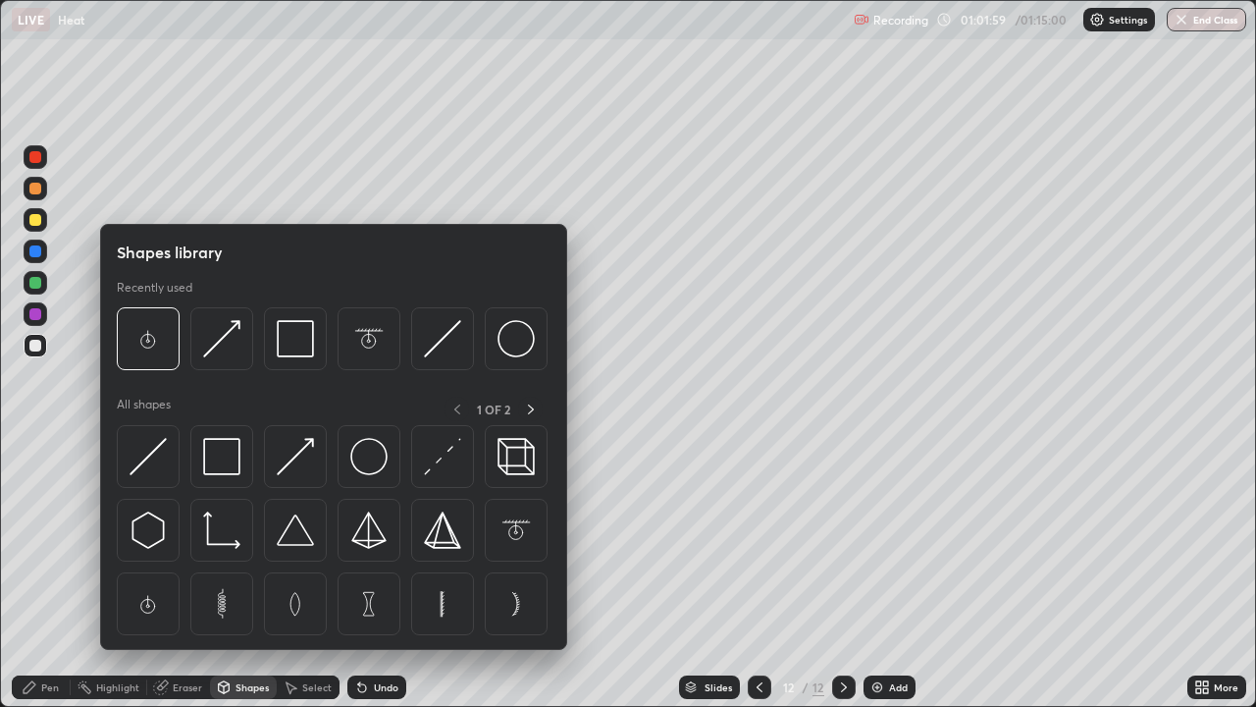
click at [758, 573] on icon at bounding box center [760, 687] width 16 height 16
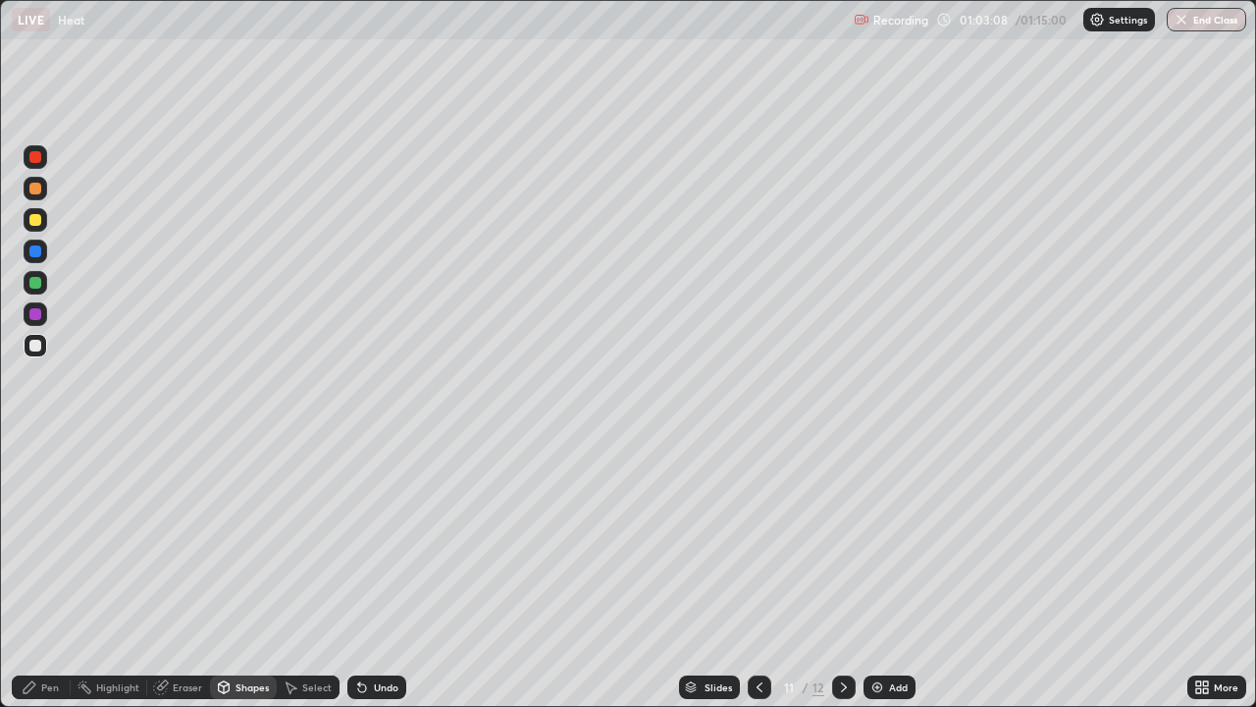
click at [842, 573] on icon at bounding box center [844, 687] width 16 height 16
click at [249, 573] on div "Shapes" at bounding box center [252, 687] width 33 height 10
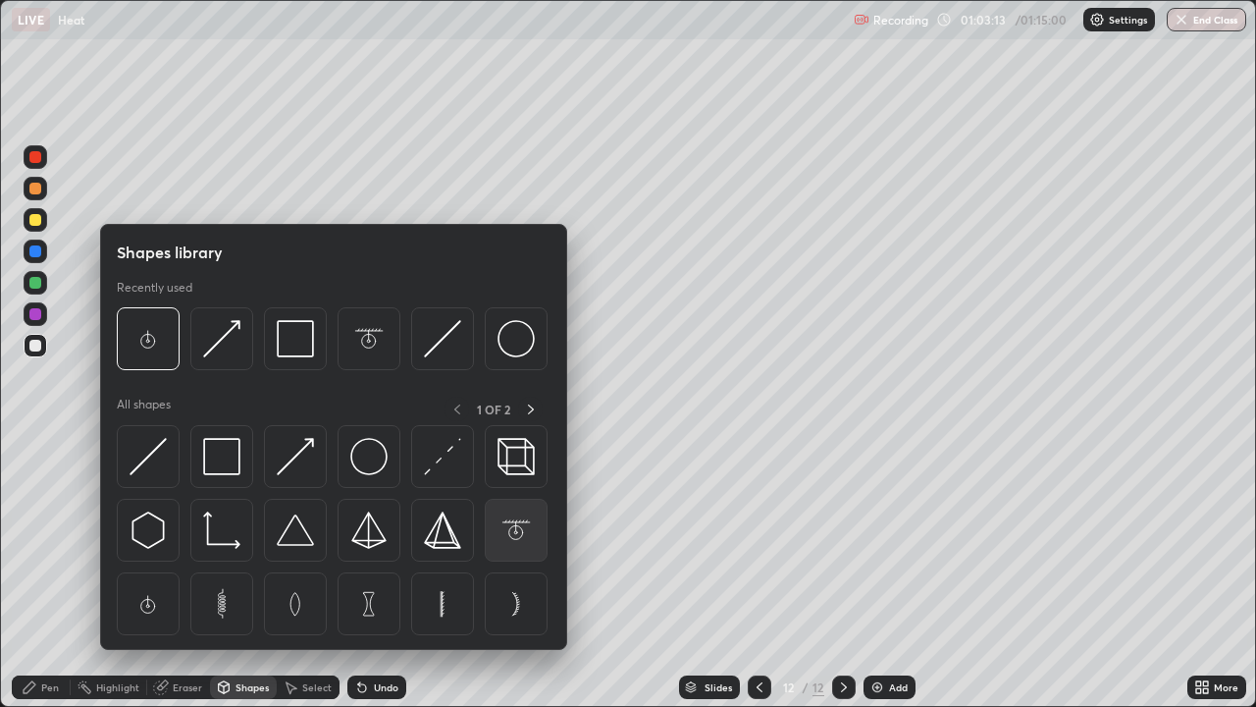
click at [515, 525] on img at bounding box center [516, 529] width 37 height 37
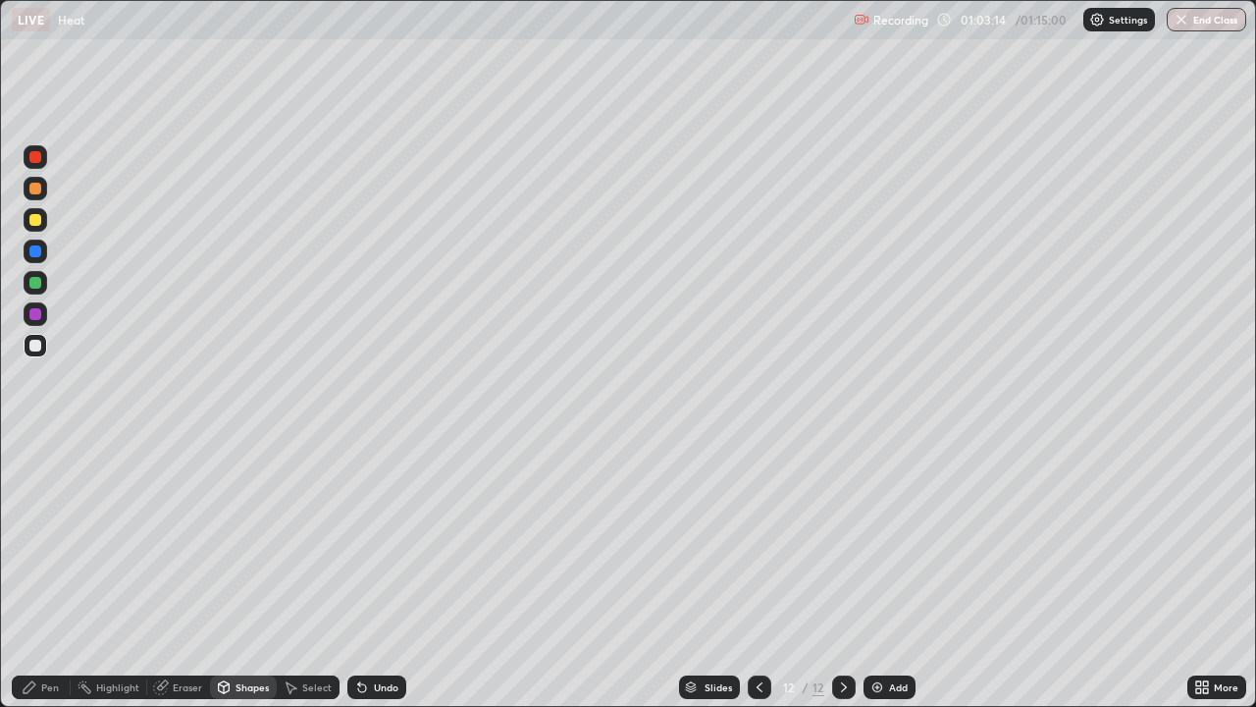
click at [238, 573] on div "Shapes" at bounding box center [252, 687] width 33 height 10
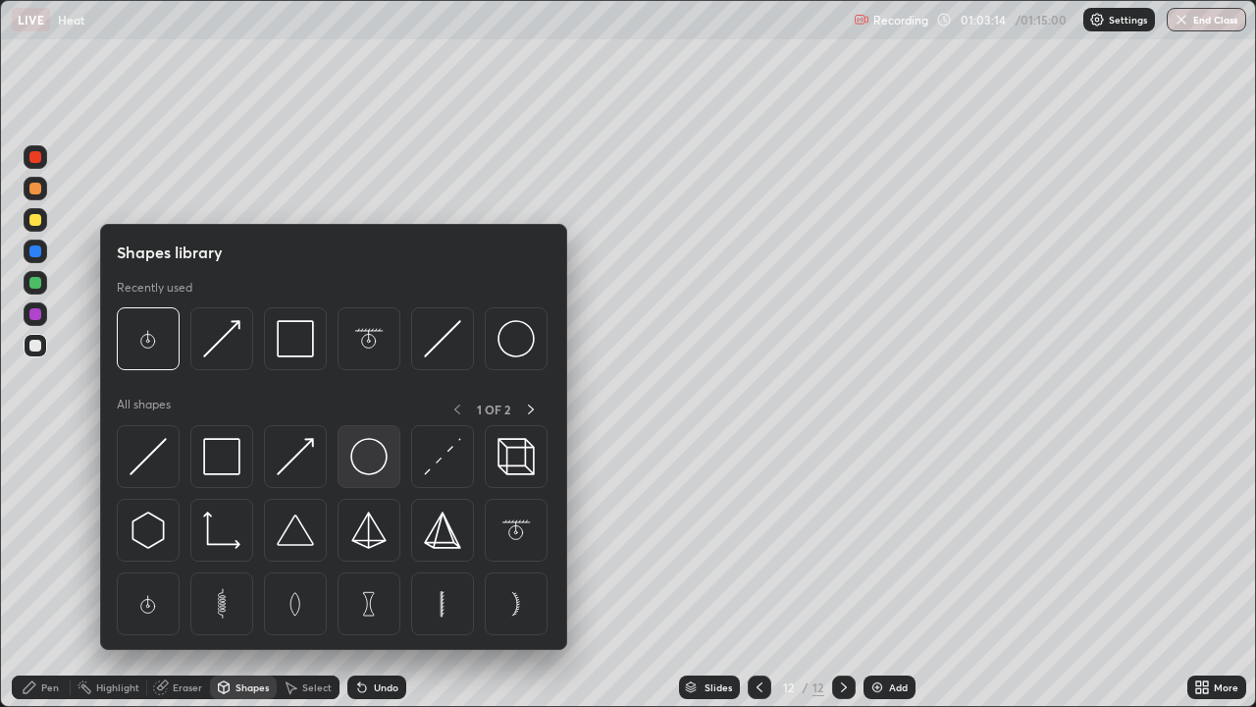
click at [371, 457] on img at bounding box center [368, 456] width 37 height 37
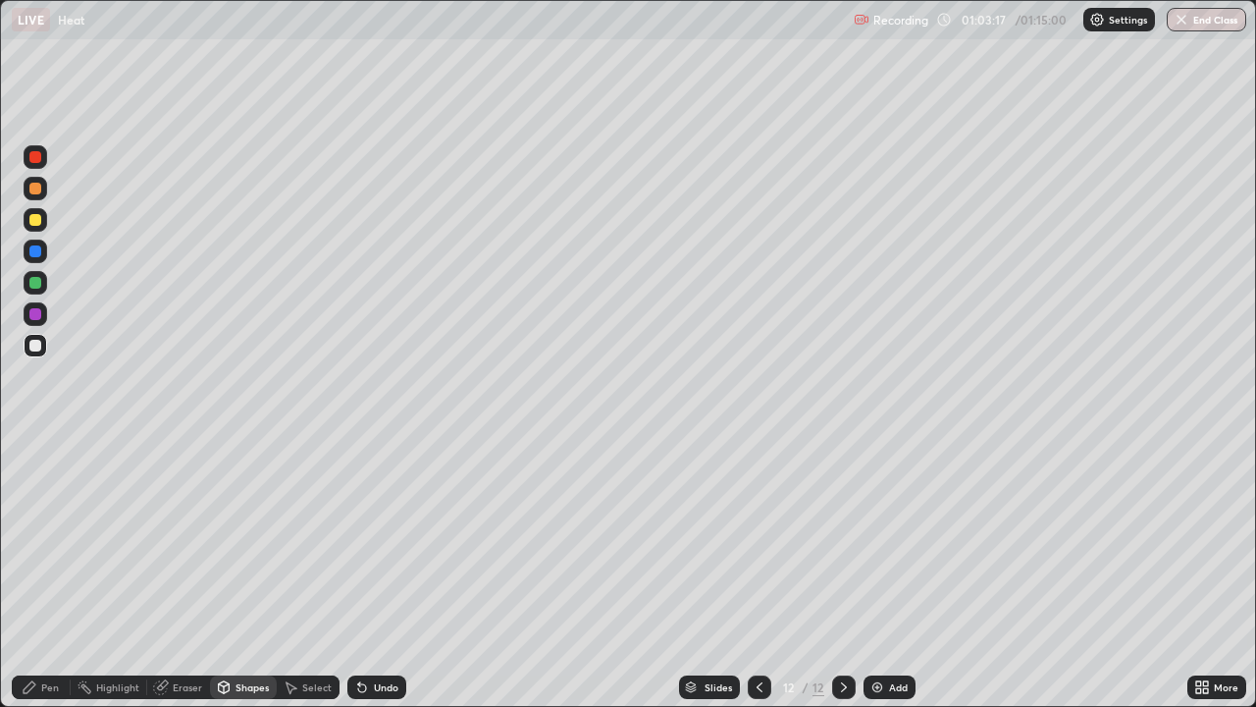
click at [244, 573] on div "Shapes" at bounding box center [252, 687] width 33 height 10
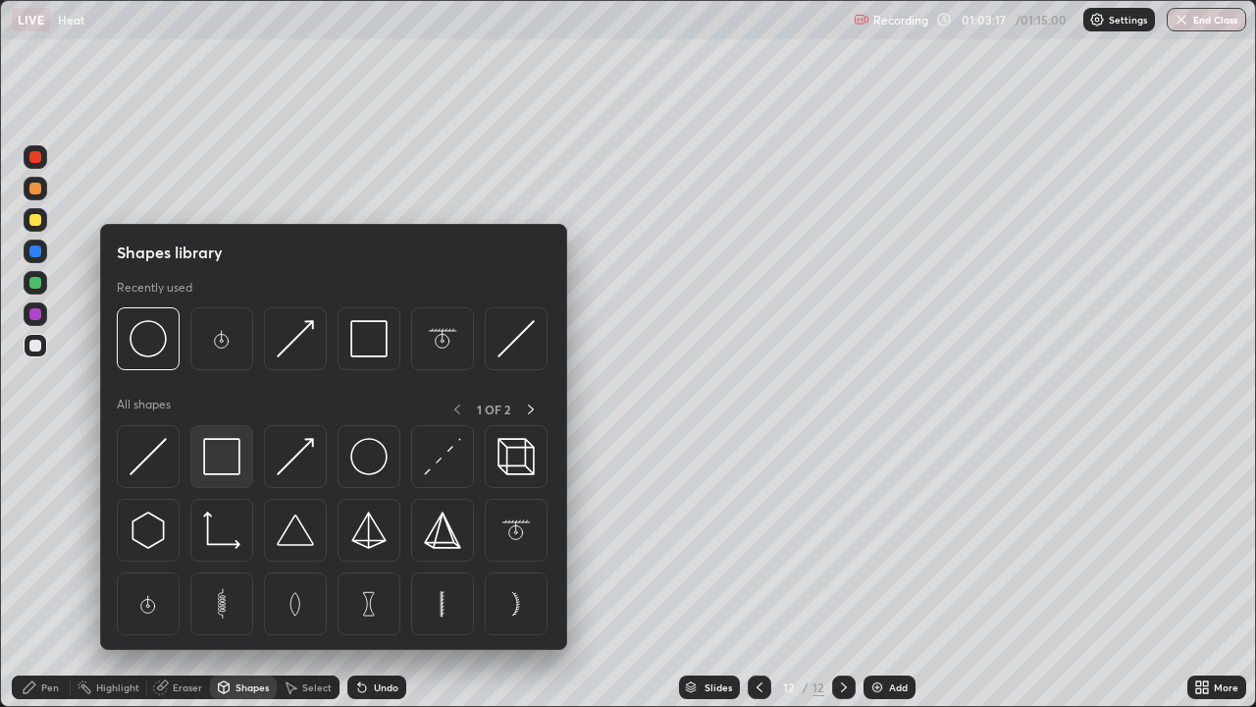
click at [223, 464] on img at bounding box center [221, 456] width 37 height 37
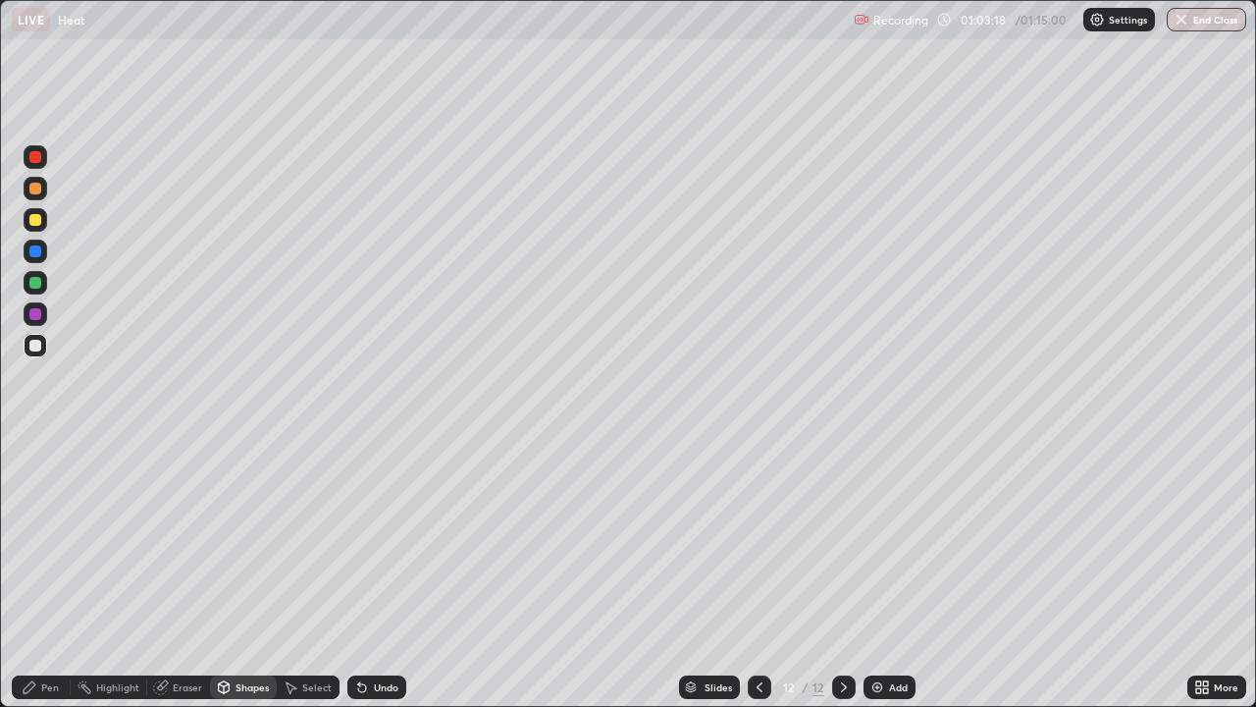
click at [35, 285] on div at bounding box center [35, 283] width 12 height 12
click at [237, 573] on div "Shapes" at bounding box center [252, 687] width 33 height 10
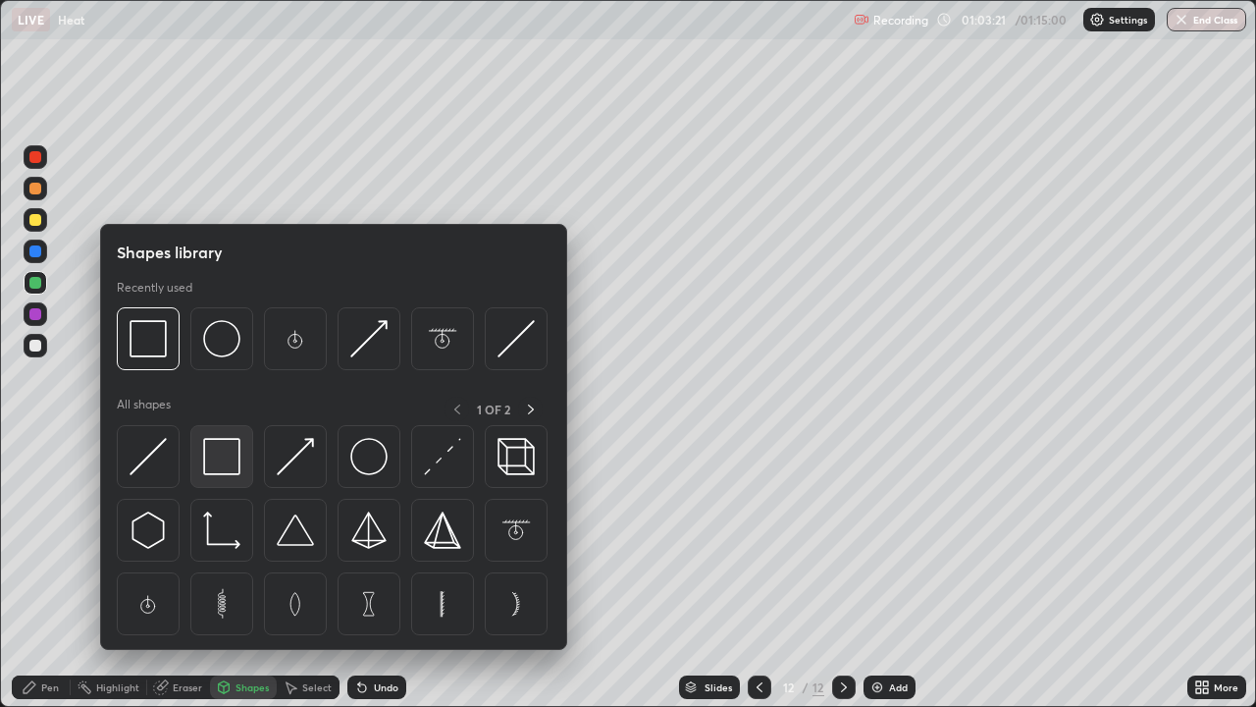
click at [229, 463] on img at bounding box center [221, 456] width 37 height 37
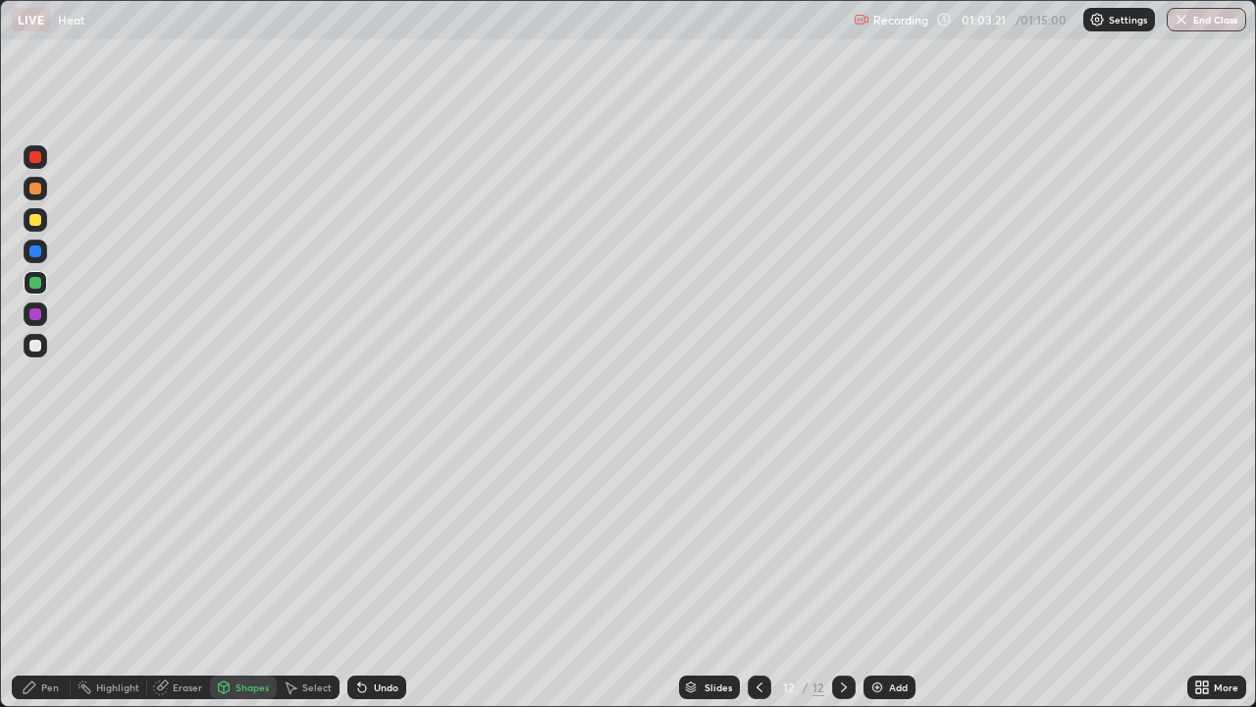
click at [37, 224] on div at bounding box center [35, 220] width 12 height 12
click at [48, 573] on div "Pen" at bounding box center [50, 687] width 18 height 10
click at [37, 190] on div at bounding box center [35, 189] width 12 height 12
click at [243, 573] on div "Shapes" at bounding box center [252, 687] width 33 height 10
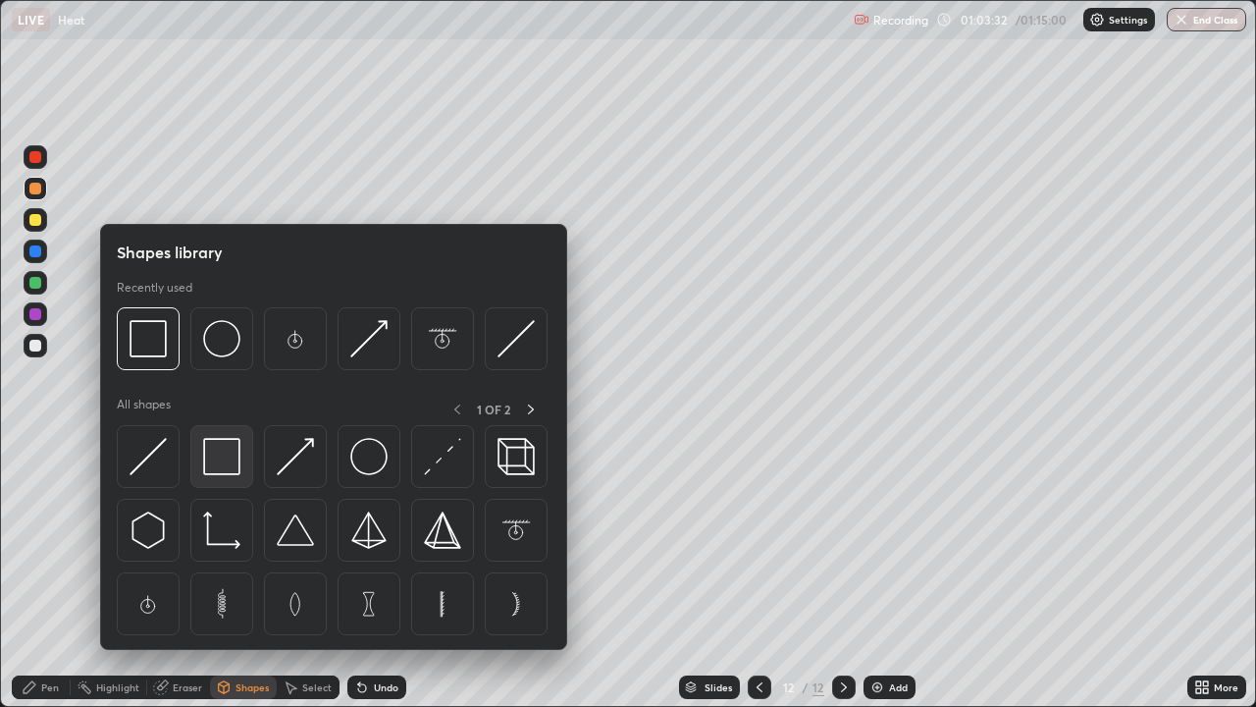
click at [232, 473] on img at bounding box center [221, 456] width 37 height 37
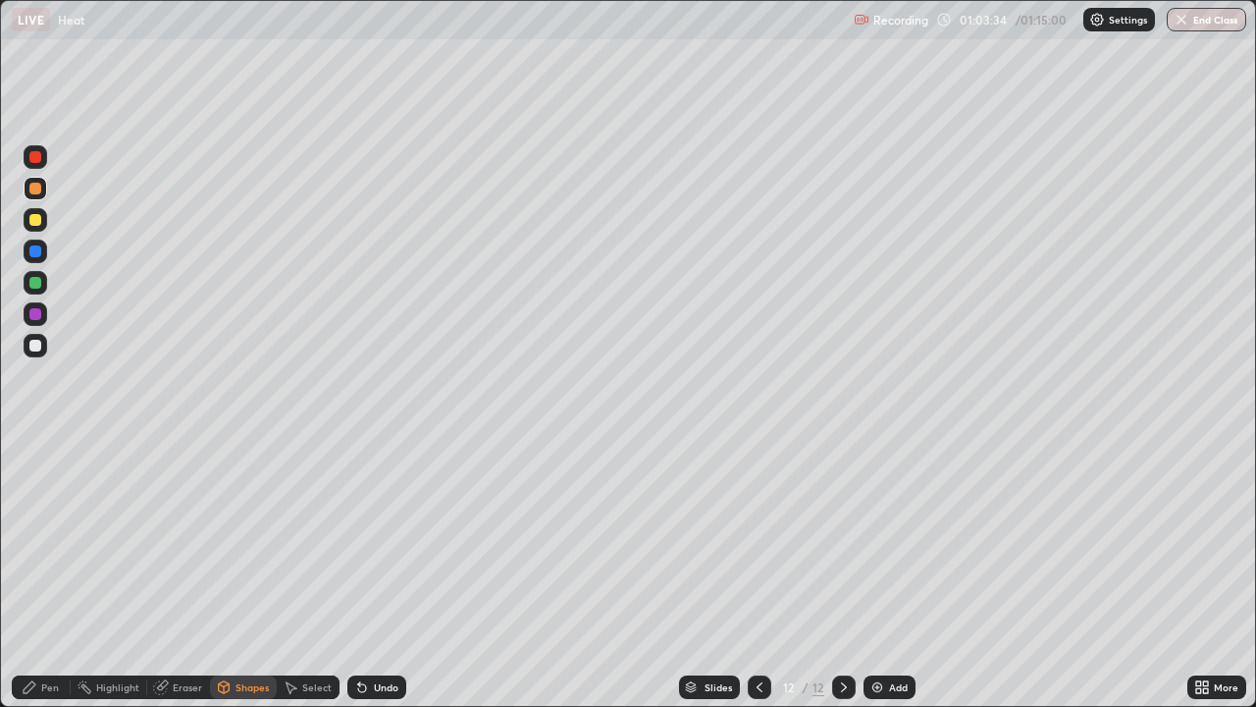
click at [39, 573] on div "Pen" at bounding box center [41, 687] width 59 height 24
click at [243, 573] on div "Shapes" at bounding box center [252, 687] width 33 height 10
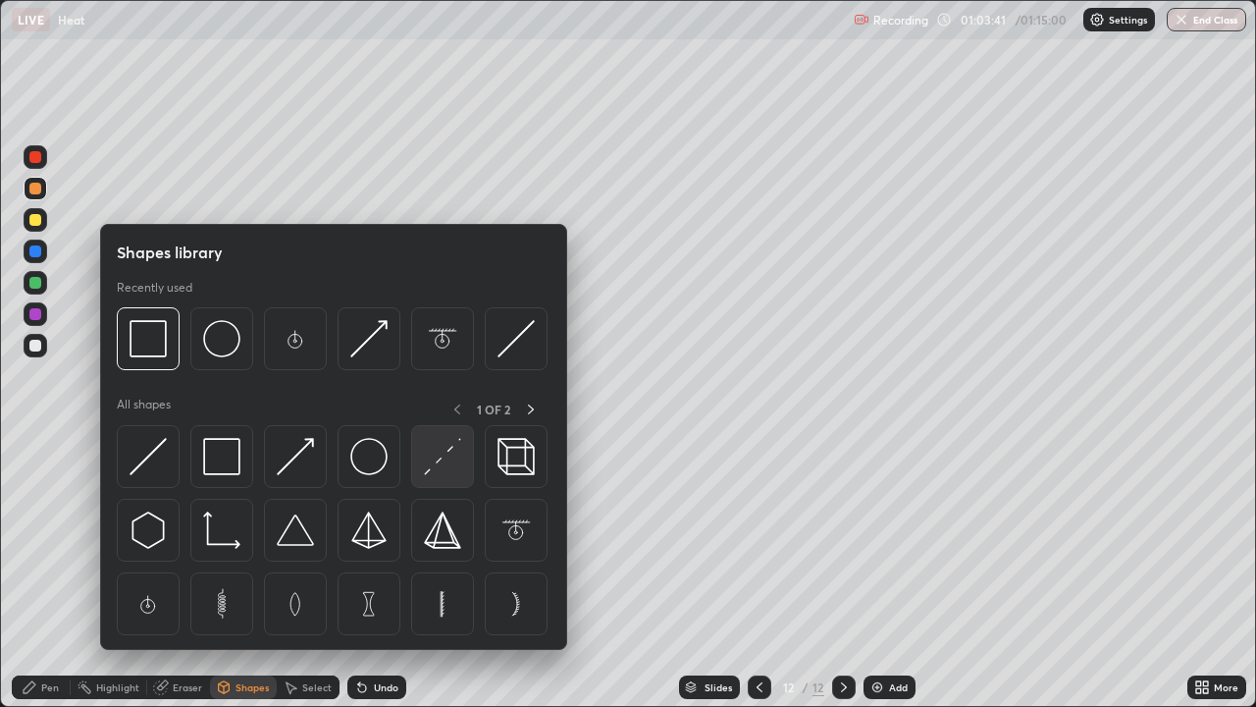
click at [441, 467] on img at bounding box center [442, 456] width 37 height 37
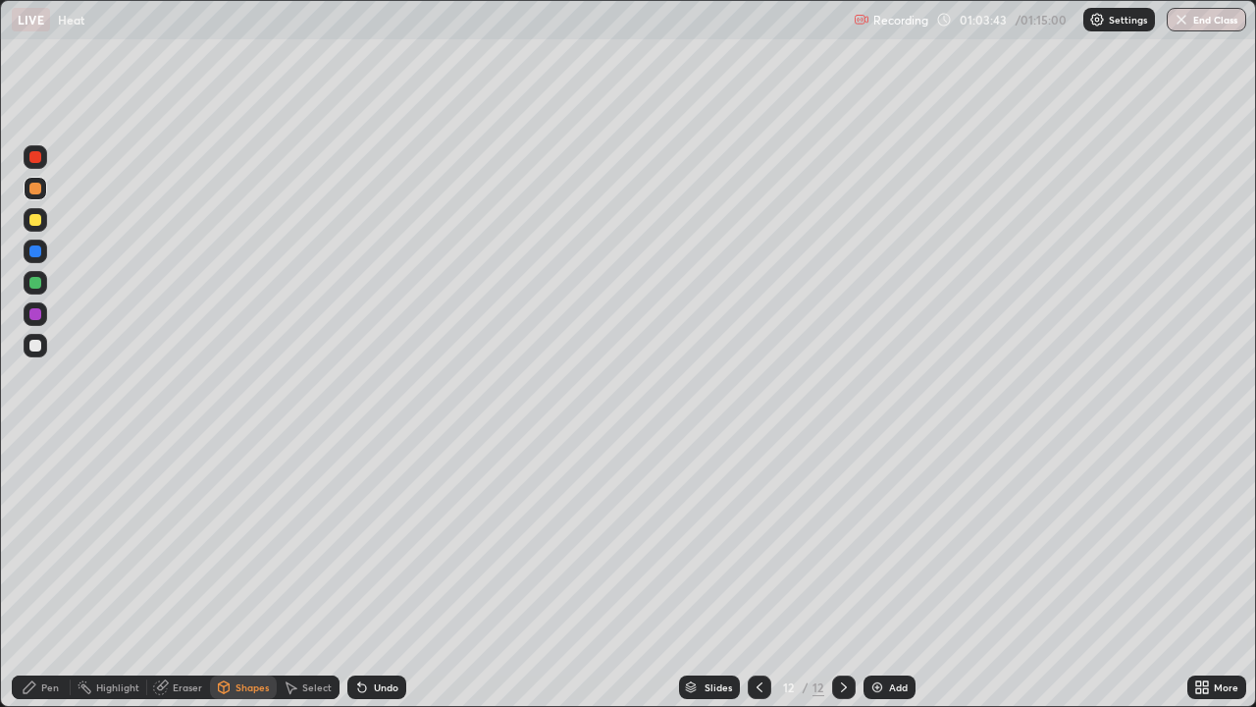
click at [28, 573] on icon at bounding box center [30, 687] width 12 height 12
click at [36, 347] on div at bounding box center [35, 346] width 12 height 12
click at [253, 573] on div "Shapes" at bounding box center [252, 687] width 33 height 10
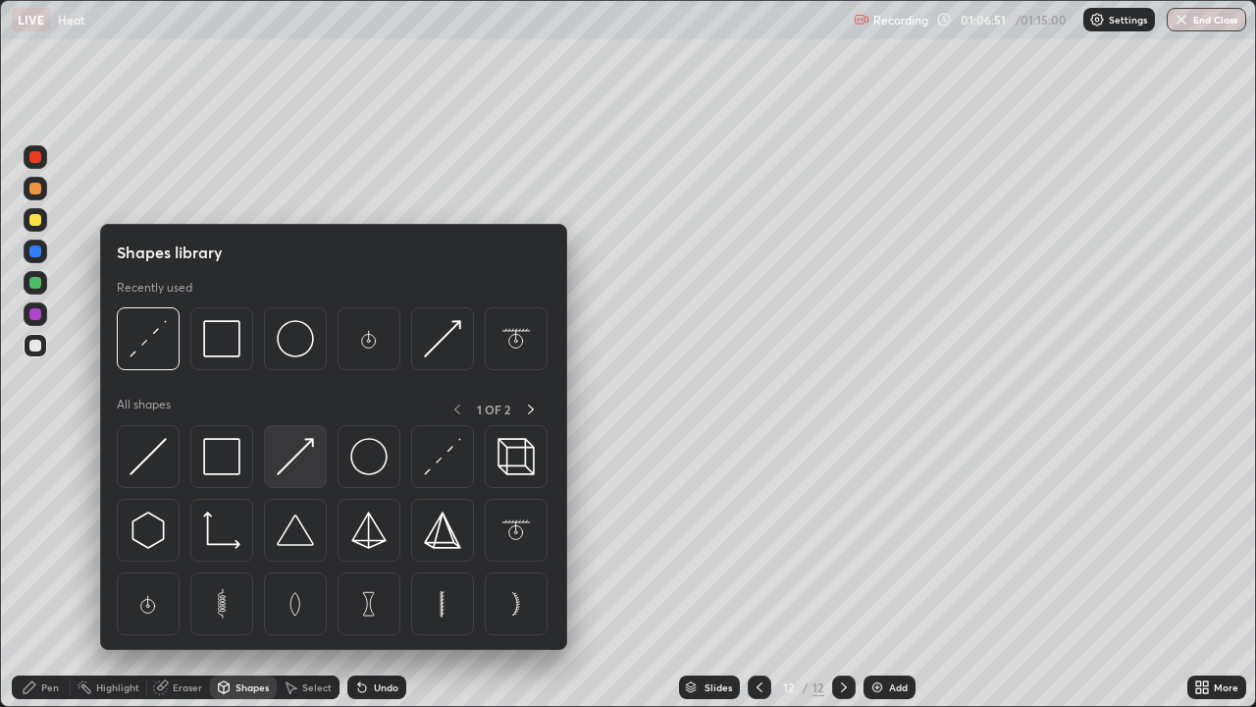
click at [315, 462] on div at bounding box center [295, 456] width 63 height 63
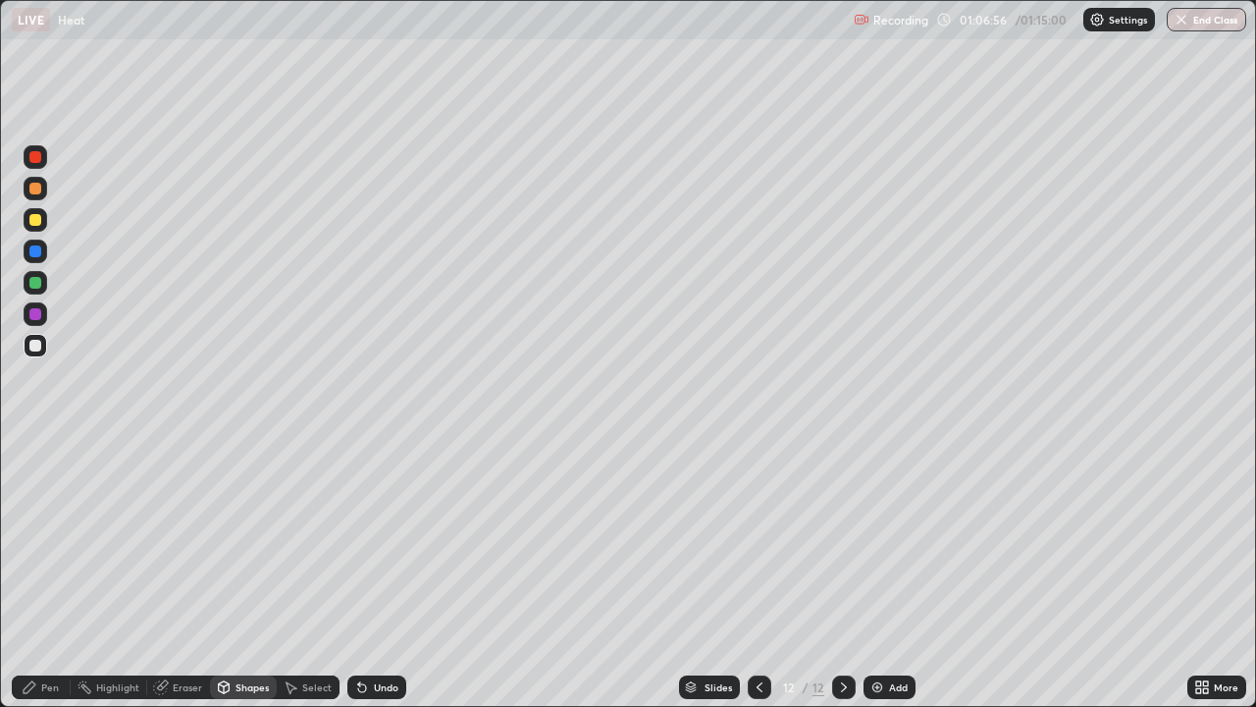
click at [52, 573] on div "Pen" at bounding box center [50, 687] width 18 height 10
click at [762, 573] on icon at bounding box center [760, 687] width 16 height 16
click at [849, 573] on icon at bounding box center [844, 687] width 16 height 16
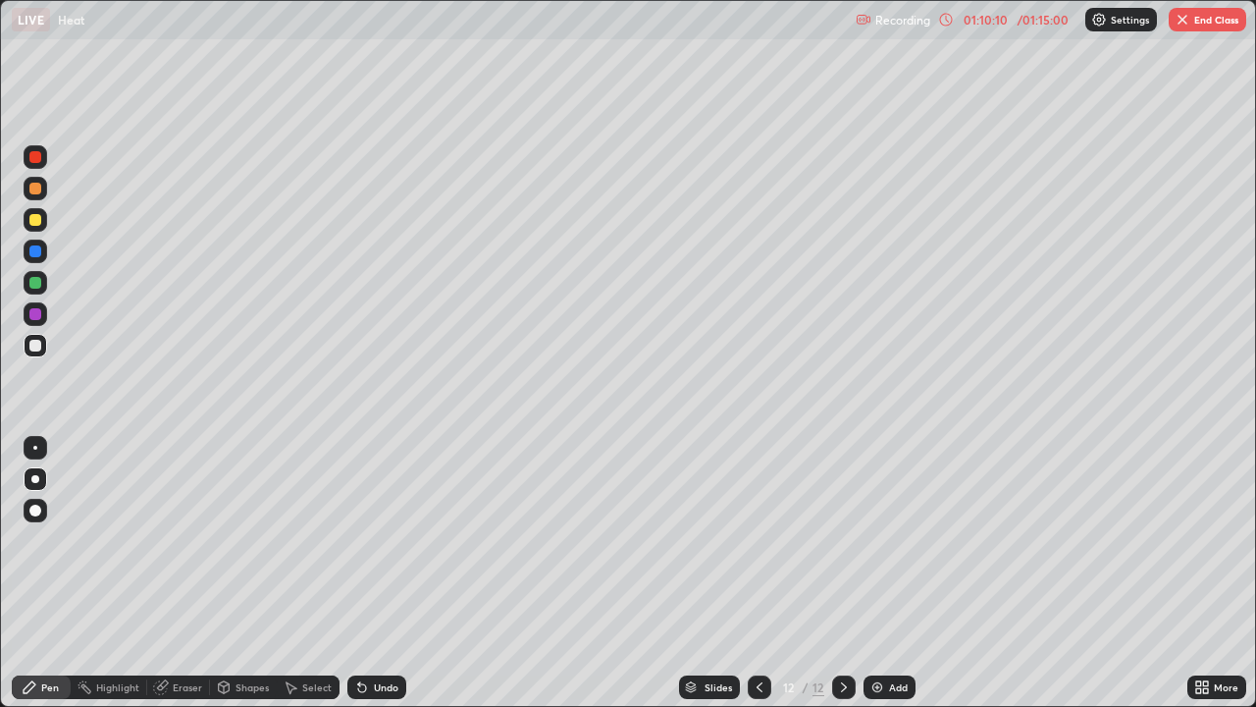
click at [37, 212] on div at bounding box center [36, 220] width 24 height 24
click at [889, 573] on div "Add" at bounding box center [898, 687] width 19 height 10
click at [759, 573] on icon at bounding box center [760, 687] width 16 height 16
click at [841, 573] on icon at bounding box center [844, 687] width 16 height 16
click at [758, 573] on icon at bounding box center [760, 687] width 16 height 16
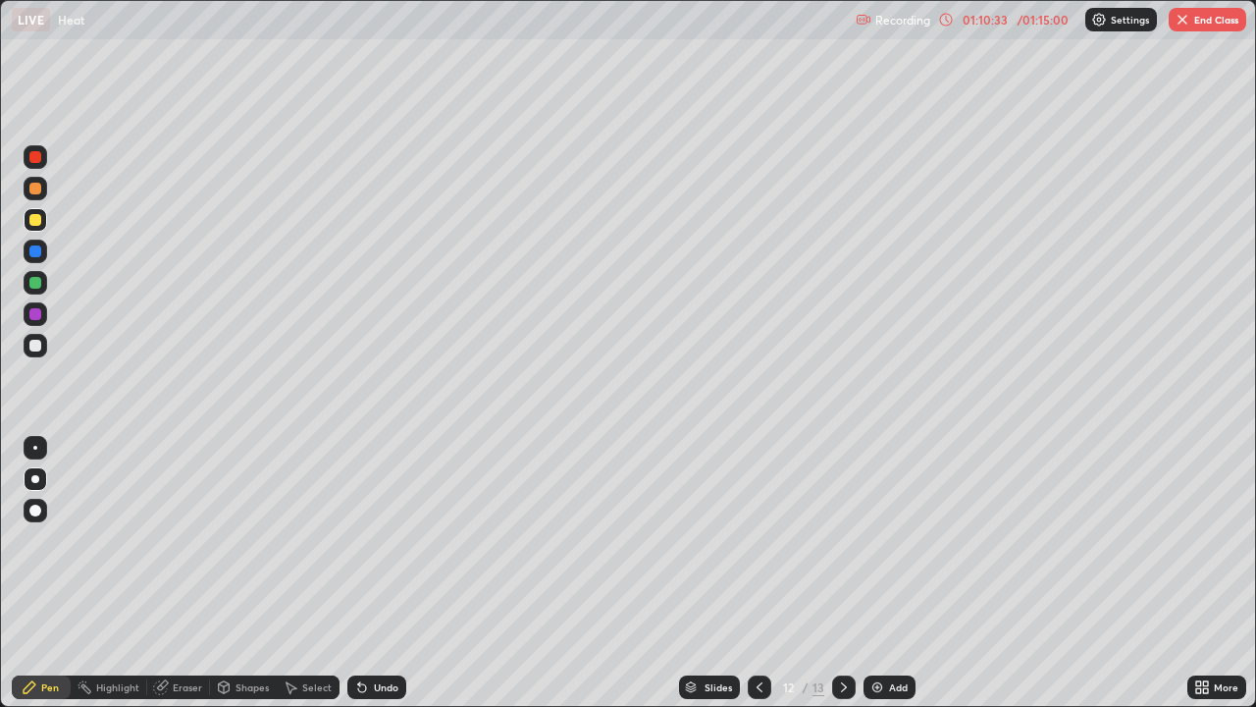
click at [840, 573] on icon at bounding box center [844, 687] width 16 height 16
click at [768, 573] on div at bounding box center [760, 687] width 24 height 24
click at [843, 573] on icon at bounding box center [844, 687] width 16 height 16
click at [757, 573] on icon at bounding box center [760, 687] width 16 height 16
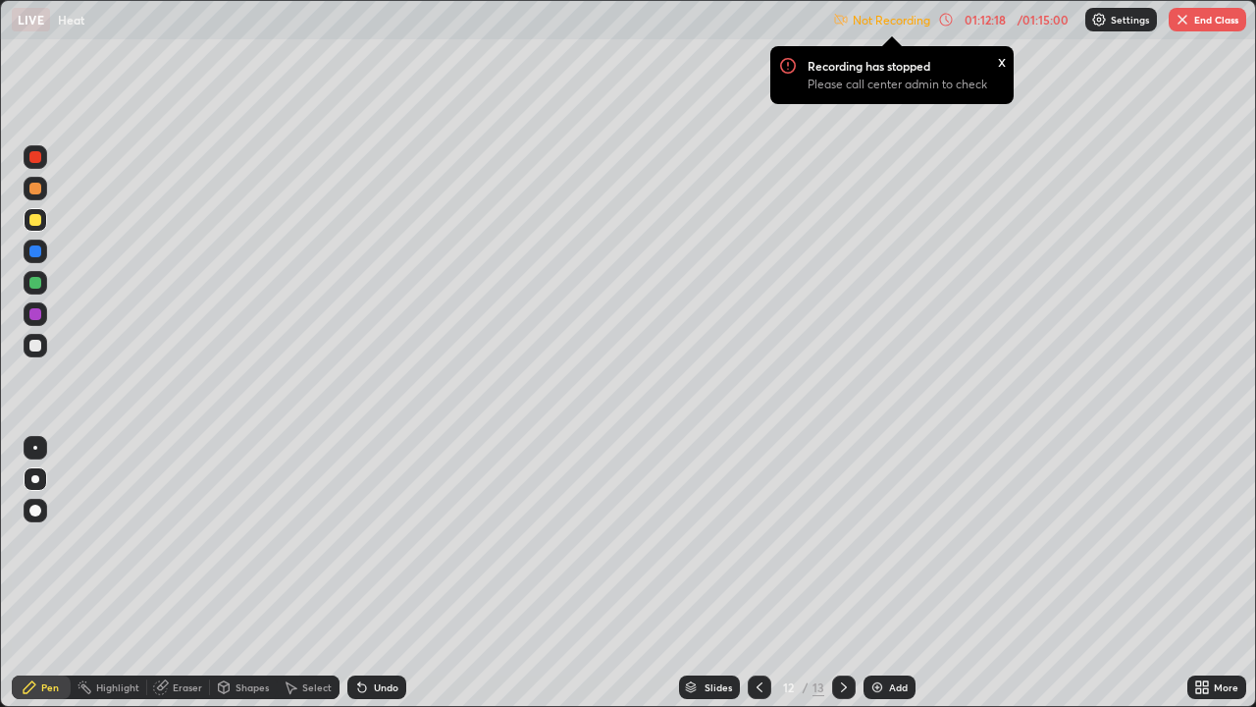
click at [842, 573] on icon at bounding box center [844, 687] width 16 height 16
click at [1208, 16] on button "End Class" at bounding box center [1208, 20] width 78 height 24
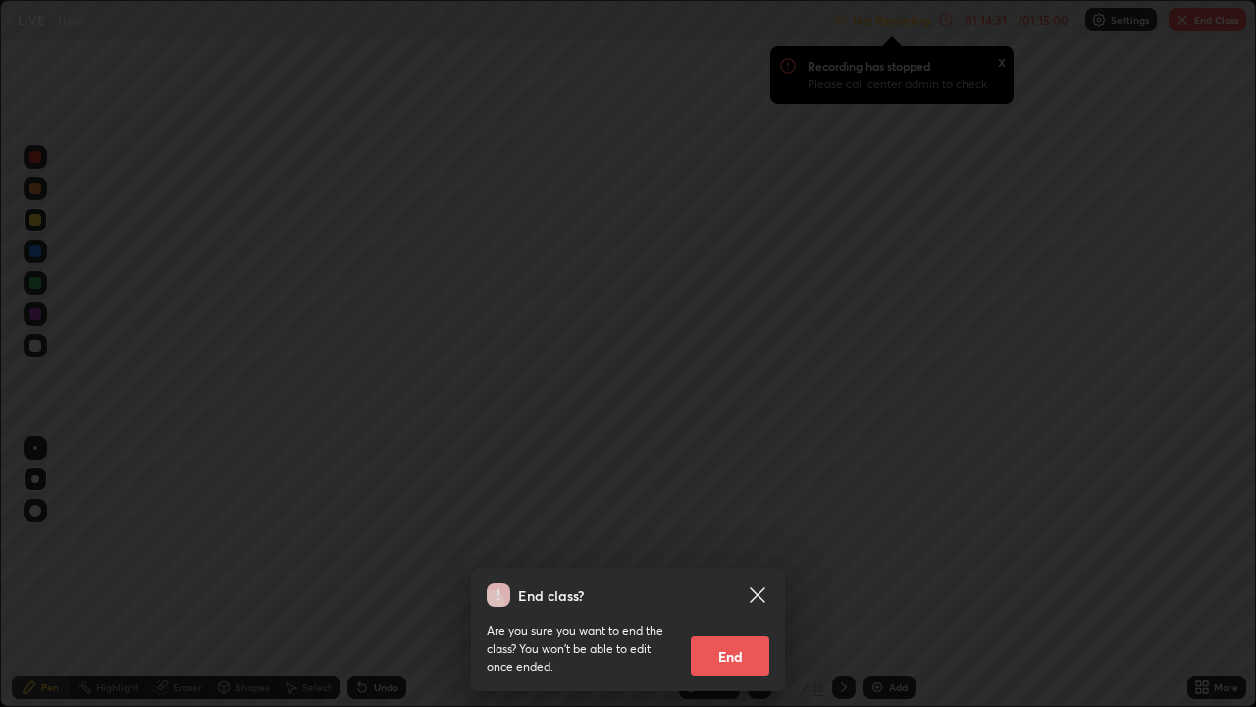
click at [728, 573] on button "End" at bounding box center [730, 655] width 79 height 39
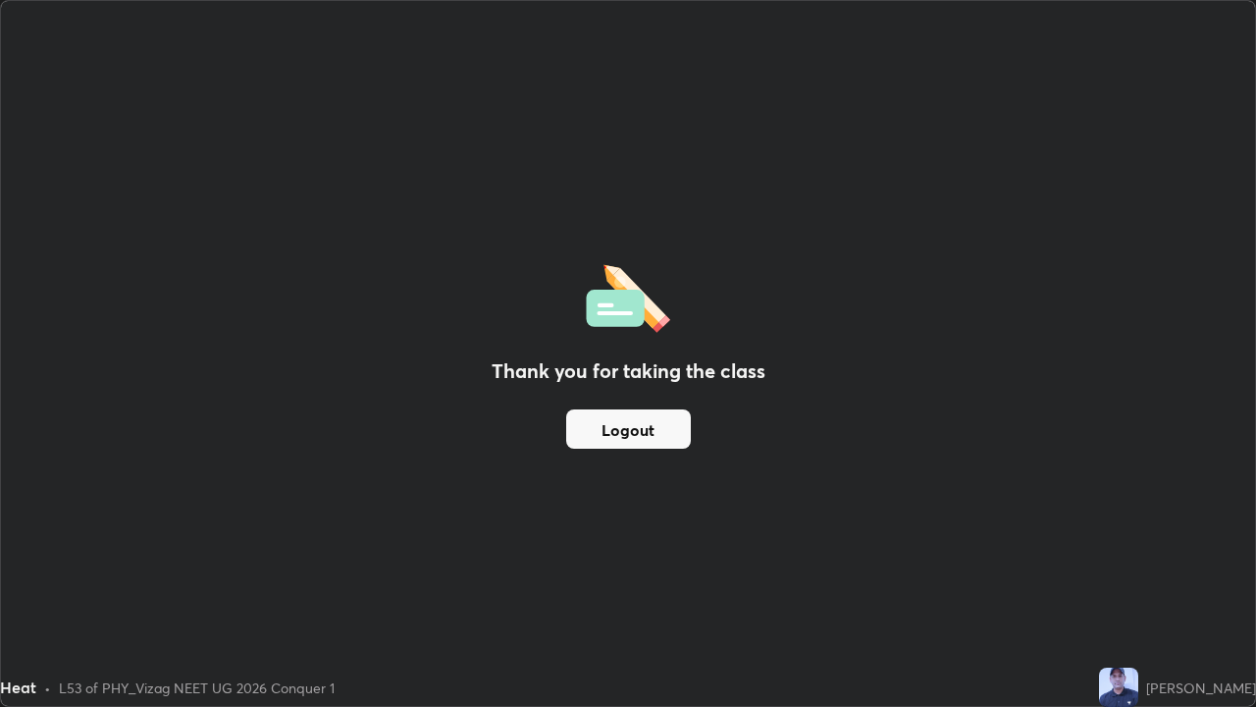
click at [670, 429] on button "Logout" at bounding box center [628, 428] width 125 height 39
